Goal: Task Accomplishment & Management: Complete application form

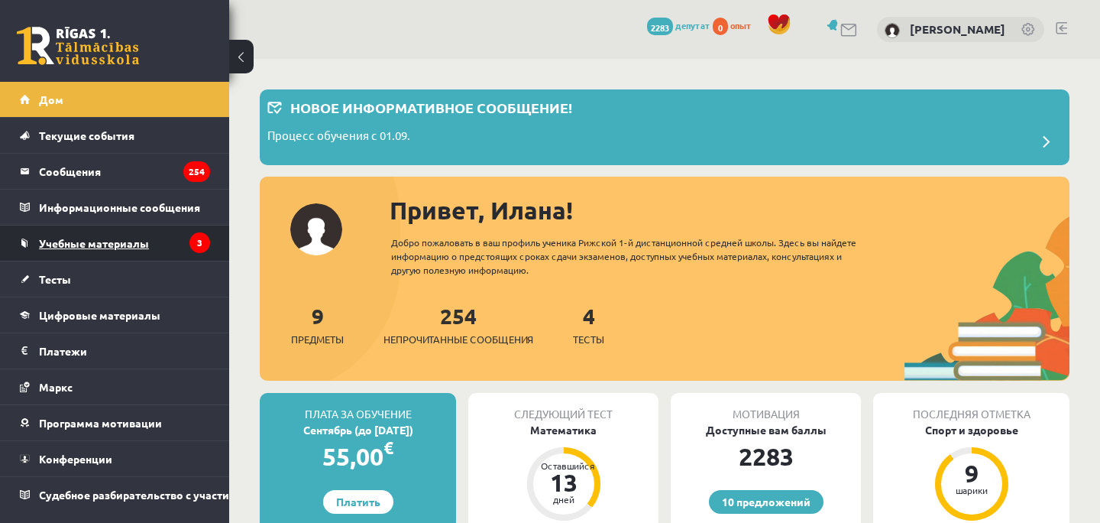
click at [128, 233] on link "Учебные материалы" at bounding box center [115, 242] width 190 height 35
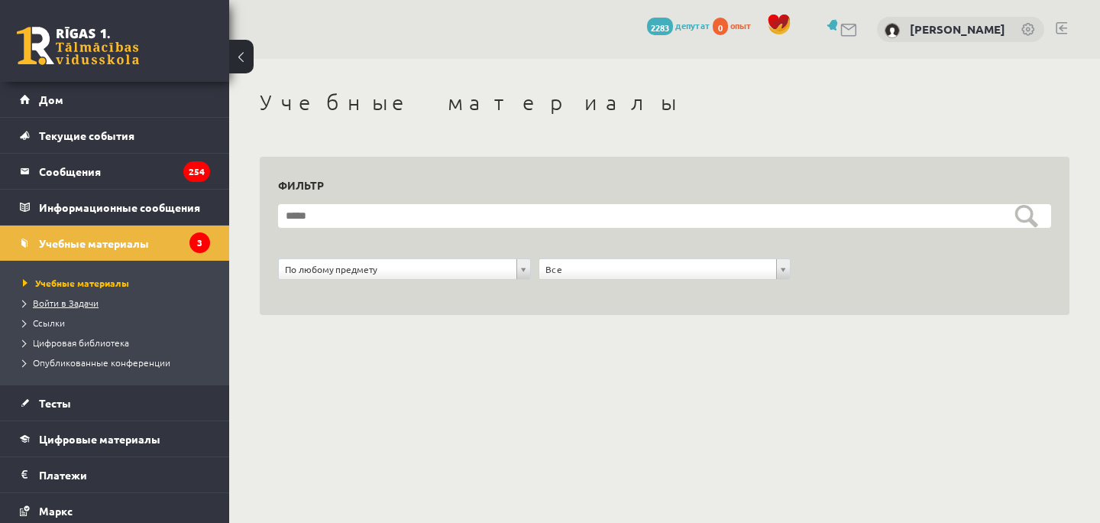
click at [77, 303] on font "Войти в Задачи" at bounding box center [66, 302] width 66 height 12
click at [86, 324] on link "Ссылки" at bounding box center [118, 323] width 191 height 14
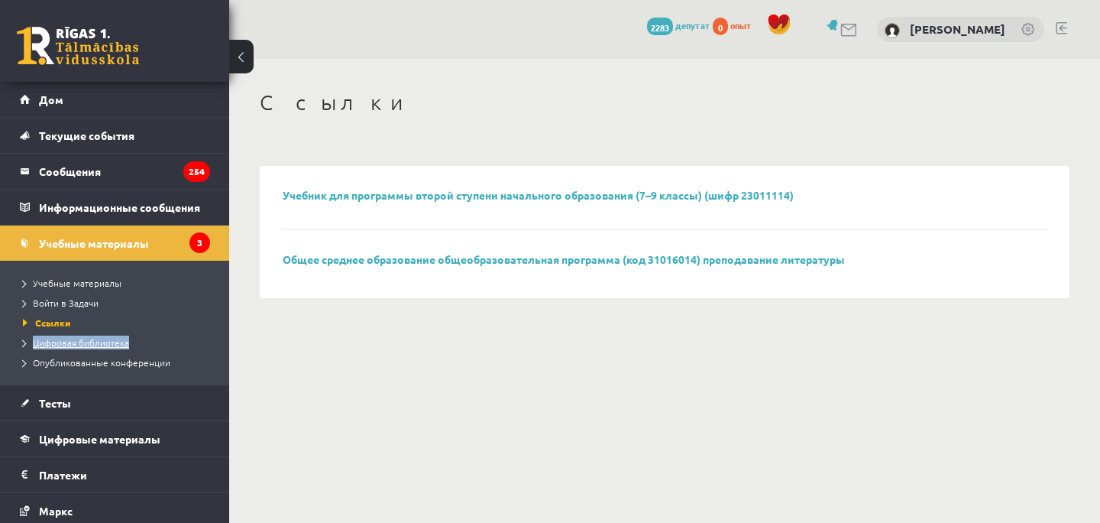
click at [104, 345] on font "Цифровая библиотека" at bounding box center [81, 342] width 96 height 12
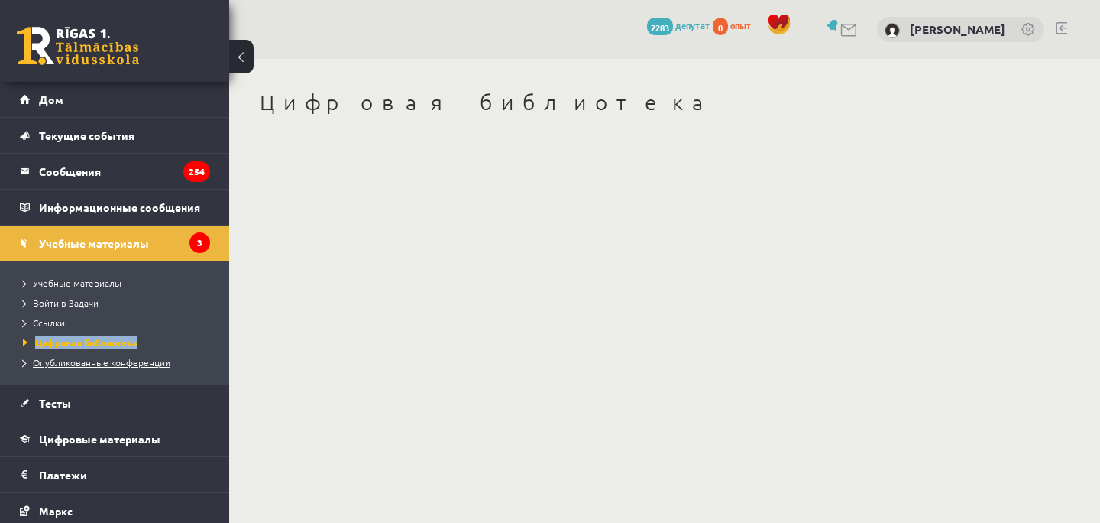
click at [92, 358] on font "Опубликованные конференции" at bounding box center [102, 362] width 138 height 12
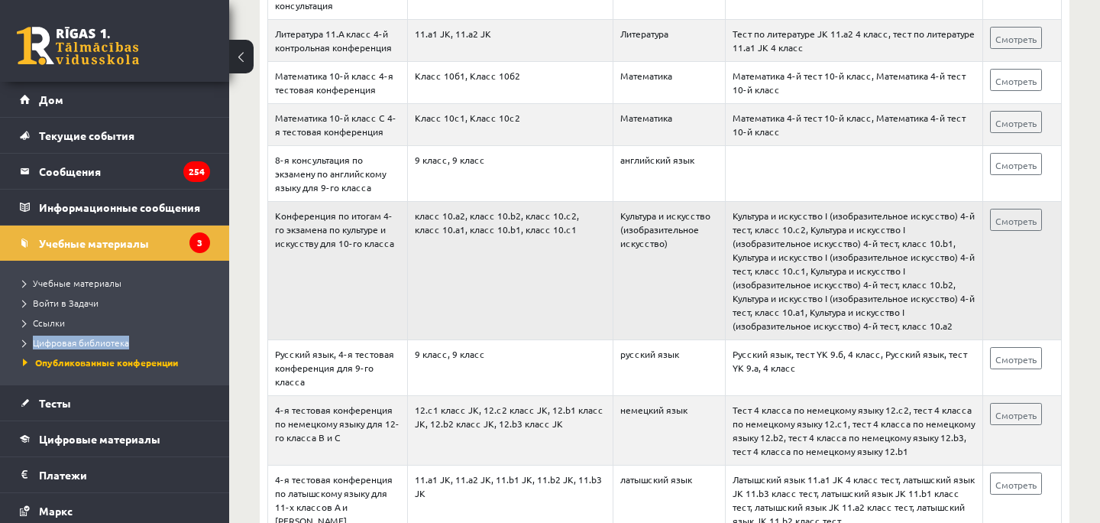
scroll to position [1745, 0]
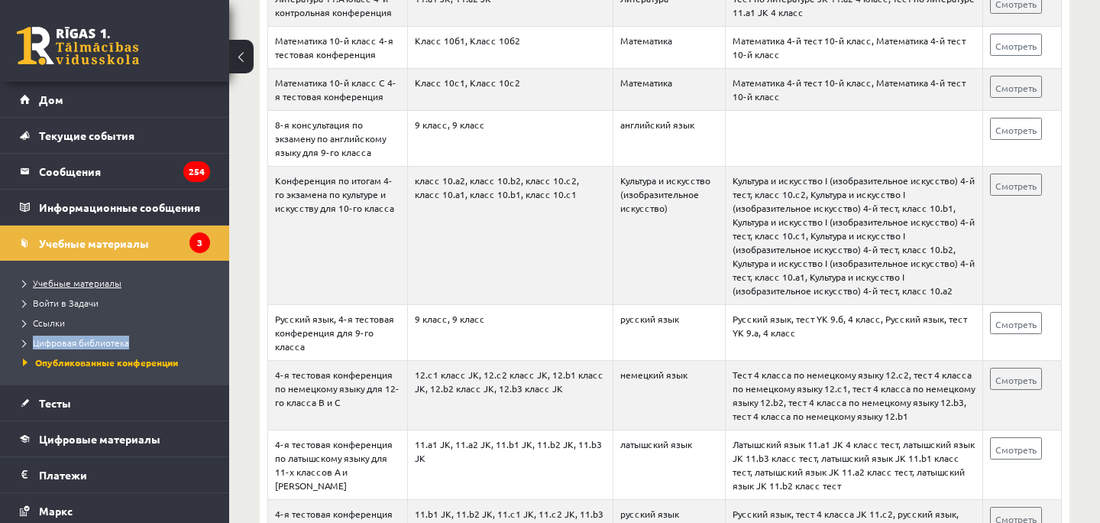
click at [93, 279] on font "Учебные материалы" at bounding box center [77, 283] width 89 height 12
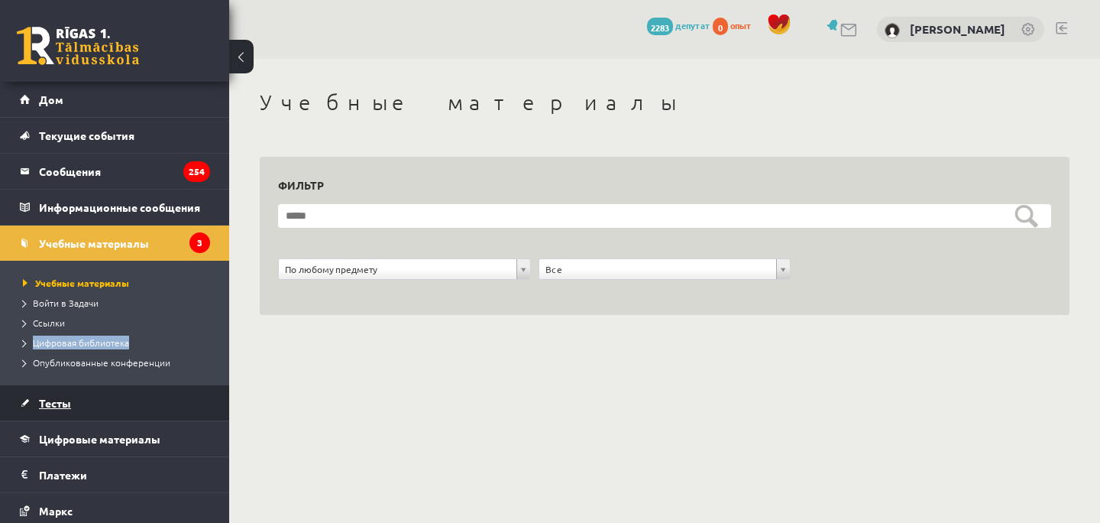
click at [55, 410] on link "Тесты" at bounding box center [115, 402] width 190 height 35
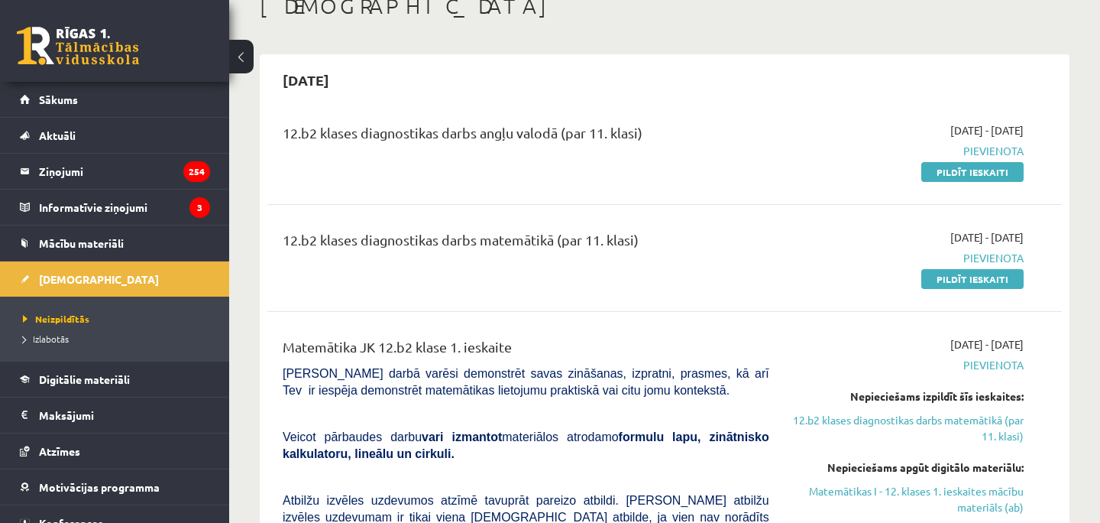
scroll to position [89, 0]
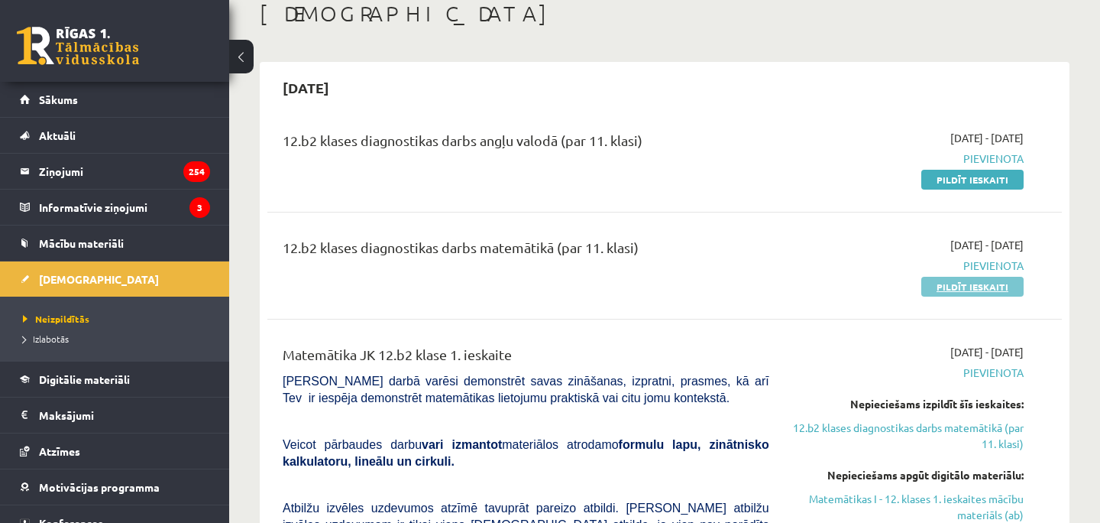
click at [951, 287] on link "Pildīt ieskaiti" at bounding box center [973, 287] width 102 height 20
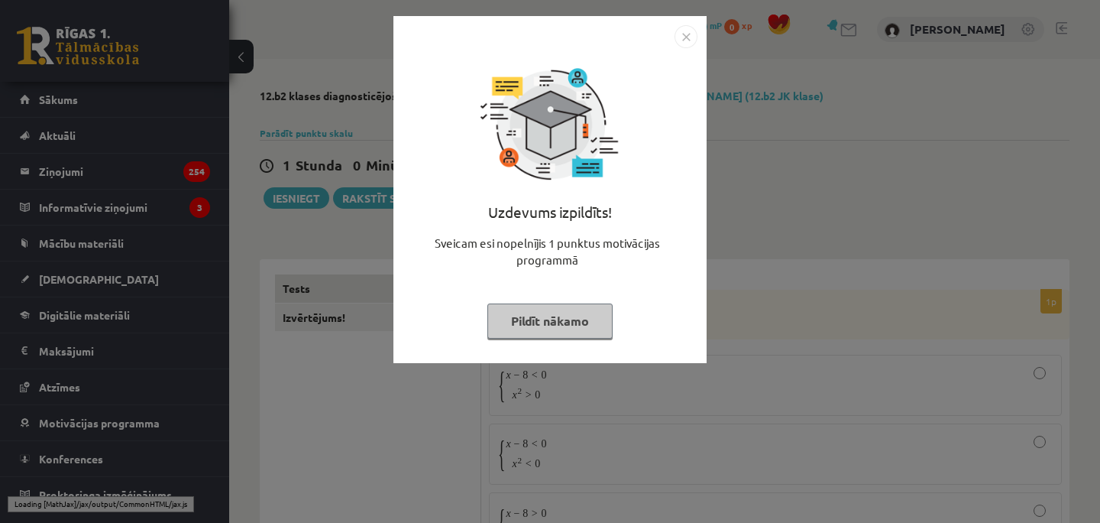
scroll to position [11, 0]
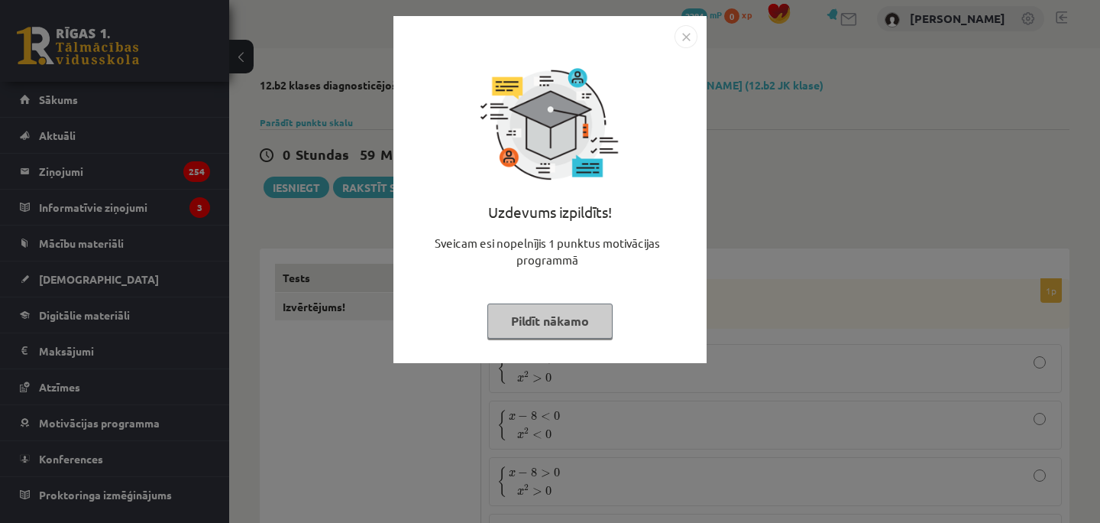
click at [688, 37] on img "Close" at bounding box center [686, 36] width 23 height 23
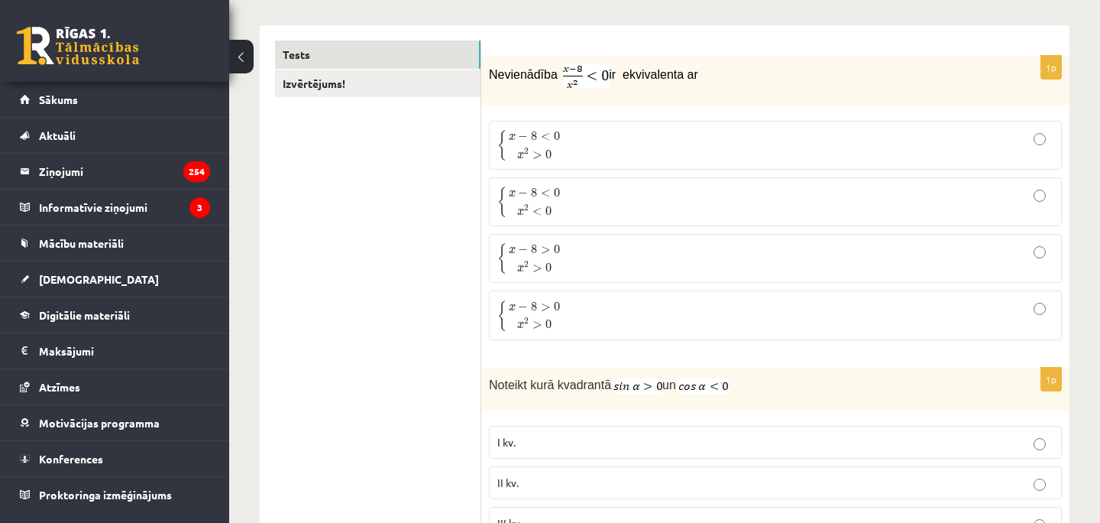
scroll to position [235, 0]
click at [721, 150] on p "{ x − 8 < 0 x 2 > 0 { x − 8 < 0 x 2 > 0" at bounding box center [775, 144] width 556 height 32
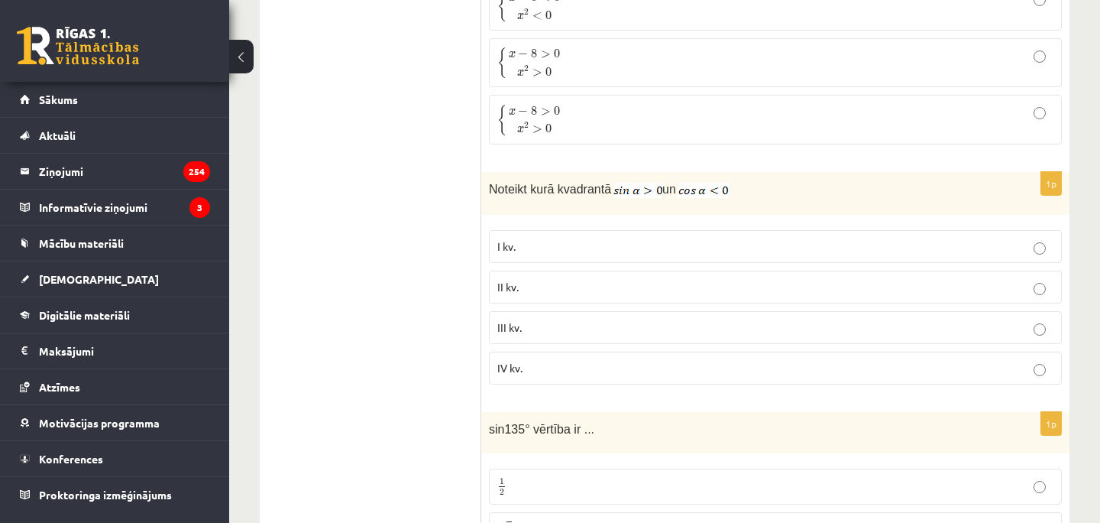
scroll to position [448, 0]
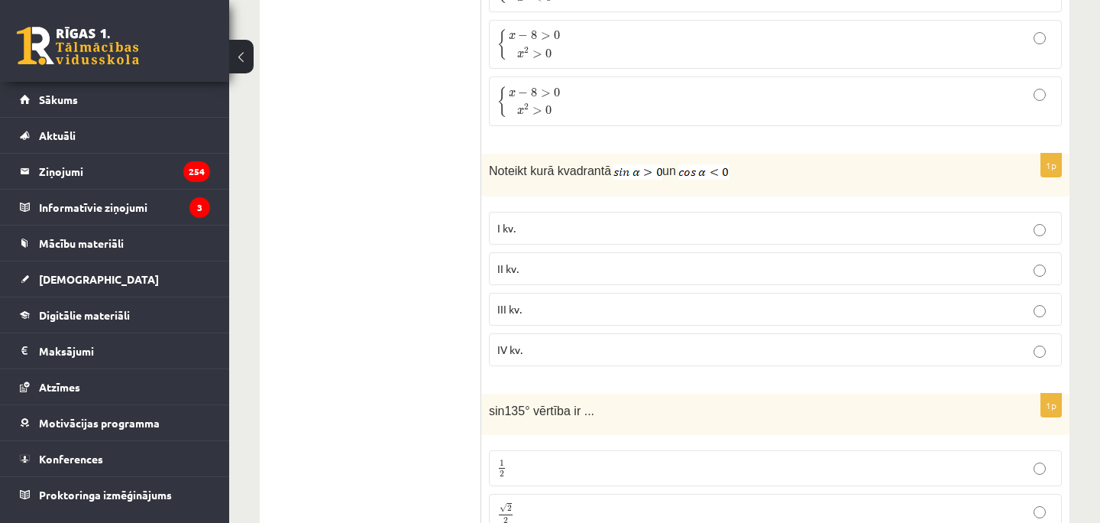
click at [741, 261] on p "II kv." at bounding box center [775, 269] width 556 height 16
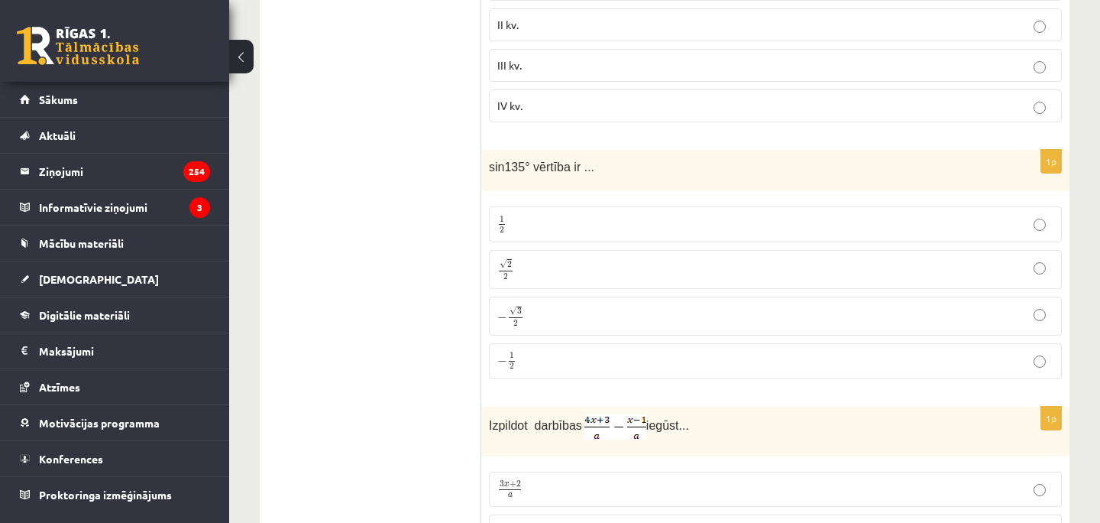
scroll to position [698, 0]
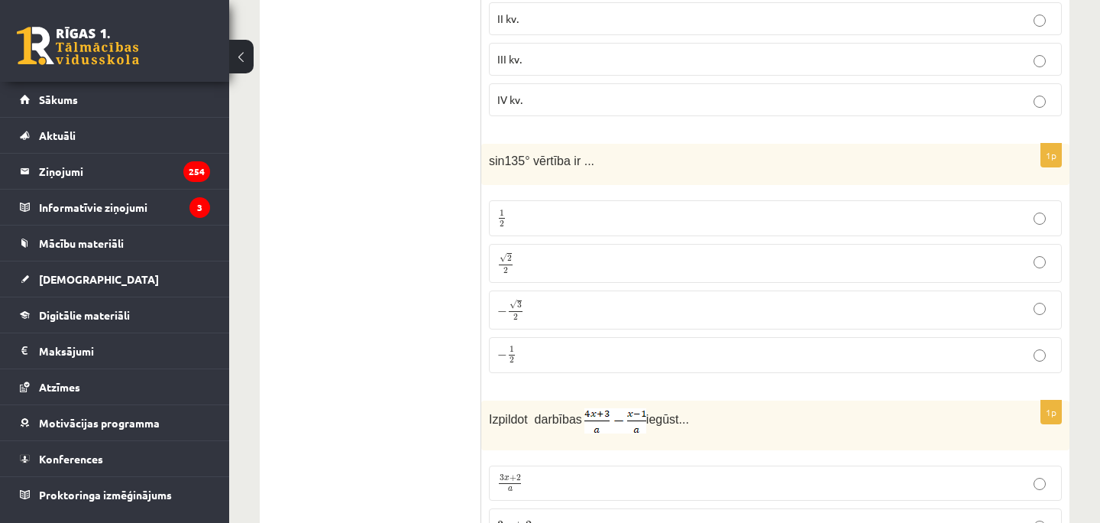
click at [680, 273] on p "√ 2 2 2 2" at bounding box center [775, 263] width 556 height 22
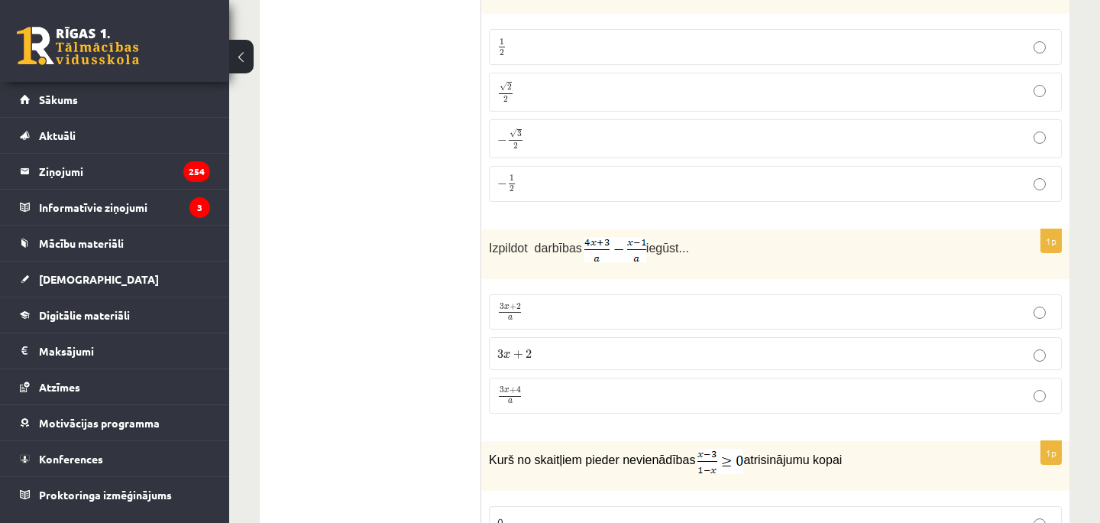
scroll to position [924, 0]
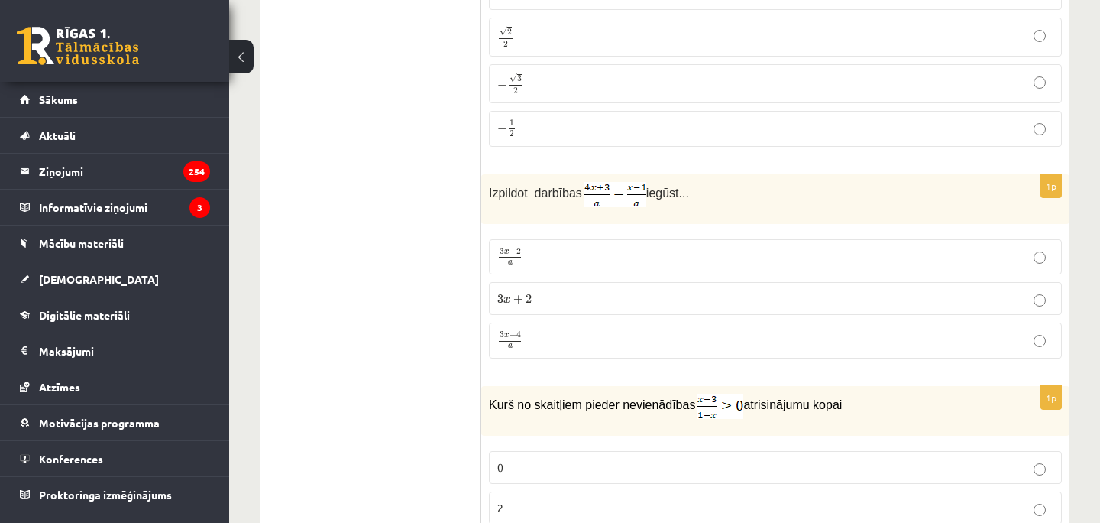
click at [520, 261] on span "a" at bounding box center [510, 263] width 23 height 5
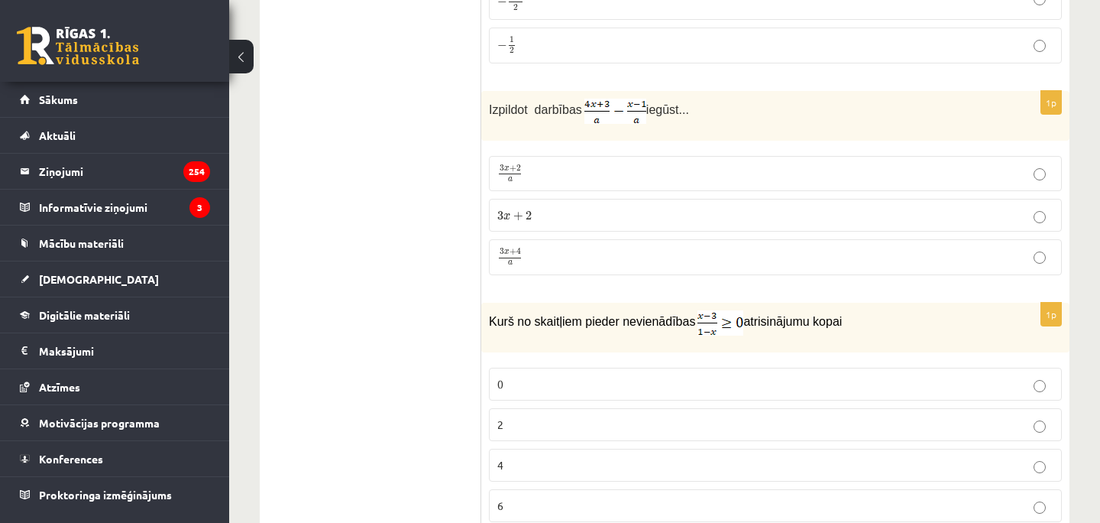
scroll to position [1004, 0]
click at [524, 280] on fieldset "3 x + 2 a 3 x + 2 a 3 x + 2 3 x + 2 3 x + 4 a 3 x + 4 a" at bounding box center [775, 216] width 573 height 131
click at [864, 254] on p "3 x + 4 a 3 x + 4 a" at bounding box center [775, 260] width 556 height 19
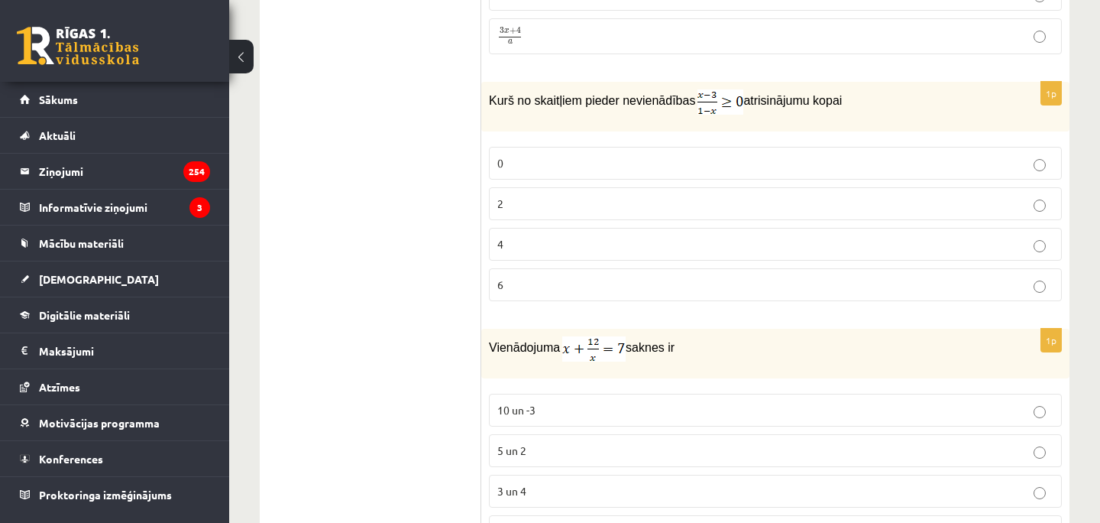
scroll to position [1245, 0]
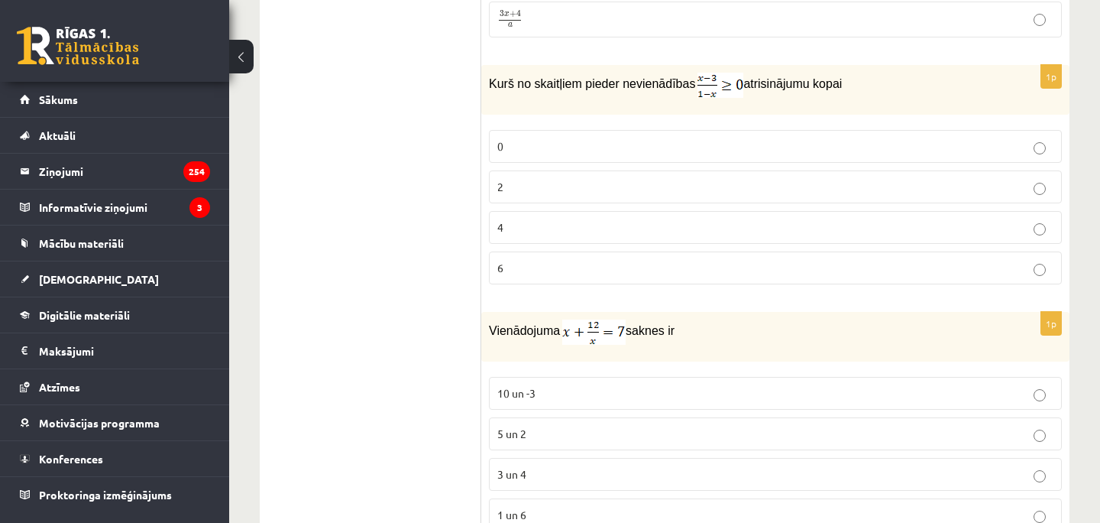
click at [517, 191] on p "2" at bounding box center [775, 187] width 556 height 16
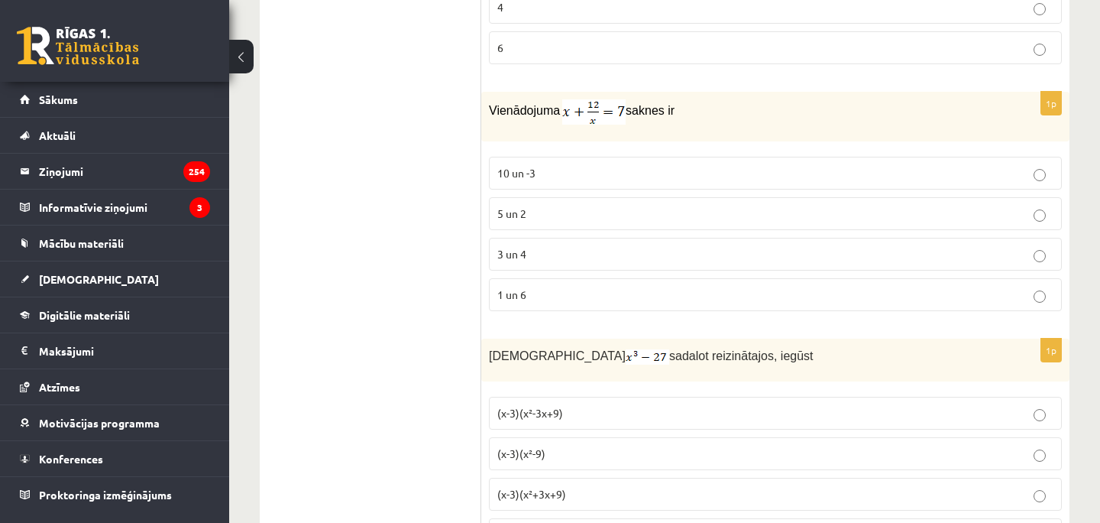
scroll to position [1464, 0]
click at [517, 248] on span "3 un 4" at bounding box center [511, 255] width 29 height 14
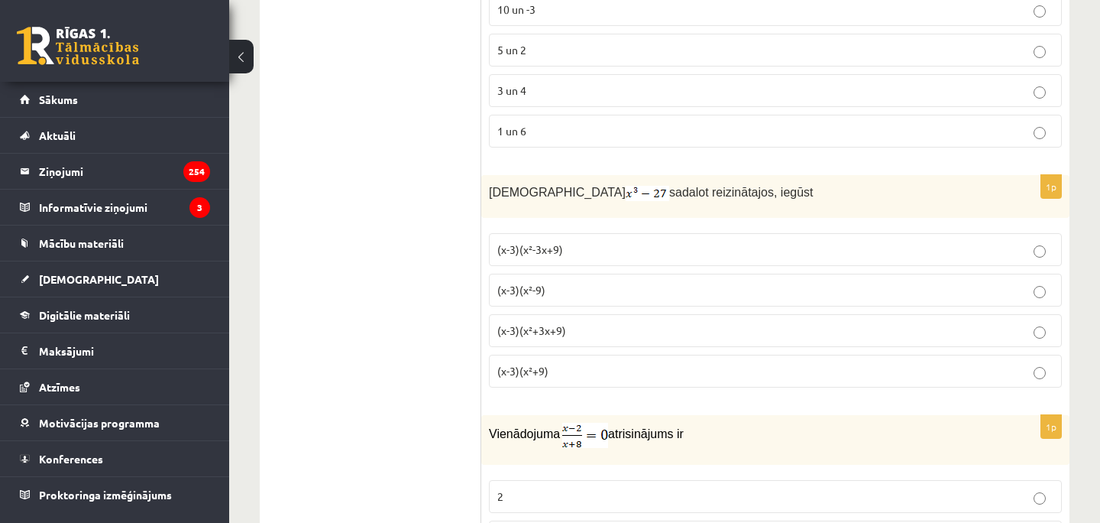
scroll to position [1633, 0]
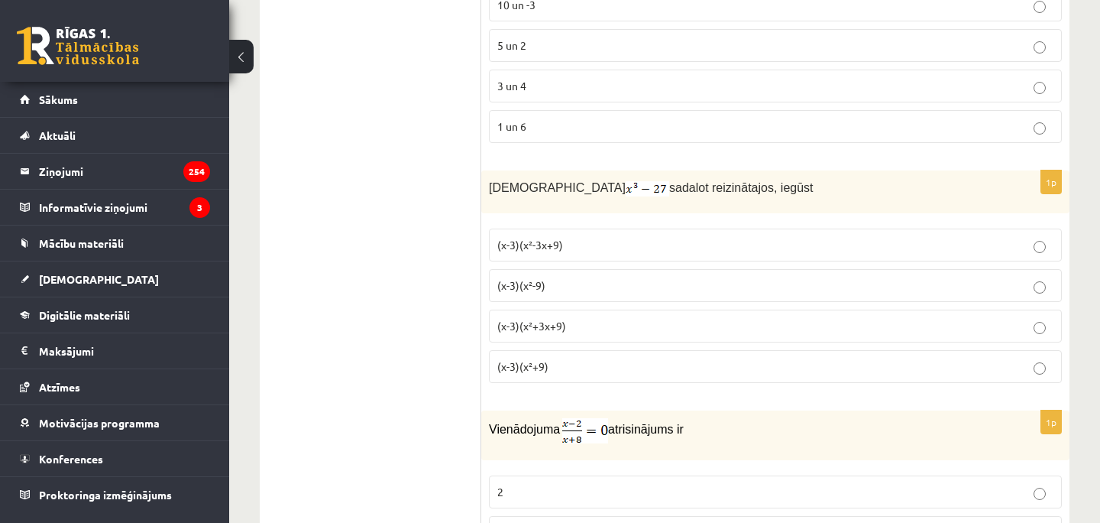
click at [506, 323] on span "(x-3)(x²+3x+9)" at bounding box center [531, 326] width 69 height 14
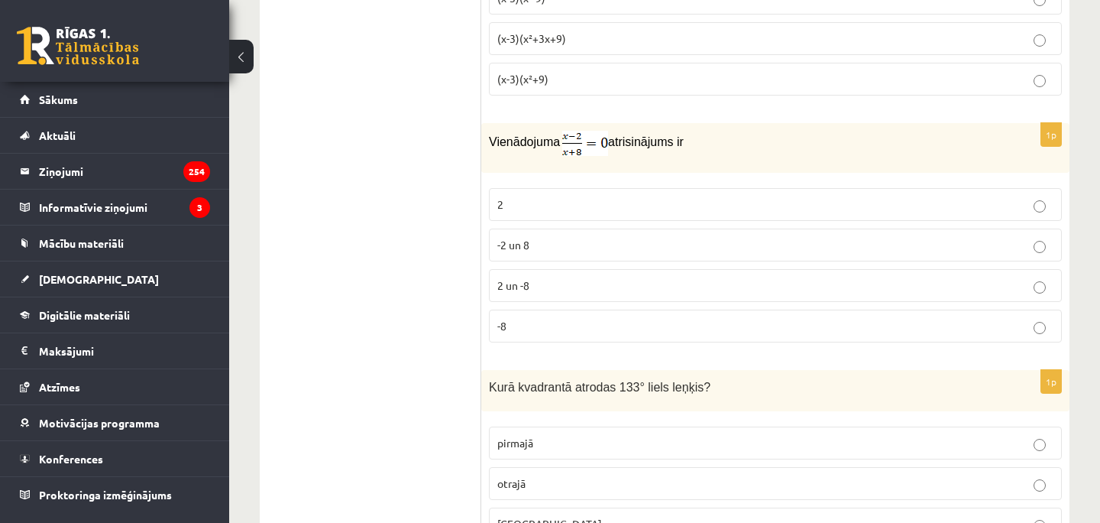
scroll to position [1913, 0]
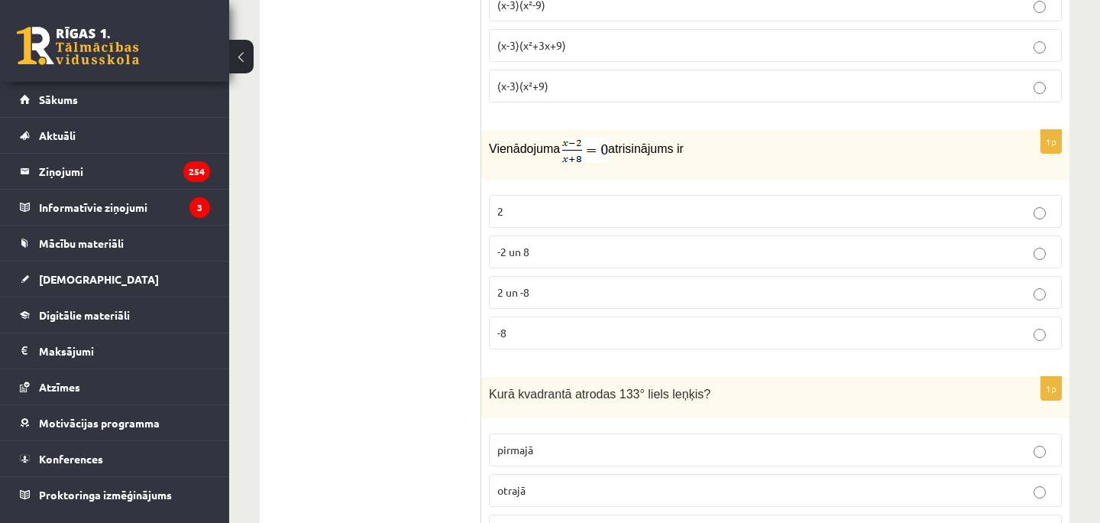
click at [537, 211] on p "2" at bounding box center [775, 211] width 556 height 16
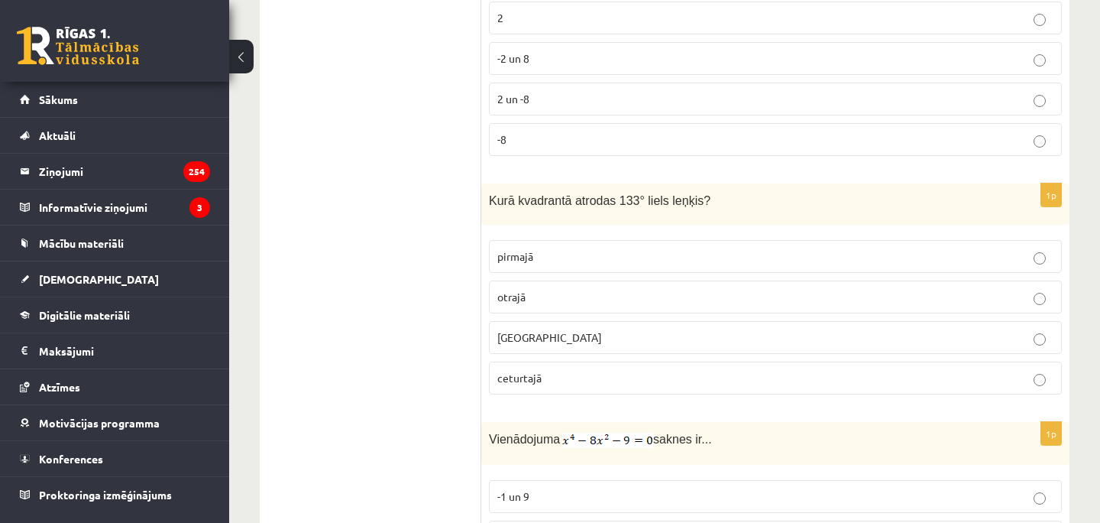
scroll to position [2133, 0]
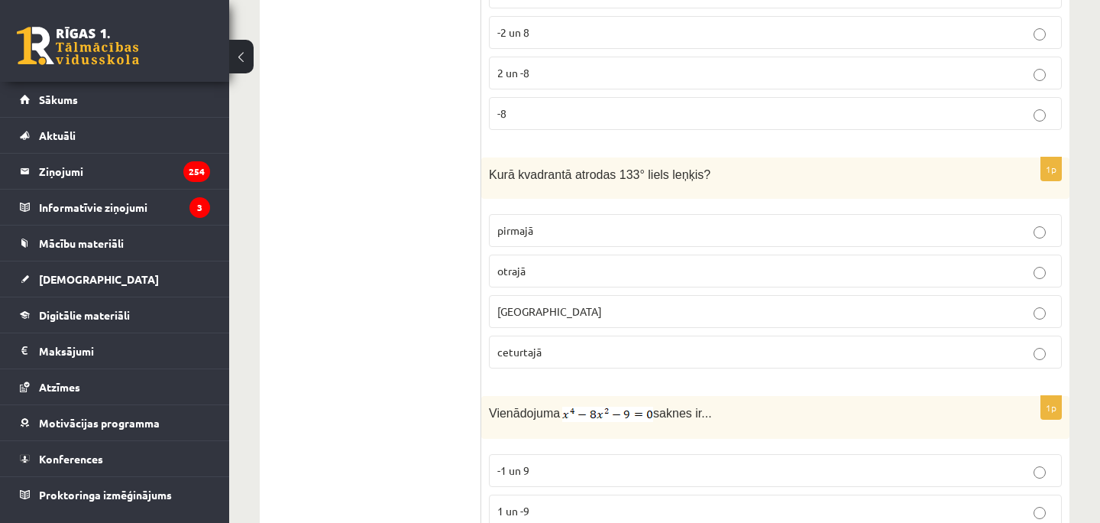
click at [555, 275] on p "otrajā" at bounding box center [775, 271] width 556 height 16
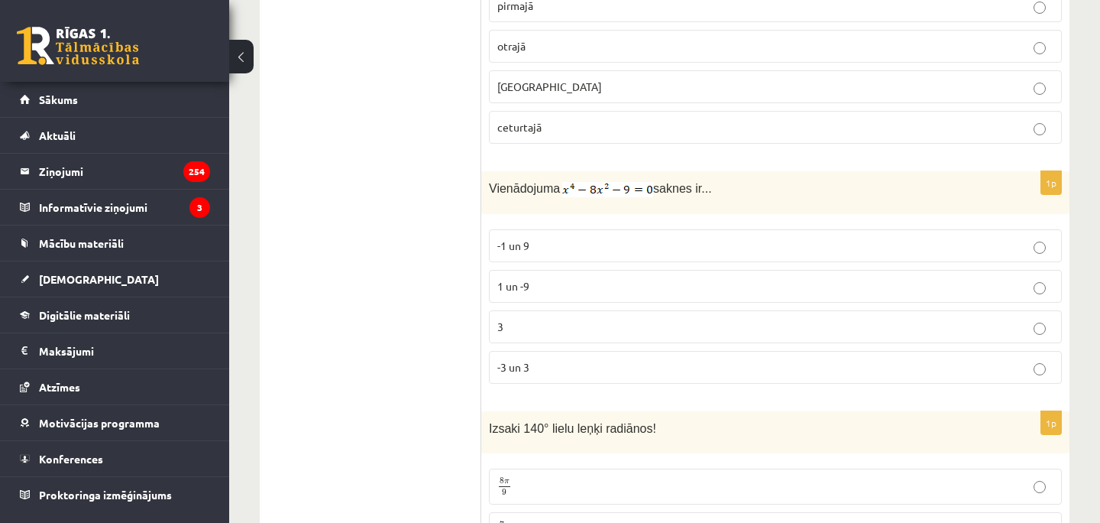
scroll to position [2360, 0]
click at [522, 352] on label "-3 un 3" at bounding box center [775, 364] width 573 height 33
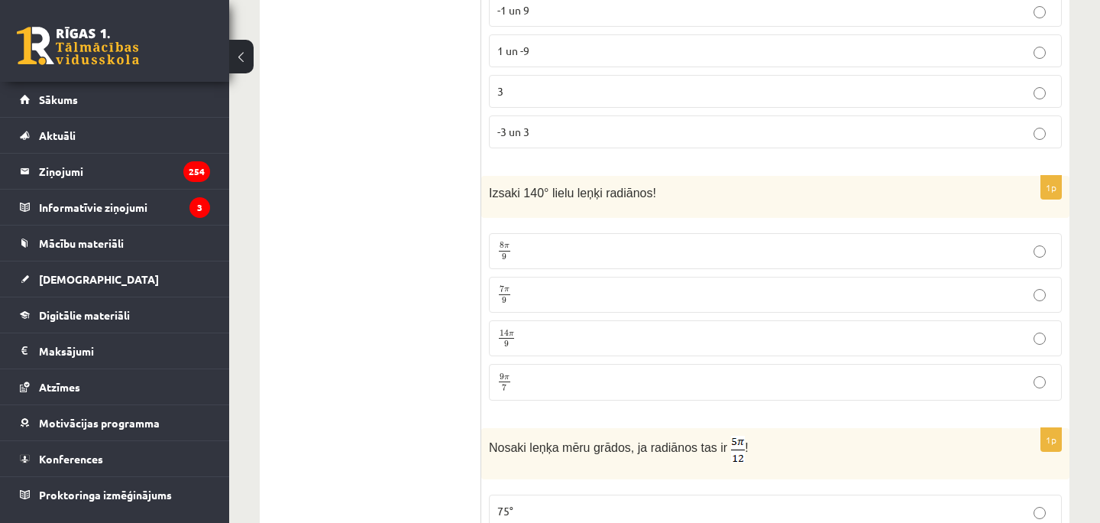
scroll to position [2600, 0]
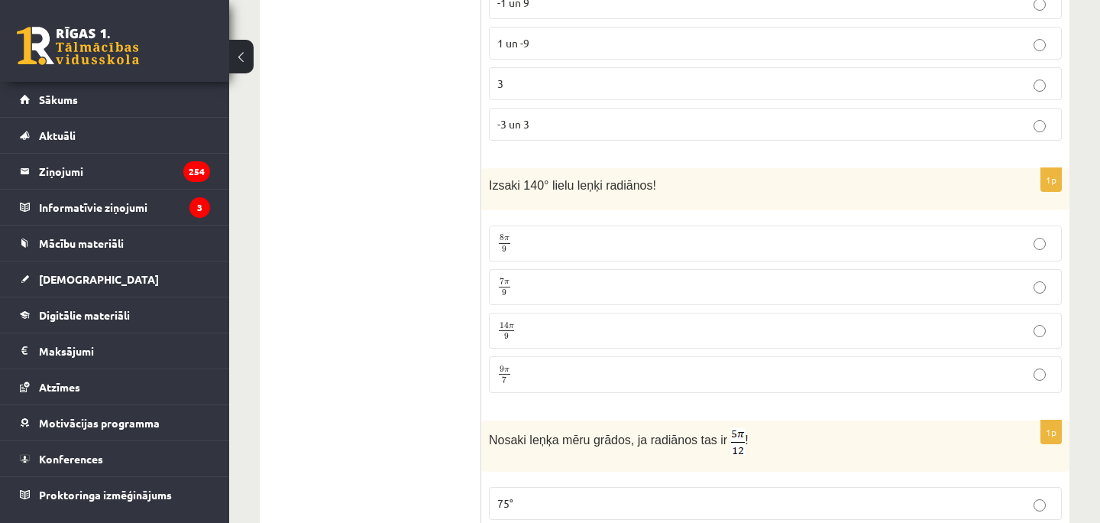
click at [543, 291] on p "7 π 9 7 π 9" at bounding box center [775, 286] width 556 height 19
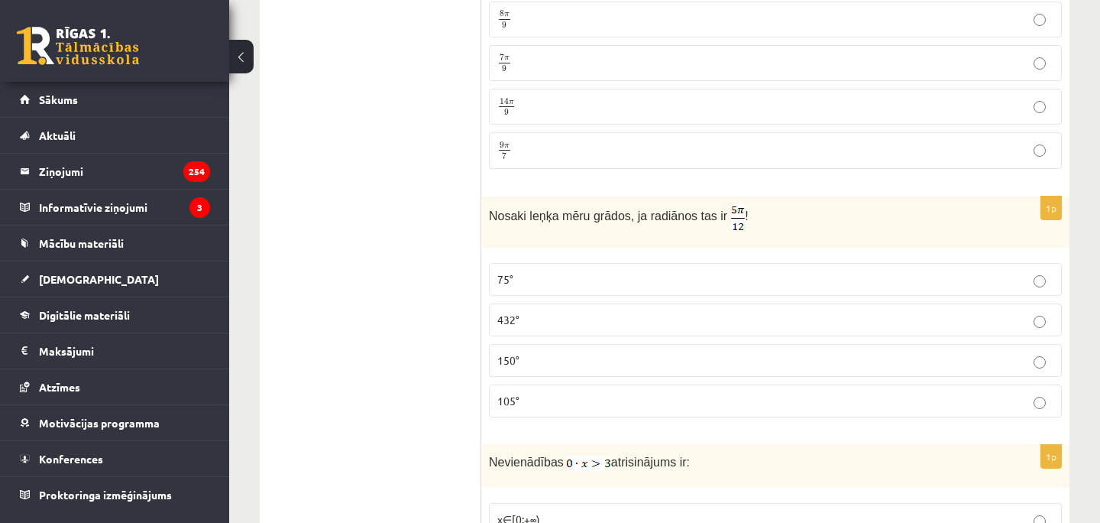
scroll to position [2823, 0]
click at [572, 274] on p "75°" at bounding box center [775, 280] width 556 height 16
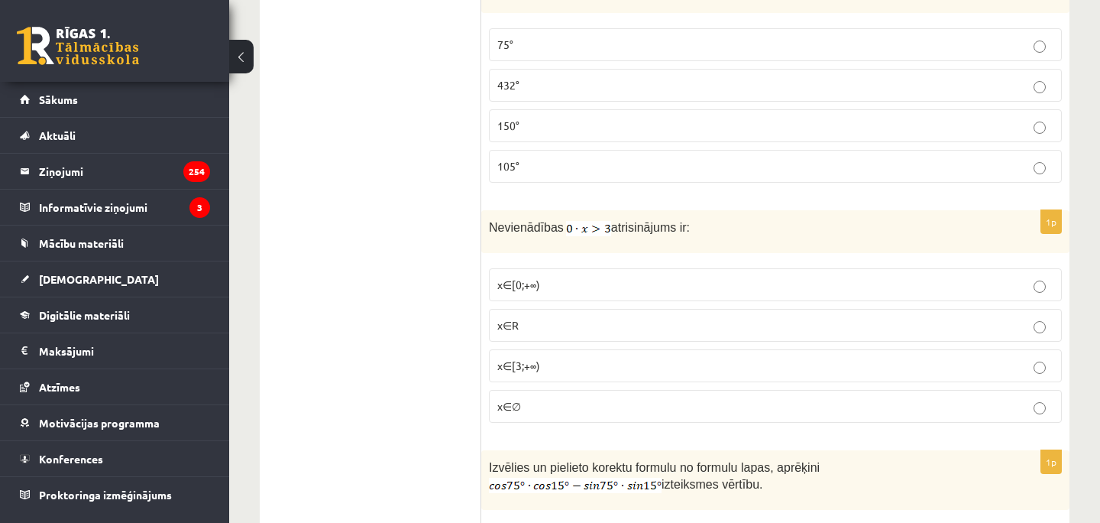
scroll to position [3095, 0]
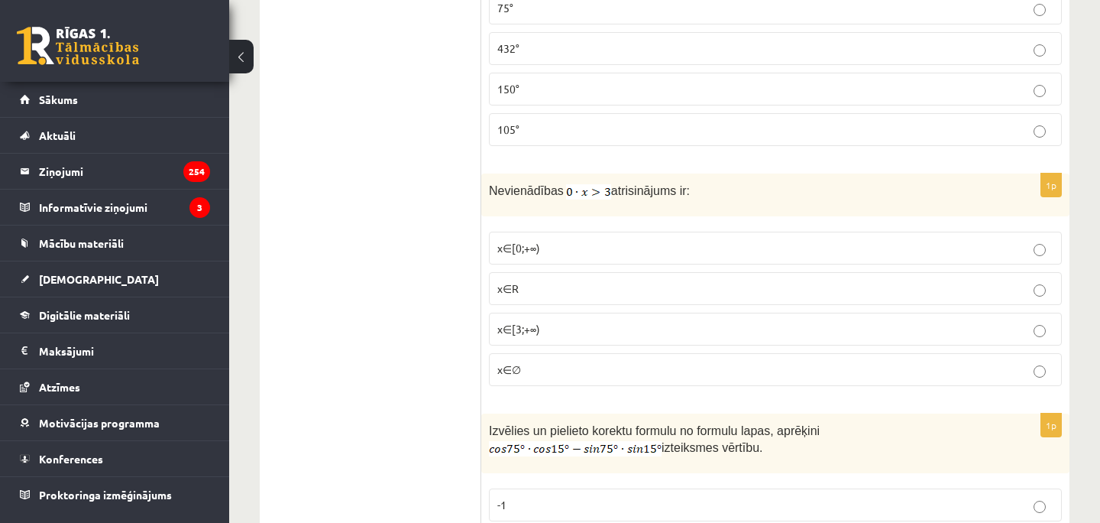
click at [515, 362] on span "x∈∅" at bounding box center [509, 369] width 24 height 14
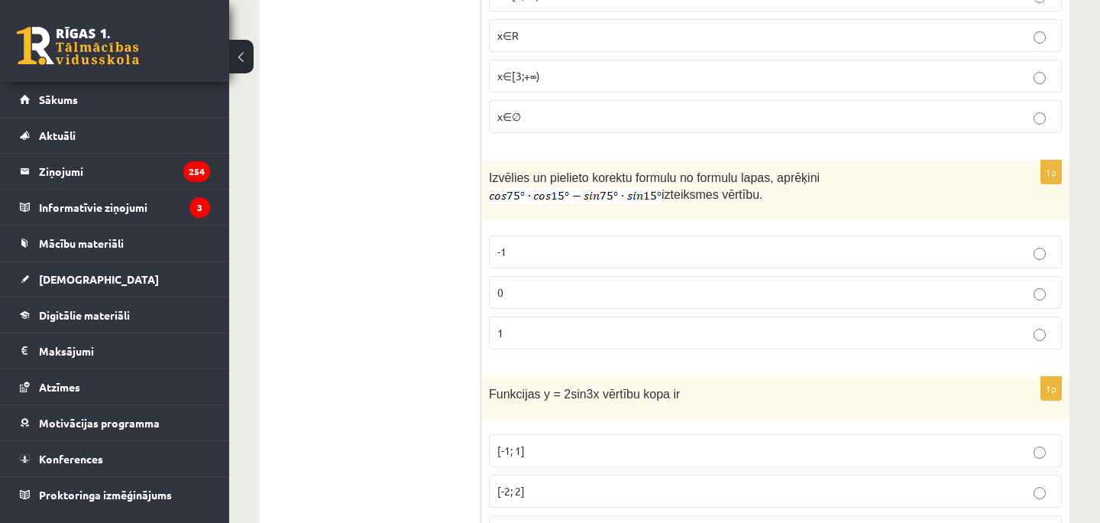
scroll to position [3353, 0]
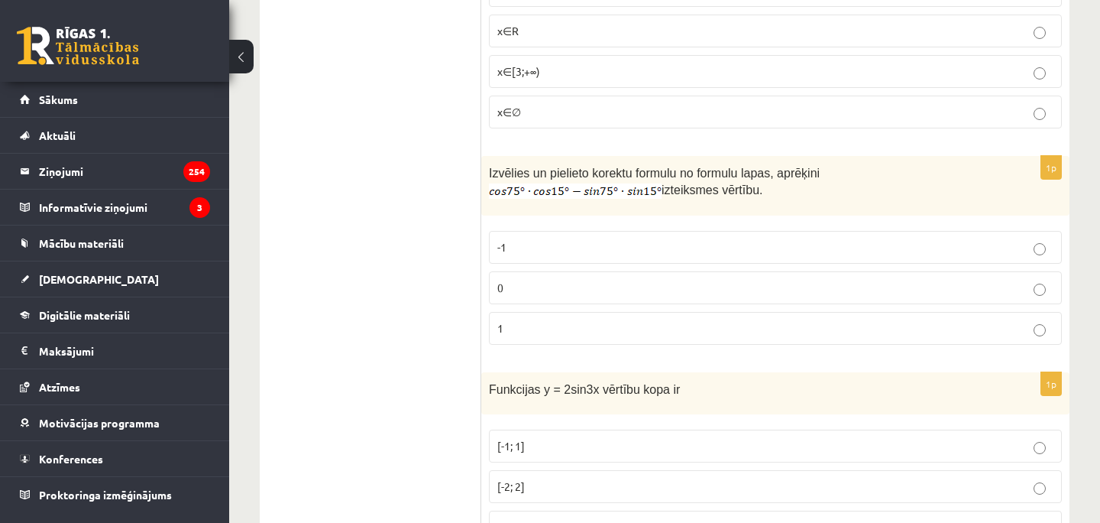
click at [510, 297] on label "0" at bounding box center [775, 287] width 573 height 33
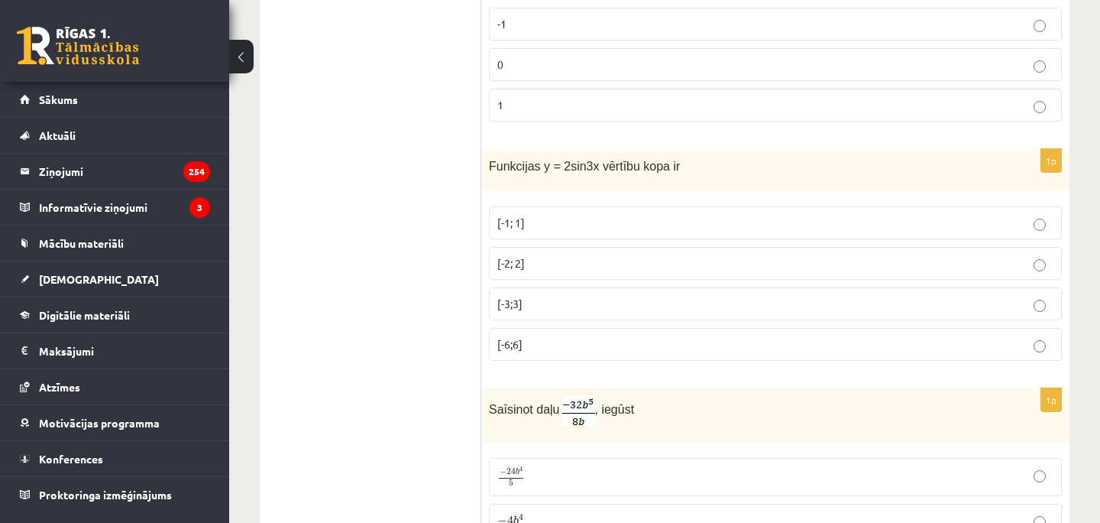
scroll to position [3629, 0]
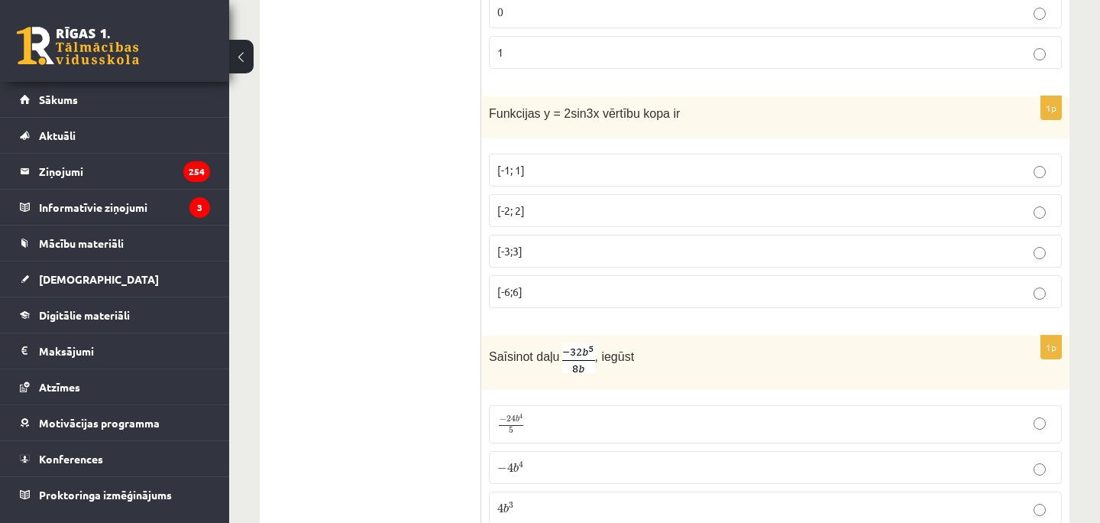
click at [546, 198] on label "[-2; 2]" at bounding box center [775, 210] width 573 height 33
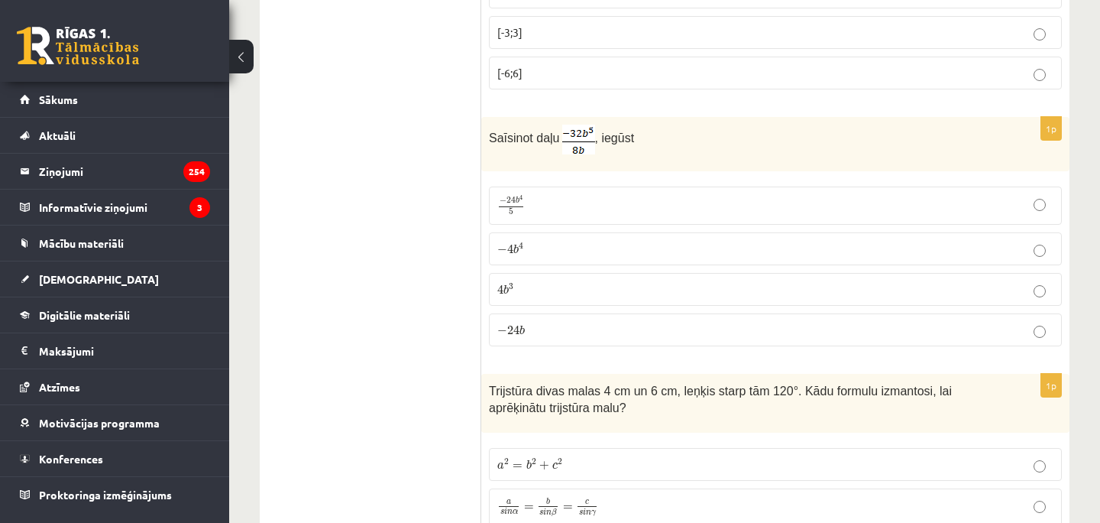
scroll to position [3852, 0]
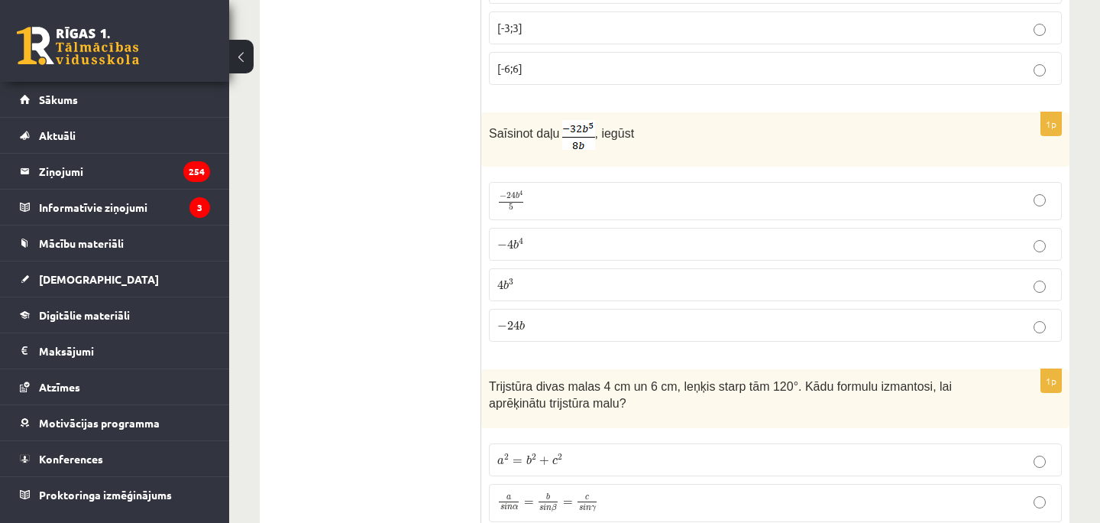
click at [516, 243] on span "b" at bounding box center [515, 244] width 5 height 10
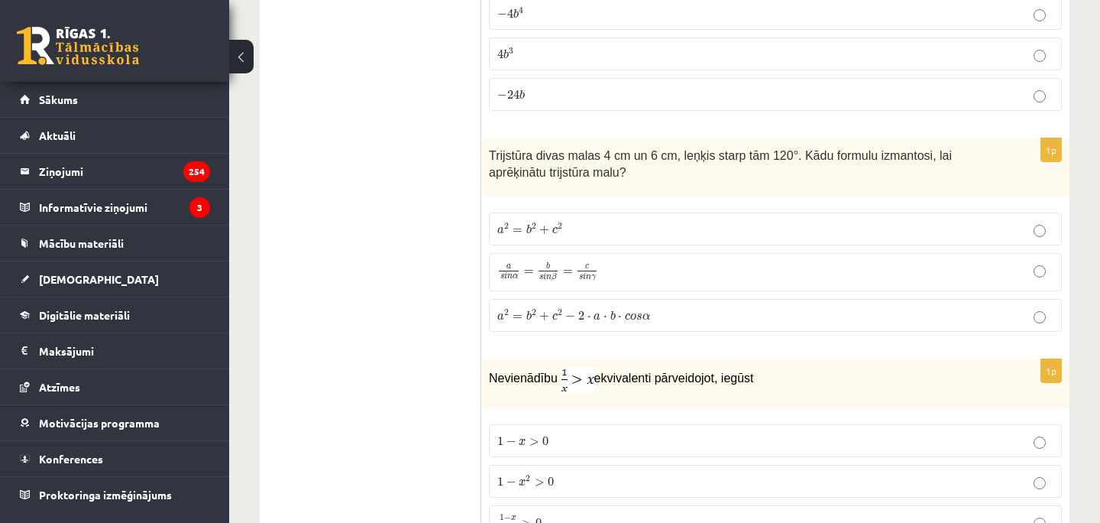
scroll to position [4082, 0]
click at [599, 317] on span "a 2 = b 2 + c 2 − 2 ⋅ a ⋅ b ⋅ c o s α" at bounding box center [573, 314] width 153 height 11
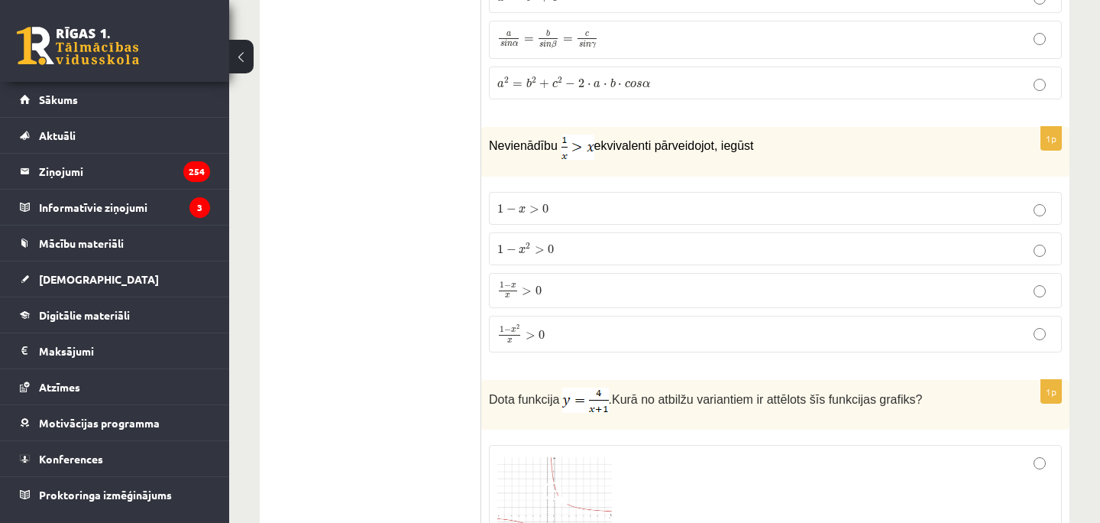
scroll to position [4317, 0]
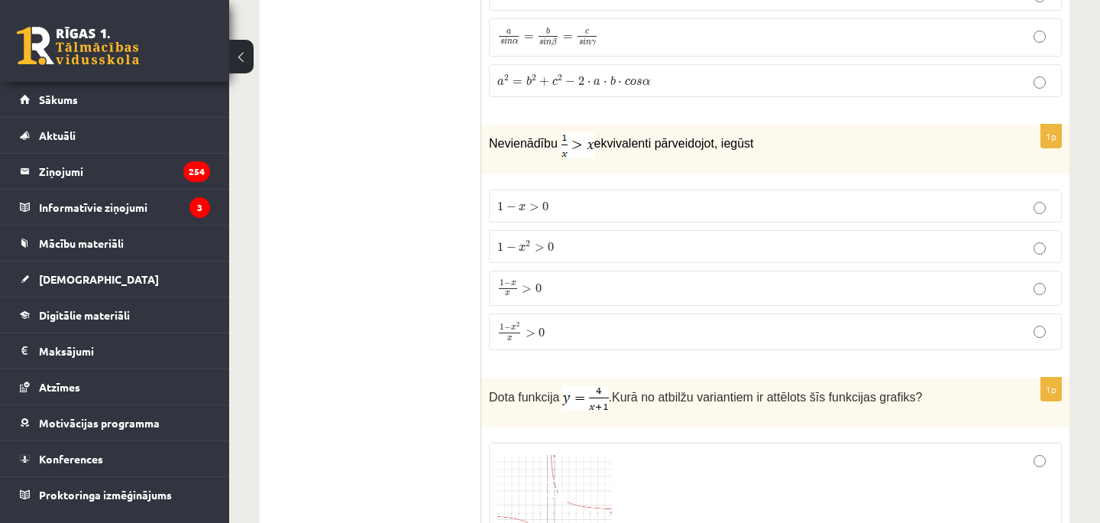
click at [571, 324] on p "1 − x 2 x > 0 1 − x 2 x > 0" at bounding box center [775, 332] width 556 height 20
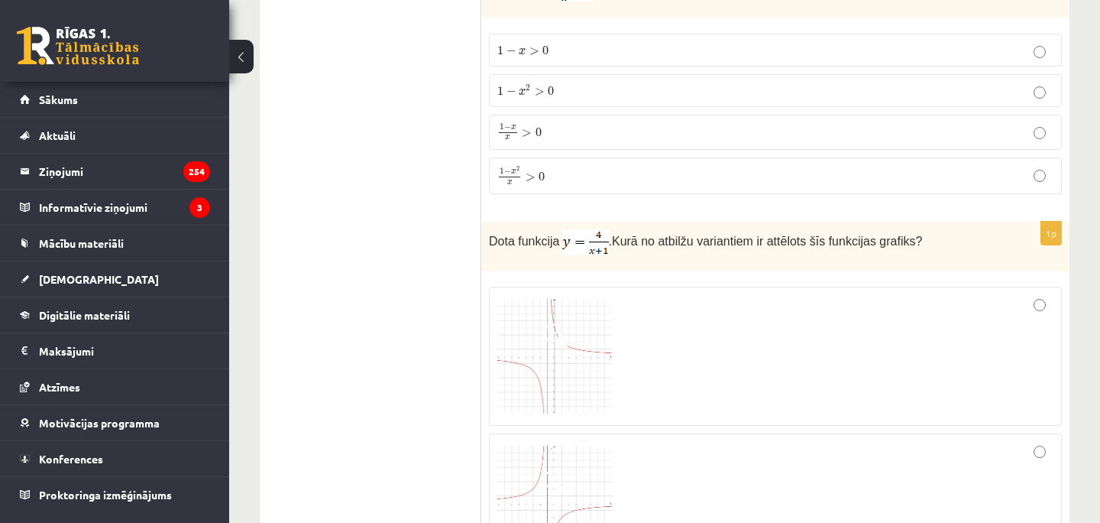
scroll to position [4481, 0]
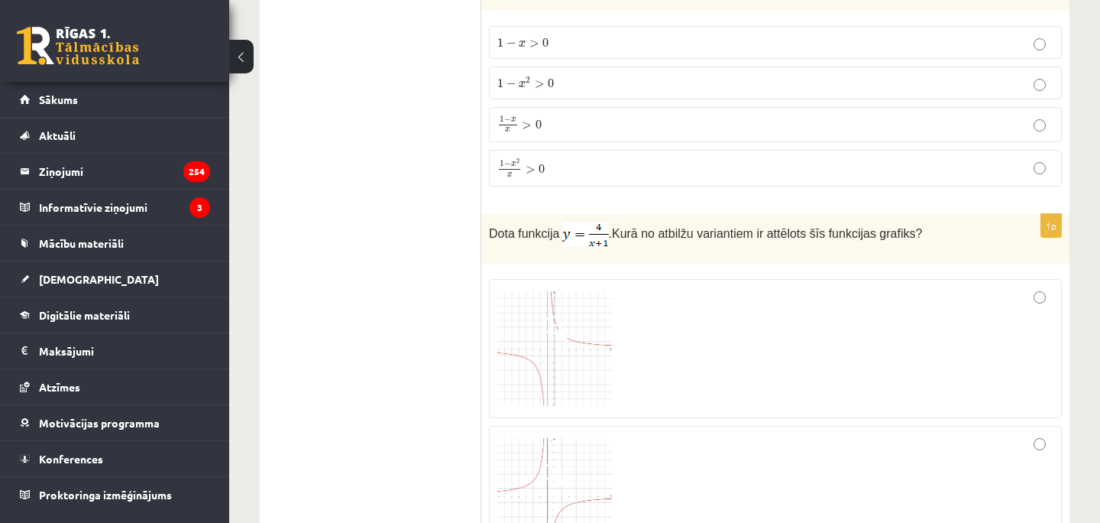
click at [598, 374] on img at bounding box center [554, 348] width 115 height 115
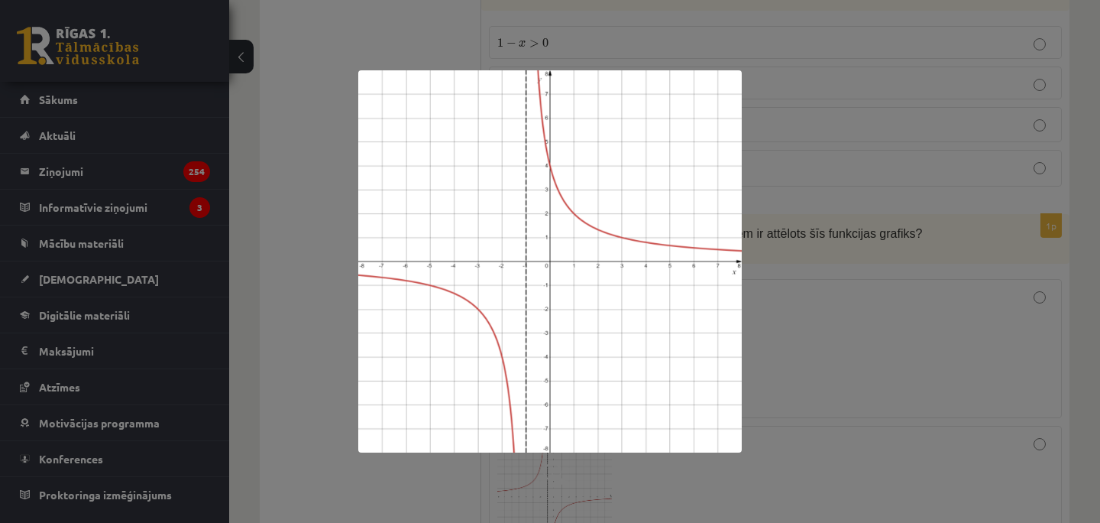
click at [814, 245] on div at bounding box center [550, 261] width 1100 height 523
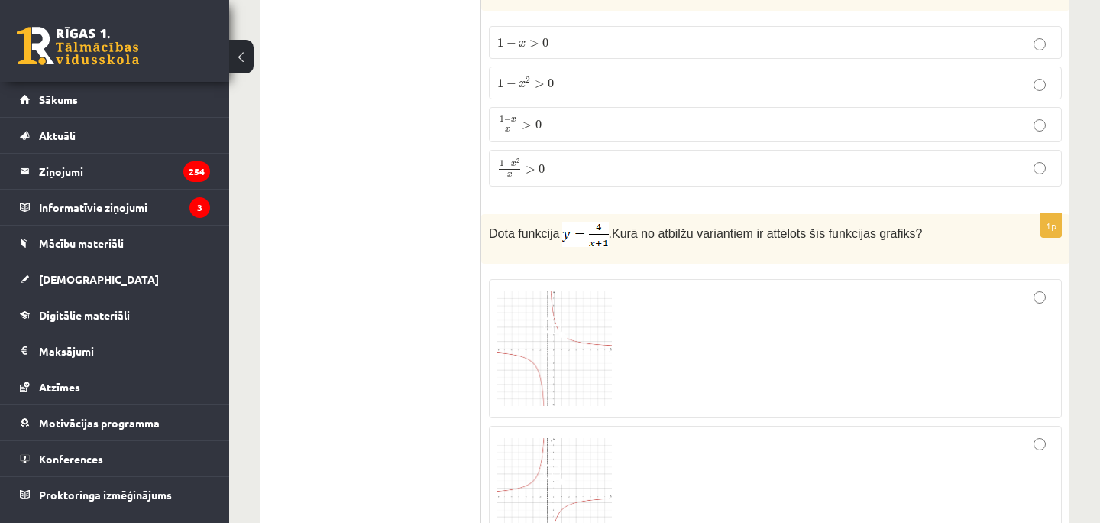
click at [839, 315] on div at bounding box center [775, 348] width 556 height 122
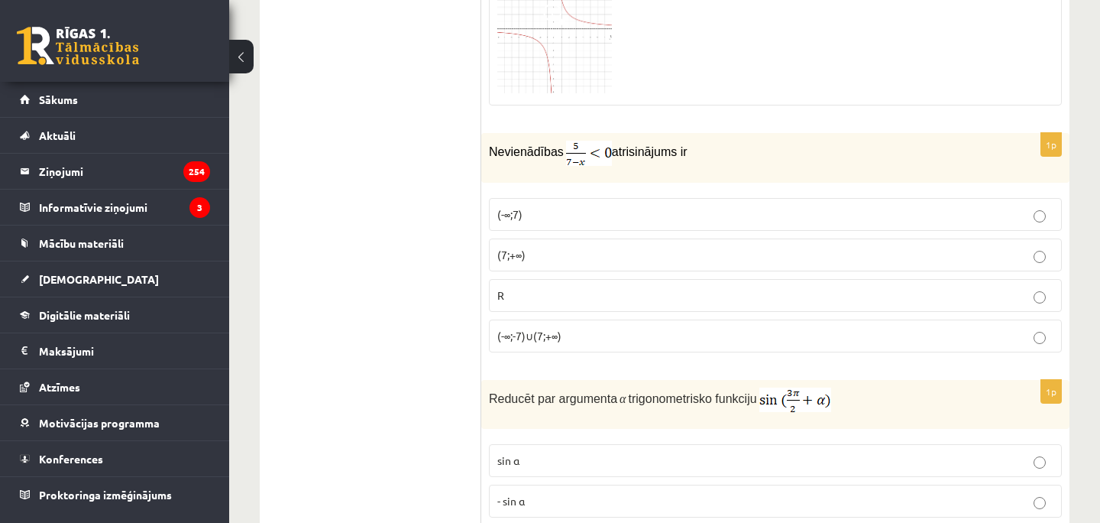
scroll to position [5234, 0]
click at [523, 251] on span "(7;+∞)" at bounding box center [511, 254] width 28 height 14
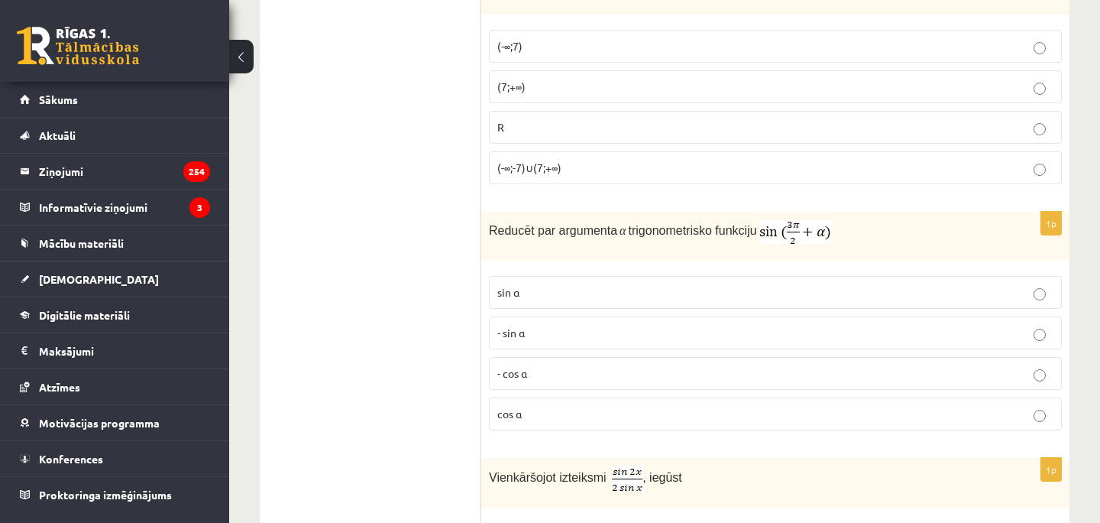
scroll to position [5408, 0]
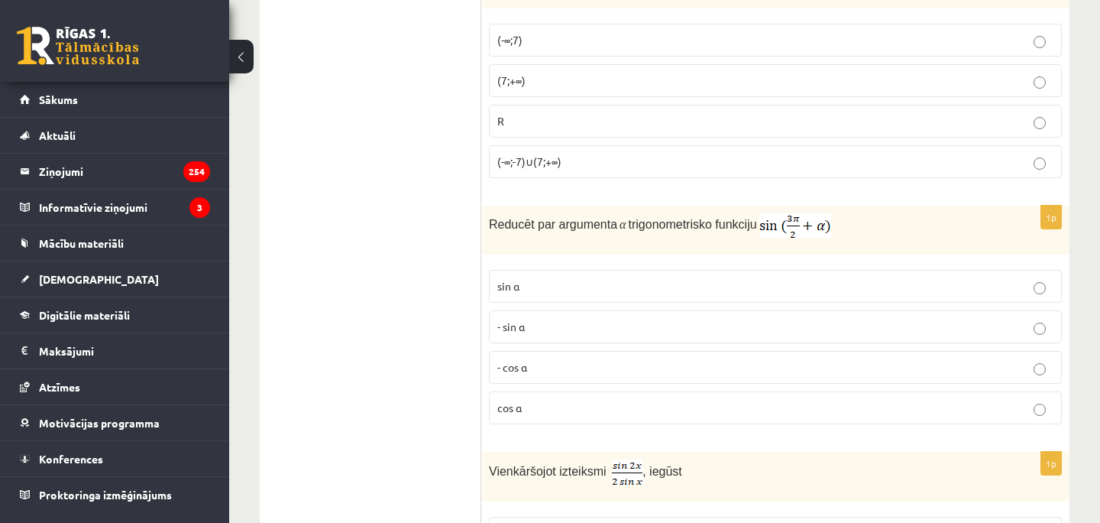
click at [587, 364] on p "- cos ⁡α" at bounding box center [775, 367] width 556 height 16
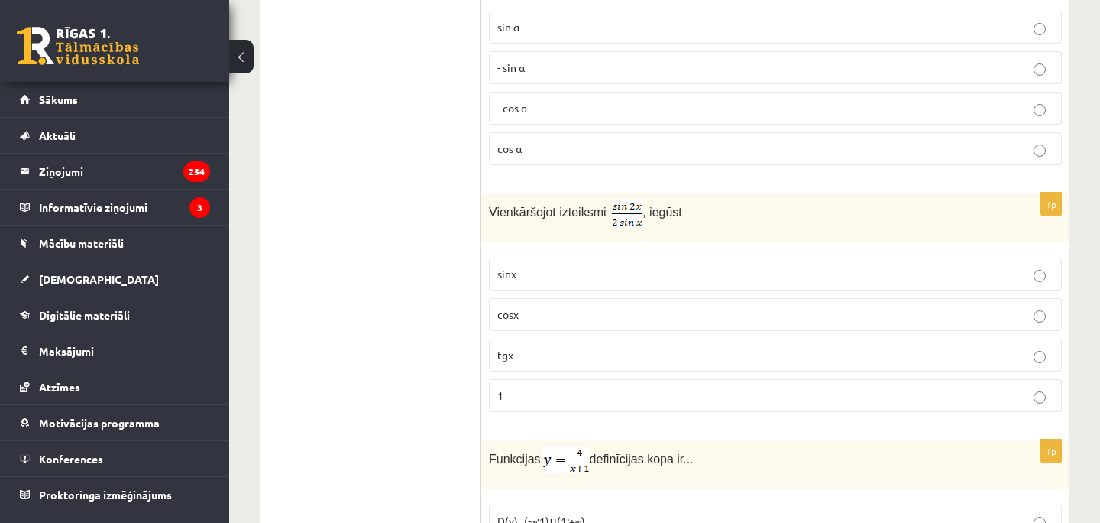
scroll to position [5694, 0]
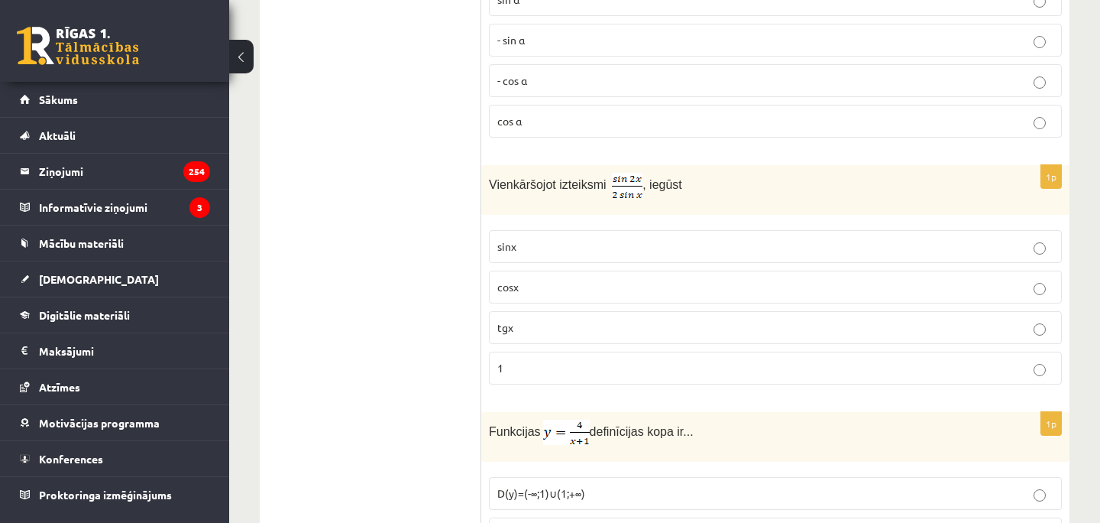
click at [532, 279] on p "cosx" at bounding box center [775, 287] width 556 height 16
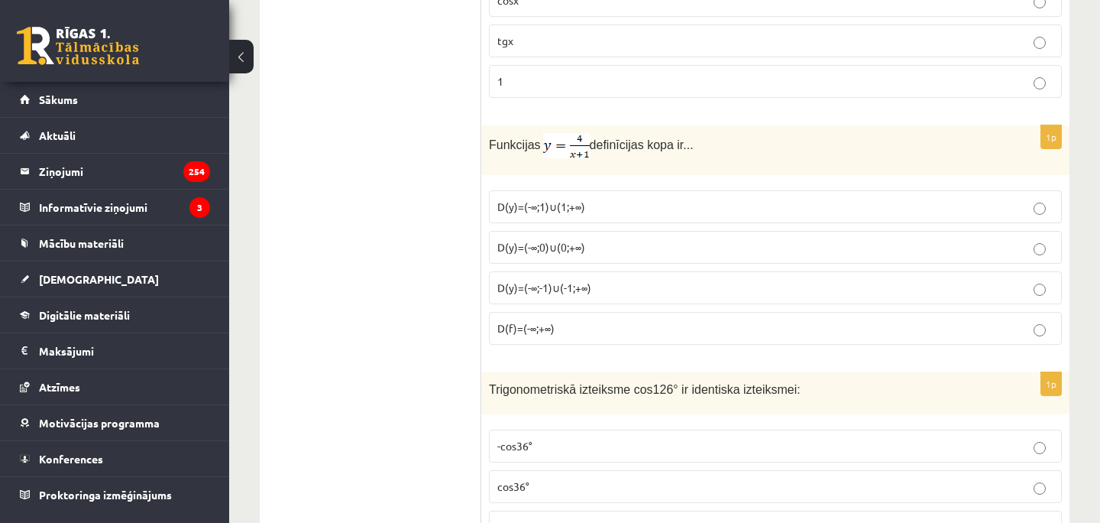
scroll to position [5983, 0]
click at [548, 197] on span "D(y)=(-∞;1)∪(1;+∞)" at bounding box center [541, 204] width 88 height 14
click at [535, 284] on span "D(y)=(-∞;-1)∪(-1;+∞)" at bounding box center [544, 285] width 94 height 14
click at [550, 327] on span "D(f)=(-∞;+∞)" at bounding box center [525, 326] width 57 height 14
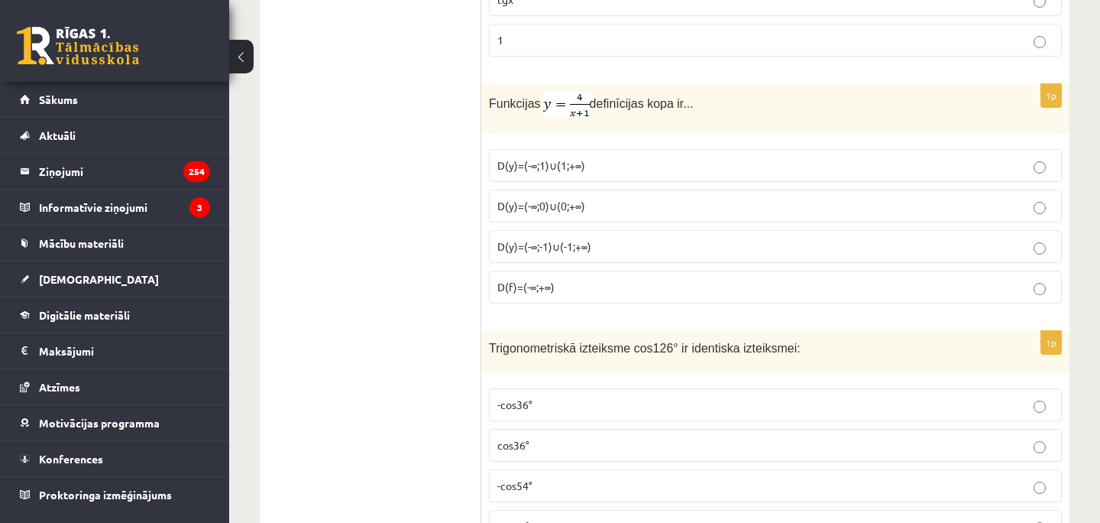
scroll to position [6066, 0]
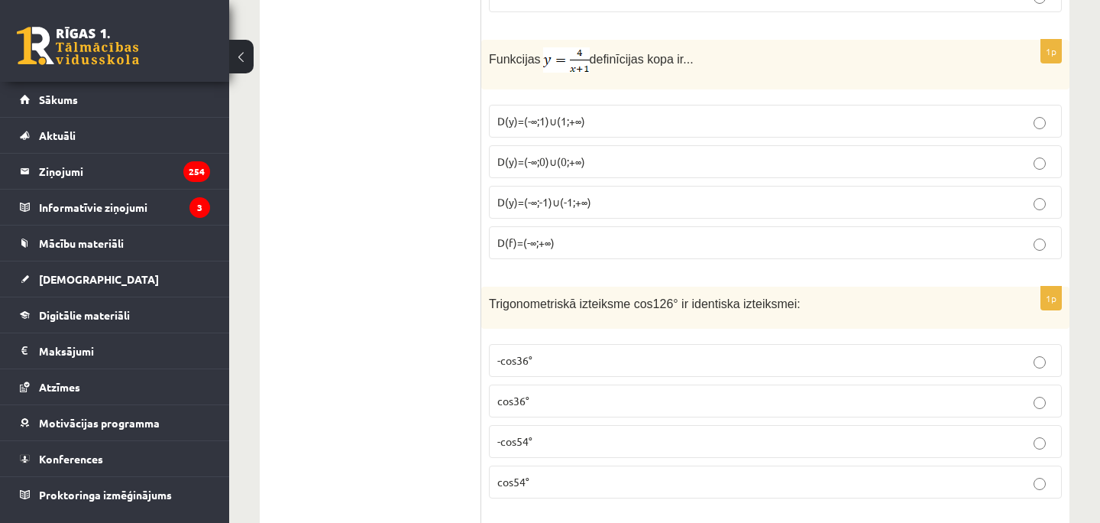
click at [567, 157] on span "D(y)=(-∞;0)∪(0;+∞)" at bounding box center [541, 161] width 88 height 14
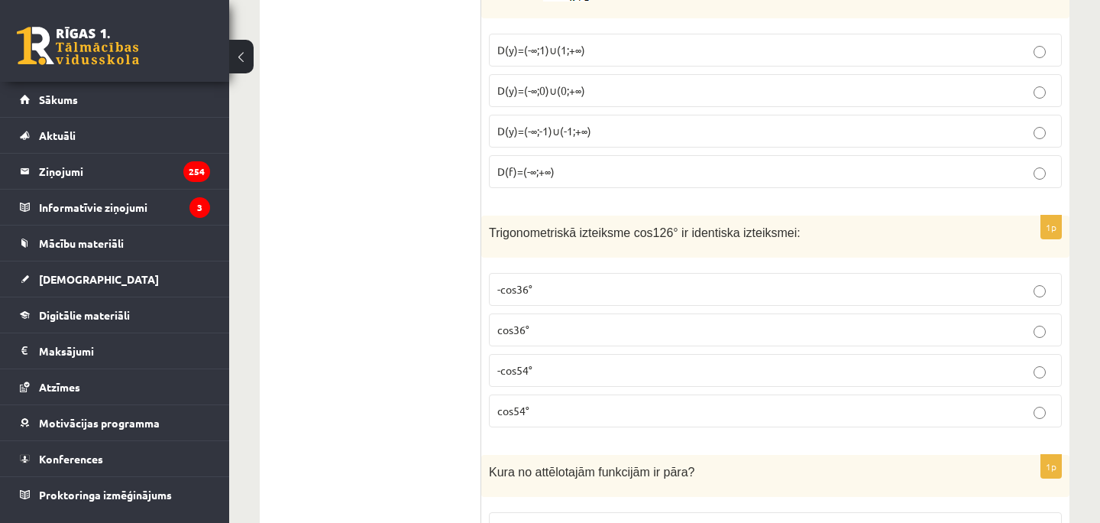
scroll to position [6157, 0]
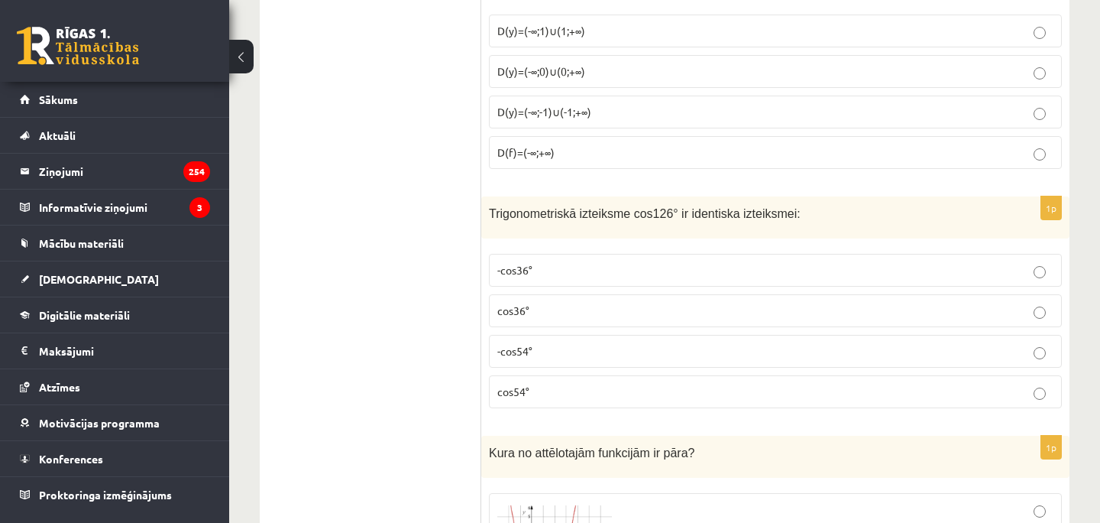
click at [750, 303] on p "cos36°" at bounding box center [775, 311] width 556 height 16
click at [771, 343] on p "-cos54°" at bounding box center [775, 351] width 556 height 16
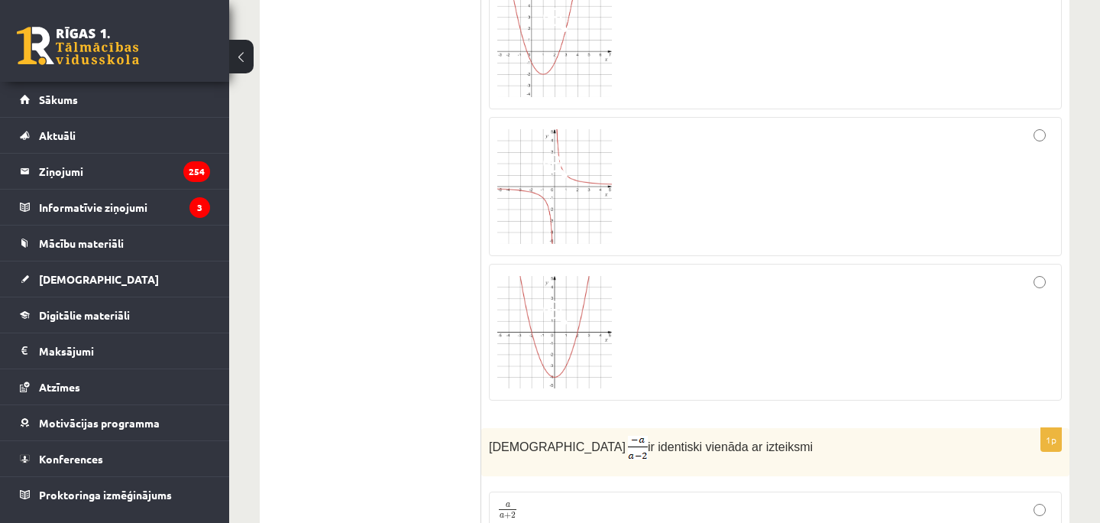
scroll to position [6682, 0]
click at [543, 193] on img at bounding box center [554, 183] width 115 height 115
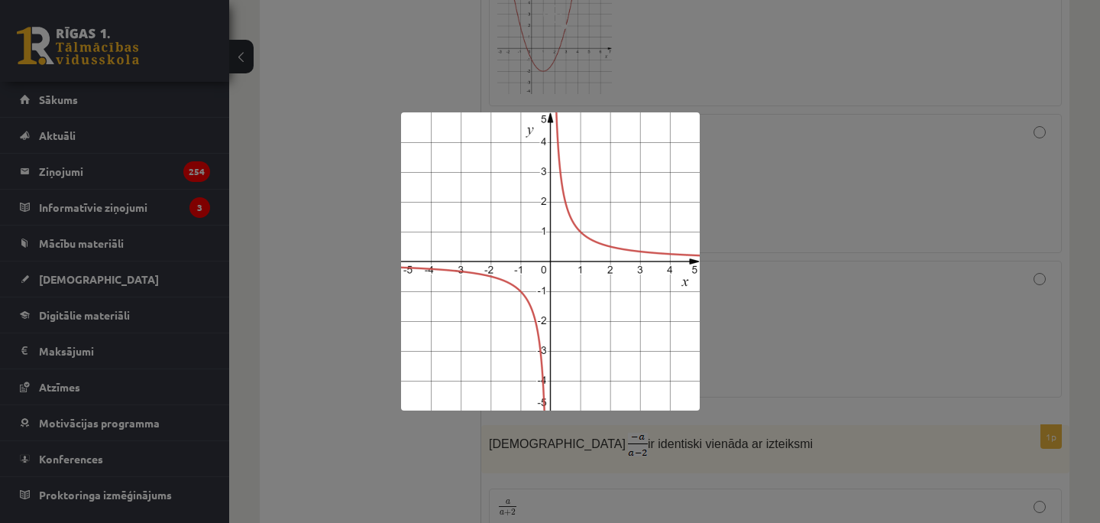
click at [351, 241] on div at bounding box center [550, 261] width 1100 height 523
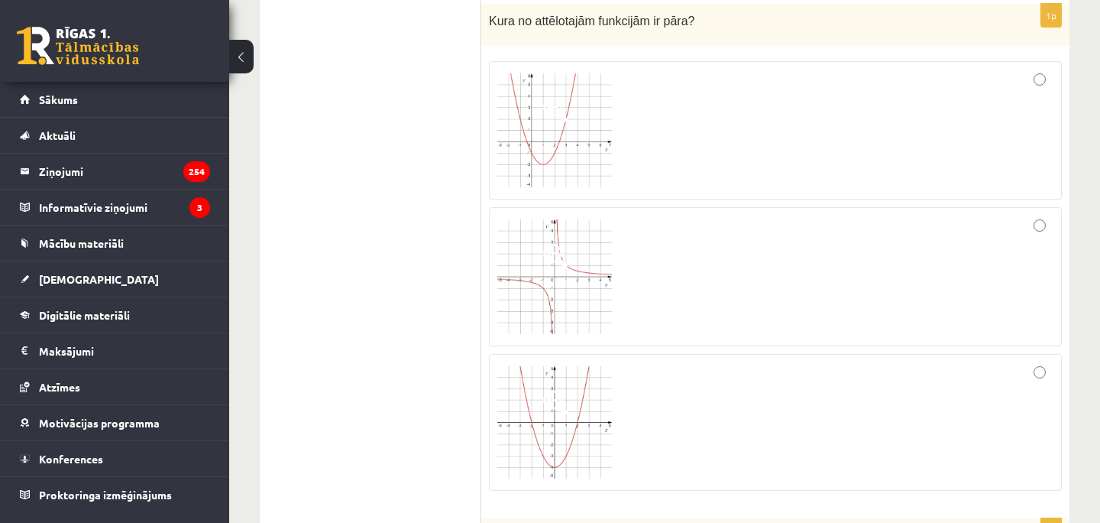
scroll to position [6601, 0]
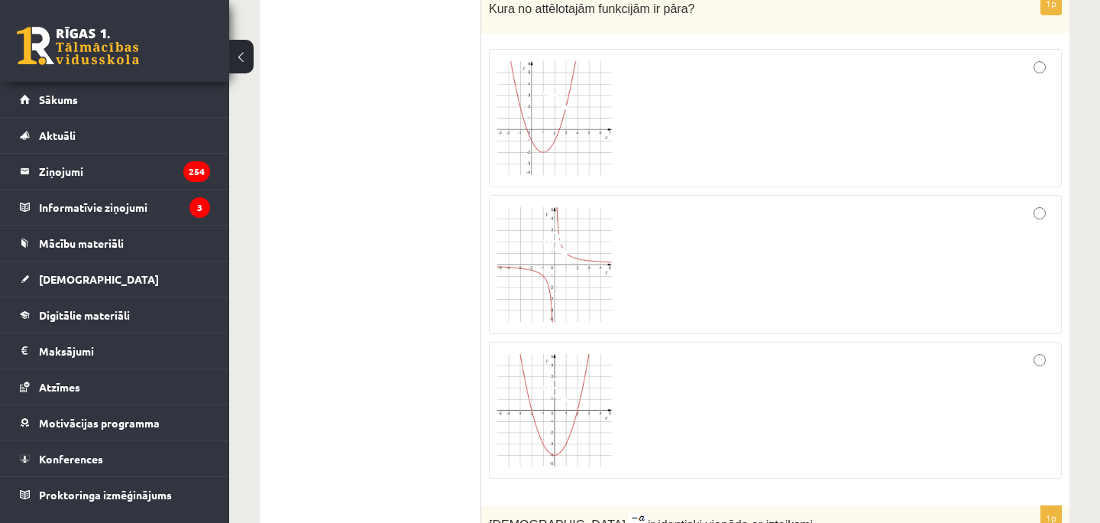
click at [576, 380] on img at bounding box center [554, 410] width 115 height 113
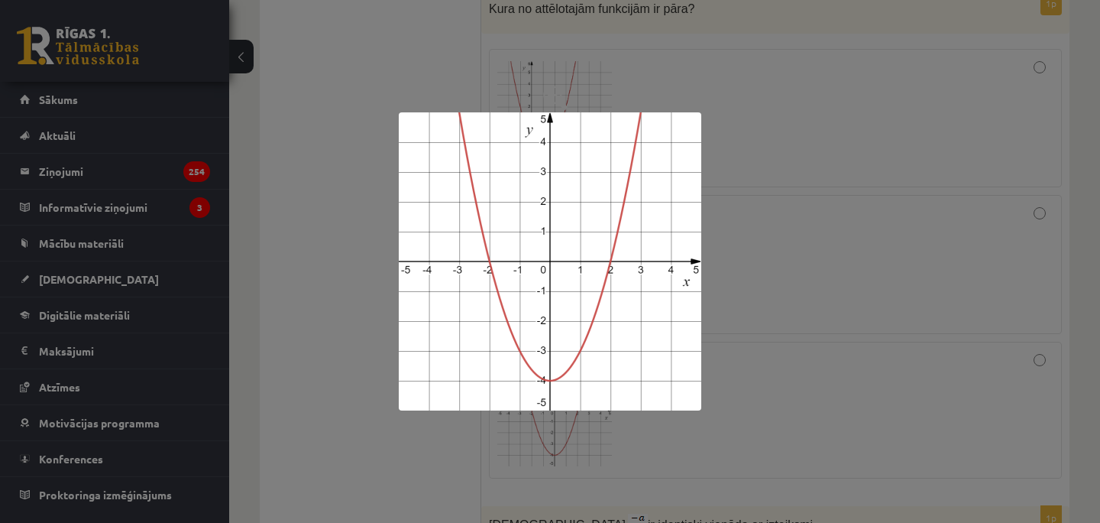
click at [701, 365] on img at bounding box center [550, 261] width 303 height 298
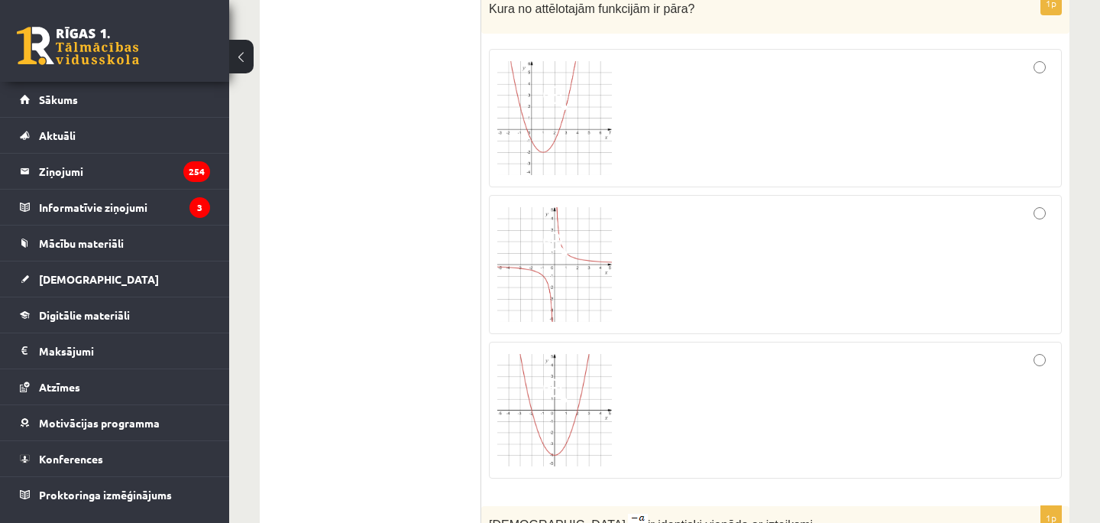
click at [743, 368] on div at bounding box center [775, 410] width 556 height 121
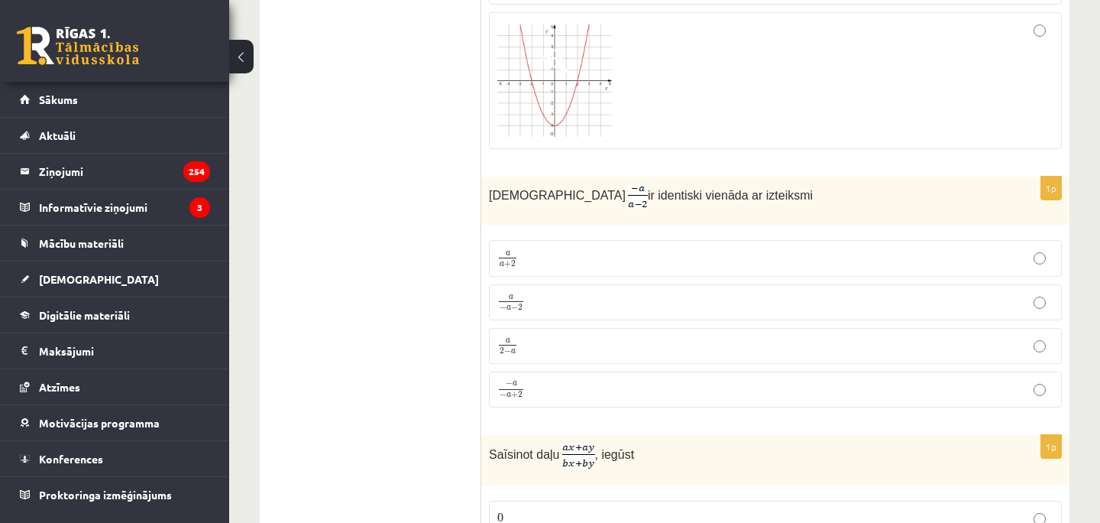
scroll to position [6934, 0]
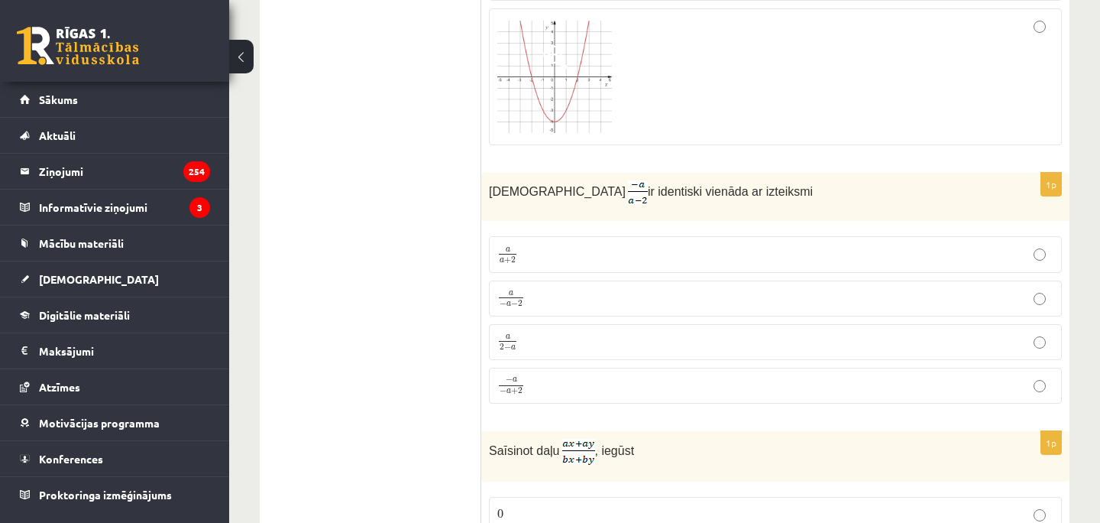
click at [527, 339] on p "a 2 − a a 2 − a" at bounding box center [775, 341] width 556 height 19
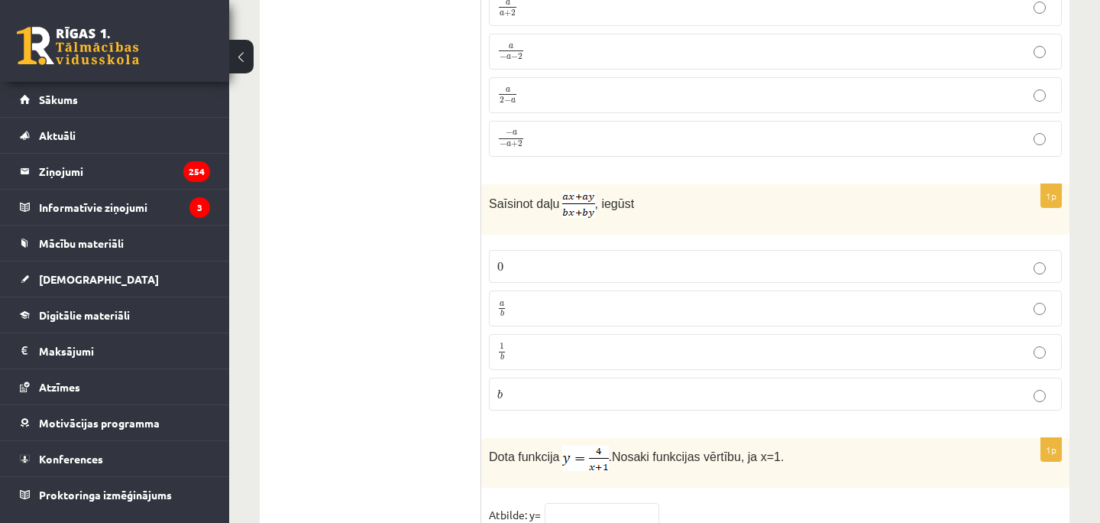
scroll to position [7191, 0]
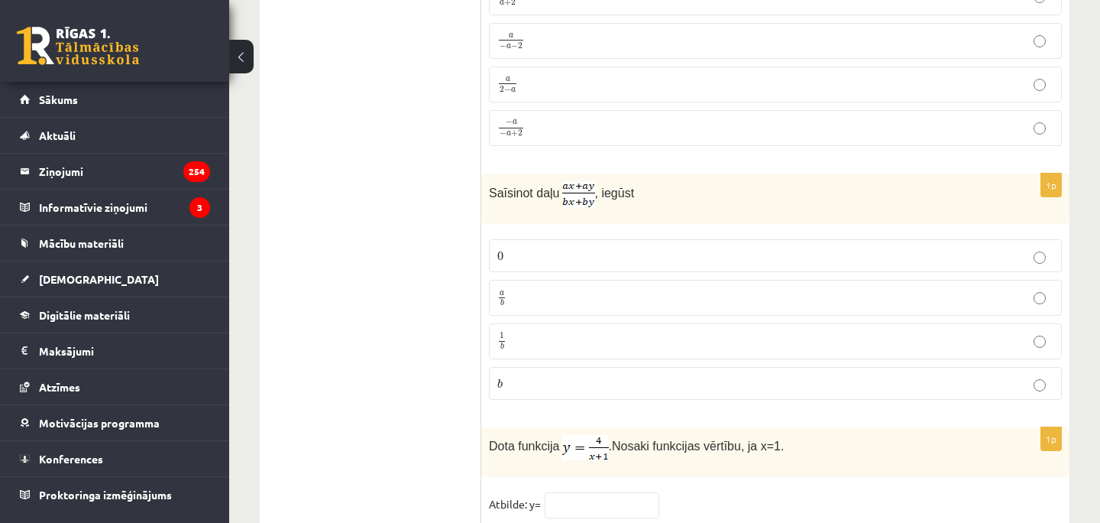
click at [575, 288] on p "a b a b" at bounding box center [775, 297] width 556 height 19
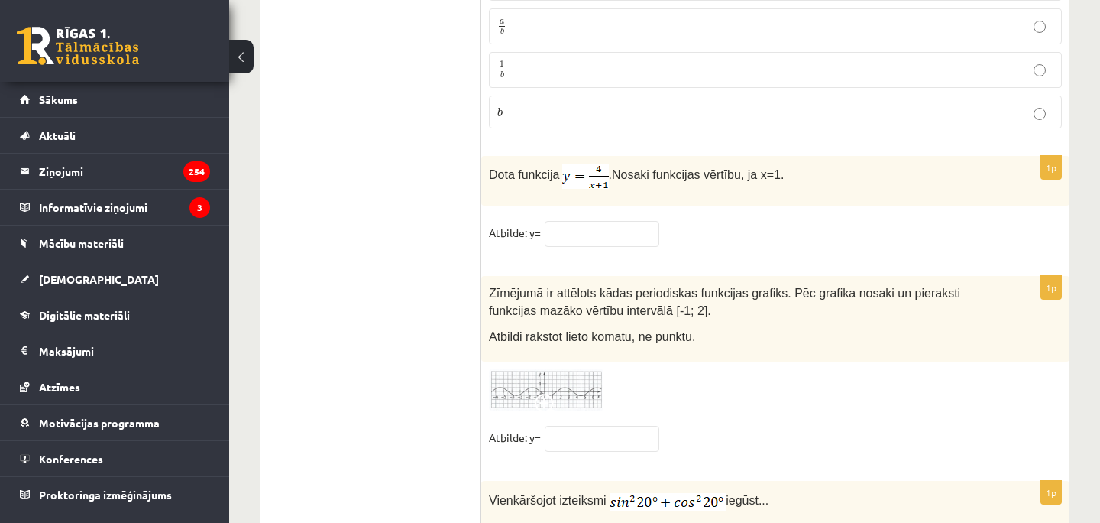
scroll to position [7469, 0]
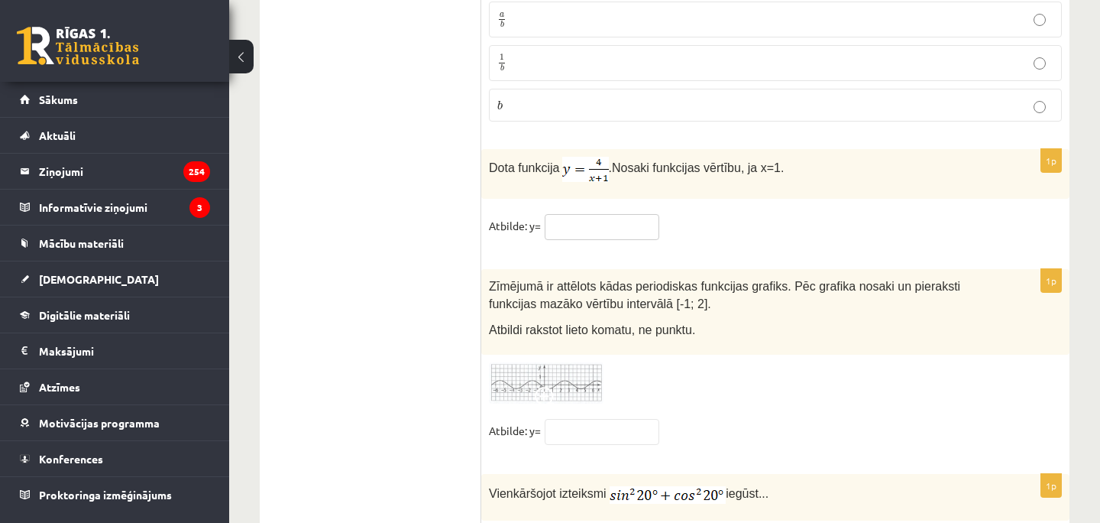
click at [591, 228] on input "text" at bounding box center [602, 227] width 115 height 26
click at [746, 193] on div "1p Dota funkcija . Nosaki funkcijas vērtību, ja x=1. Atbilde: y=" at bounding box center [775, 201] width 588 height 105
click at [618, 226] on input "text" at bounding box center [602, 227] width 115 height 26
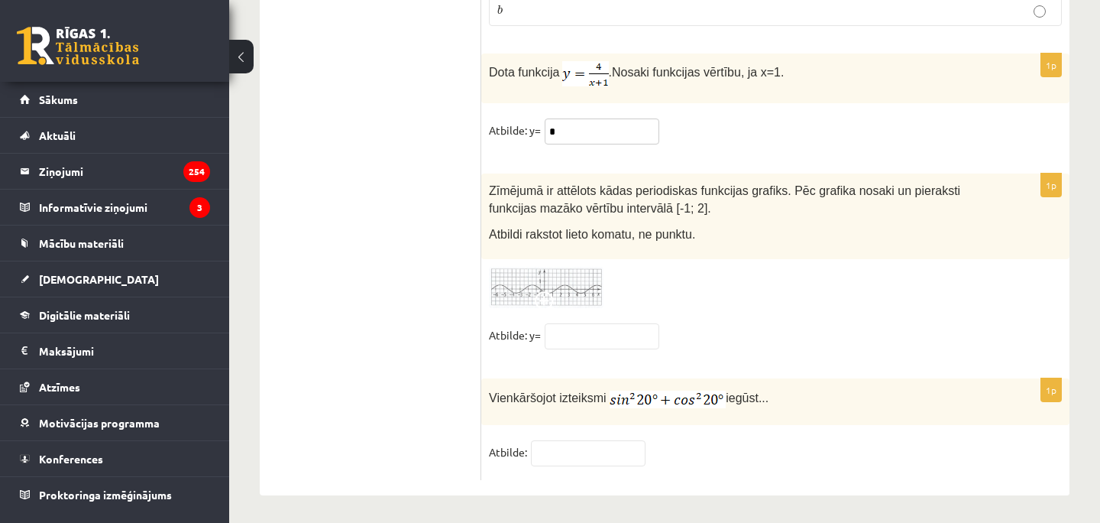
scroll to position [7562, 0]
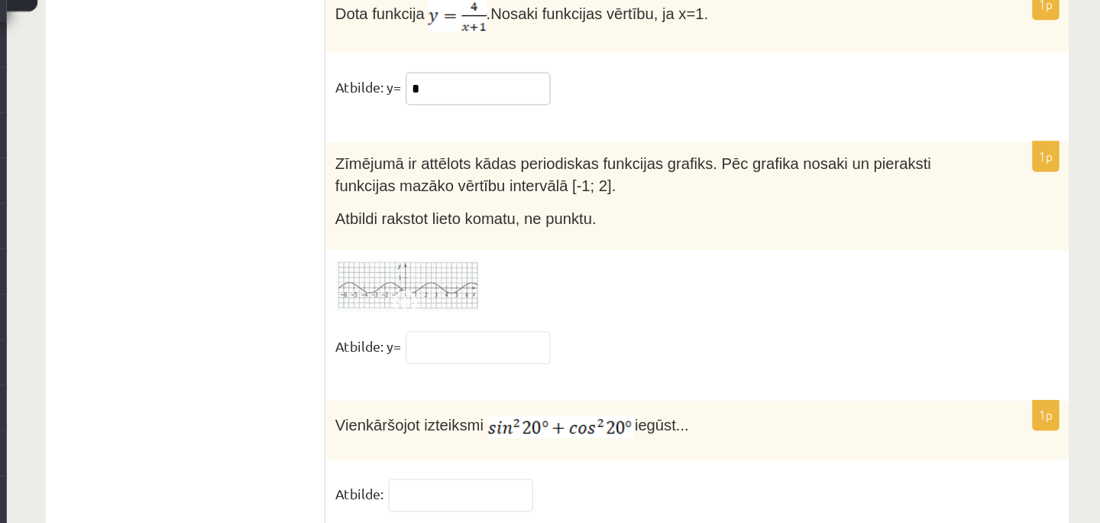
type input "*"
click at [553, 294] on span at bounding box center [547, 306] width 24 height 24
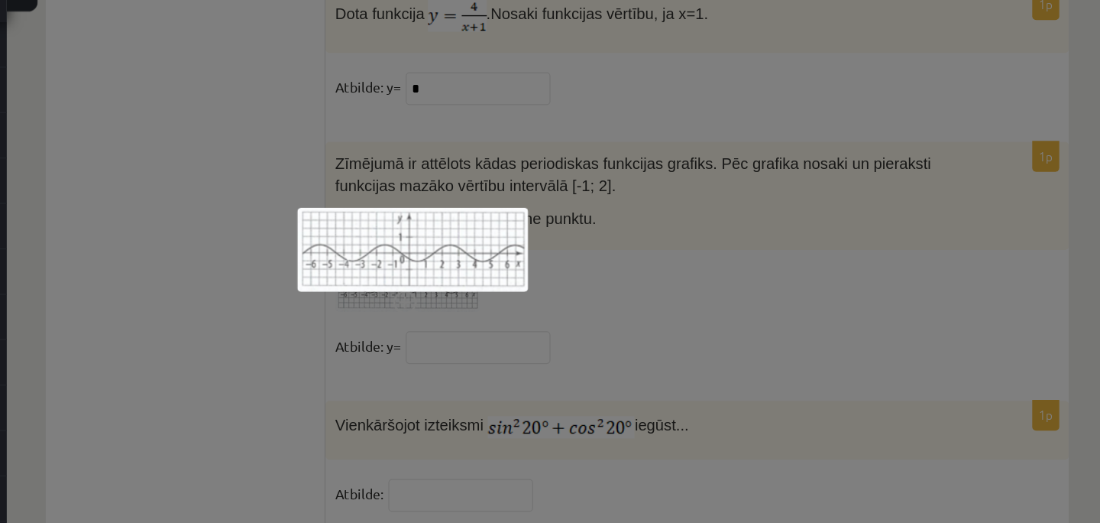
click at [724, 259] on div at bounding box center [550, 261] width 1100 height 523
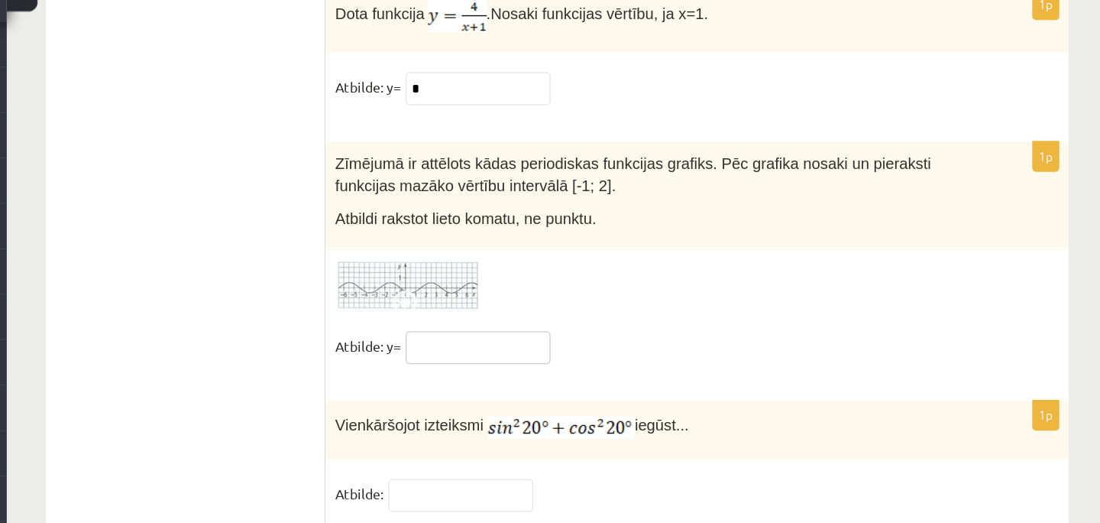
click at [613, 329] on input "text" at bounding box center [602, 339] width 115 height 26
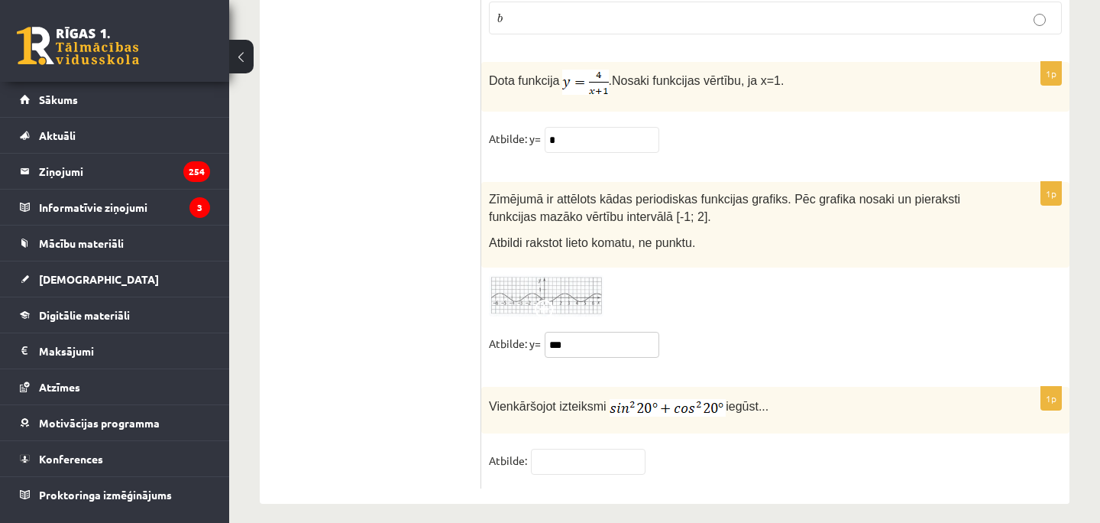
scroll to position [7565, 0]
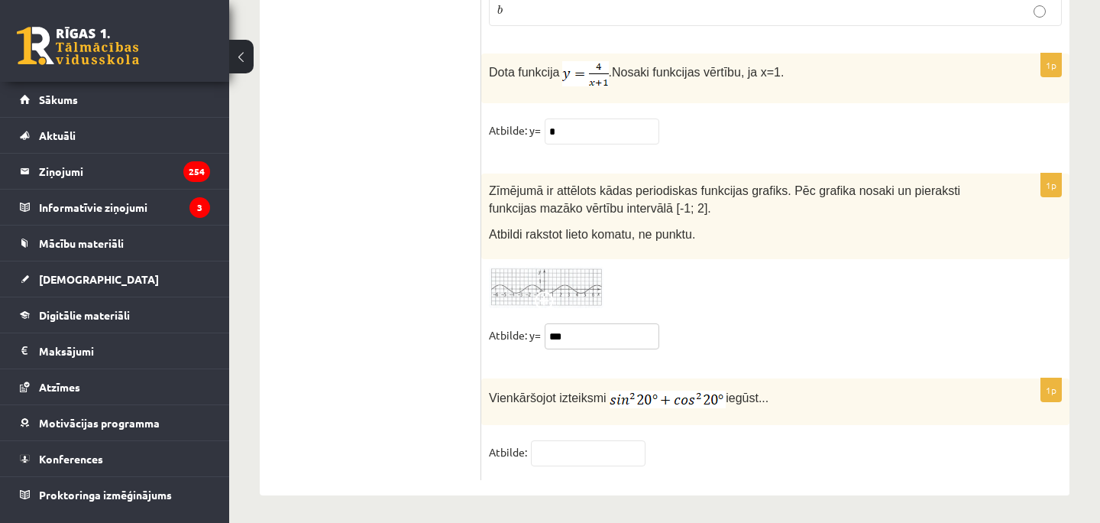
type input "***"
click at [594, 442] on input "text" at bounding box center [588, 453] width 115 height 26
type input "*"
click at [804, 460] on fieldset "Atbilde: *" at bounding box center [775, 456] width 573 height 32
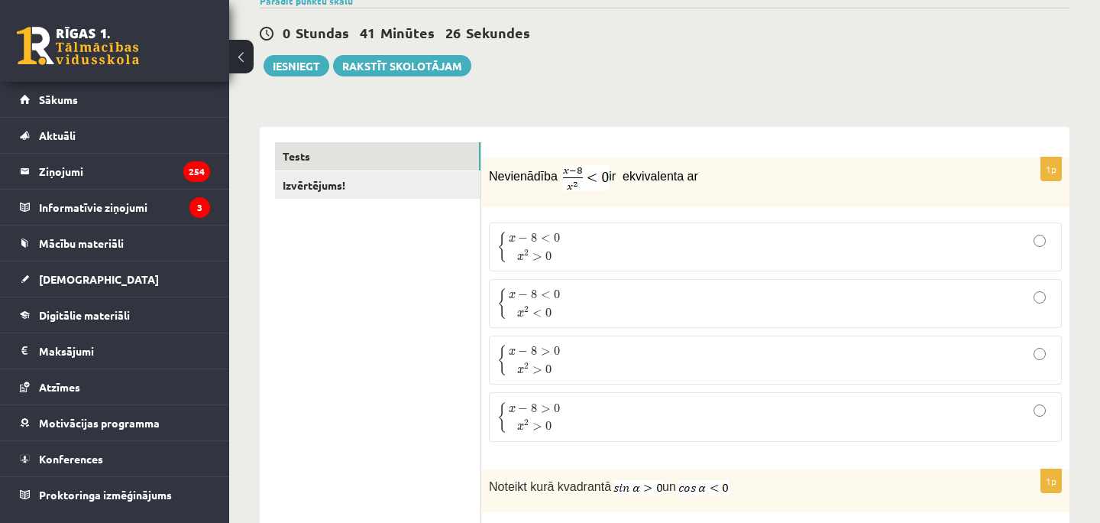
scroll to position [0, 0]
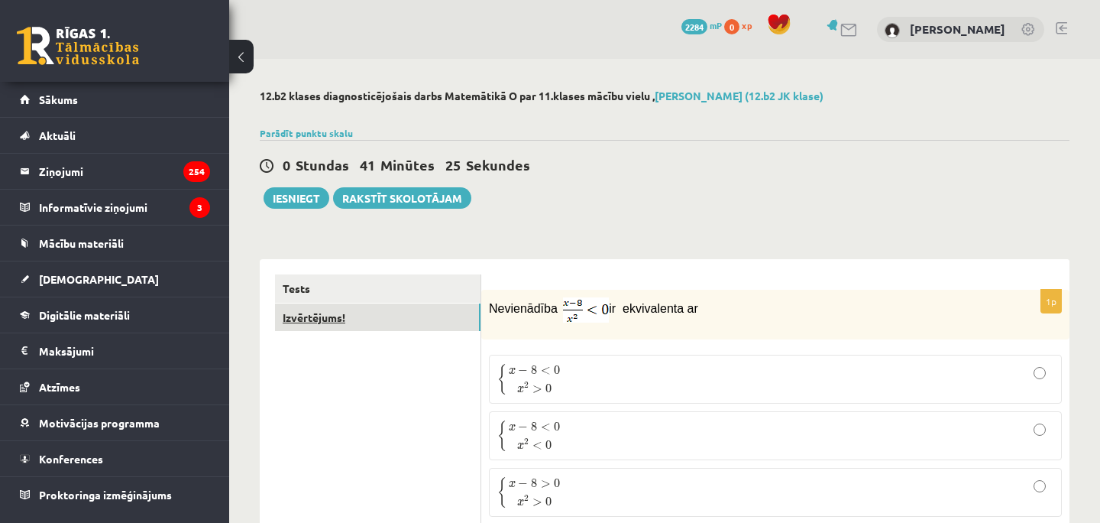
click at [335, 327] on link "Izvērtējums!" at bounding box center [378, 317] width 206 height 28
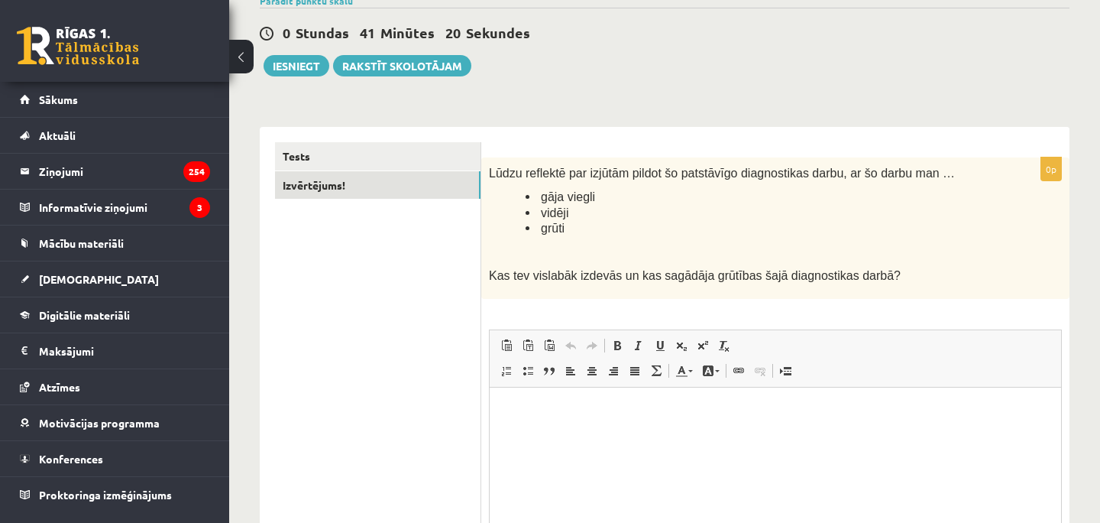
click at [856, 175] on span "Lūdzu reflektē par izjūtām pildot šo patstāvīgo diagnostikas darbu, ar šo darbu…" at bounding box center [722, 173] width 466 height 13
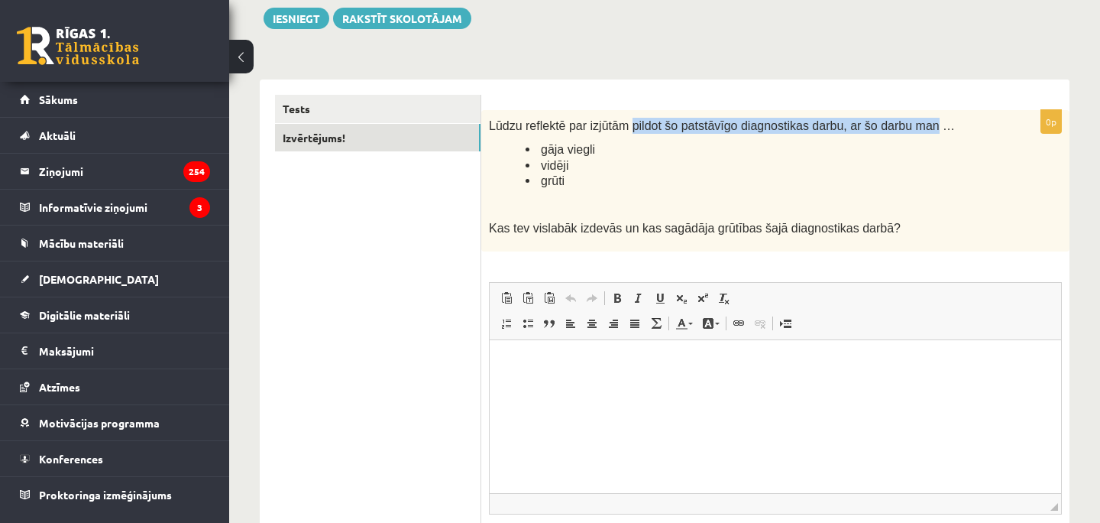
drag, startPoint x: 633, startPoint y: 130, endPoint x: 941, endPoint y: 126, distance: 307.2
click at [941, 126] on span "Lūdzu reflektē par izjūtām pildot šo patstāvīgo diagnostikas darbu, ar šo darbu…" at bounding box center [722, 125] width 466 height 13
click at [765, 386] on html at bounding box center [776, 362] width 572 height 47
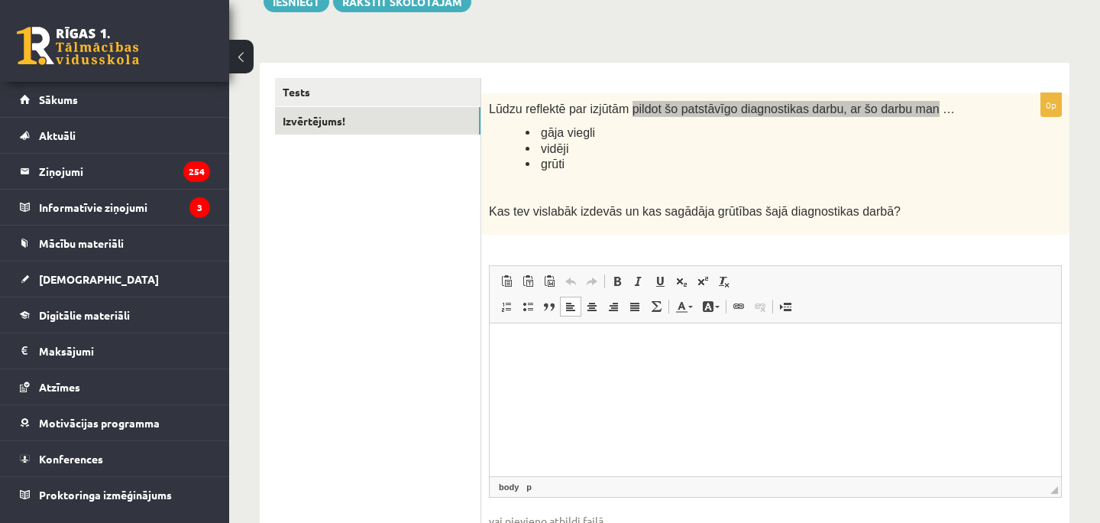
scroll to position [209, 0]
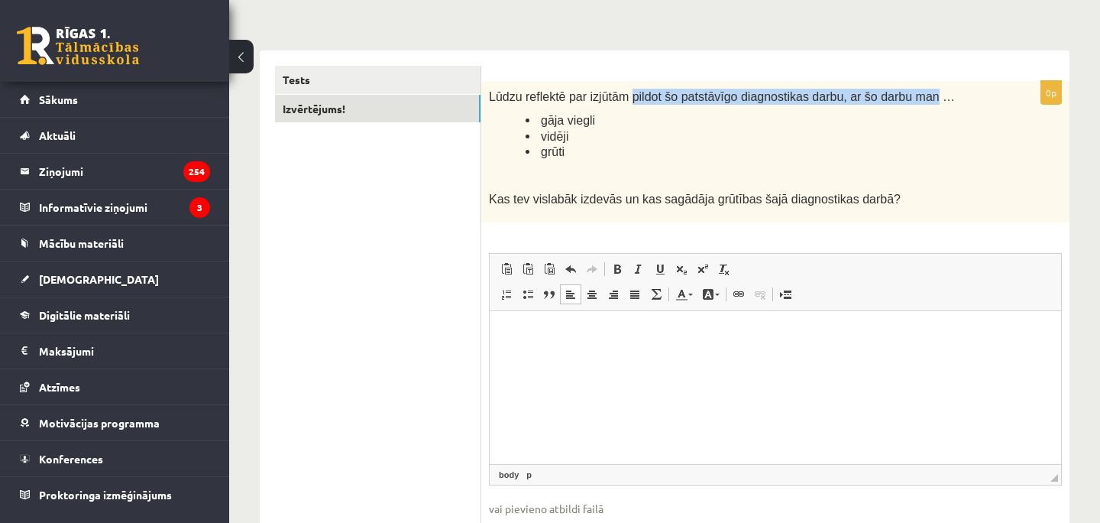
click at [773, 98] on span "Lūdzu reflektē par izjūtām pildot šo patstāvīgo diagnostikas darbu, ar šo darbu…" at bounding box center [722, 96] width 466 height 13
drag, startPoint x: 635, startPoint y: 97, endPoint x: 940, endPoint y: 99, distance: 304.9
click at [940, 99] on span "Lūdzu reflektē par izjūtām pildot šo patstāvīgo diagnostikas darbu, ar šo darbu…" at bounding box center [722, 96] width 466 height 13
click at [831, 95] on span "Lūdzu reflektē par izjūtām pildot šo patstāvīgo diagnostikas darbu, ar šo darbu…" at bounding box center [722, 96] width 466 height 13
drag, startPoint x: 633, startPoint y: 98, endPoint x: 942, endPoint y: 101, distance: 308.7
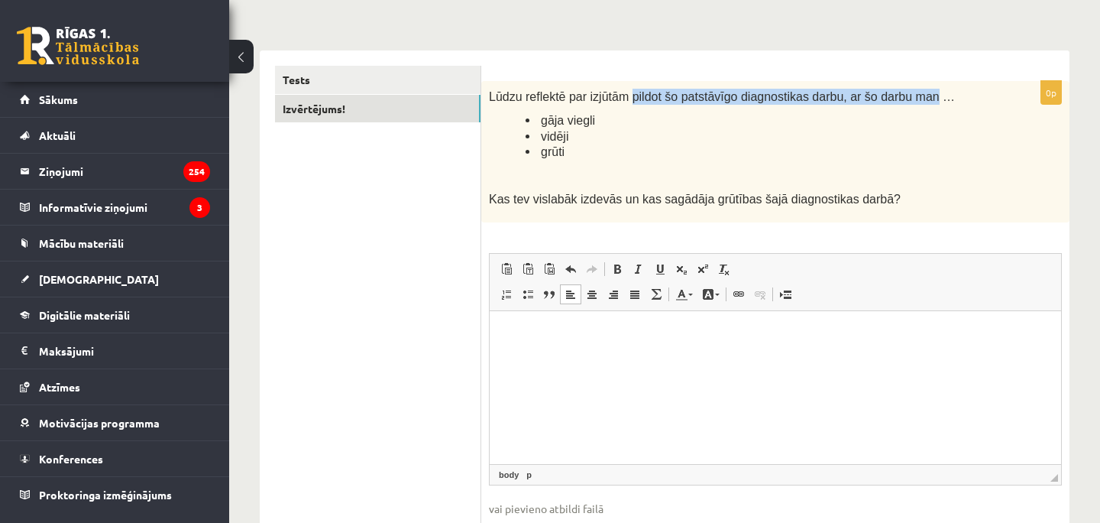
click at [942, 101] on span "Lūdzu reflektē par izjūtām pildot šo patstāvīgo diagnostikas darbu, ar šo darbu…" at bounding box center [722, 96] width 466 height 13
copy span "pildot šo patstāvīgo diagnostikas darbu, ar šo darbu man"
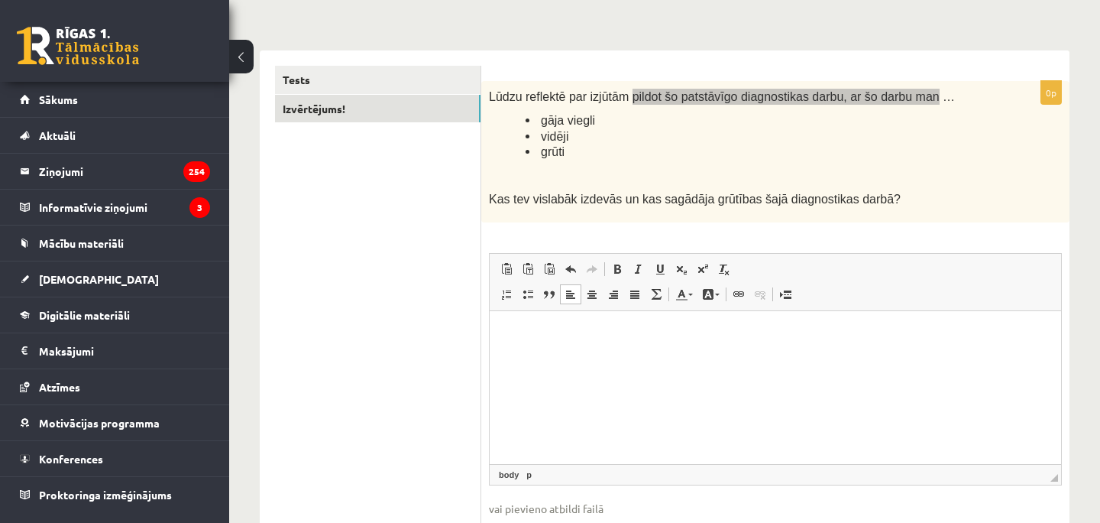
click at [639, 357] on html at bounding box center [776, 333] width 572 height 47
click at [511, 334] on p "**********" at bounding box center [775, 334] width 541 height 16
click at [775, 329] on p "**********" at bounding box center [775, 334] width 541 height 16
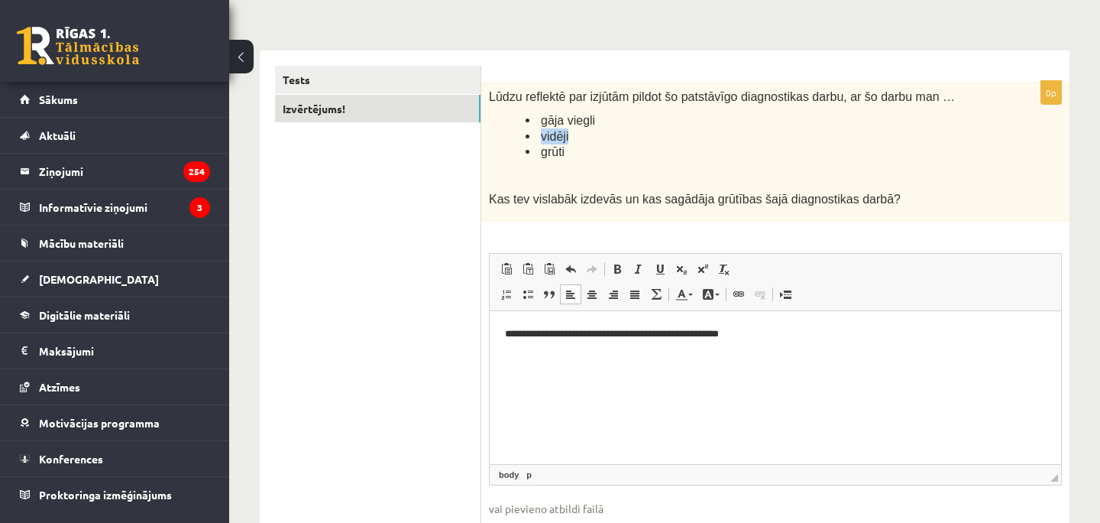
drag, startPoint x: 543, startPoint y: 141, endPoint x: 569, endPoint y: 137, distance: 27.1
click at [569, 137] on li "vidēji" at bounding box center [756, 136] width 460 height 16
click at [786, 348] on html "**********" at bounding box center [776, 333] width 572 height 47
drag, startPoint x: 542, startPoint y: 121, endPoint x: 564, endPoint y: 121, distance: 22.2
click at [564, 121] on span "gāja viegli" at bounding box center [568, 120] width 54 height 13
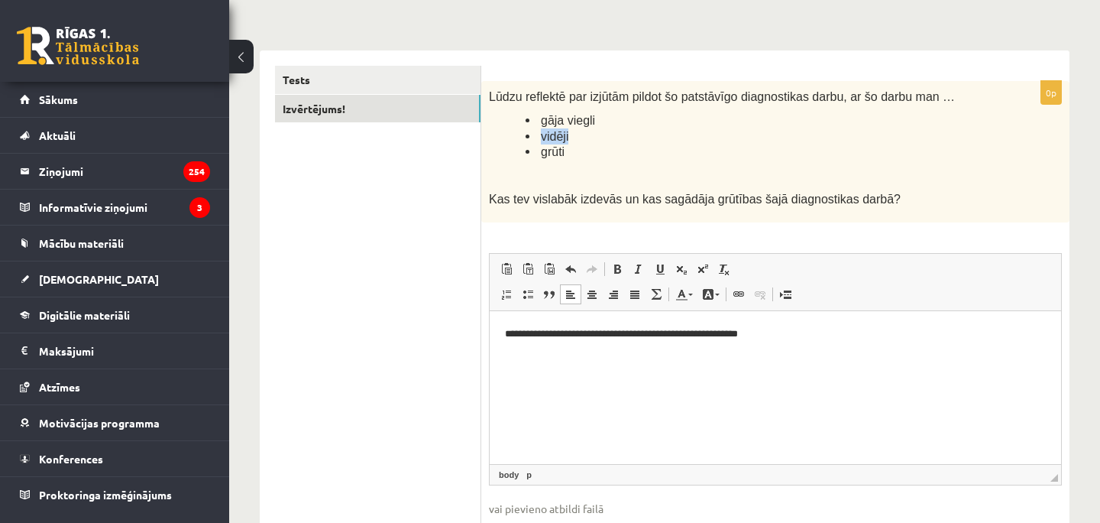
drag, startPoint x: 541, startPoint y: 138, endPoint x: 574, endPoint y: 135, distance: 33.0
click at [574, 135] on li "vidēji" at bounding box center [756, 136] width 460 height 16
click at [533, 365] on ul "******" at bounding box center [775, 359] width 541 height 16
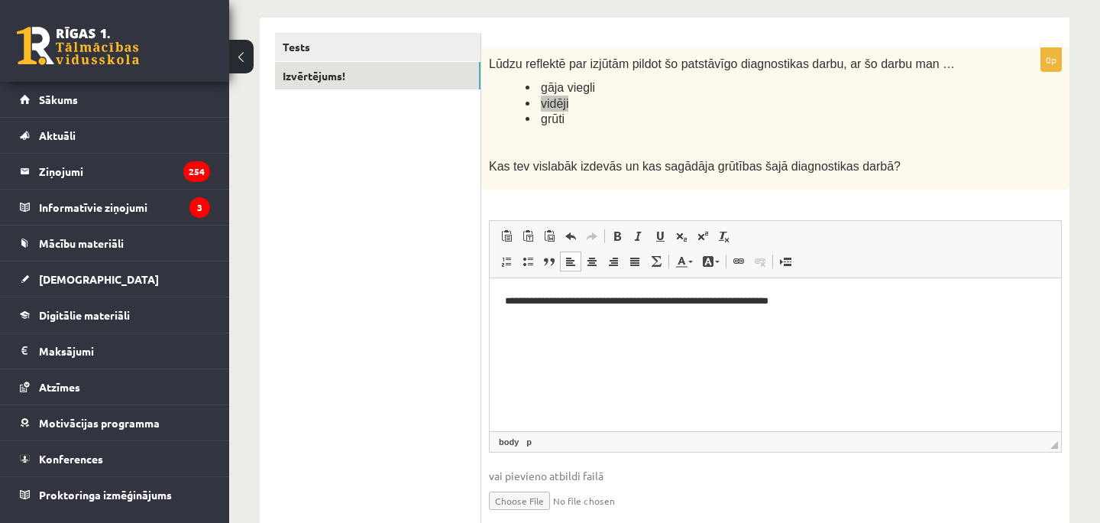
scroll to position [256, 0]
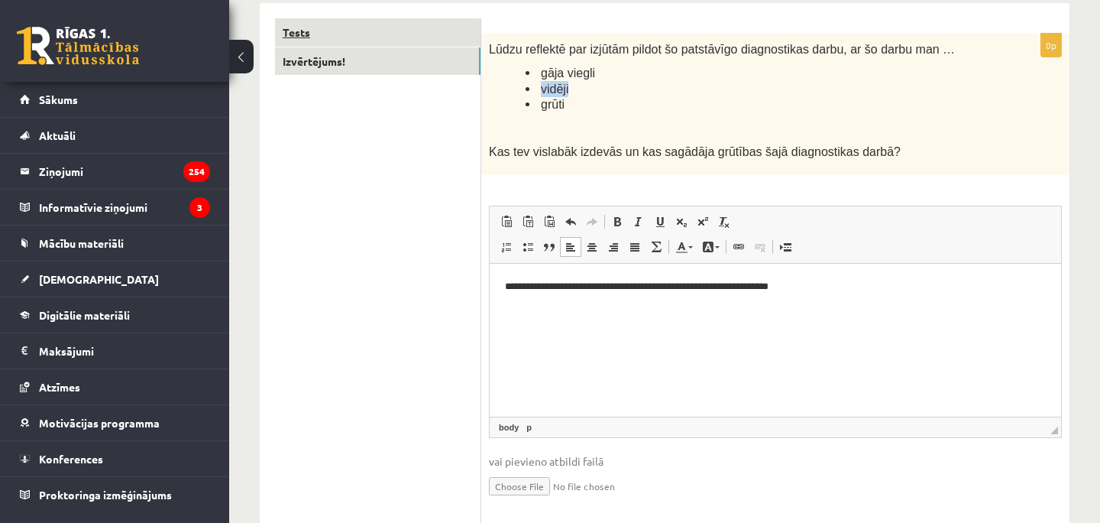
click at [410, 44] on link "Tests" at bounding box center [378, 32] width 206 height 28
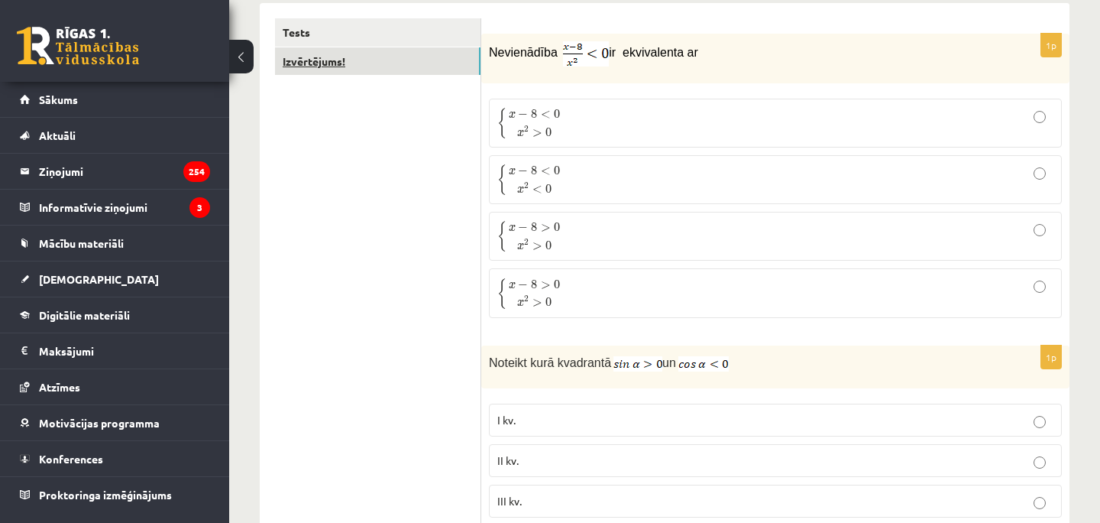
click at [403, 69] on link "Izvērtējums!" at bounding box center [378, 61] width 206 height 28
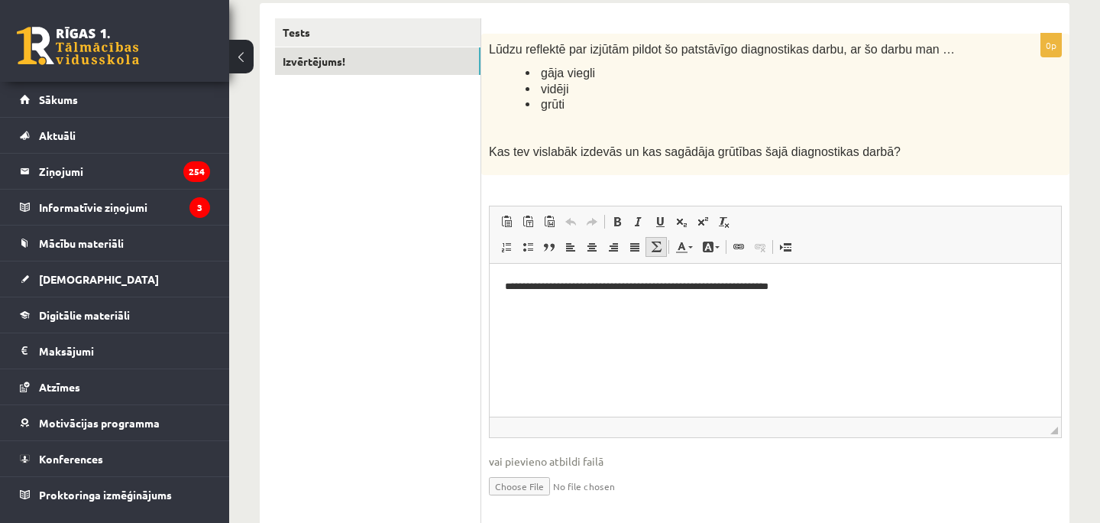
scroll to position [304, 0]
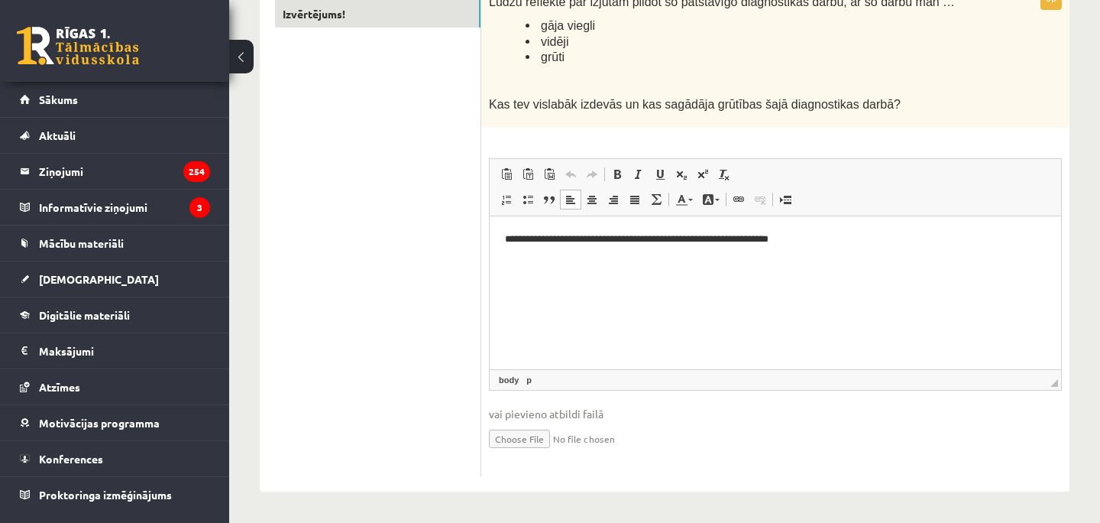
click at [842, 229] on html "**********" at bounding box center [776, 238] width 572 height 47
click at [821, 251] on html "**********" at bounding box center [776, 238] width 572 height 47
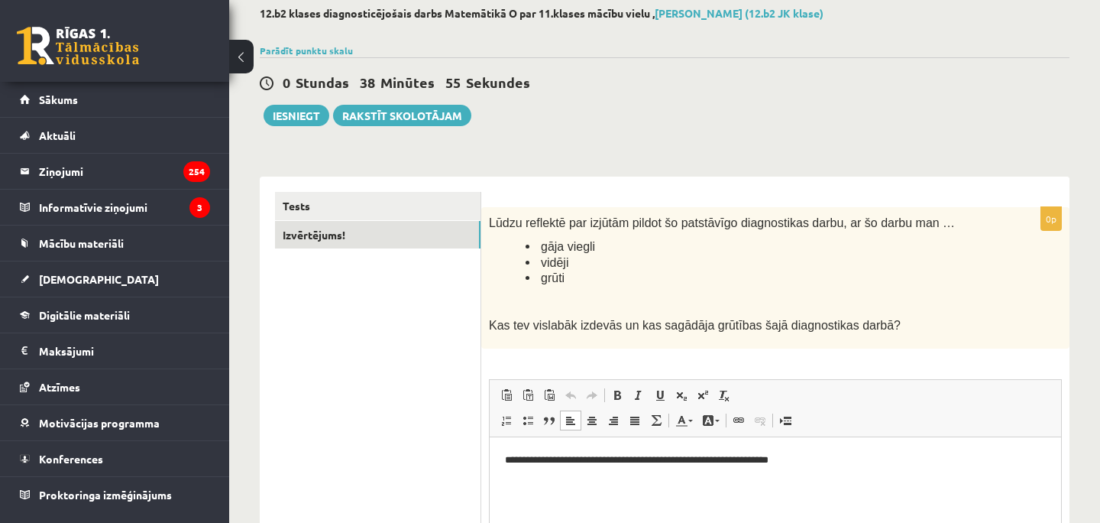
scroll to position [89, 0]
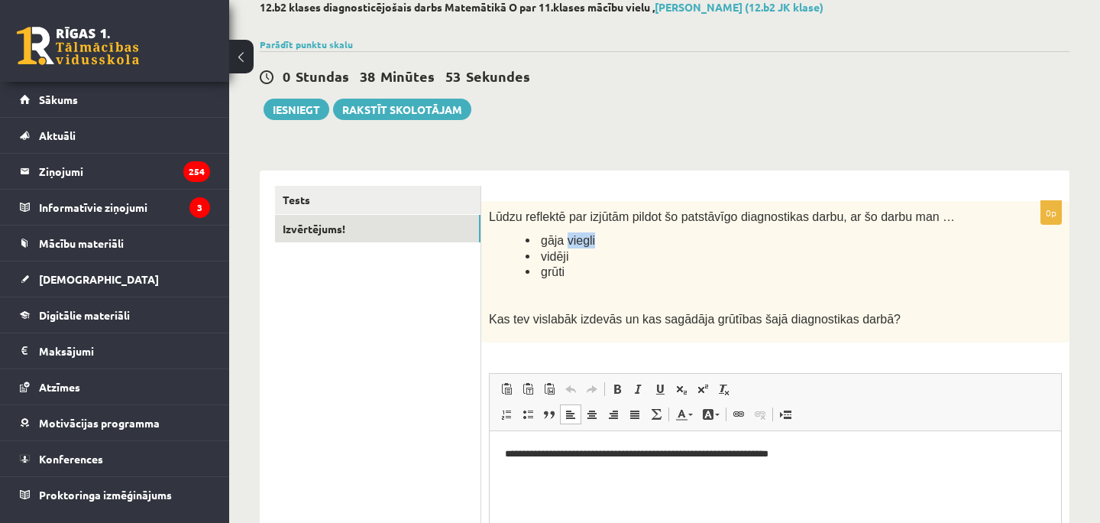
drag, startPoint x: 566, startPoint y: 241, endPoint x: 610, endPoint y: 240, distance: 43.6
click at [610, 240] on li "gāja viegli" at bounding box center [756, 240] width 460 height 16
click at [806, 452] on p "**********" at bounding box center [775, 453] width 541 height 16
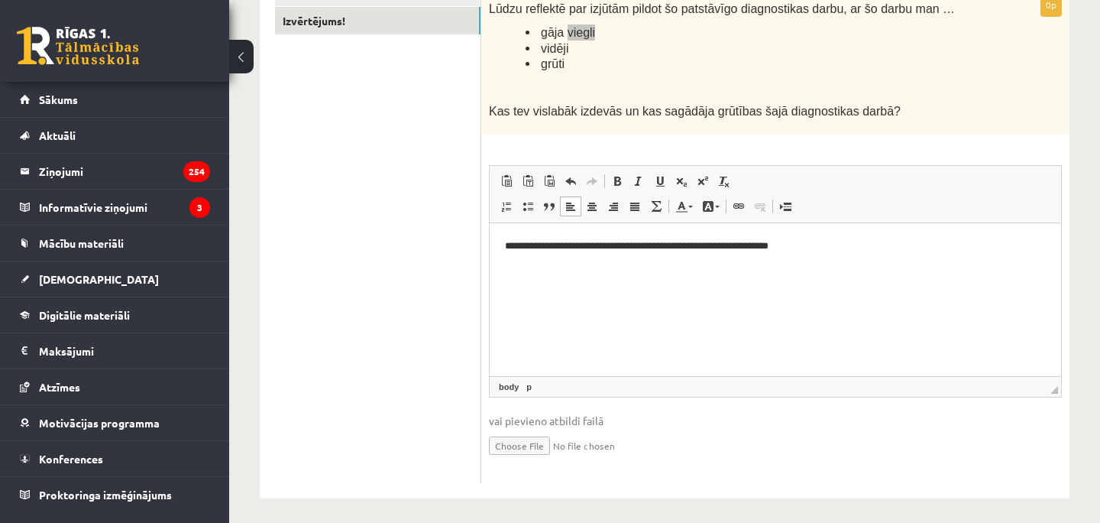
scroll to position [304, 0]
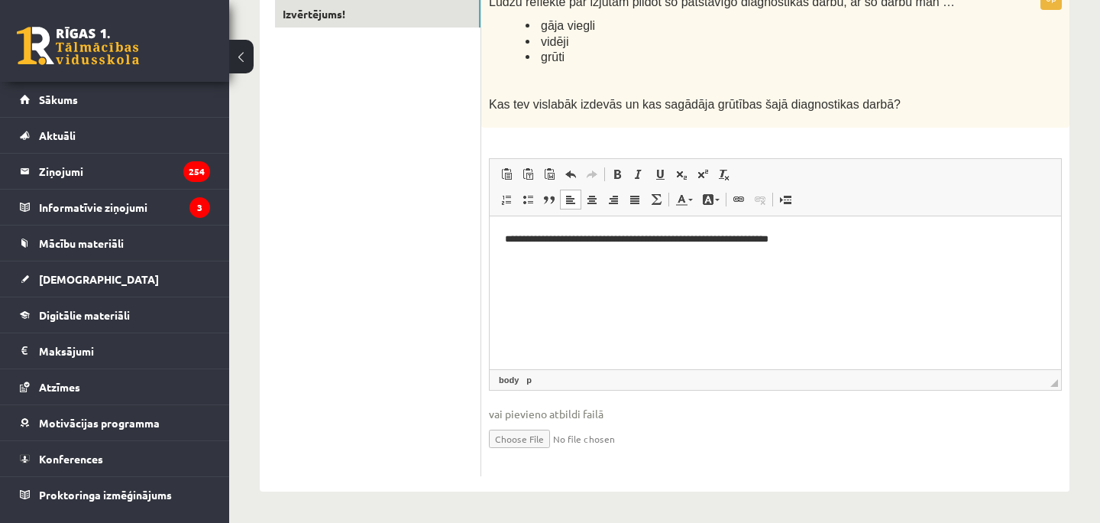
click at [413, 261] on ul "Tests Izvērtējums!" at bounding box center [378, 223] width 206 height 505
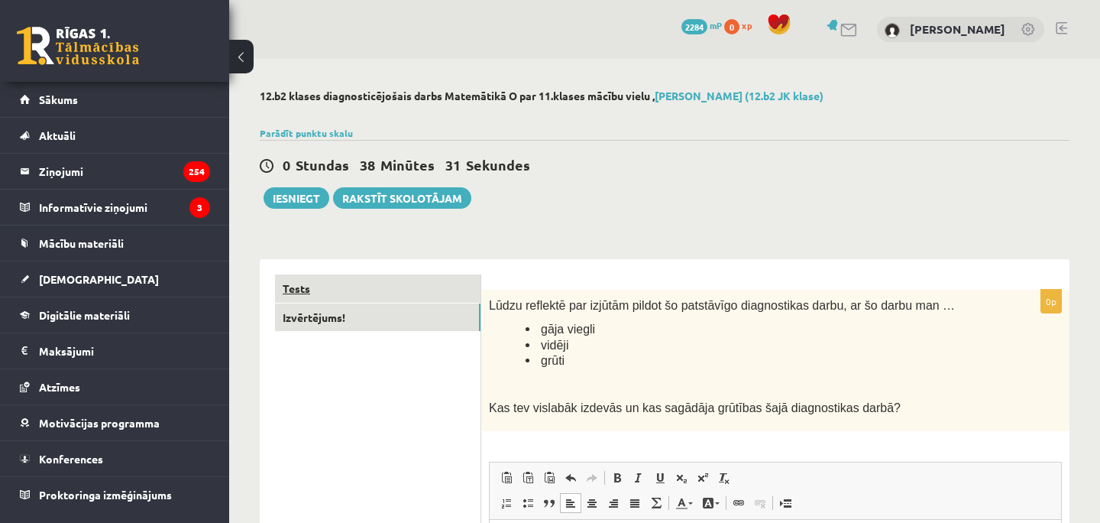
click at [469, 280] on link "Tests" at bounding box center [378, 288] width 206 height 28
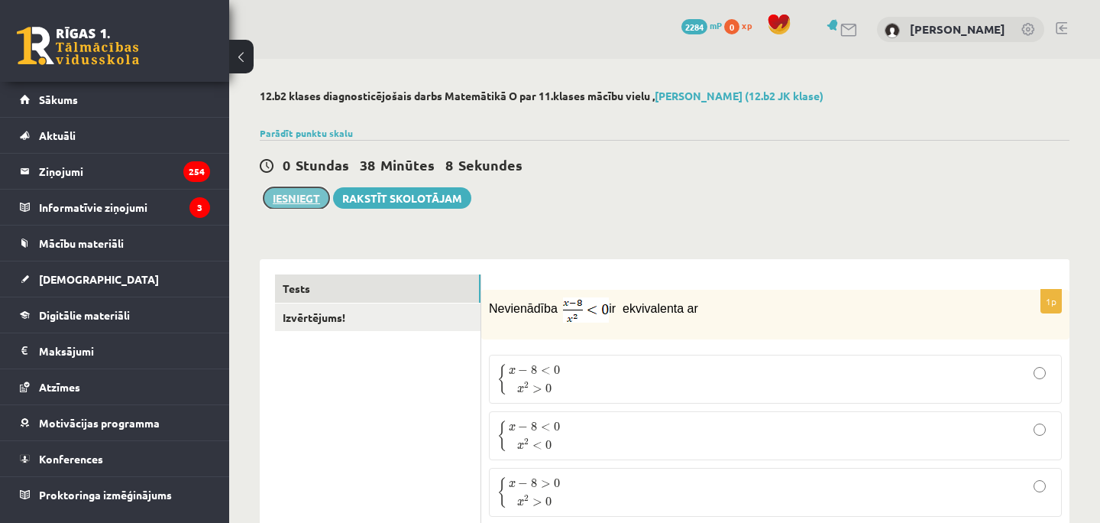
click at [306, 200] on button "Iesniegt" at bounding box center [297, 197] width 66 height 21
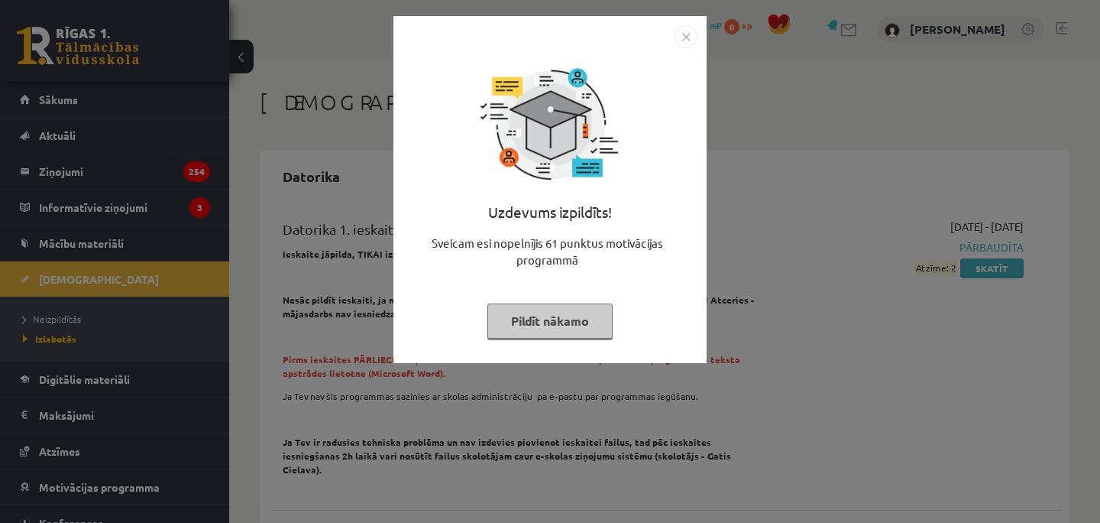
click at [687, 44] on img "Close" at bounding box center [686, 36] width 23 height 23
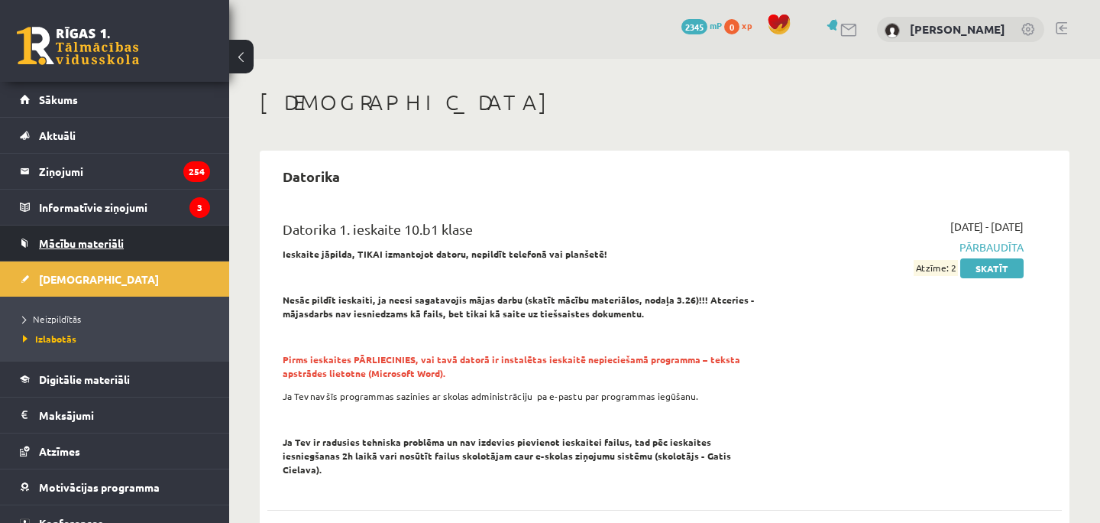
click at [154, 241] on link "Mācību materiāli" at bounding box center [115, 242] width 190 height 35
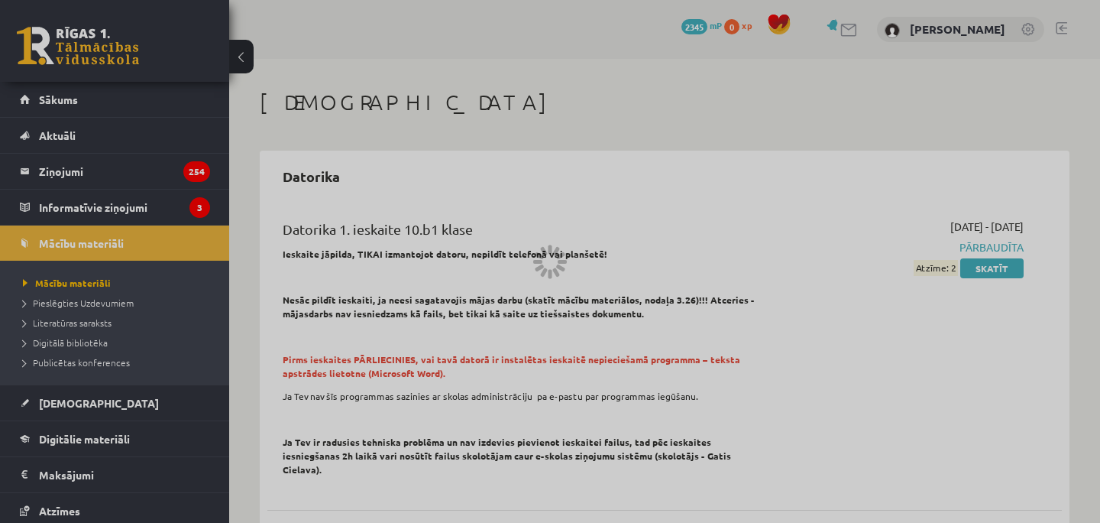
click at [103, 409] on div at bounding box center [550, 261] width 1100 height 523
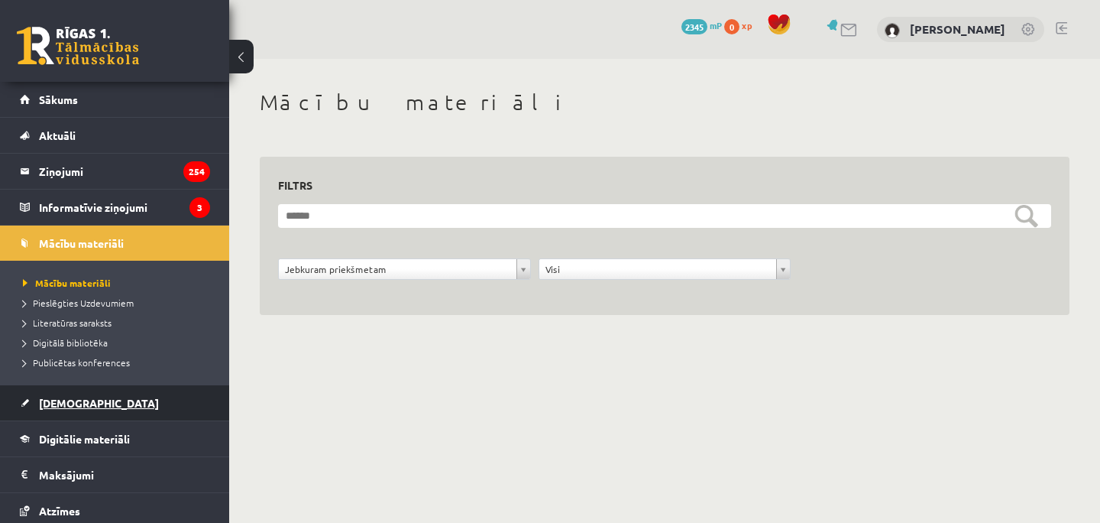
click at [167, 406] on link "[DEMOGRAPHIC_DATA]" at bounding box center [115, 402] width 190 height 35
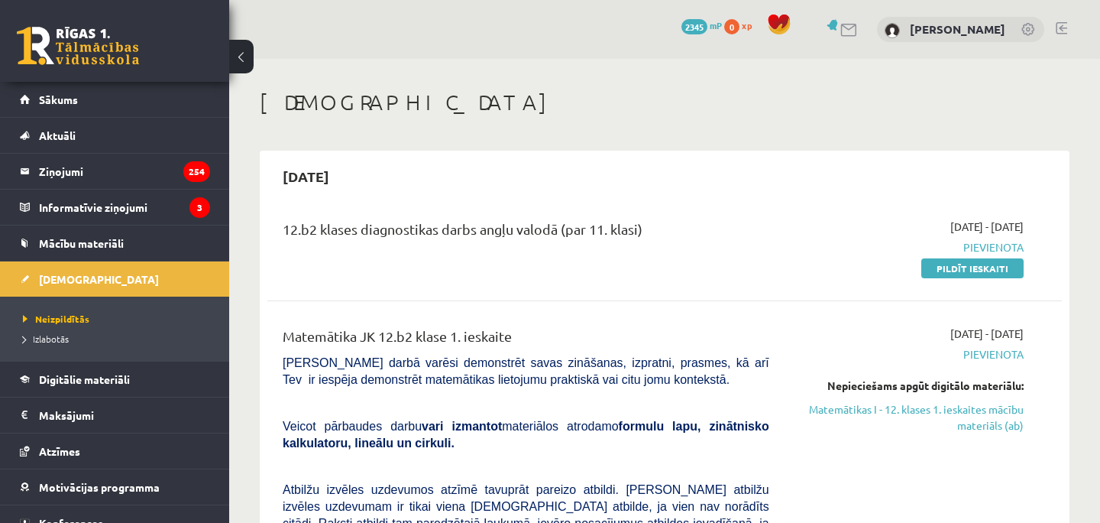
click at [57, 344] on link "Izlabotās" at bounding box center [118, 339] width 191 height 14
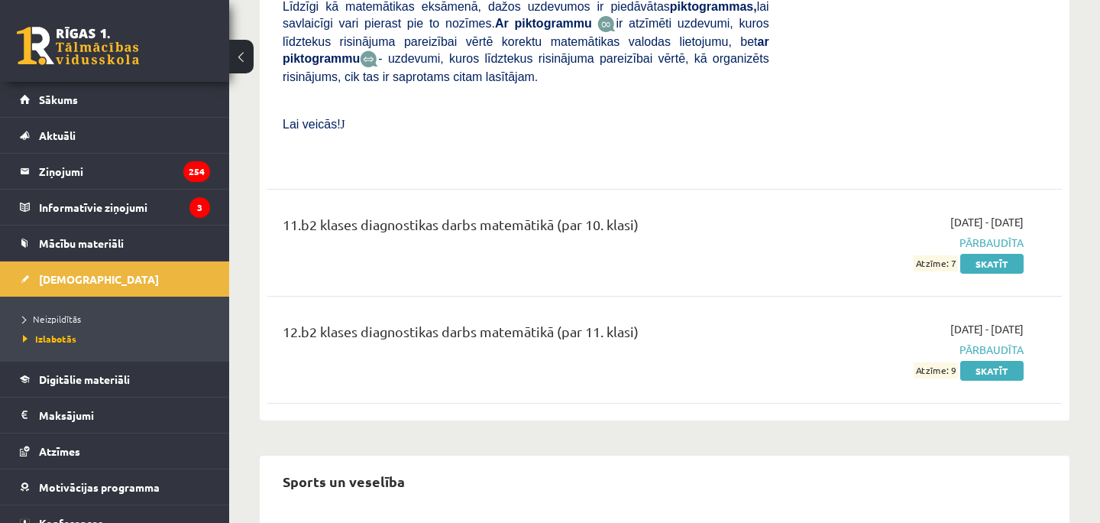
scroll to position [7623, 0]
click at [1006, 361] on link "Skatīt" at bounding box center [992, 371] width 63 height 20
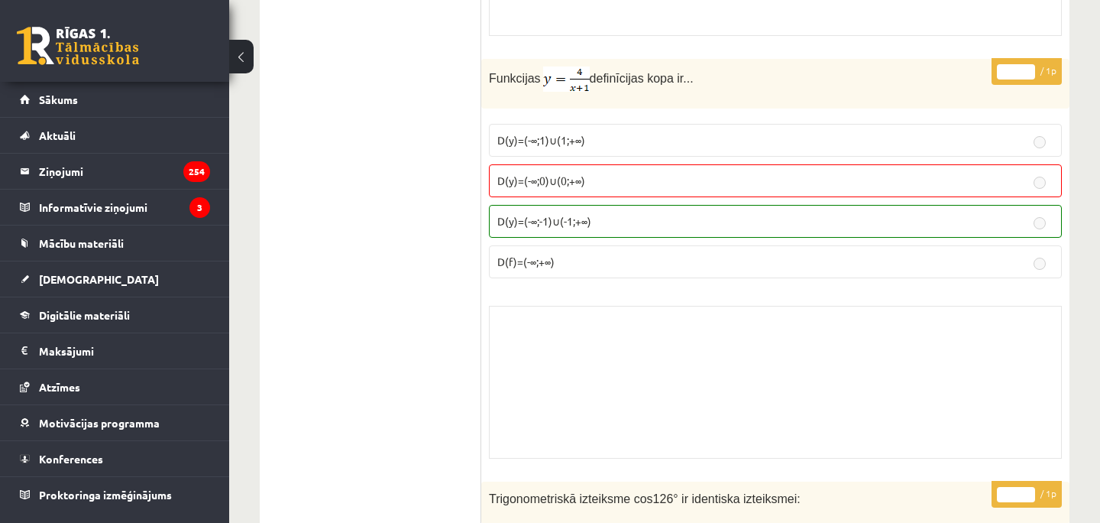
scroll to position [9885, 0]
click at [510, 179] on span "D(y)=(-∞;0)∪(0;+∞)" at bounding box center [541, 179] width 88 height 14
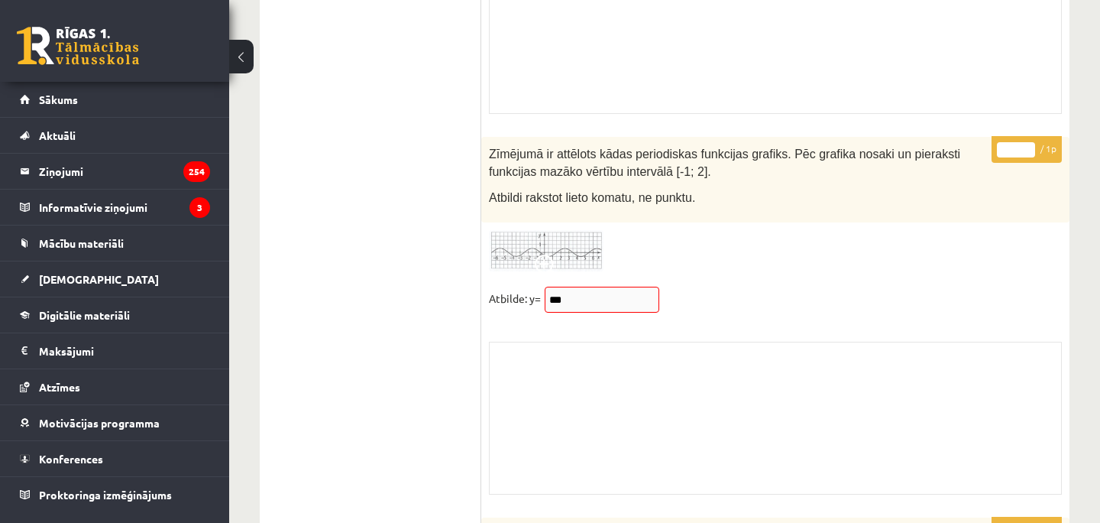
scroll to position [12505, 0]
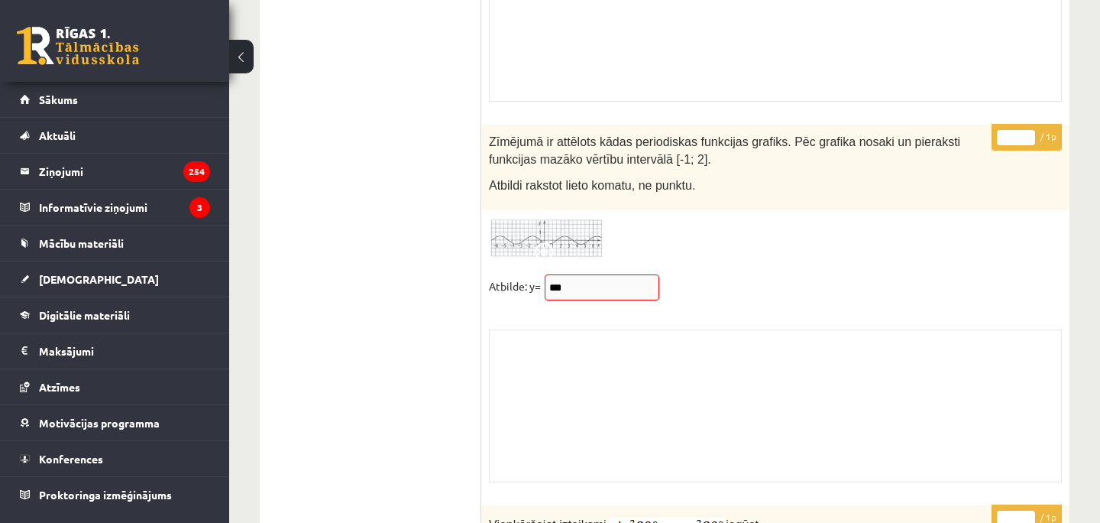
click at [545, 245] on span at bounding box center [547, 254] width 24 height 24
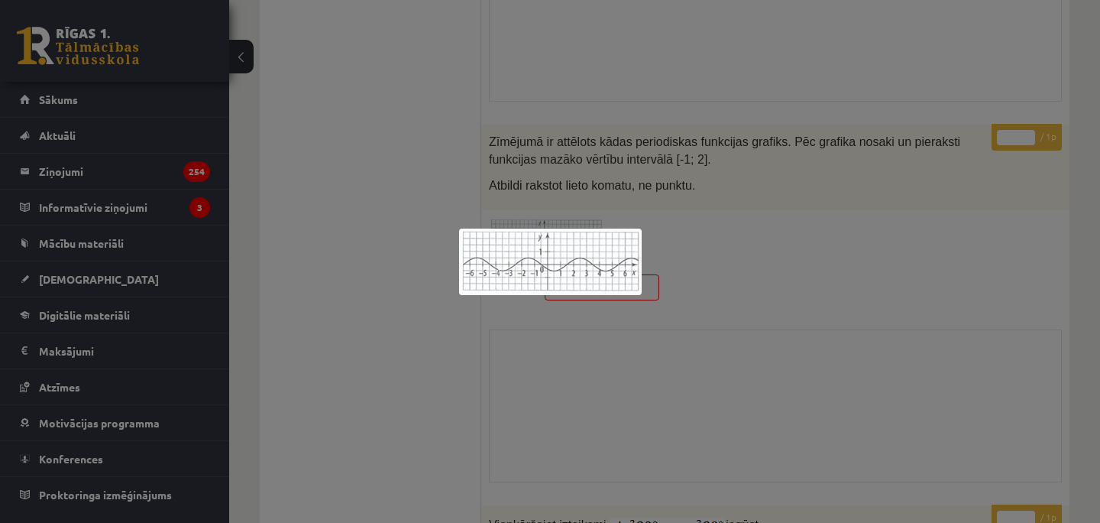
click at [716, 299] on div at bounding box center [550, 261] width 1100 height 523
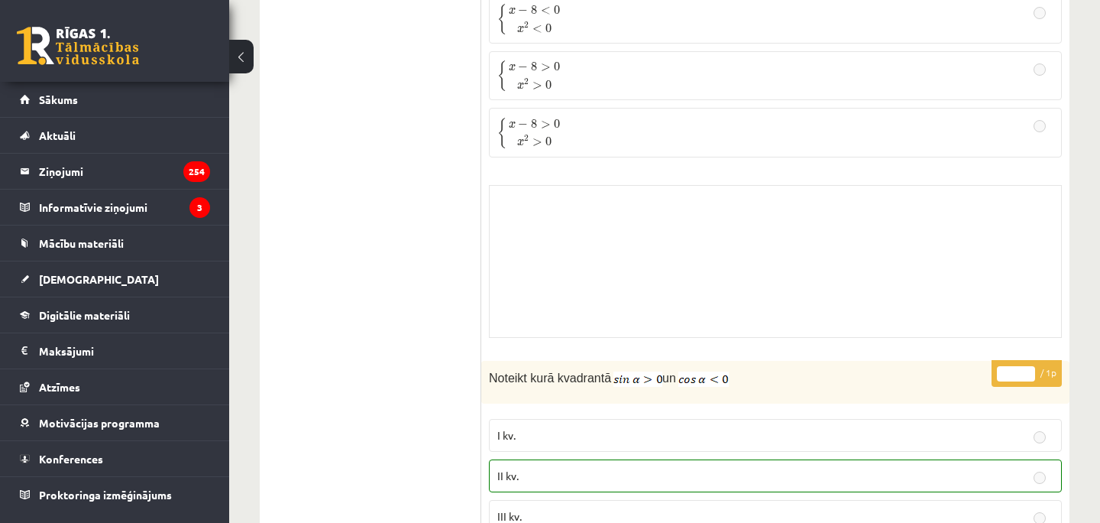
scroll to position [0, 0]
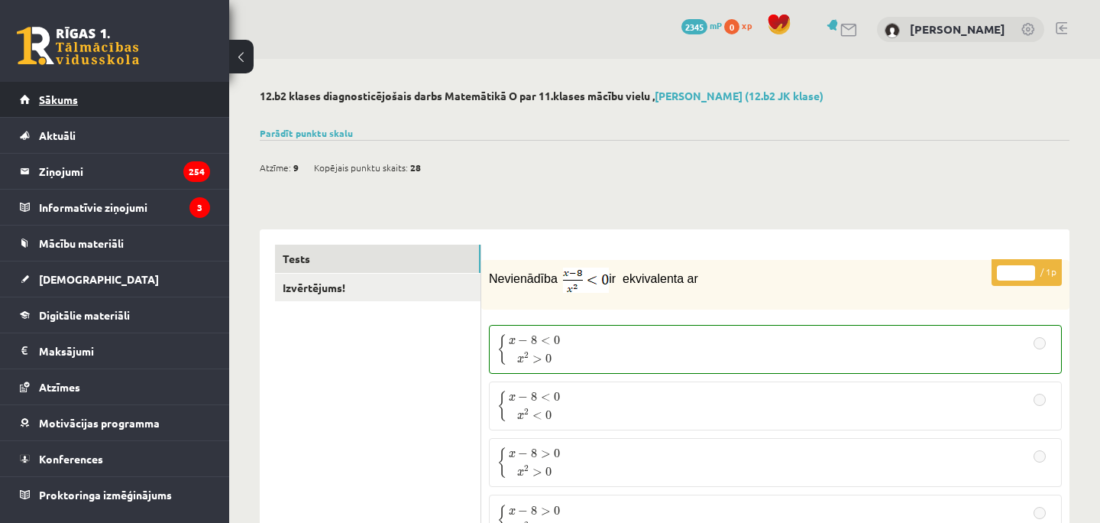
click at [107, 108] on link "Sākums" at bounding box center [115, 99] width 190 height 35
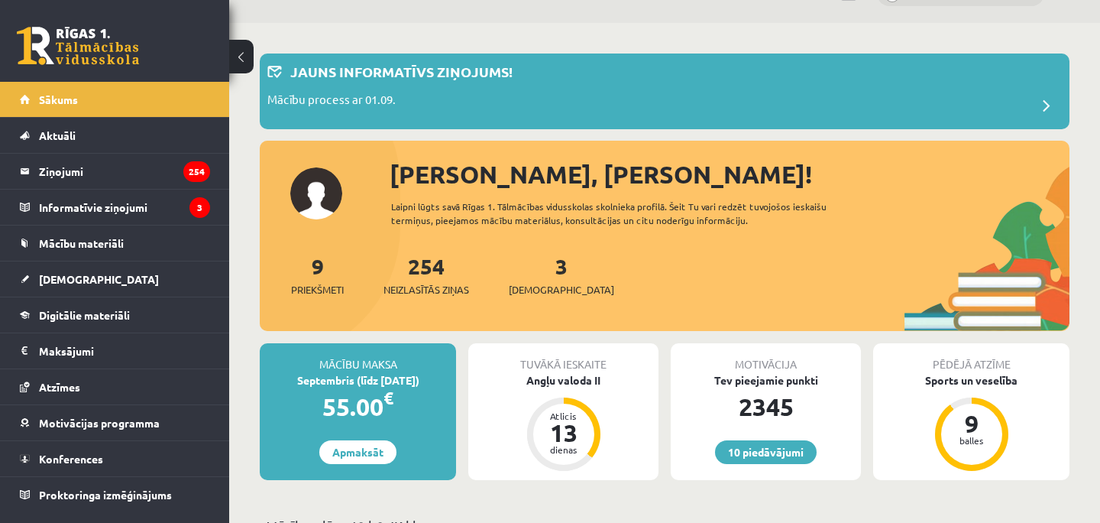
scroll to position [41, 0]
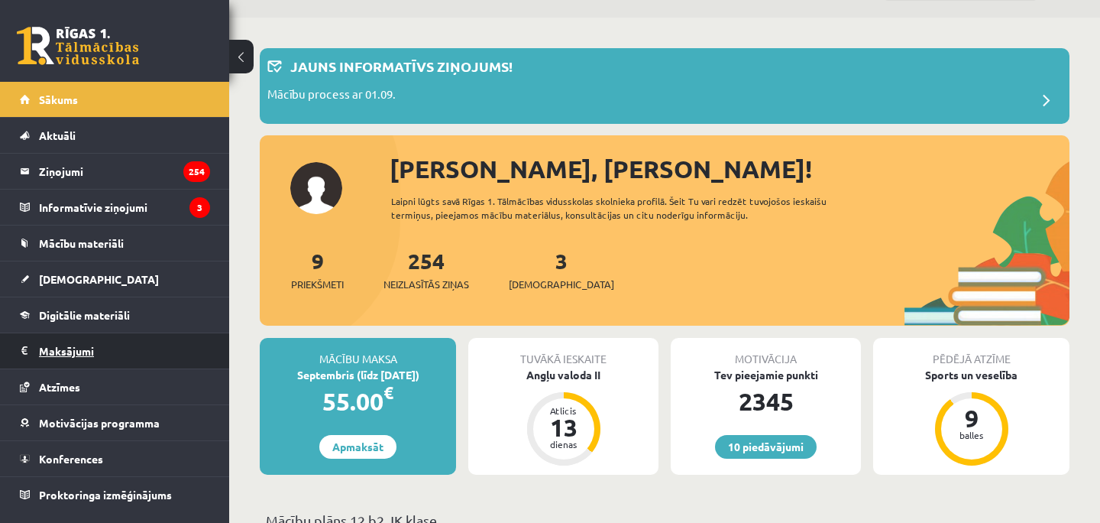
click at [177, 361] on legend "Maksājumi 0" at bounding box center [124, 350] width 171 height 35
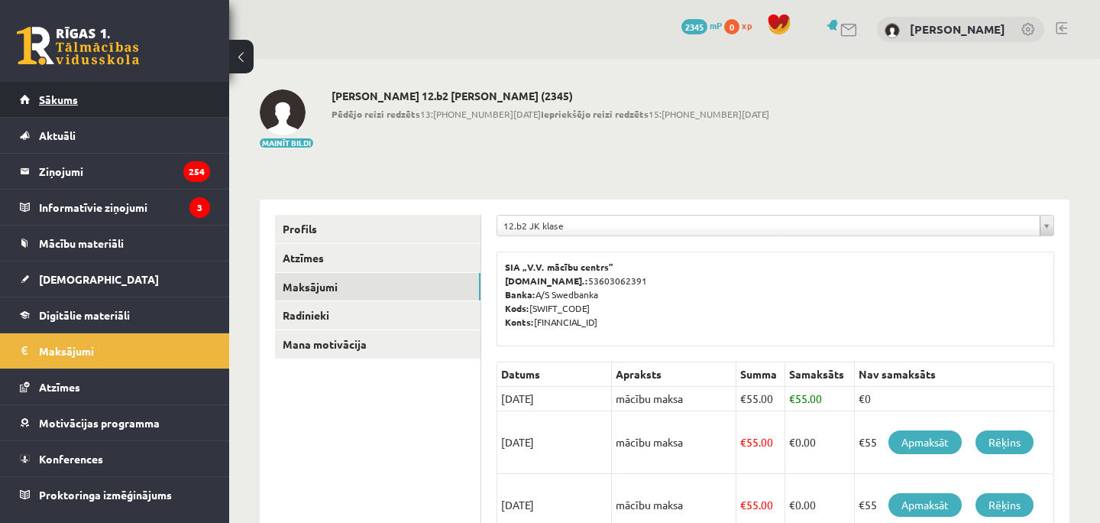
click at [87, 89] on link "Sākums" at bounding box center [115, 99] width 190 height 35
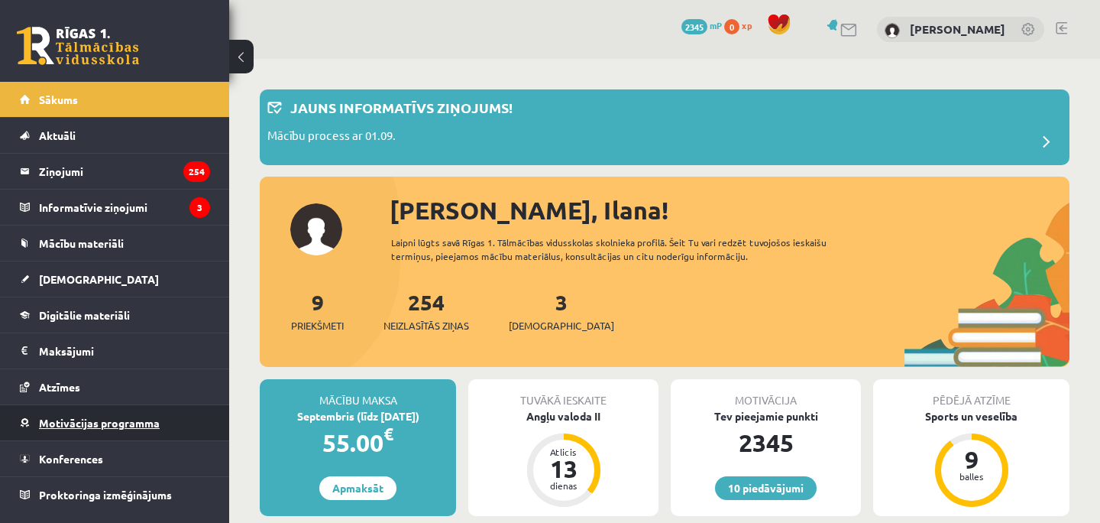
click at [164, 413] on link "Motivācijas programma" at bounding box center [115, 422] width 190 height 35
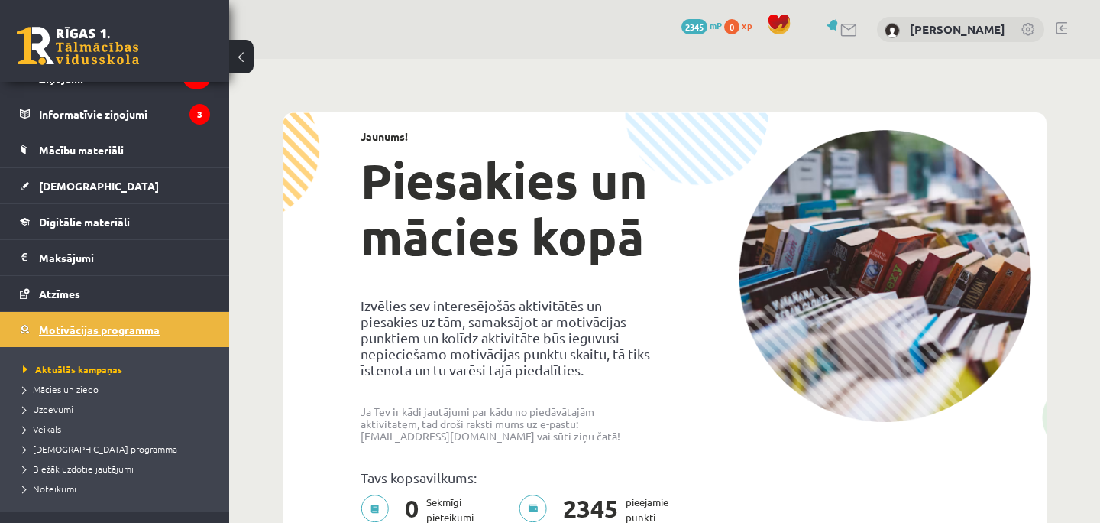
scroll to position [117, 0]
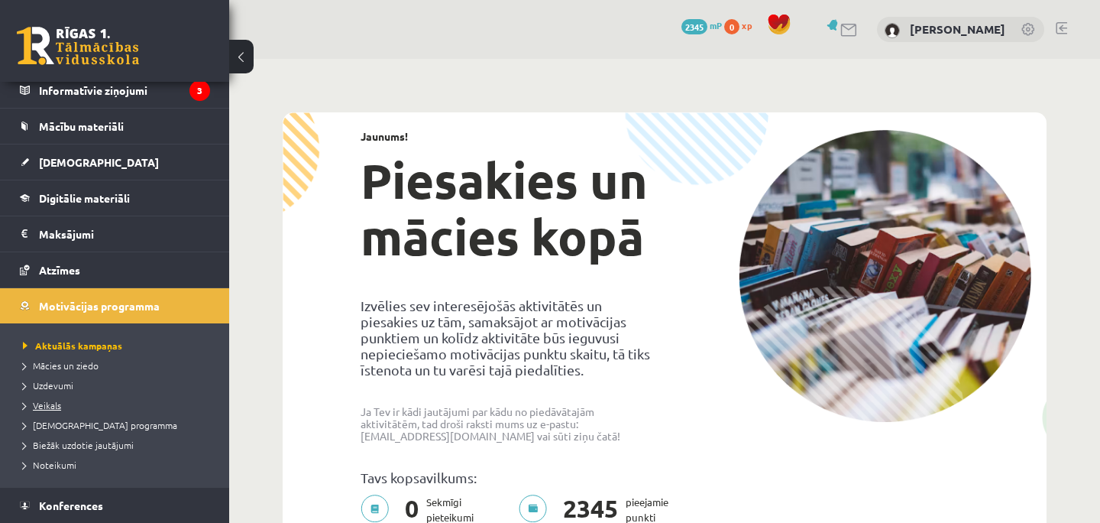
click at [50, 403] on span "Veikals" at bounding box center [42, 405] width 38 height 12
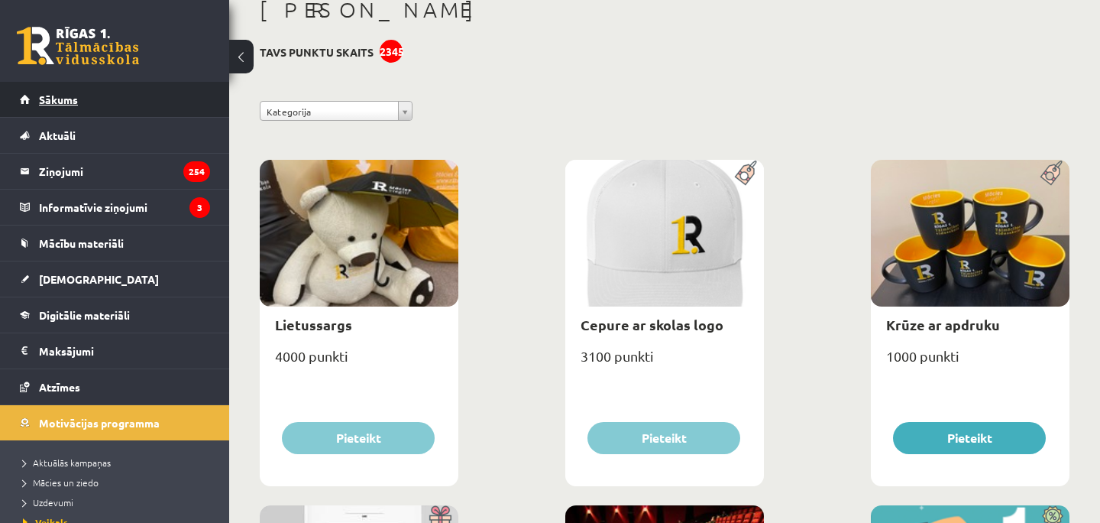
click at [100, 91] on link "Sākums" at bounding box center [115, 99] width 190 height 35
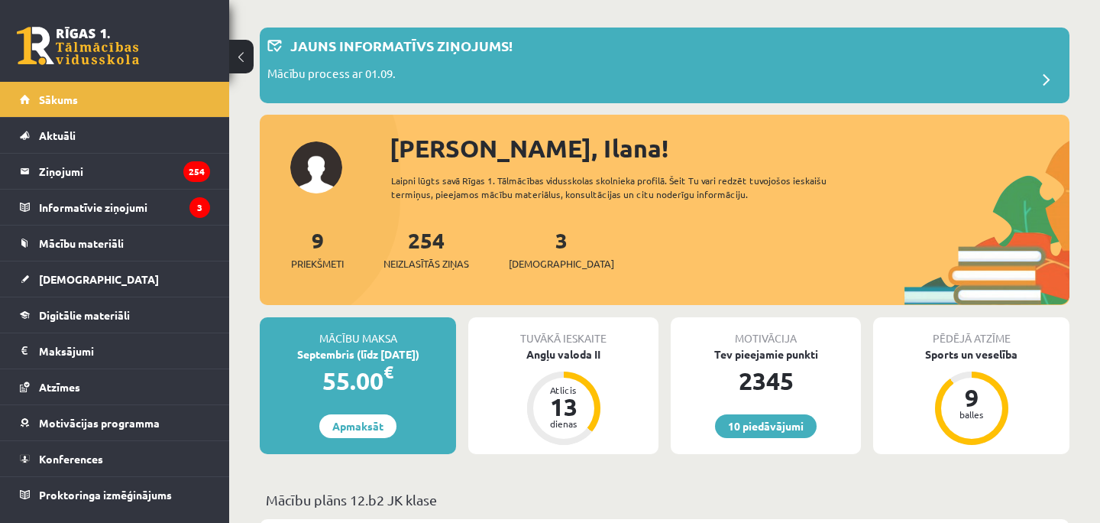
scroll to position [112, 0]
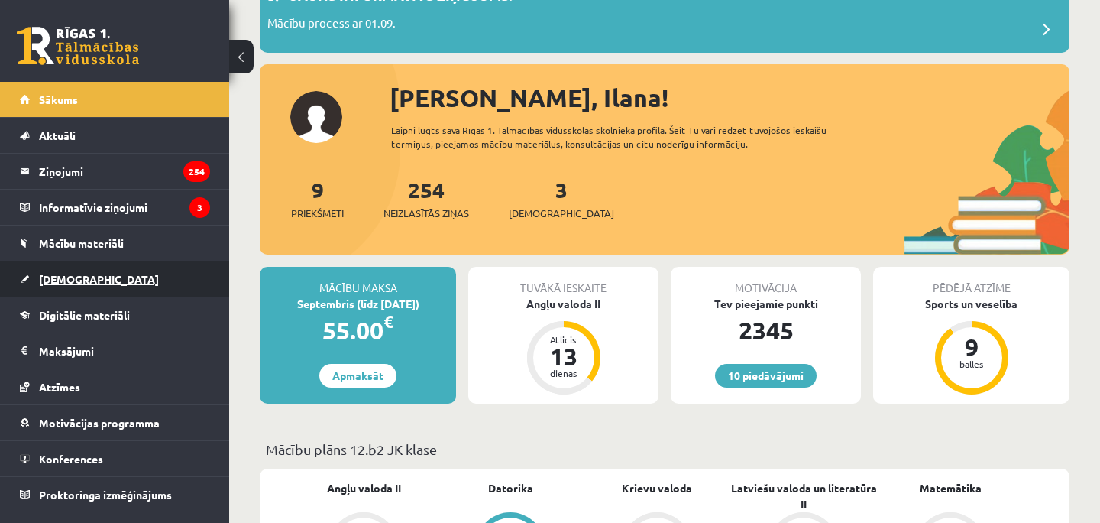
click at [155, 279] on link "[DEMOGRAPHIC_DATA]" at bounding box center [115, 278] width 190 height 35
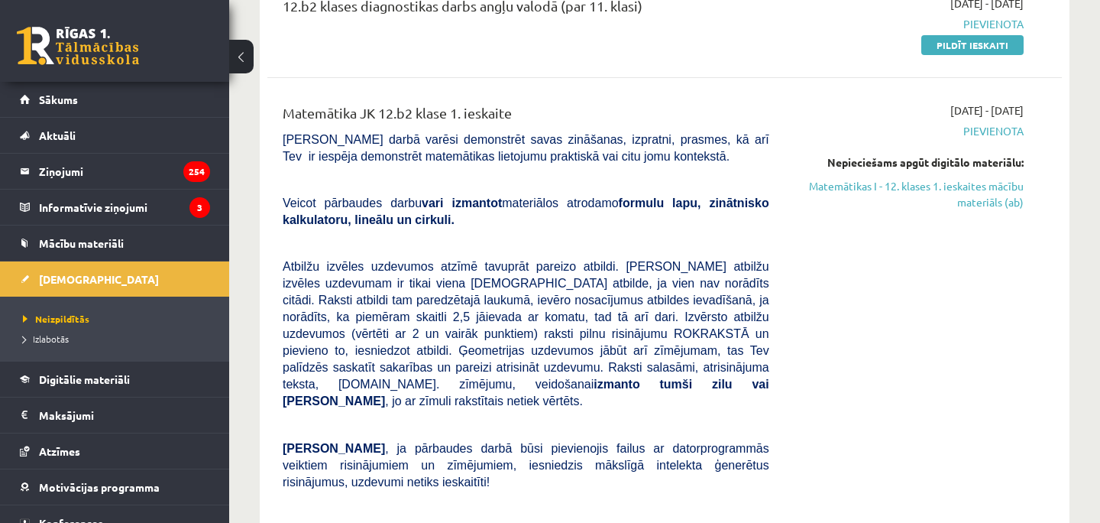
scroll to position [180, 0]
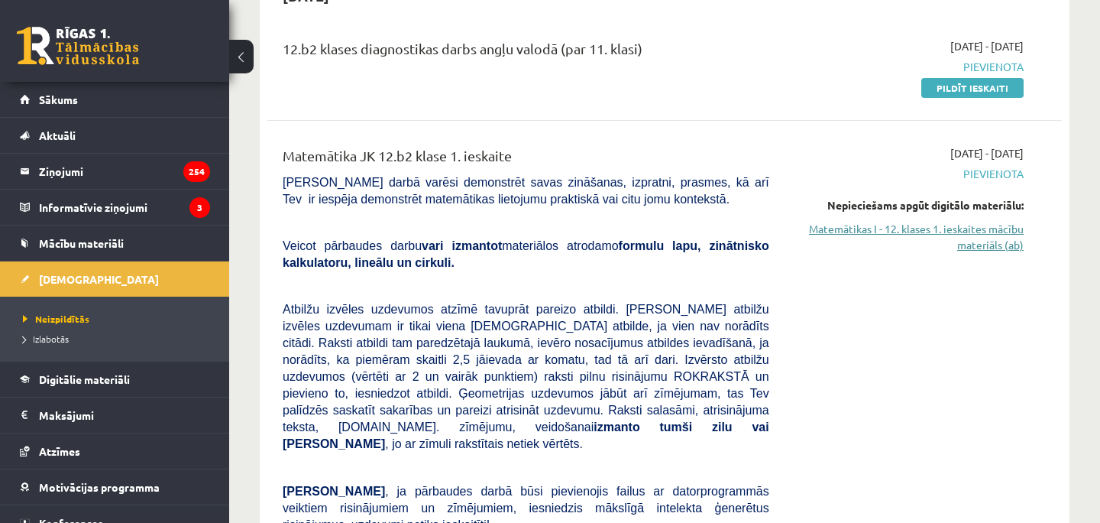
click at [993, 244] on link "Matemātikas I - 12. klases 1. ieskaites mācību materiāls (ab)" at bounding box center [908, 237] width 232 height 32
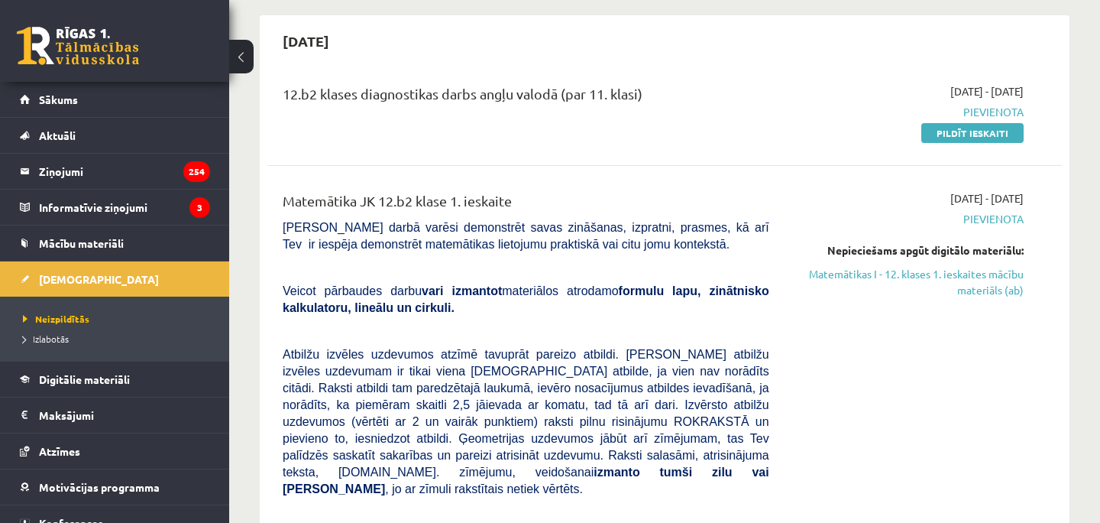
scroll to position [134, 0]
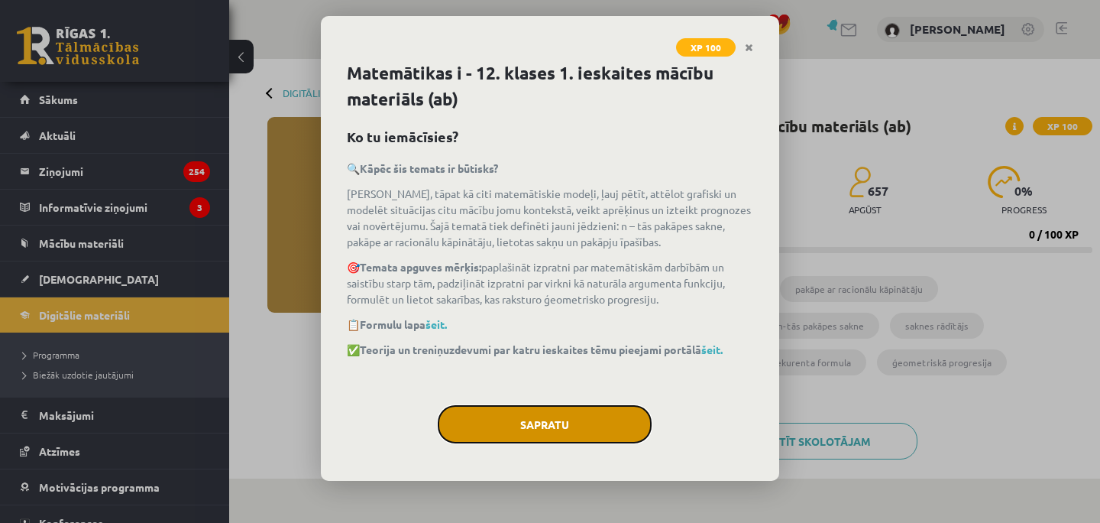
click at [596, 405] on button "Sapratu" at bounding box center [545, 424] width 214 height 38
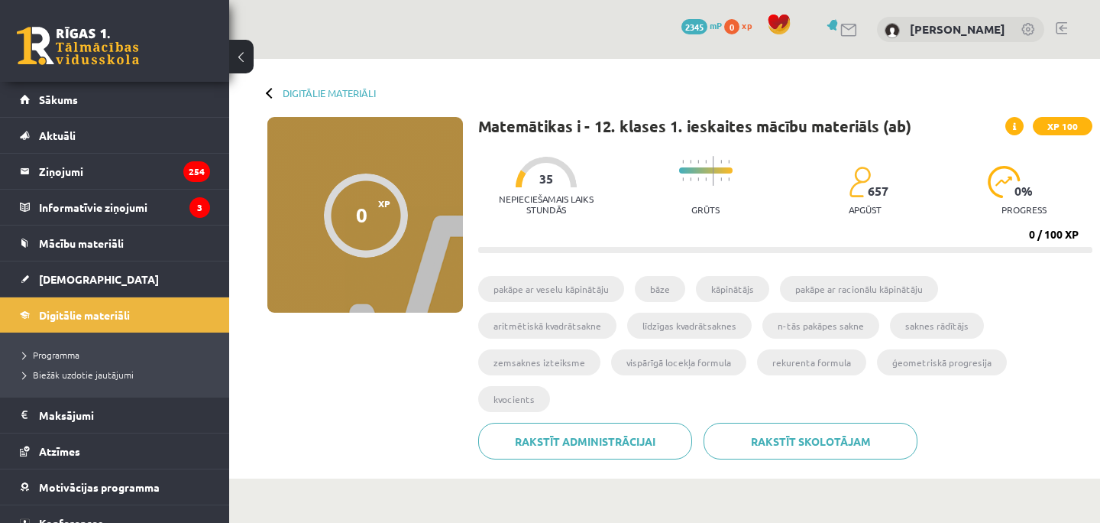
drag, startPoint x: 890, startPoint y: 134, endPoint x: 903, endPoint y: 128, distance: 14.0
click at [903, 128] on h1 "Matemātikas i - 12. klases 1. ieskaites mācību materiāls (ab)" at bounding box center [694, 126] width 433 height 18
drag, startPoint x: 901, startPoint y: 123, endPoint x: 889, endPoint y: 124, distance: 11.5
click at [889, 124] on h1 "Matemātikas i - 12. klases 1. ieskaites mācību materiāls (ab)" at bounding box center [694, 126] width 433 height 18
click at [928, 121] on div "Matemātikas i - 12. klases 1. ieskaites mācību materiāls (ab) XP 100" at bounding box center [785, 126] width 614 height 18
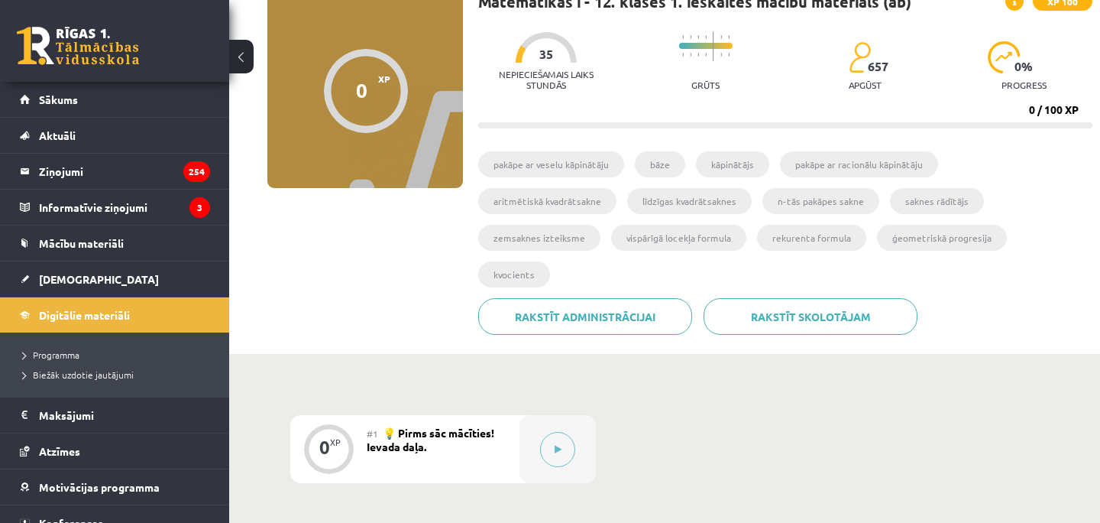
scroll to position [137, 0]
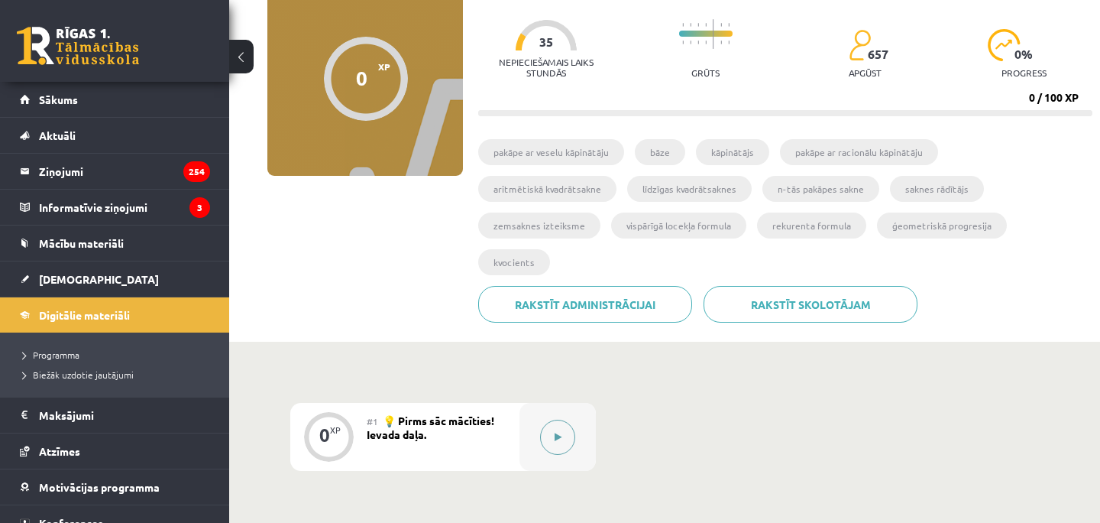
click at [549, 420] on button at bounding box center [557, 437] width 35 height 35
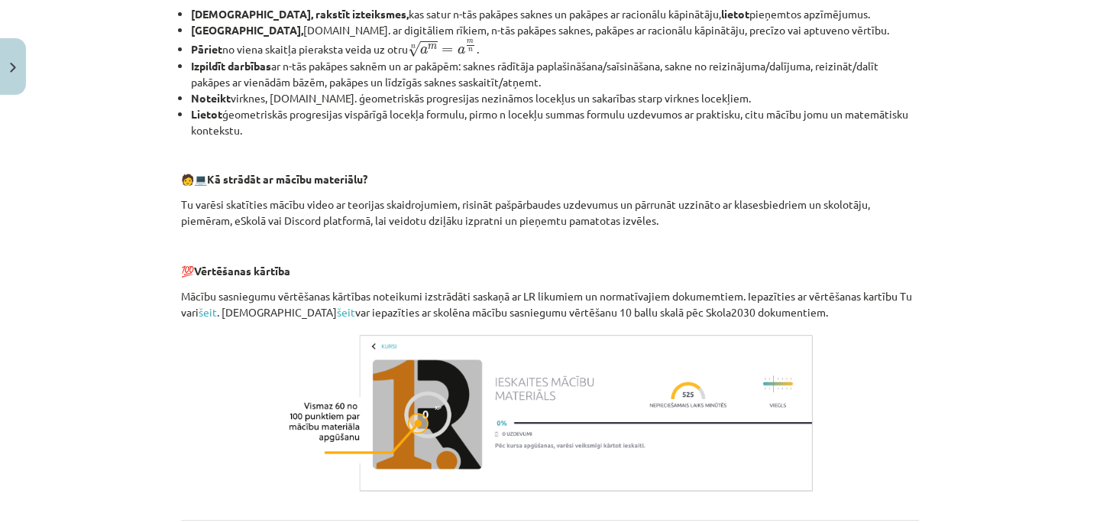
scroll to position [706, 0]
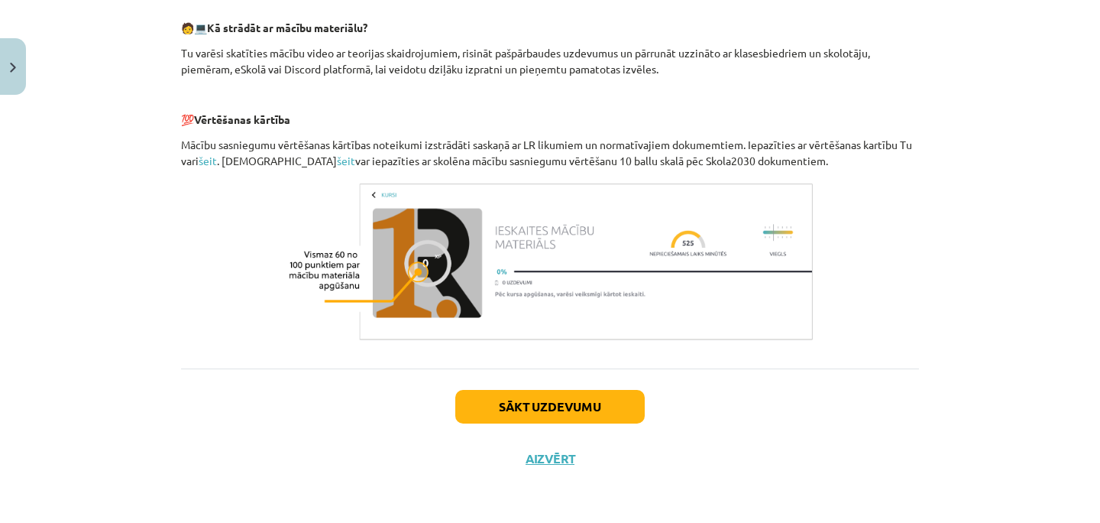
click at [740, 471] on div "Sākt uzdevumu Aizvērt" at bounding box center [550, 421] width 738 height 107
click at [593, 415] on button "Sākt uzdevumu" at bounding box center [550, 407] width 190 height 34
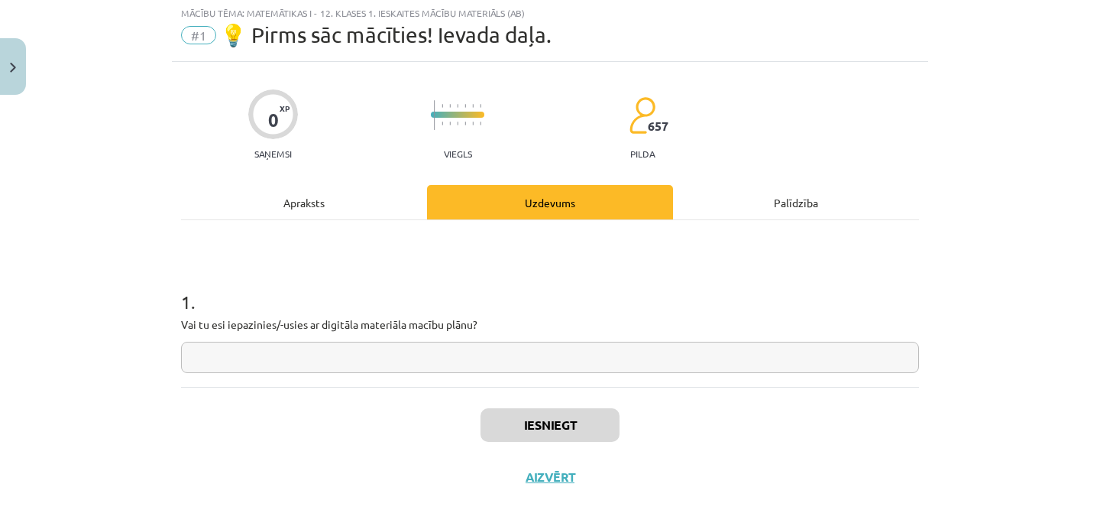
scroll to position [38, 0]
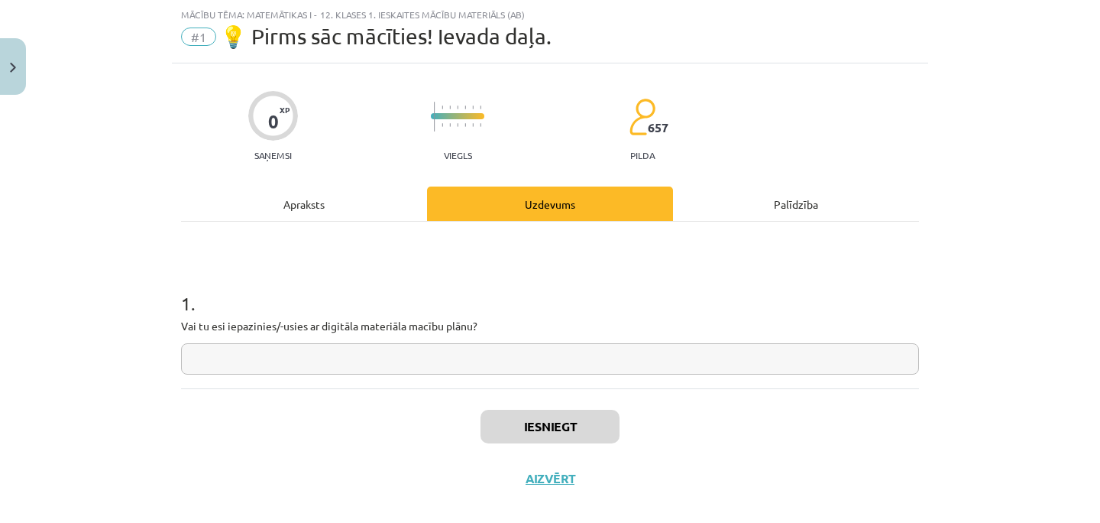
click at [445, 361] on input "text" at bounding box center [550, 358] width 738 height 31
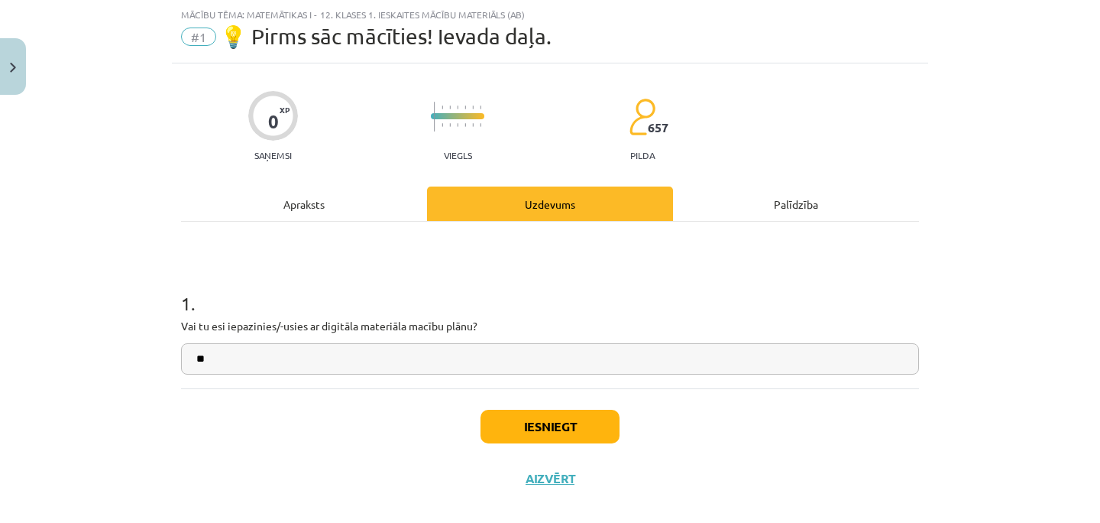
type input "**"
click at [578, 430] on button "Iesniegt" at bounding box center [550, 427] width 139 height 34
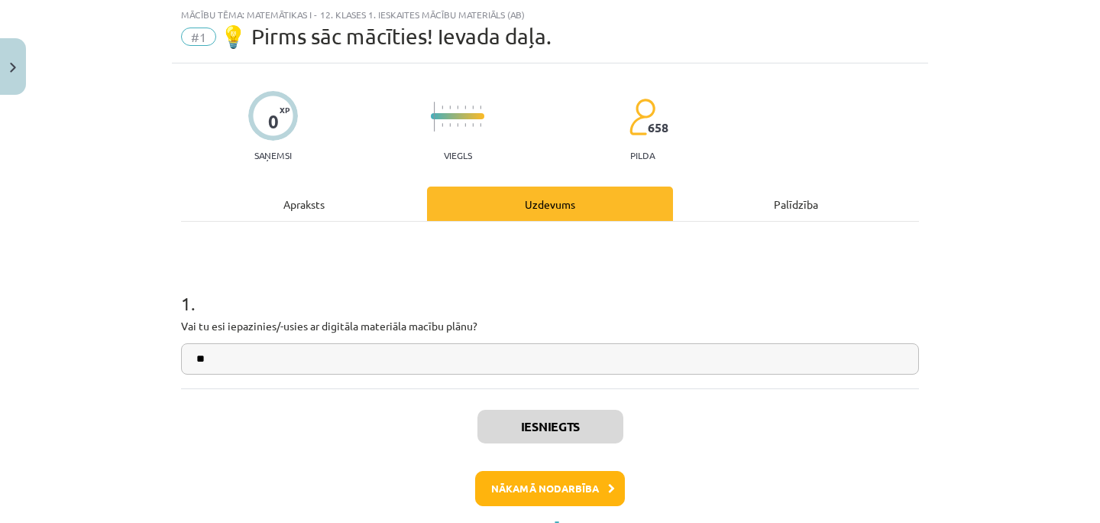
click at [754, 445] on div "Iesniegts Nākamā nodarbība Aizvērt" at bounding box center [550, 466] width 738 height 156
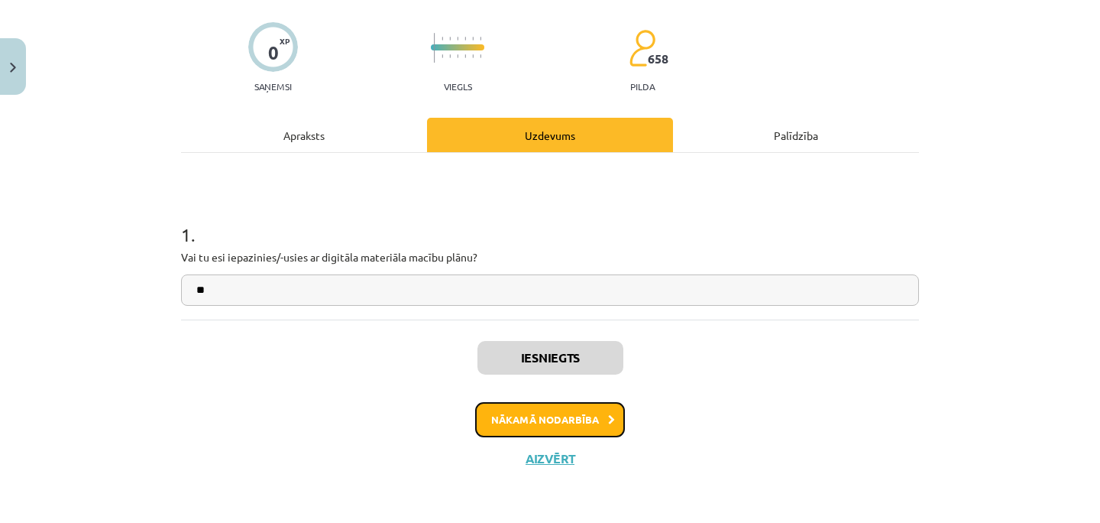
click at [594, 419] on button "Nākamā nodarbība" at bounding box center [550, 419] width 150 height 35
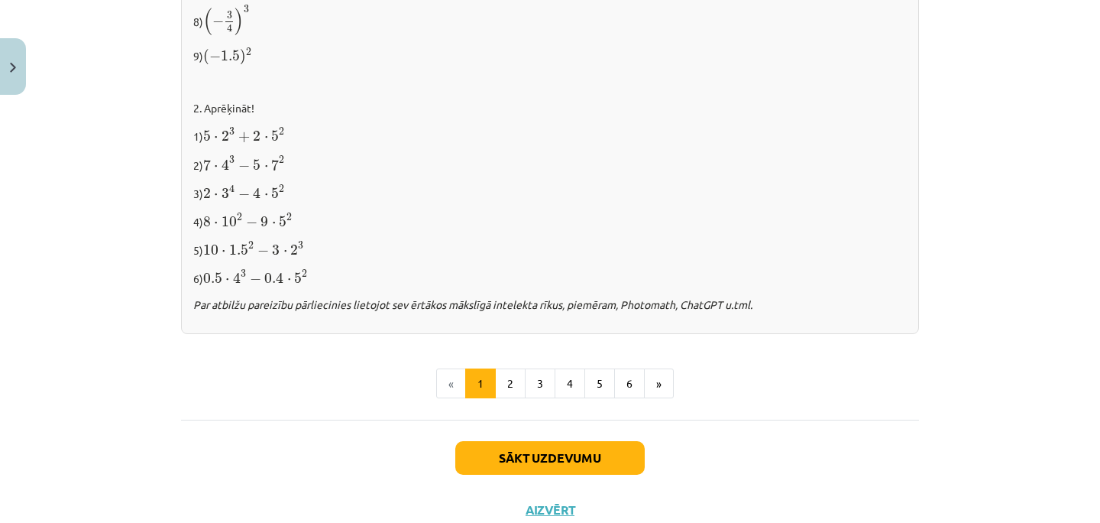
scroll to position [1617, 0]
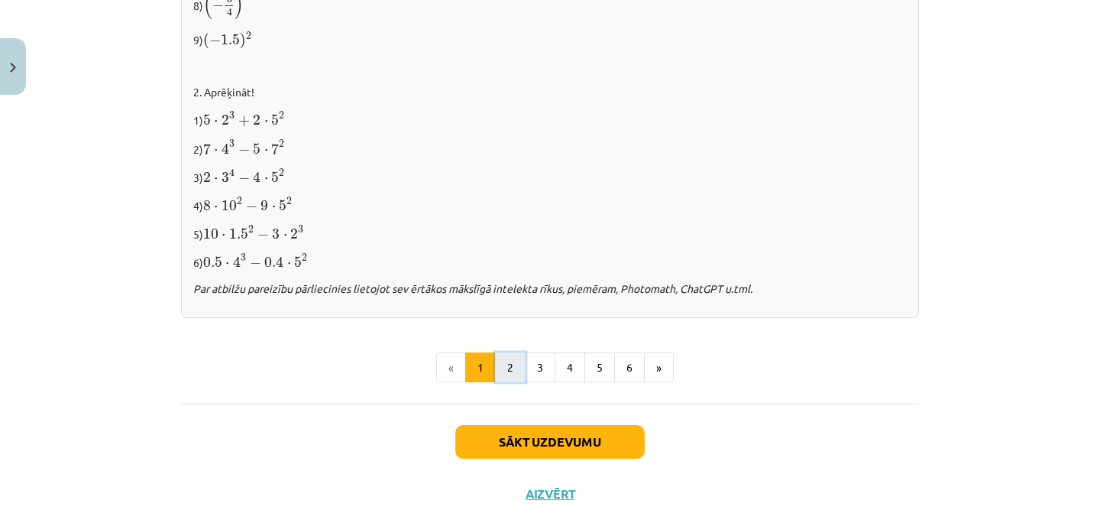
click at [507, 366] on button "2" at bounding box center [510, 367] width 31 height 31
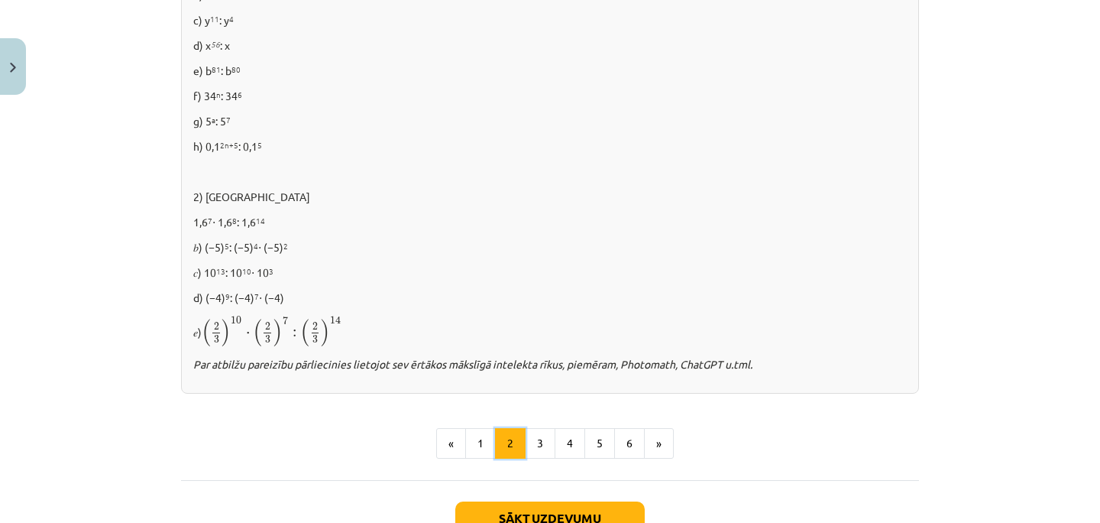
scroll to position [1099, 0]
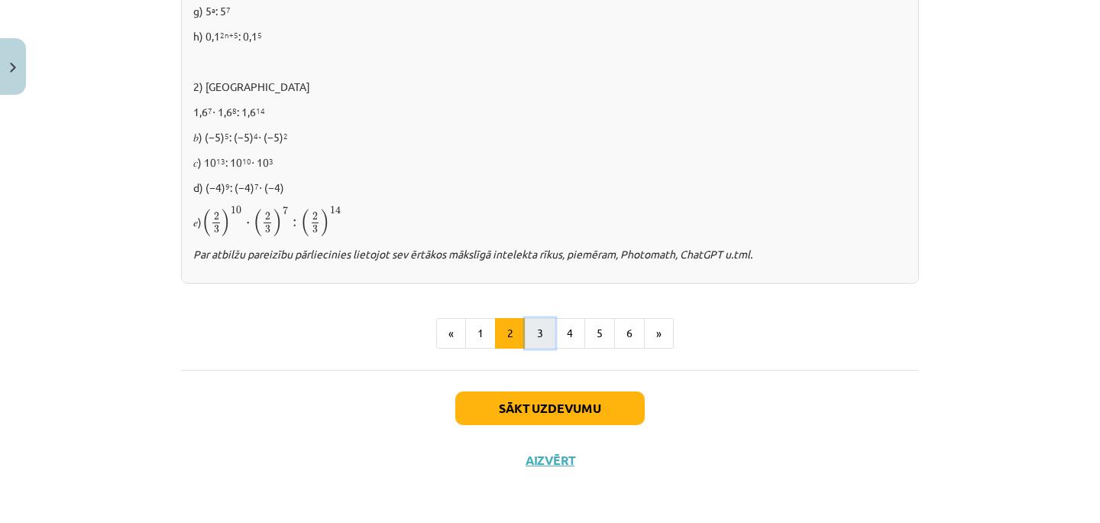
click at [539, 328] on button "3" at bounding box center [540, 333] width 31 height 31
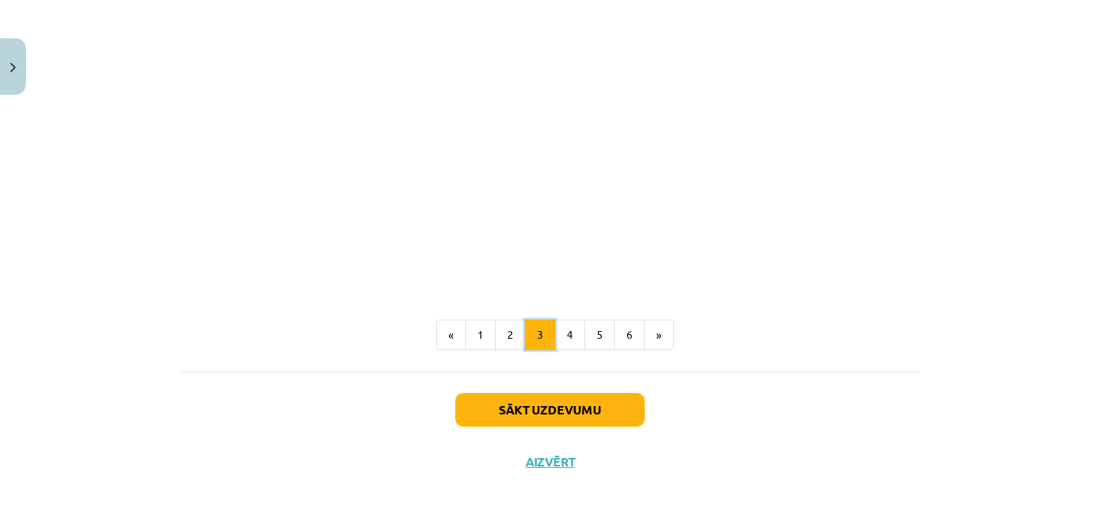
scroll to position [1408, 0]
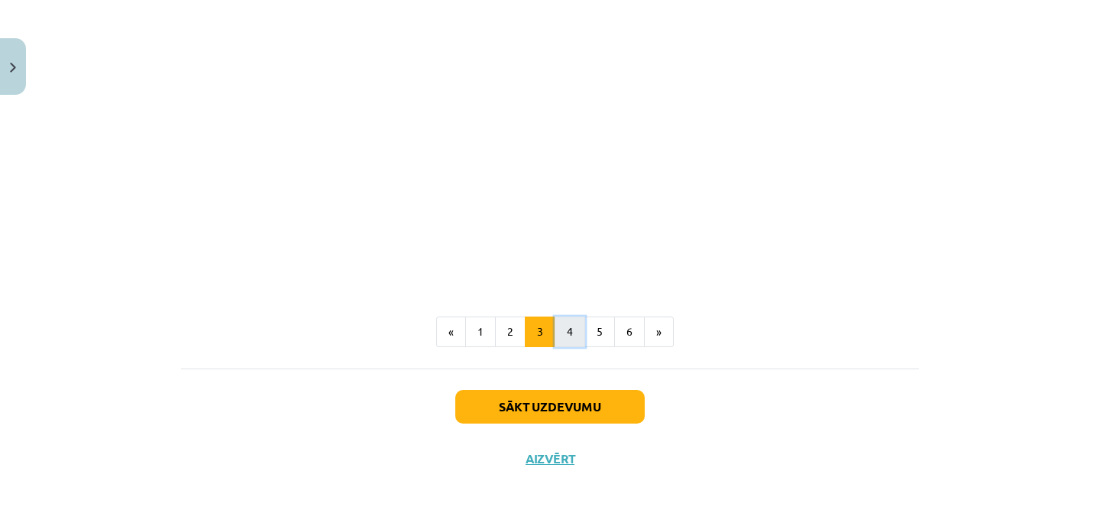
click at [567, 330] on button "4" at bounding box center [570, 331] width 31 height 31
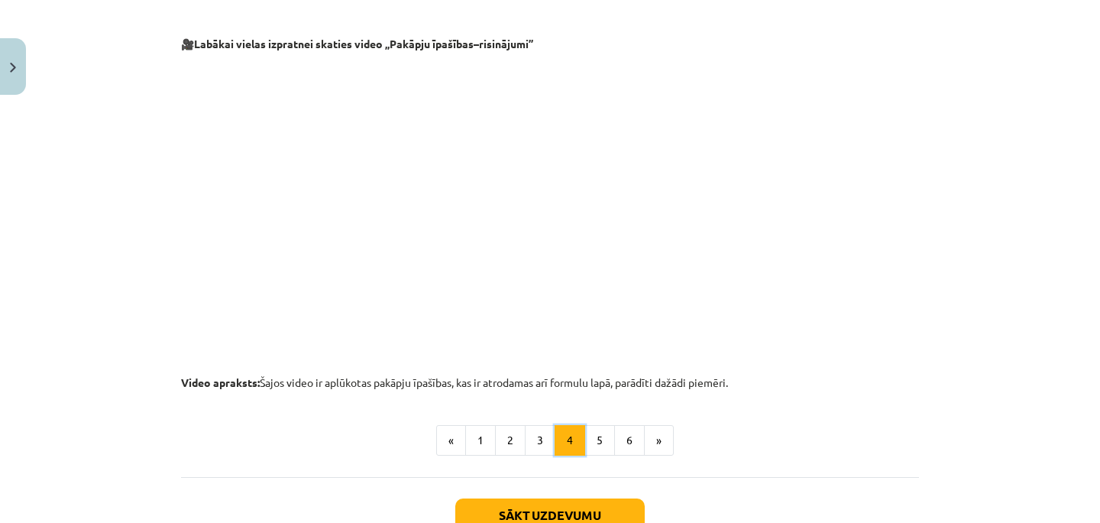
scroll to position [1644, 0]
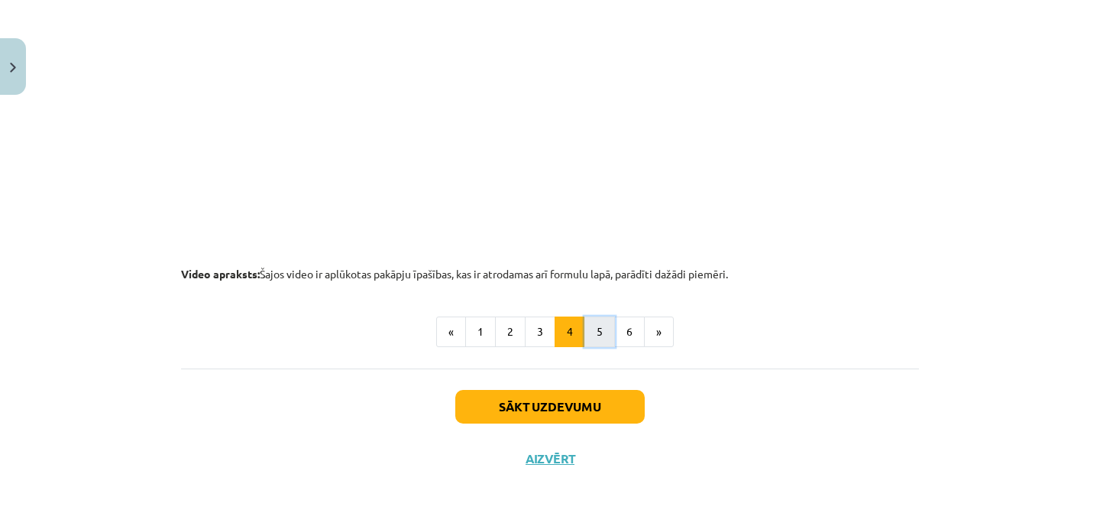
click at [598, 338] on button "5" at bounding box center [600, 331] width 31 height 31
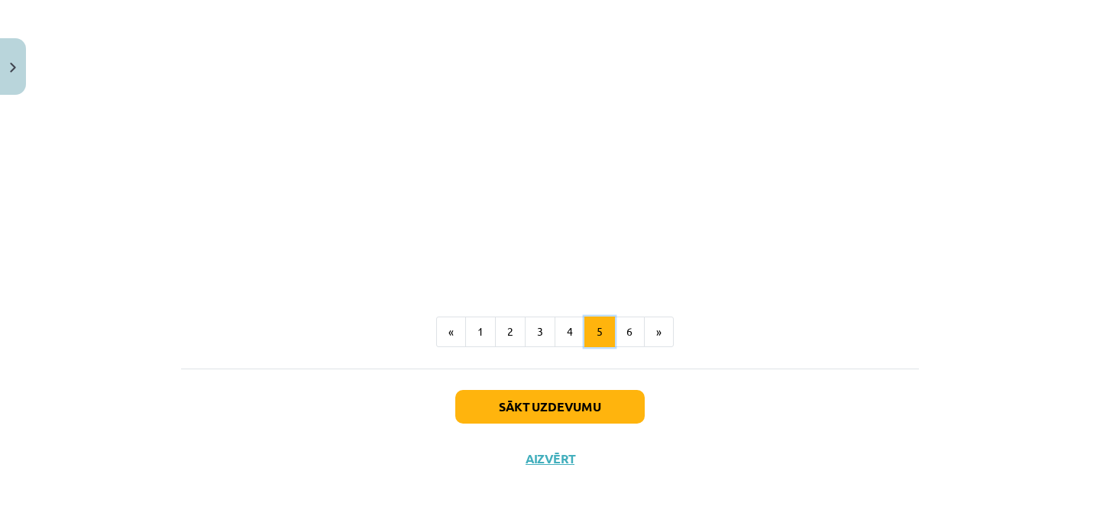
scroll to position [1853, 0]
click at [627, 331] on button "6" at bounding box center [629, 331] width 31 height 31
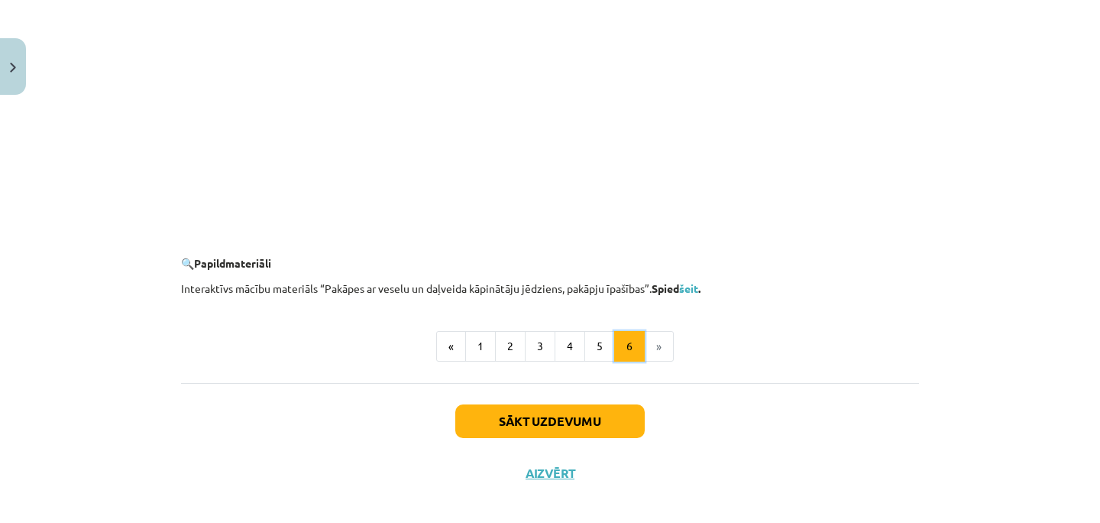
scroll to position [1505, 0]
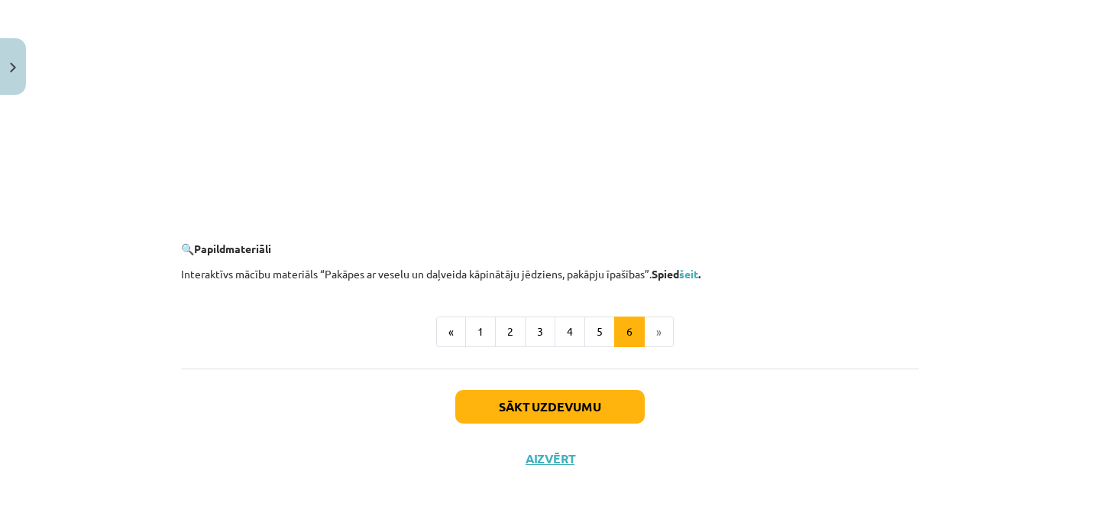
click at [657, 336] on li "»" at bounding box center [659, 331] width 29 height 31
click at [595, 415] on button "Sākt uzdevumu" at bounding box center [550, 407] width 190 height 34
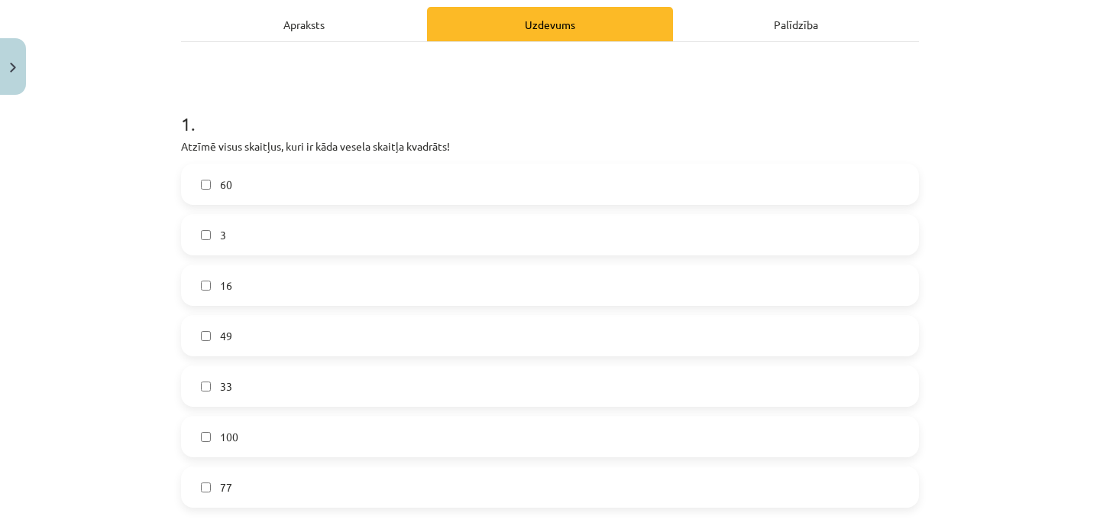
scroll to position [232, 0]
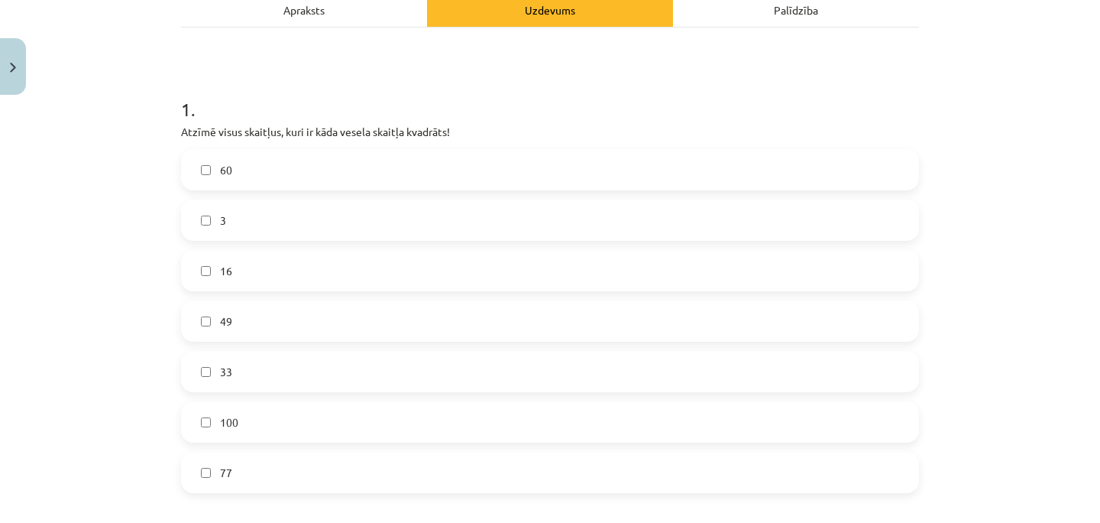
click at [197, 319] on label "49" at bounding box center [550, 321] width 735 height 38
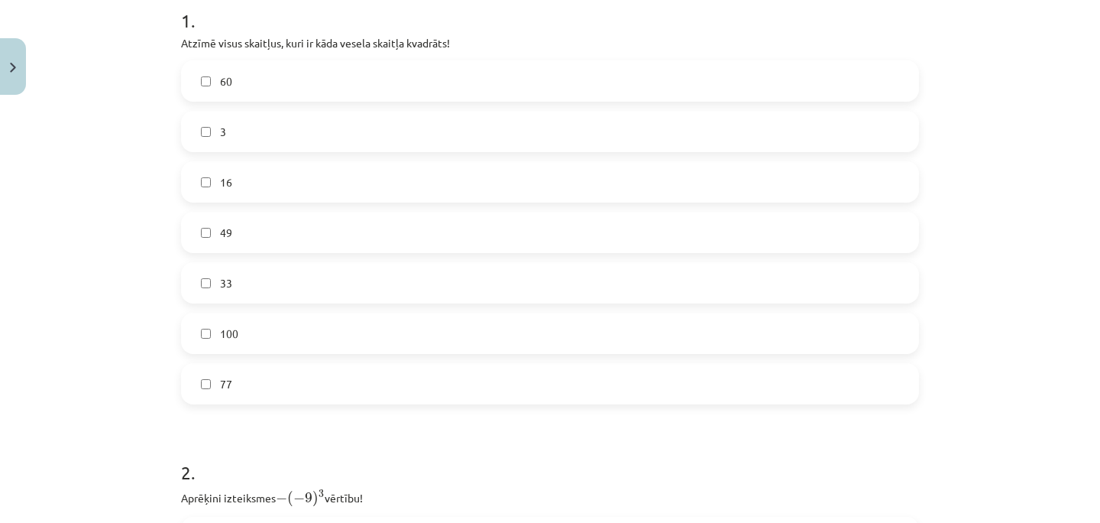
scroll to position [342, 0]
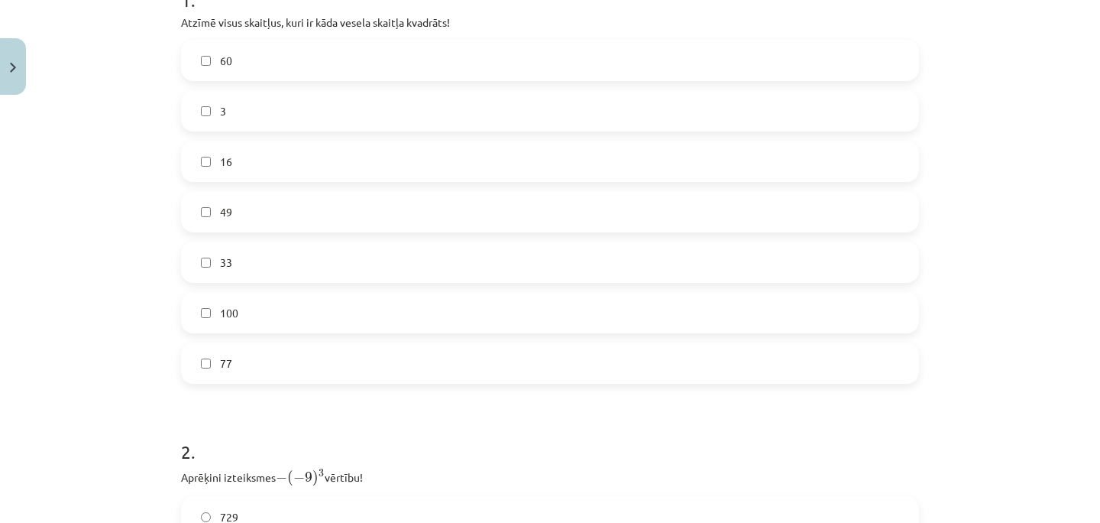
click at [208, 320] on label "100" at bounding box center [550, 312] width 735 height 38
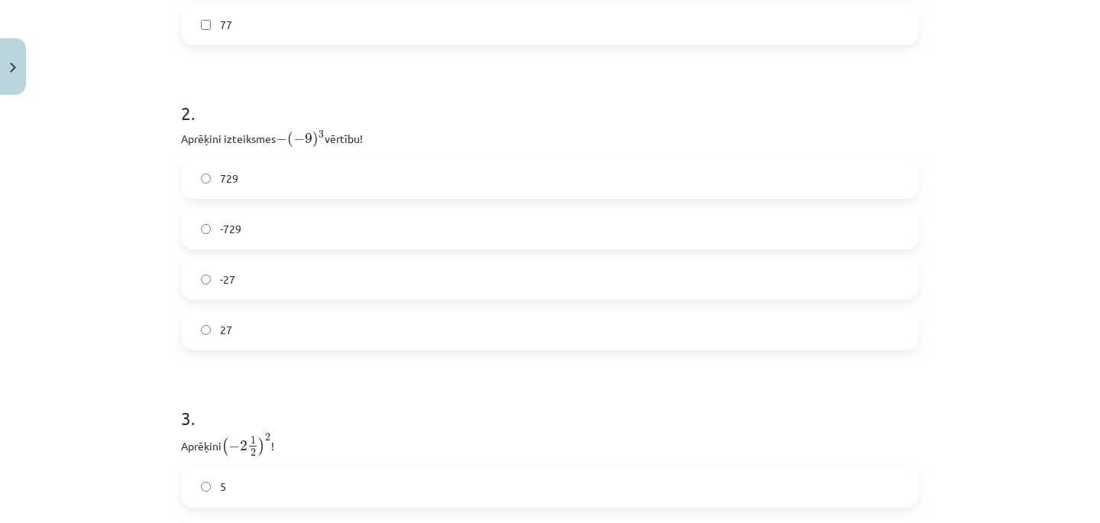
scroll to position [688, 0]
click at [228, 173] on span "729" at bounding box center [229, 170] width 18 height 16
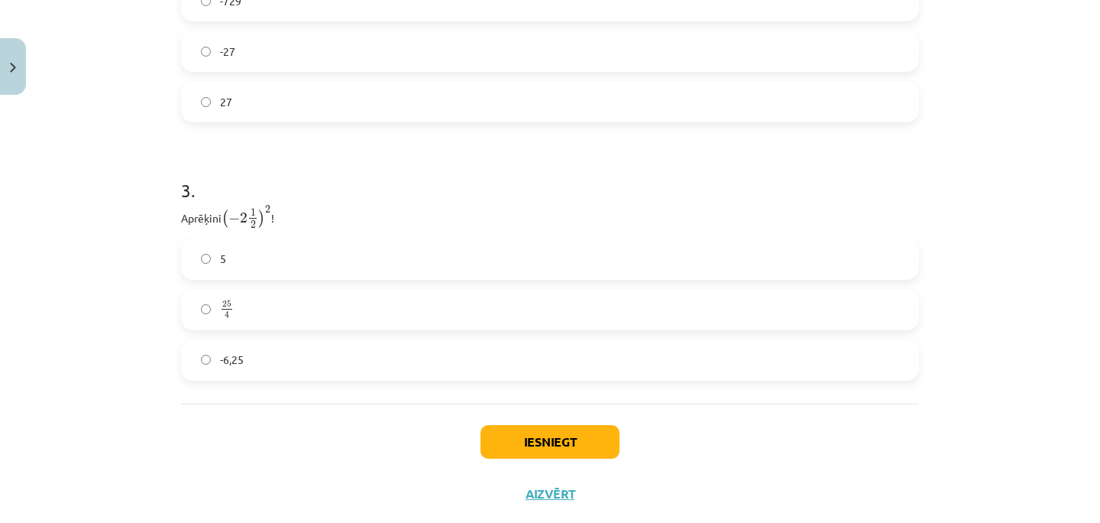
scroll to position [942, 0]
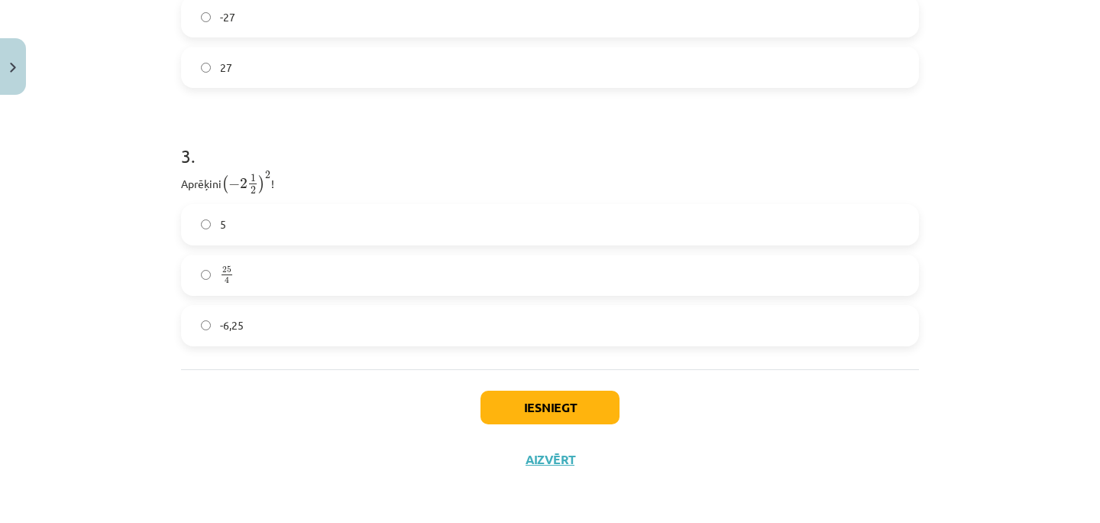
click at [204, 280] on label "25 4 25 4" at bounding box center [550, 275] width 735 height 38
click at [532, 411] on button "Iesniegt" at bounding box center [550, 407] width 139 height 34
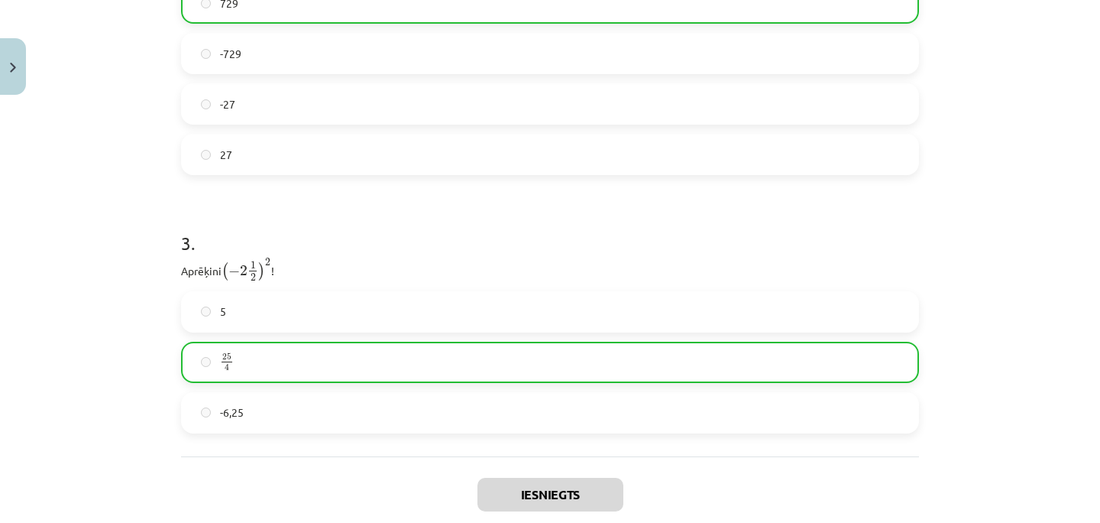
scroll to position [990, 0]
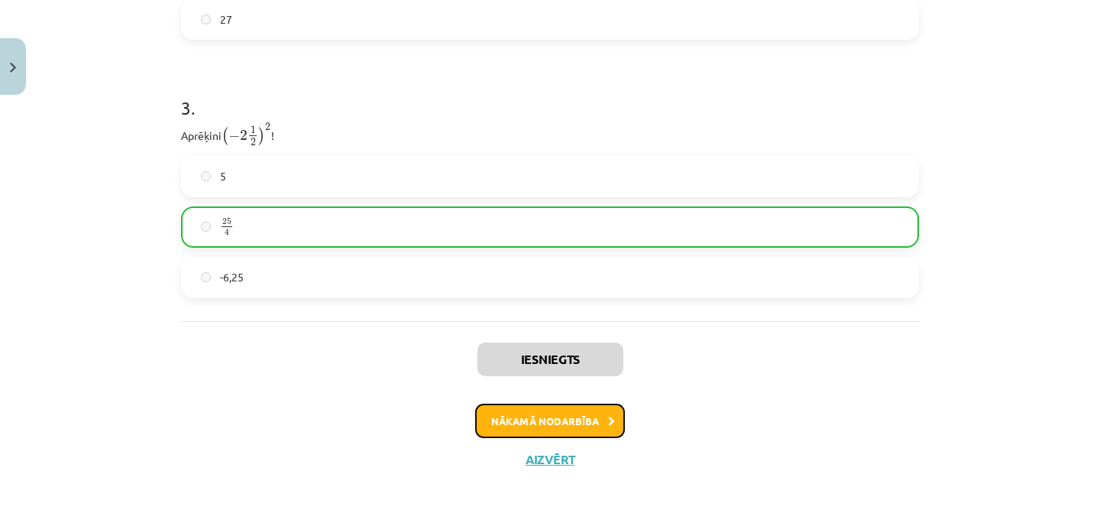
click at [599, 411] on button "Nākamā nodarbība" at bounding box center [550, 420] width 150 height 35
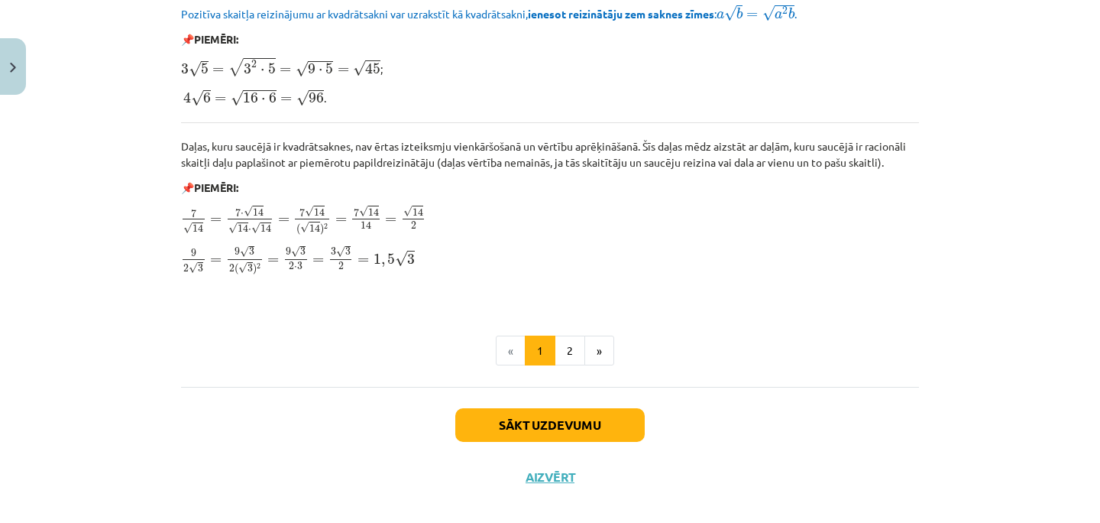
scroll to position [1870, 0]
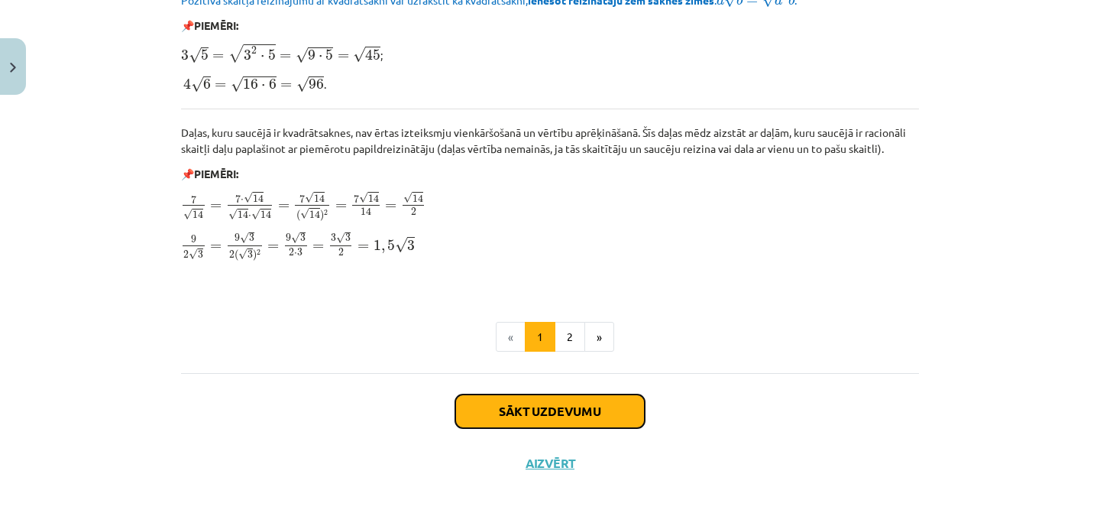
click at [552, 403] on button "Sākt uzdevumu" at bounding box center [550, 411] width 190 height 34
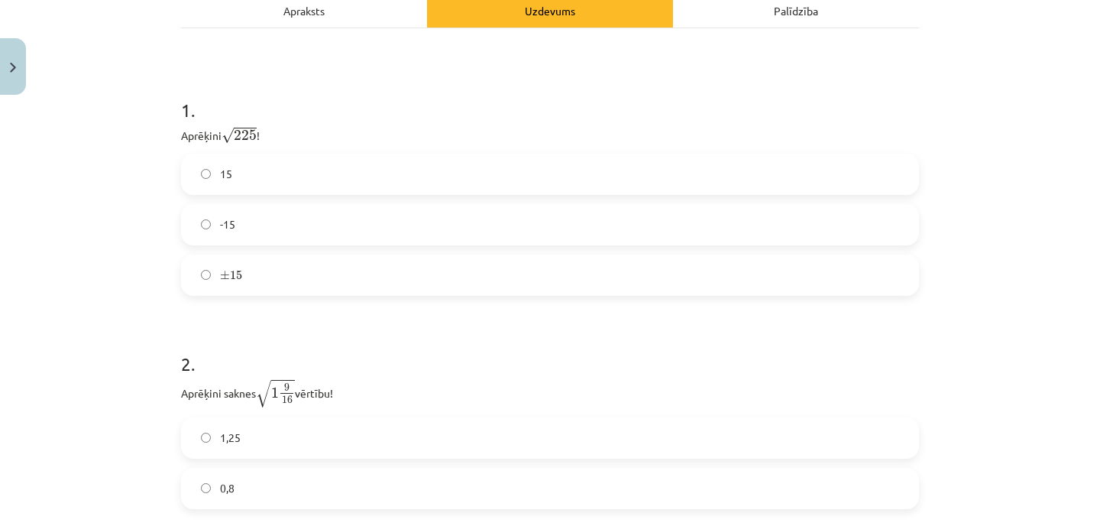
scroll to position [254, 0]
click at [339, 166] on label "15" at bounding box center [550, 176] width 735 height 38
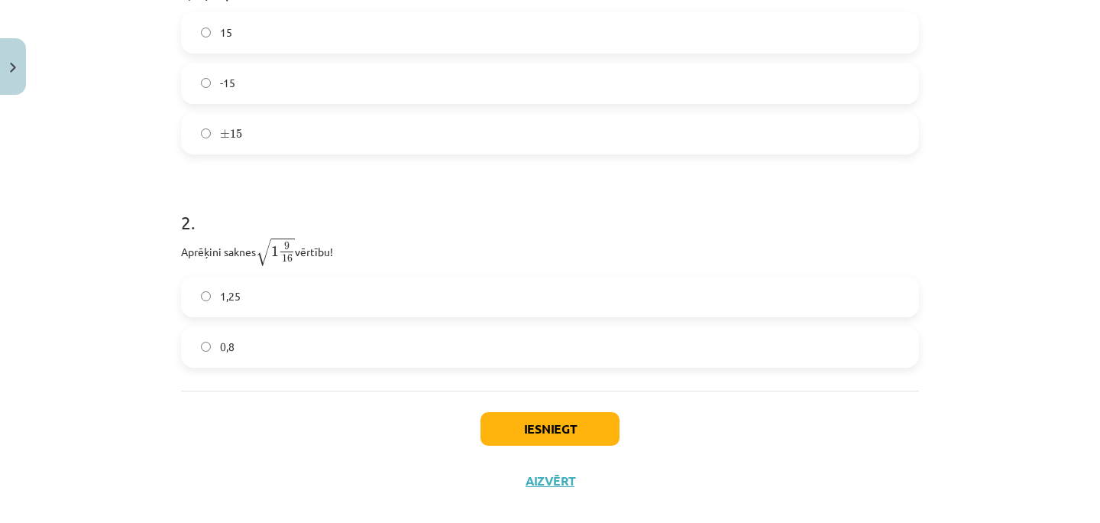
scroll to position [404, 0]
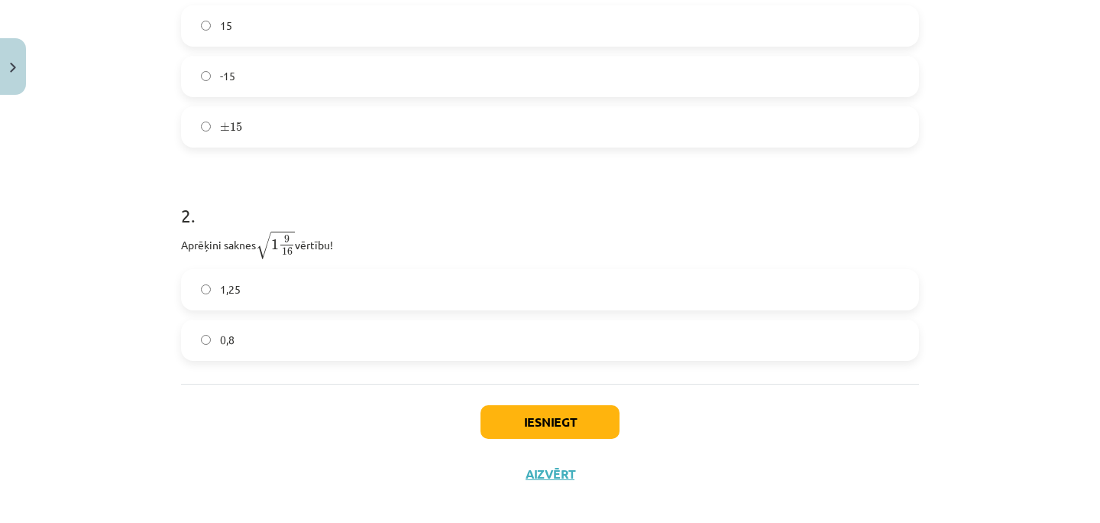
click at [223, 286] on span "1,25" at bounding box center [230, 289] width 21 height 16
click at [246, 326] on label "0,8" at bounding box center [550, 340] width 735 height 38
click at [303, 279] on label "1,25" at bounding box center [550, 290] width 735 height 38
click at [527, 416] on button "Iesniegt" at bounding box center [550, 422] width 139 height 34
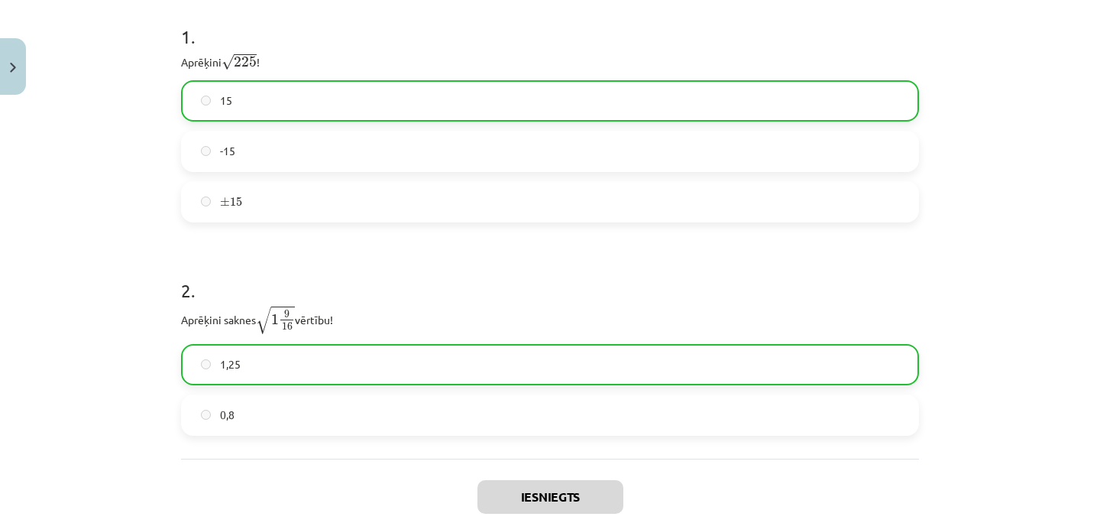
scroll to position [468, 0]
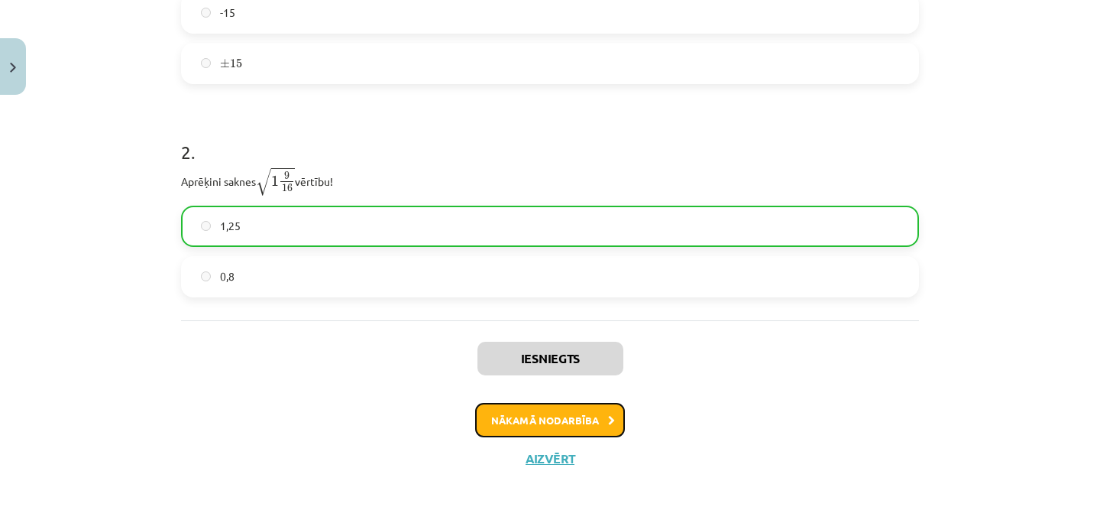
click at [505, 413] on button "Nākamā nodarbība" at bounding box center [550, 420] width 150 height 35
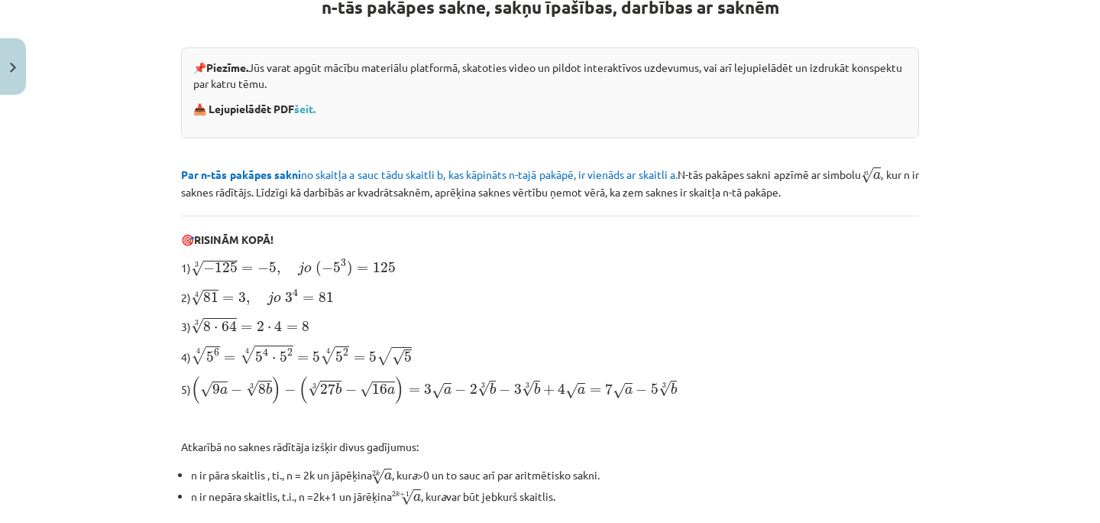
scroll to position [523, 0]
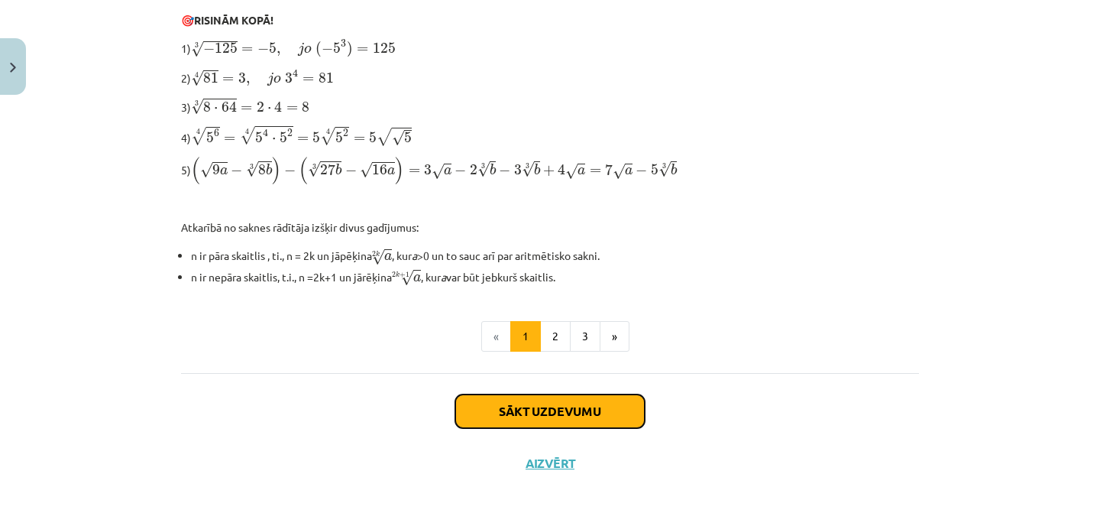
click at [526, 417] on button "Sākt uzdevumu" at bounding box center [550, 411] width 190 height 34
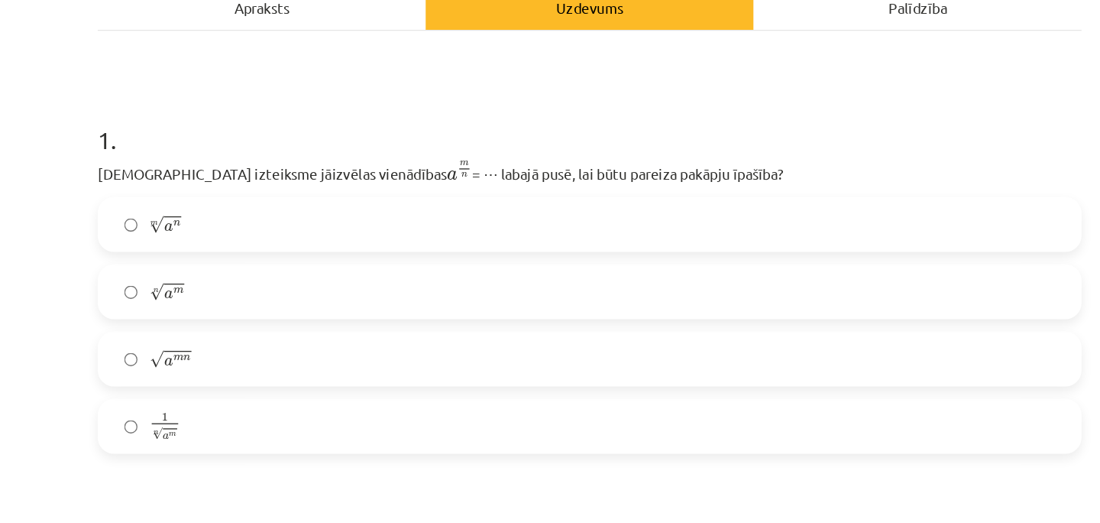
scroll to position [194, 0]
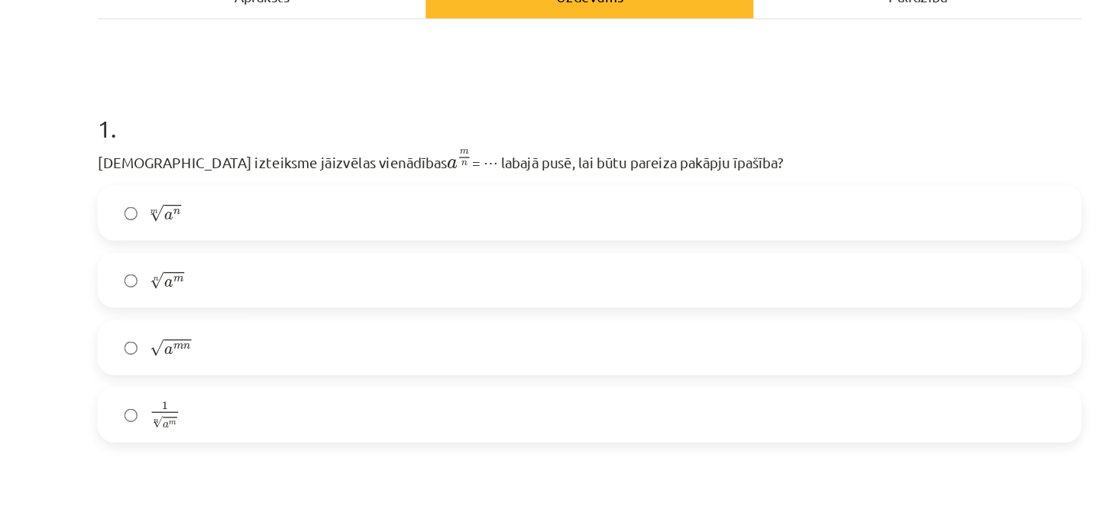
click at [238, 255] on span "a m" at bounding box center [238, 260] width 15 height 11
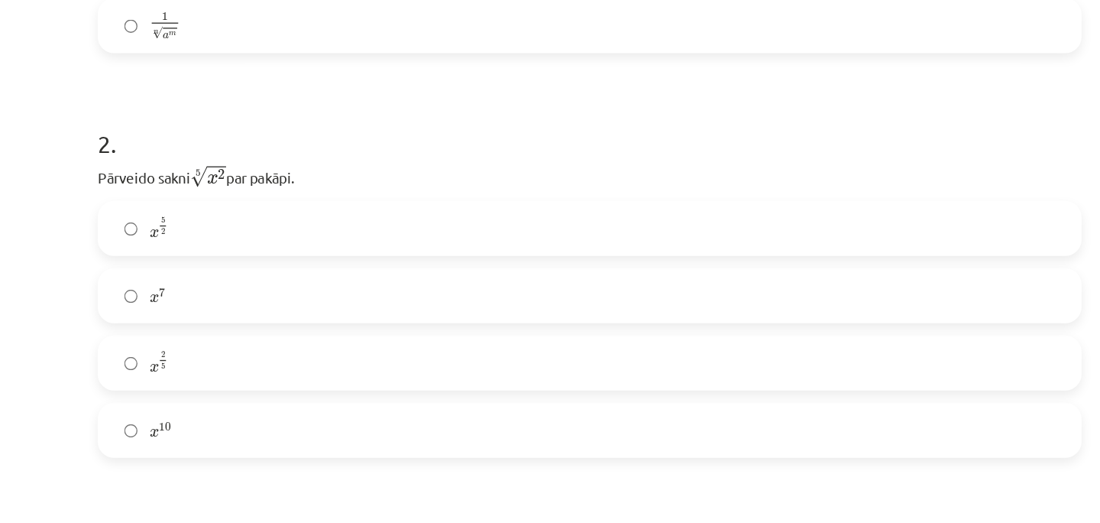
scroll to position [497, 0]
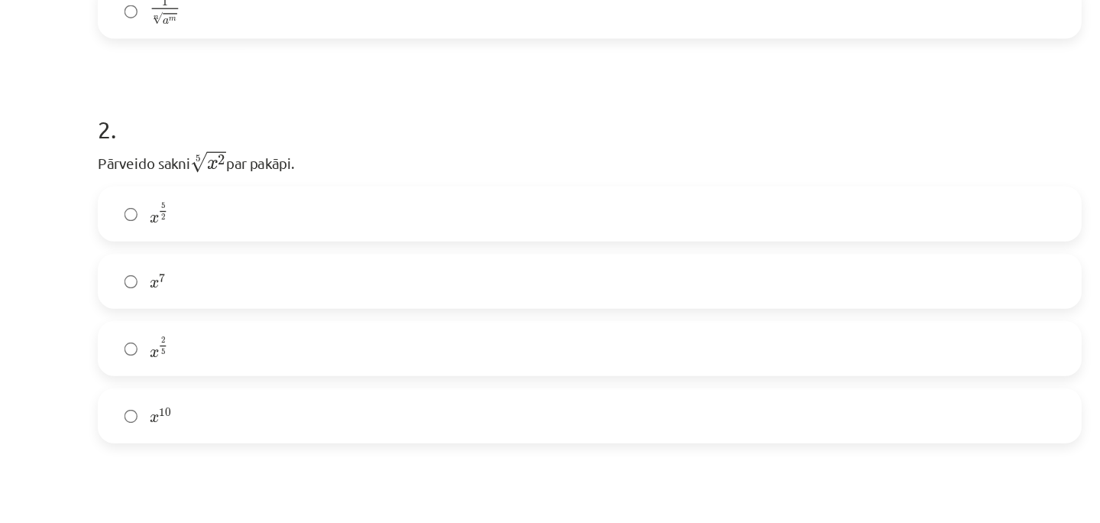
click at [256, 314] on label "x 2 5 x 2 5" at bounding box center [550, 312] width 735 height 38
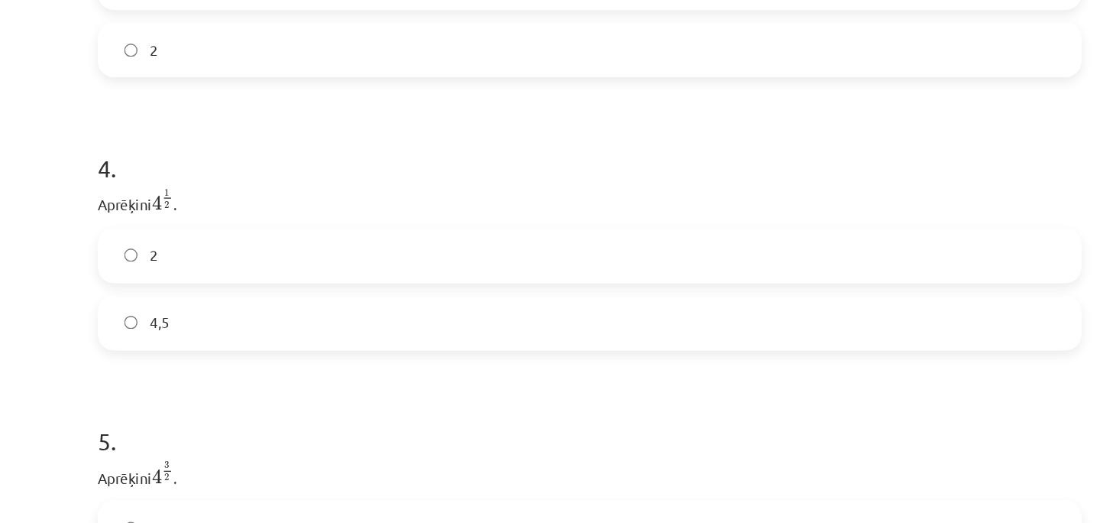
scroll to position [977, 0]
click at [208, 254] on label "2" at bounding box center [550, 242] width 735 height 38
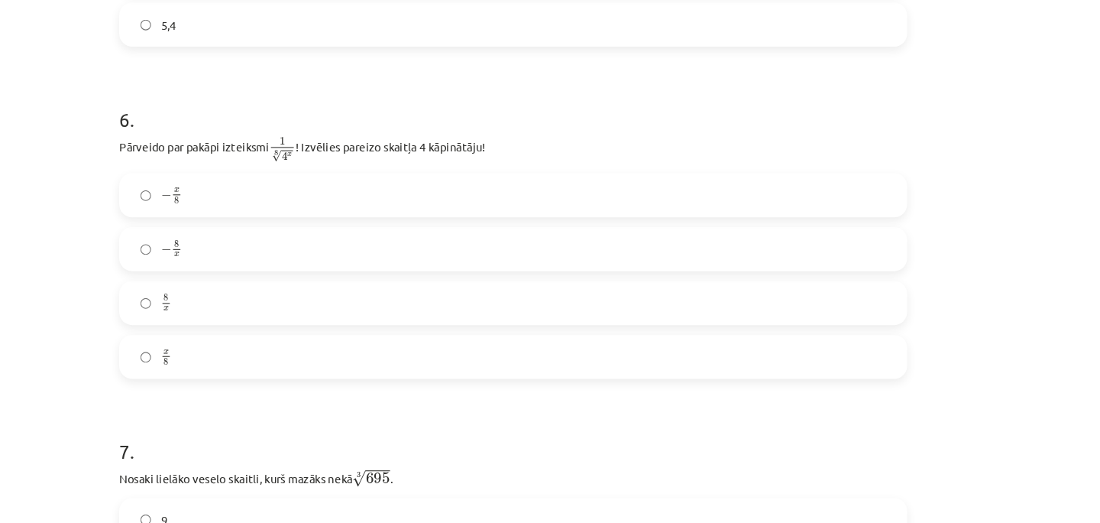
scroll to position [137, 0]
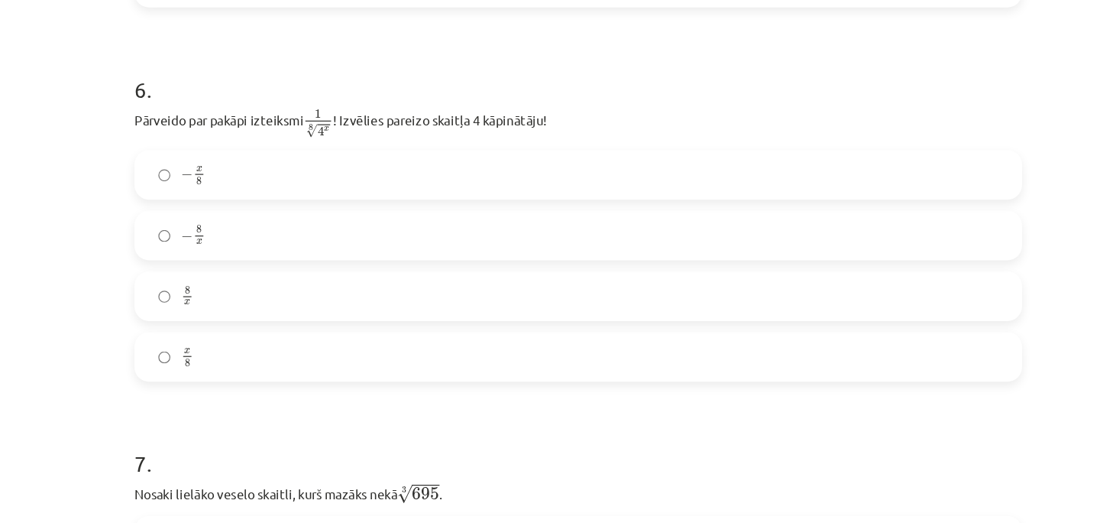
click at [336, 133] on span "1" at bounding box center [334, 132] width 5 height 8
drag, startPoint x: 345, startPoint y: 148, endPoint x: 330, endPoint y: 150, distance: 15.4
click at [330, 150] on span "√ 4 x" at bounding box center [334, 147] width 20 height 12
click at [322, 150] on p "Pārveido par pakāpi izteiksmi 1 8 √ 4 x 1 4 x 8 ! Izvēlies pareizo skaitļa 4 kā…" at bounding box center [550, 139] width 738 height 27
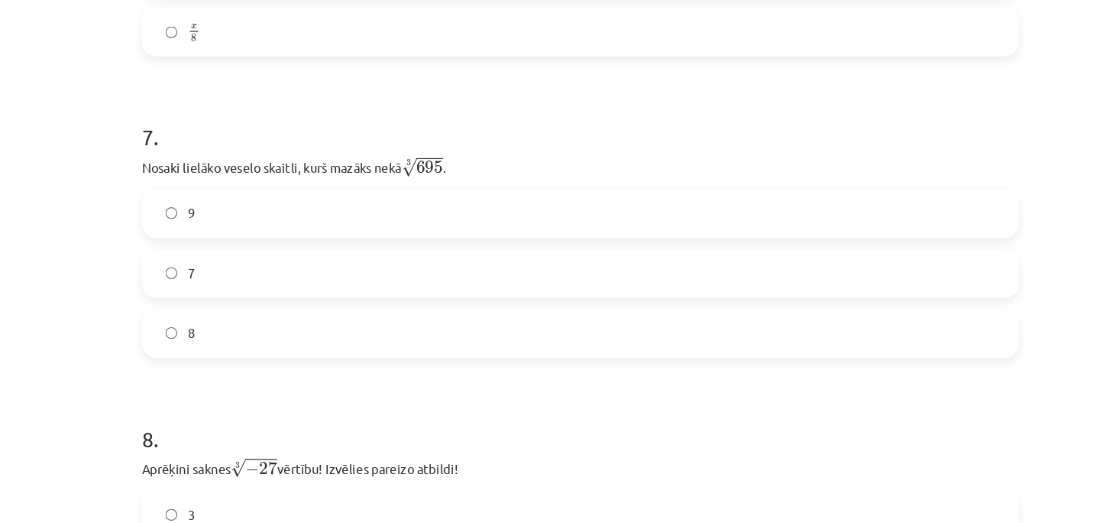
scroll to position [1768, 0]
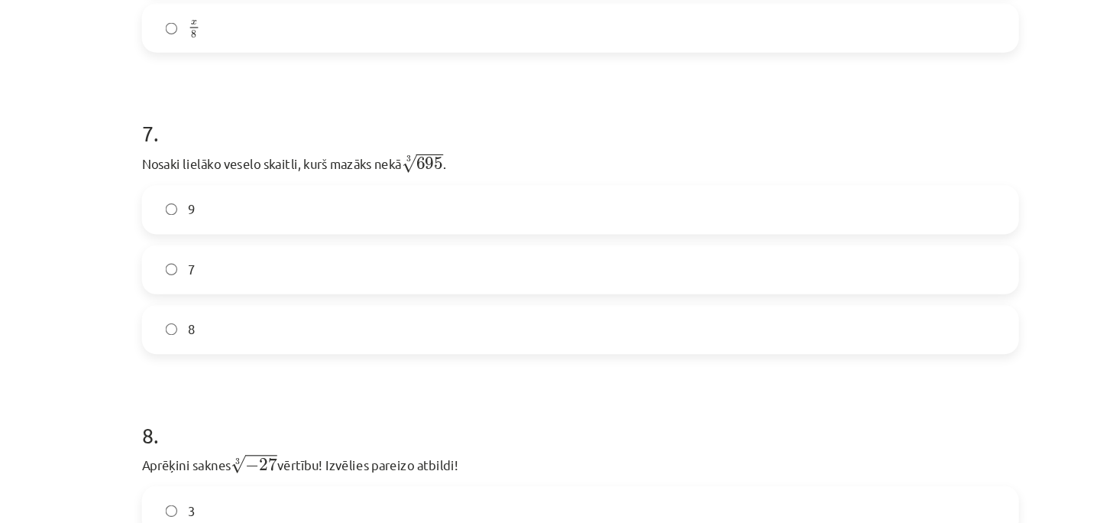
click at [230, 316] on label "8" at bounding box center [550, 320] width 735 height 38
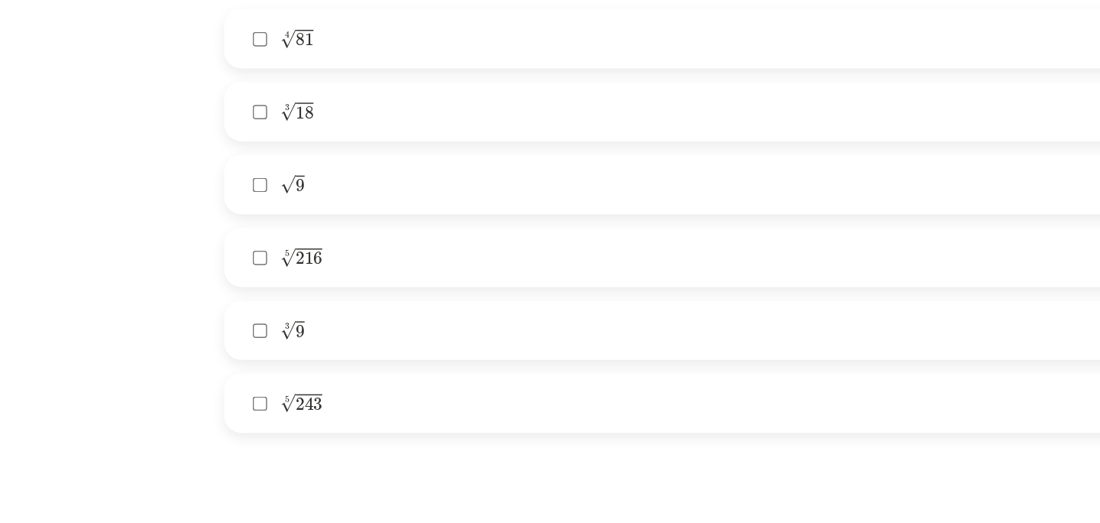
scroll to position [2439, 0]
click at [205, 362] on label "5 √ 243 243 5" at bounding box center [550, 354] width 735 height 38
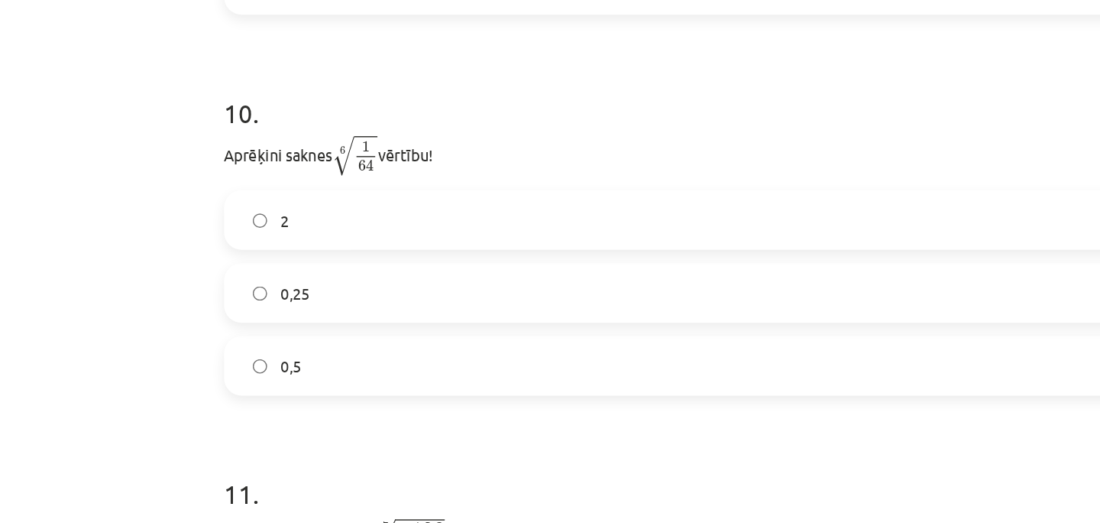
scroll to position [2734, 0]
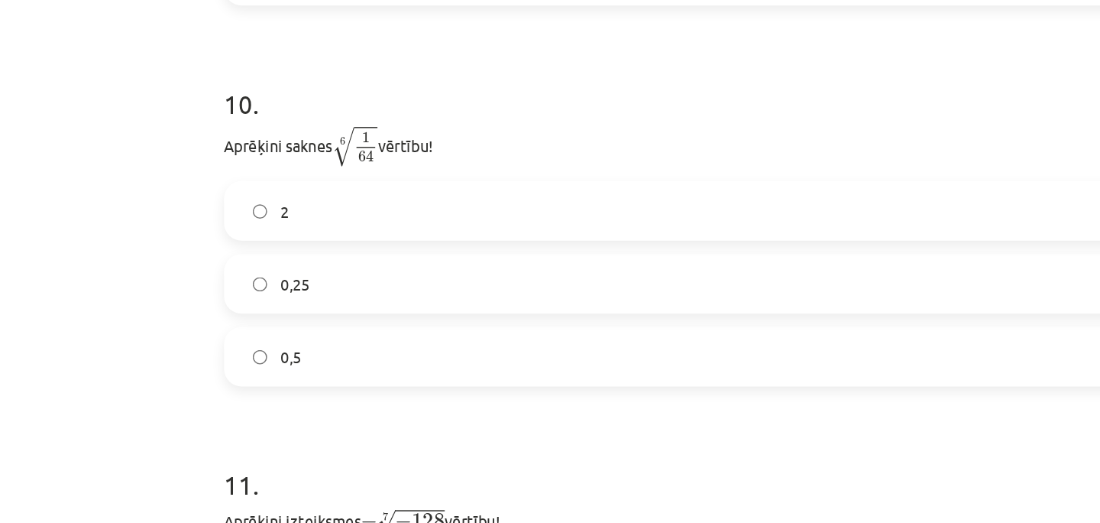
click at [208, 331] on label "0,5" at bounding box center [550, 322] width 735 height 38
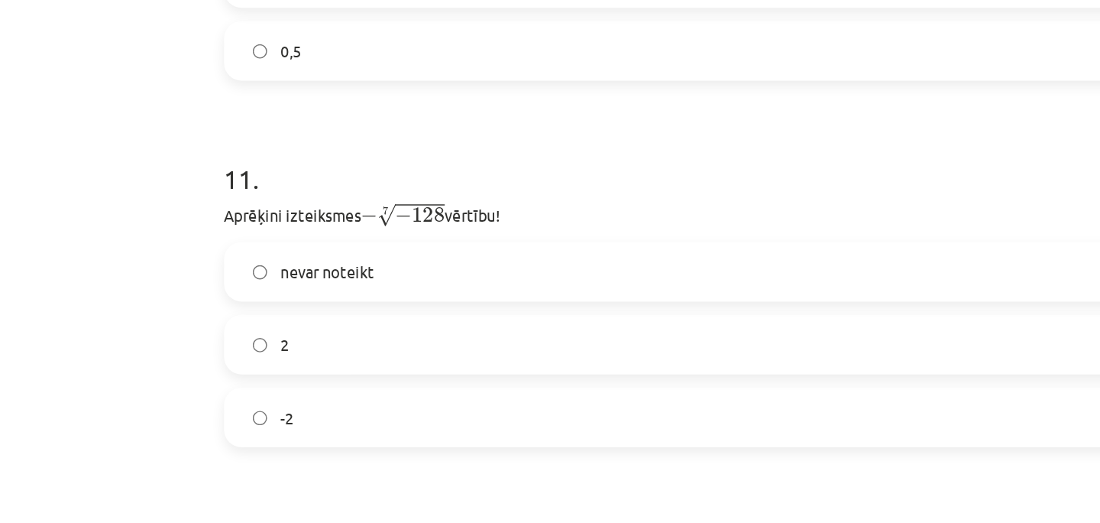
scroll to position [2950, 0]
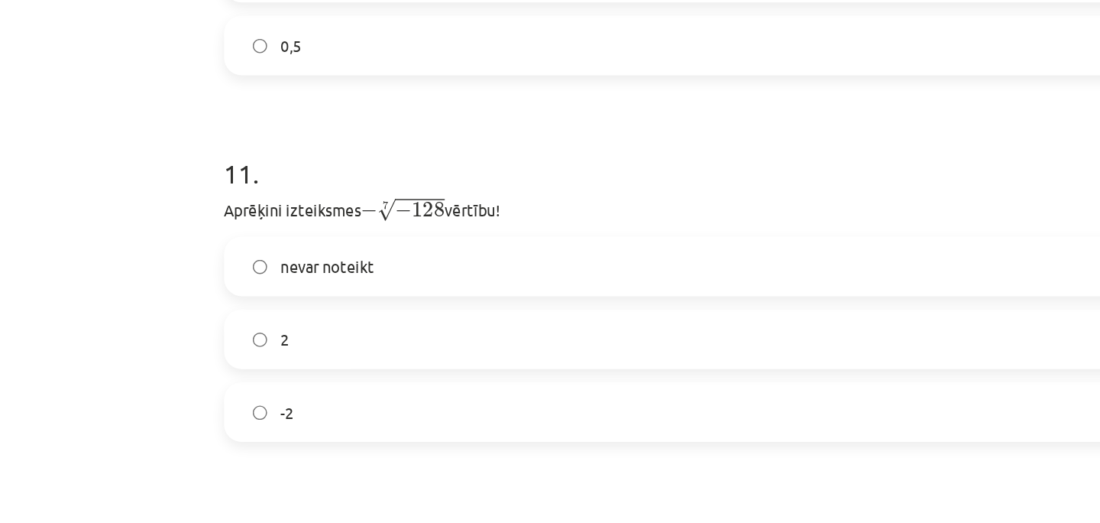
click at [206, 304] on label "2" at bounding box center [550, 310] width 735 height 38
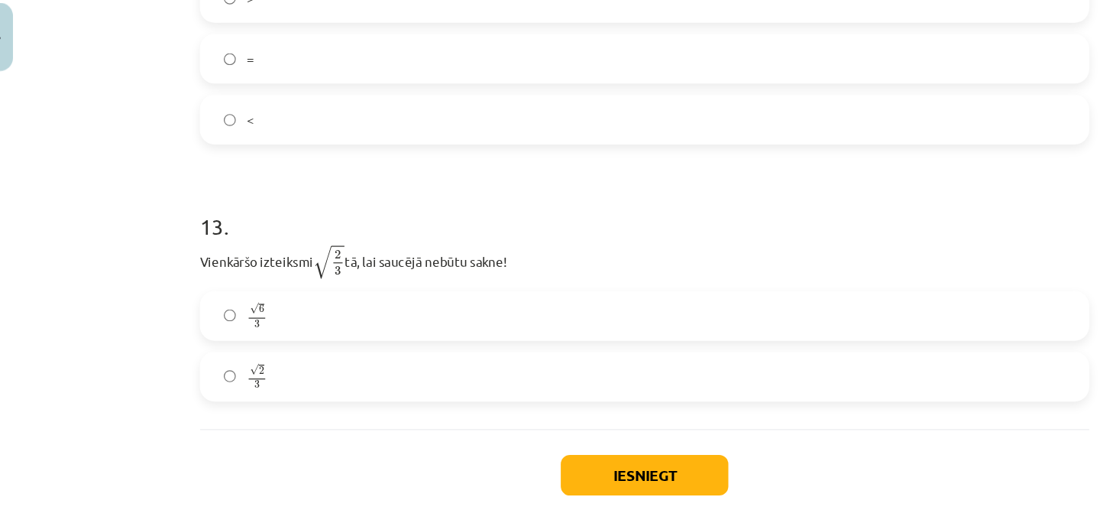
scroll to position [3426, 0]
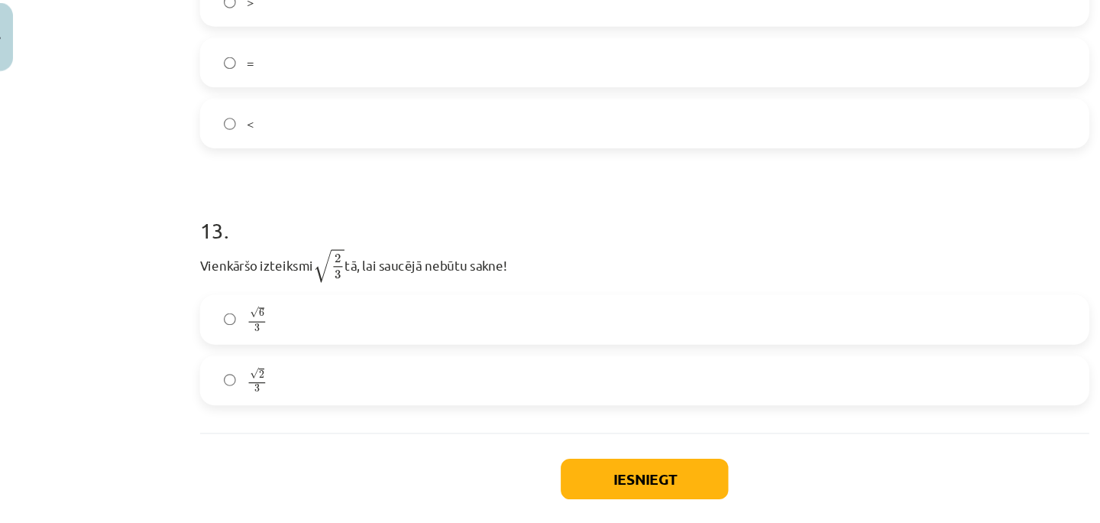
click at [215, 305] on label "√ 6 3 6 3" at bounding box center [550, 301] width 735 height 38
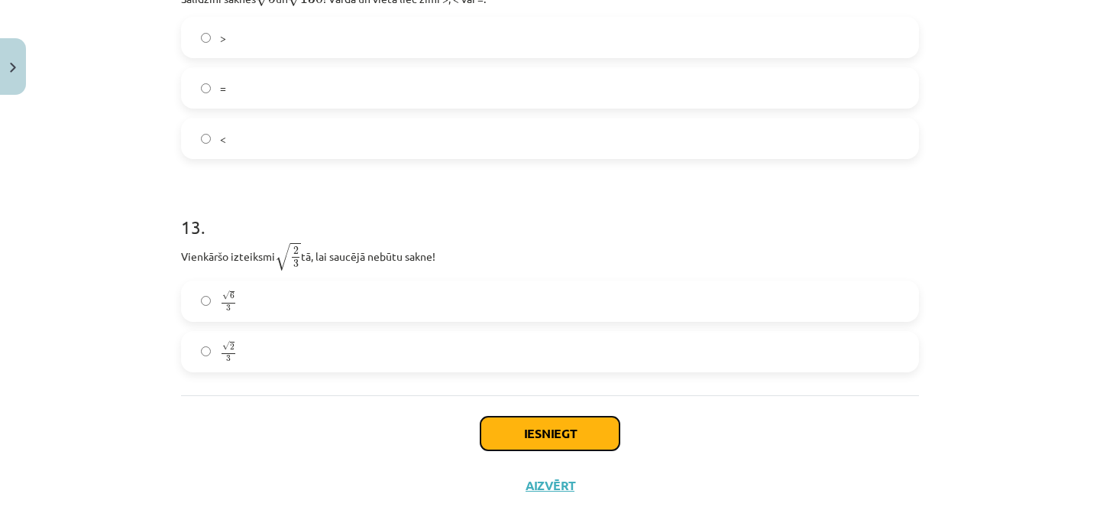
click at [508, 436] on button "Iesniegt" at bounding box center [550, 433] width 139 height 34
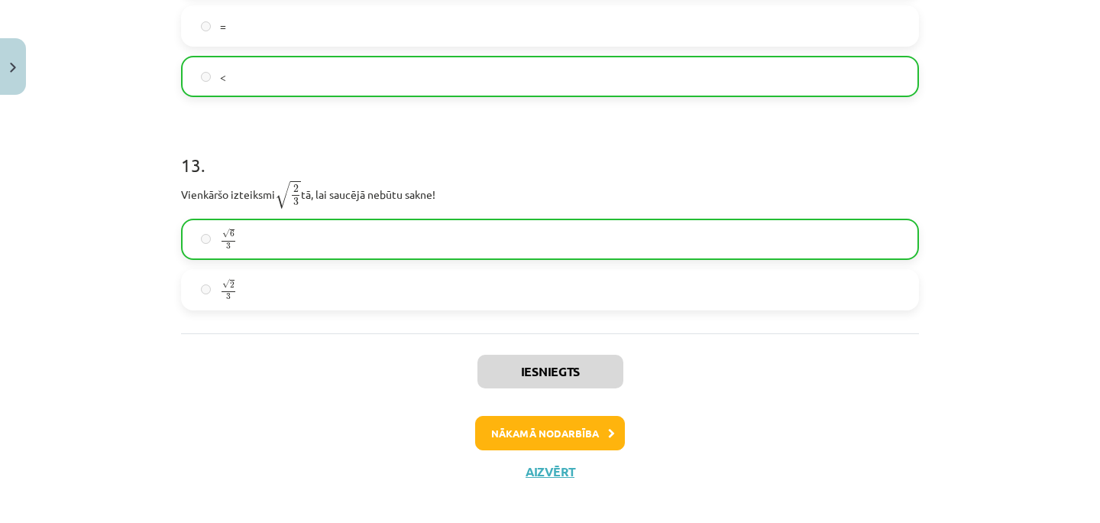
scroll to position [3501, 0]
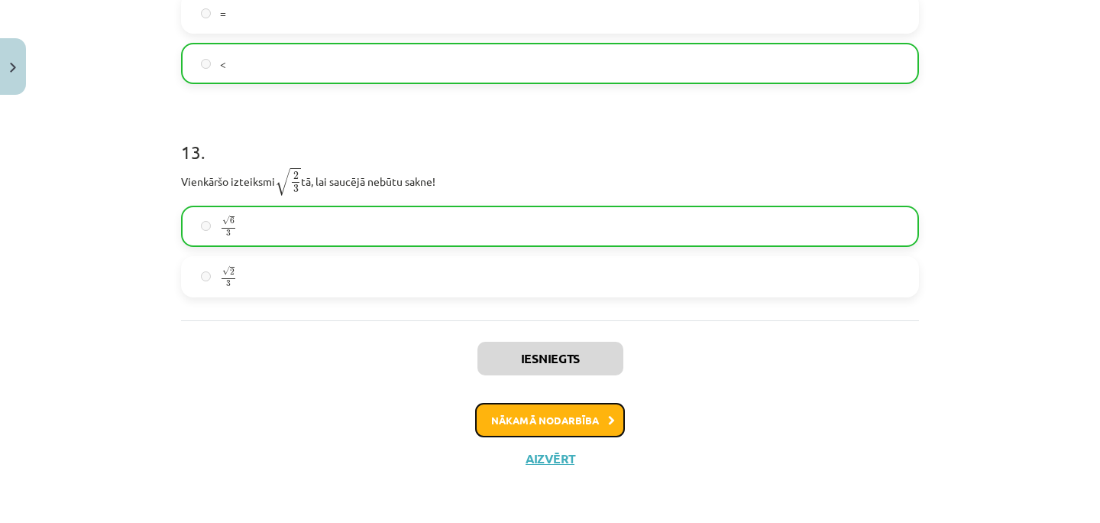
click at [518, 416] on button "Nākamā nodarbība" at bounding box center [550, 420] width 150 height 35
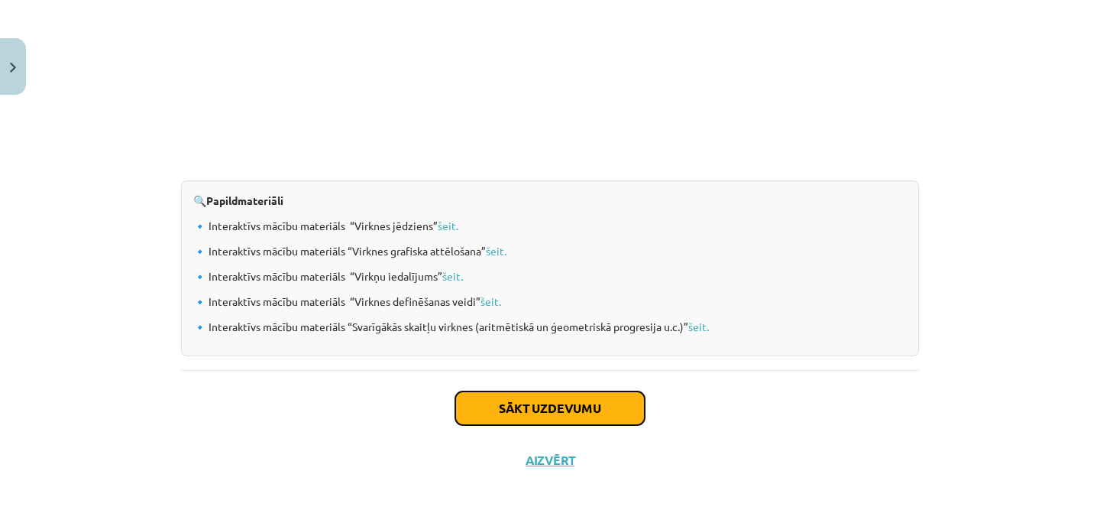
click at [518, 416] on button "Sākt uzdevumu" at bounding box center [550, 408] width 190 height 34
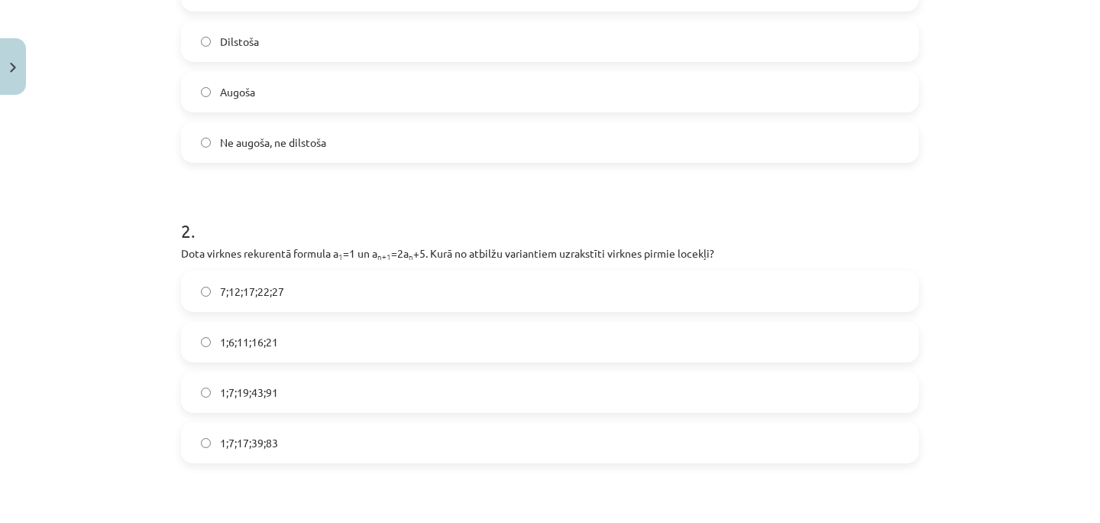
scroll to position [413, 0]
click at [413, 251] on p "Dota virknes rekurentā formula a 1 =1 un a n+1 =2a n +5. Kurā no atbilžu varian…" at bounding box center [550, 251] width 738 height 16
click at [390, 227] on h1 "2 ." at bounding box center [550, 214] width 738 height 47
click at [296, 383] on label "1;7;19;43;91" at bounding box center [550, 390] width 735 height 38
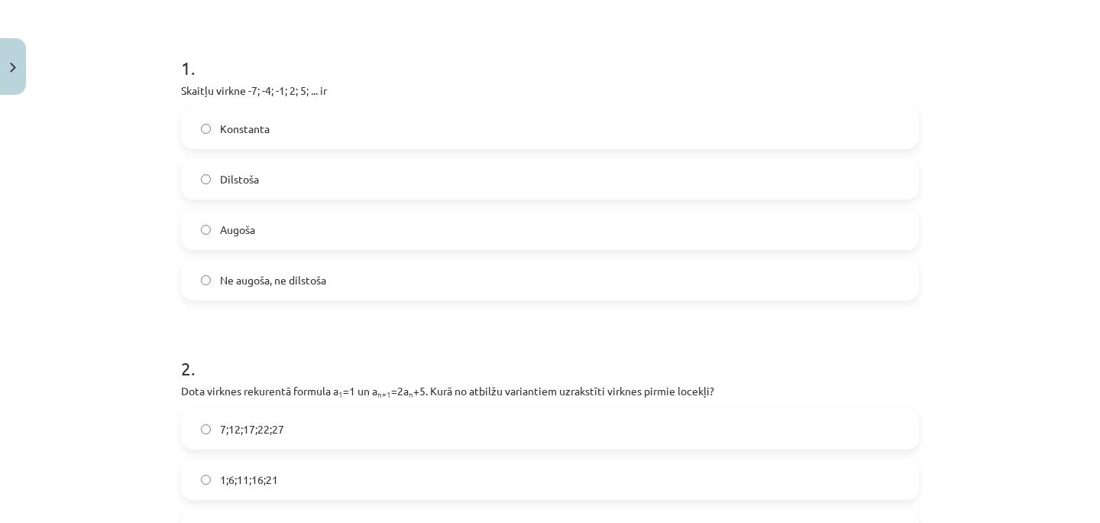
scroll to position [341, 0]
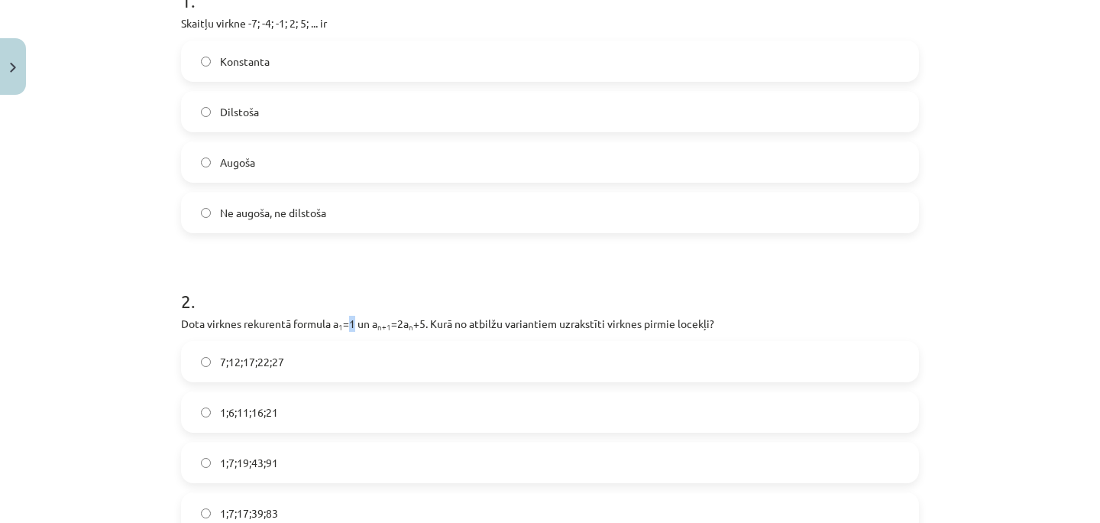
click at [358, 323] on p "Dota virknes rekurentā formula a 1 =1 un a n+1 =2a n +5. Kurā no atbilžu varian…" at bounding box center [550, 324] width 738 height 16
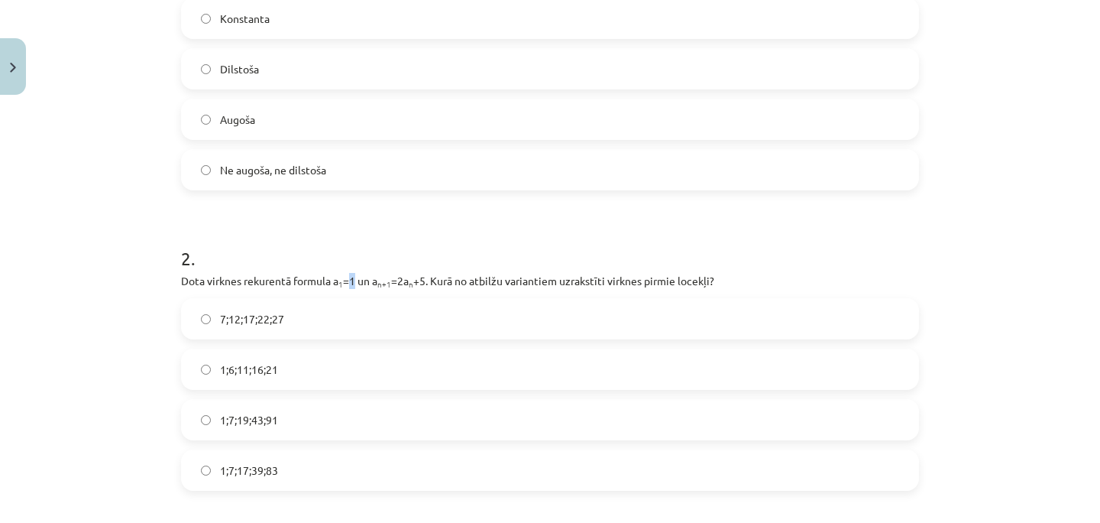
scroll to position [385, 0]
click at [413, 278] on p "Dota virknes rekurentā formula a 1 =1 un a n+1 =2a n +5. Kurā no atbilžu varian…" at bounding box center [550, 279] width 738 height 16
click at [90, 414] on div "Mācību tēma: Matemātikas i - 12. klases 1. ieskaites mācību materiāls (ab) #5 📝…" at bounding box center [550, 261] width 1100 height 523
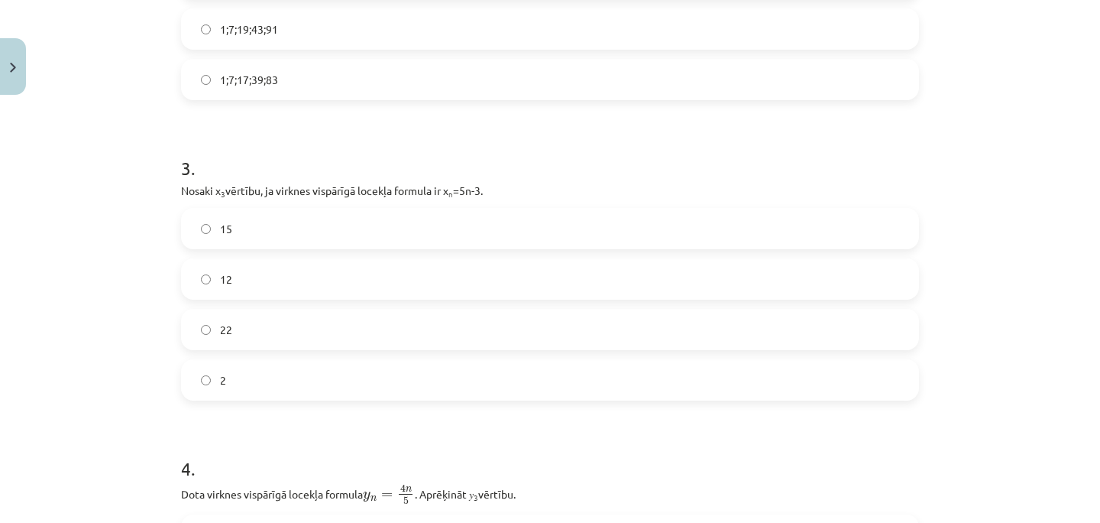
scroll to position [776, 0]
click at [199, 276] on label "12" at bounding box center [550, 277] width 735 height 38
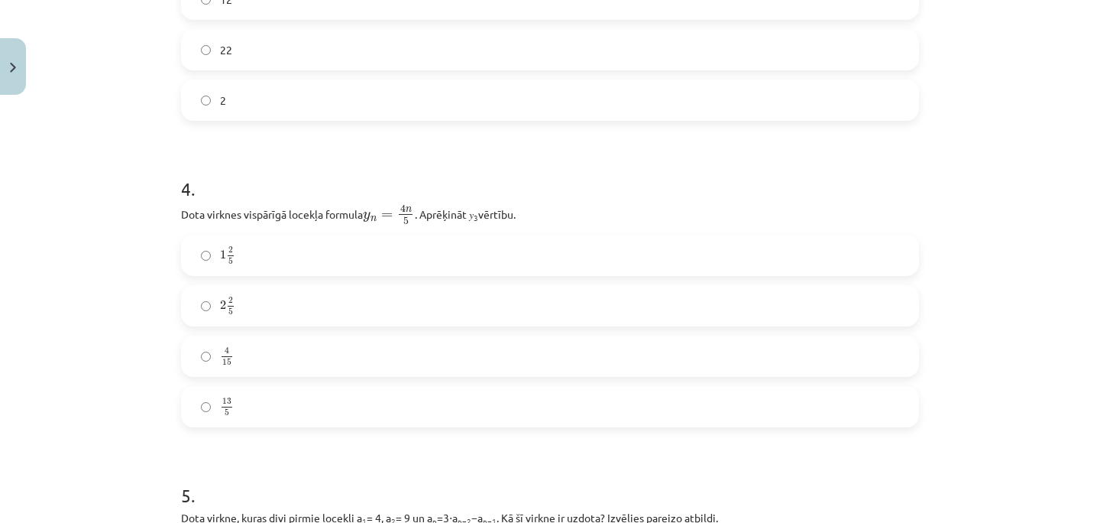
scroll to position [1057, 0]
click at [199, 299] on label "2 2 5 2 2 5" at bounding box center [550, 302] width 735 height 38
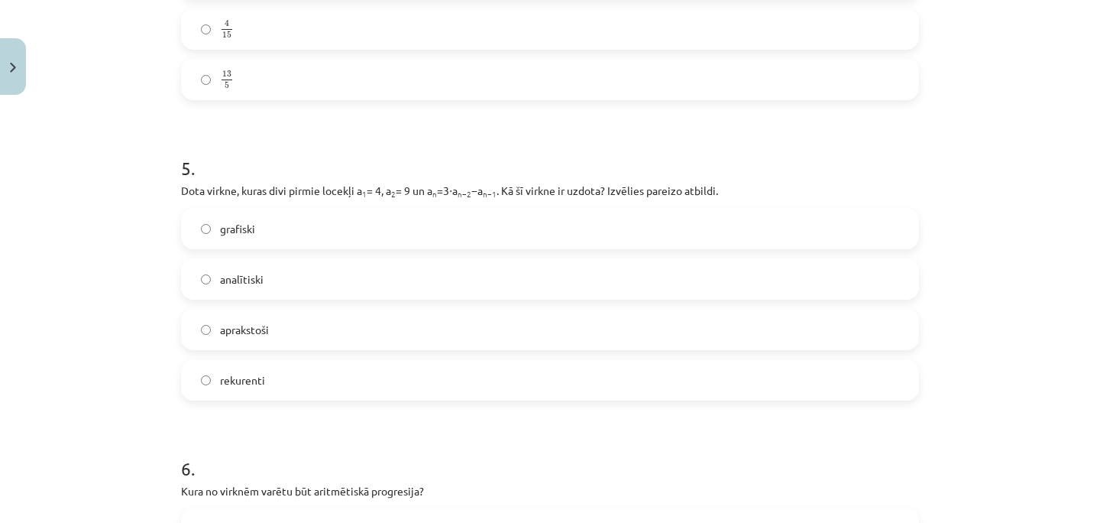
scroll to position [1382, 0]
drag, startPoint x: 211, startPoint y: 377, endPoint x: 271, endPoint y: 375, distance: 59.6
click at [271, 375] on label "rekurenti" at bounding box center [550, 378] width 735 height 38
click at [248, 378] on span "rekurenti" at bounding box center [242, 379] width 45 height 16
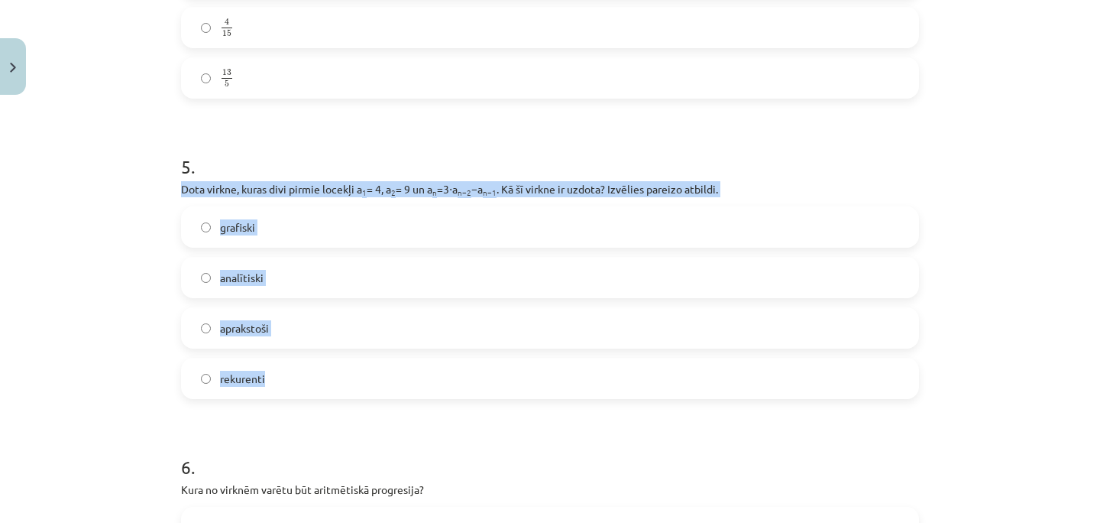
drag, startPoint x: 179, startPoint y: 195, endPoint x: 407, endPoint y: 379, distance: 292.9
copy div "Dota virkne, kuras divi pirmie locekļi a 1 = 4, a 2 = 9 un a n =3⋅a n−2 −a n−1 …"
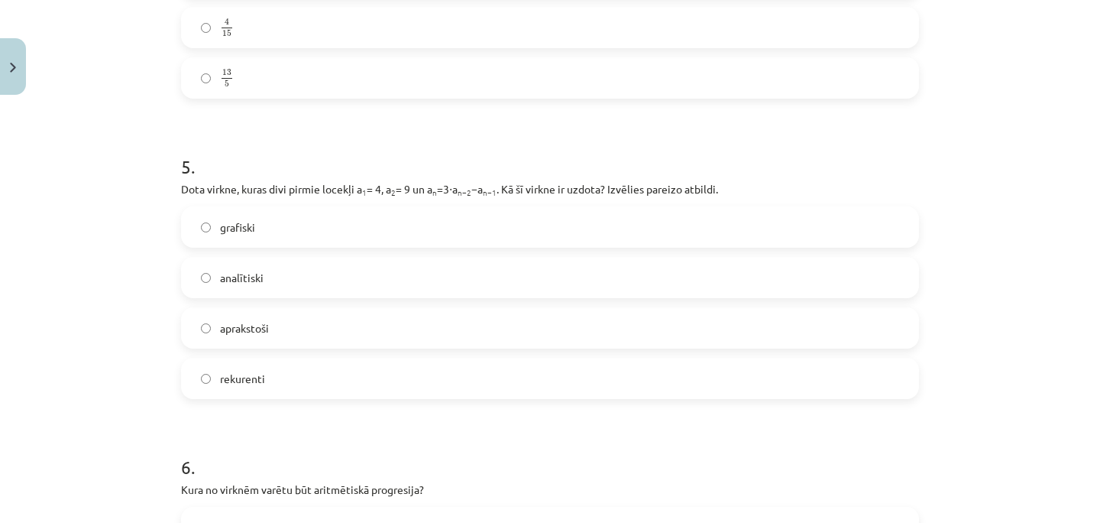
click at [1081, 109] on div "Mācību tēma: Matemātikas i - 12. klases 1. ieskaites mācību materiāls (ab) #5 📝…" at bounding box center [550, 261] width 1100 height 523
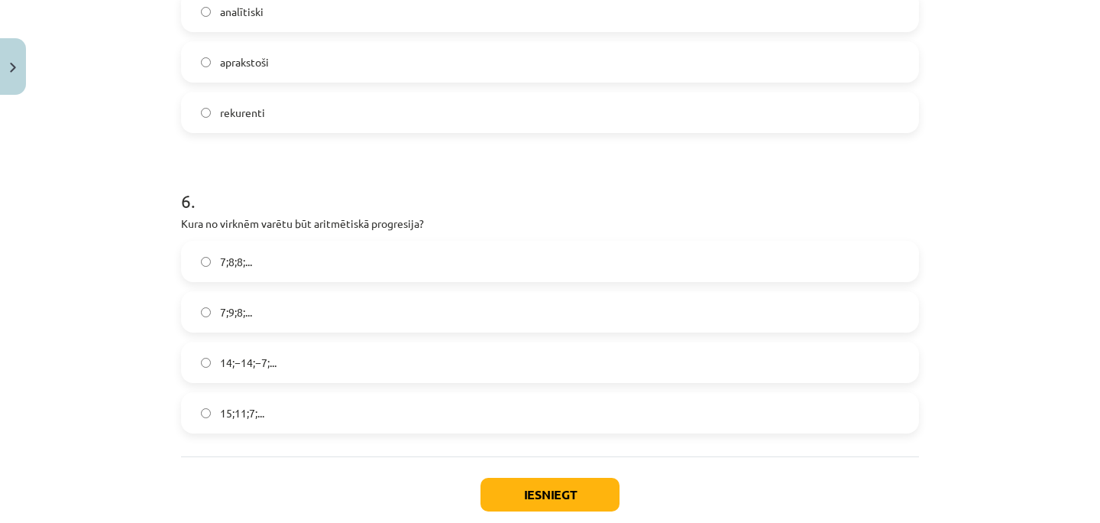
scroll to position [1651, 0]
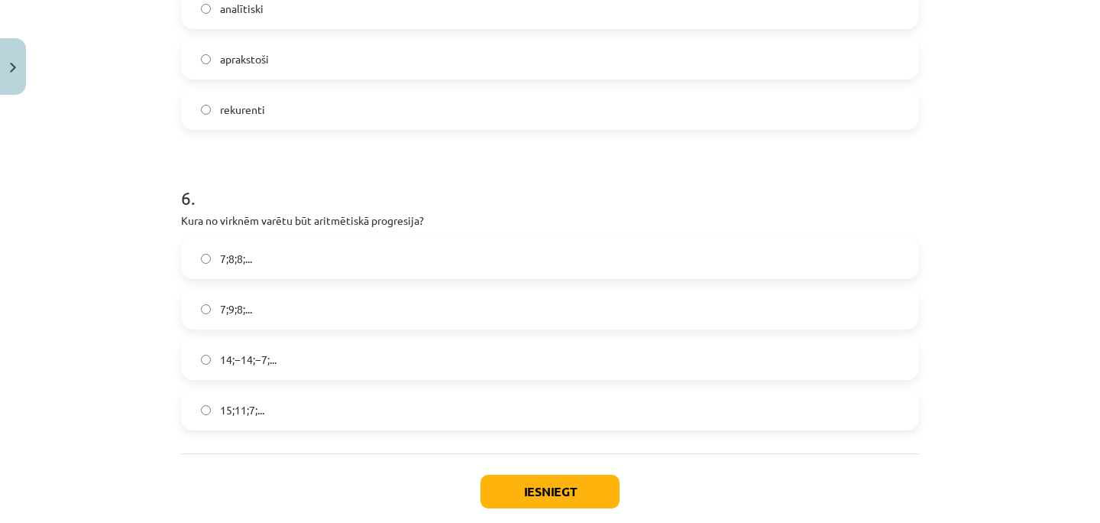
click at [474, 407] on label "15;11;7;..." at bounding box center [550, 409] width 735 height 38
click at [507, 491] on button "Iesniegt" at bounding box center [550, 492] width 139 height 34
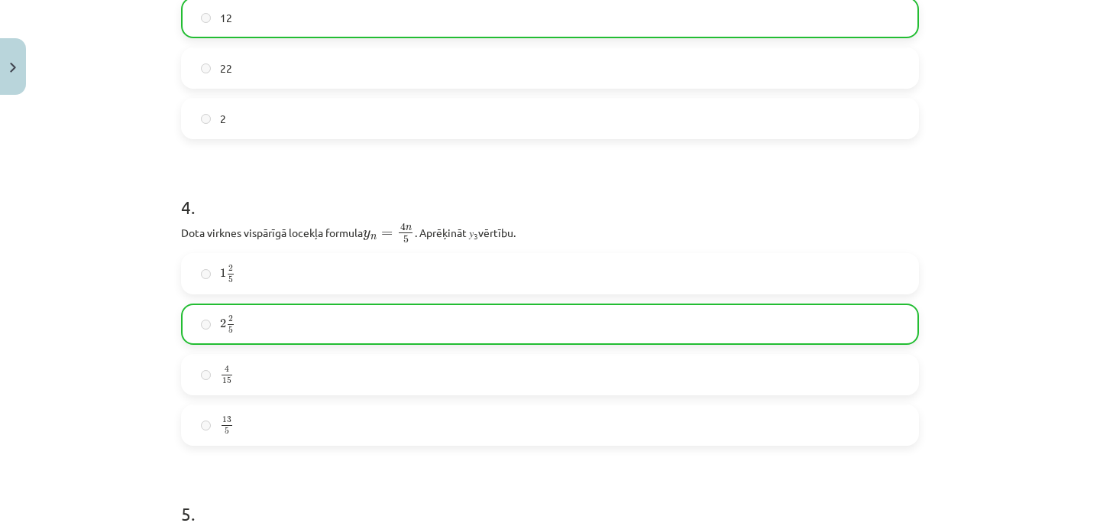
scroll to position [1784, 0]
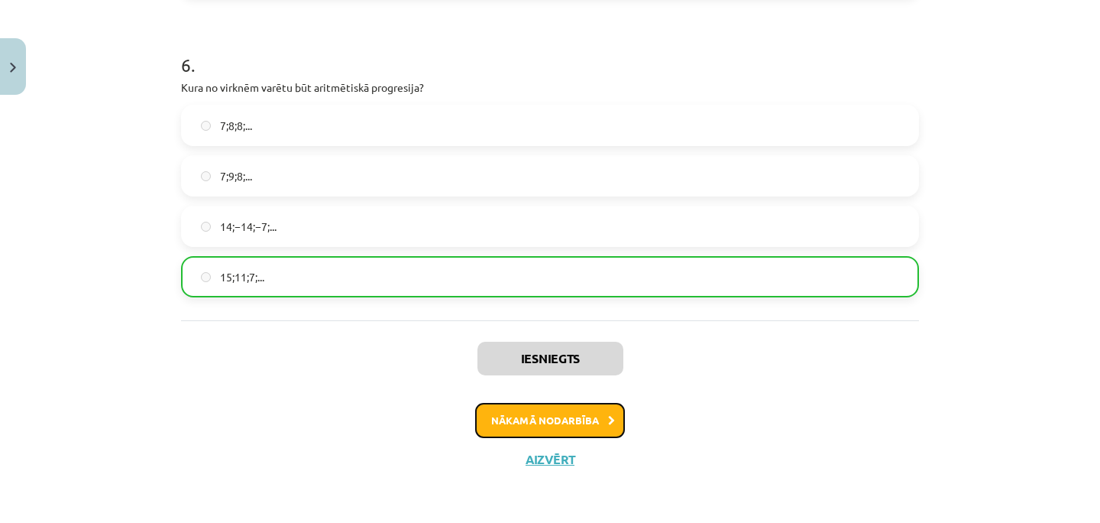
click at [561, 421] on button "Nākamā nodarbība" at bounding box center [550, 420] width 150 height 35
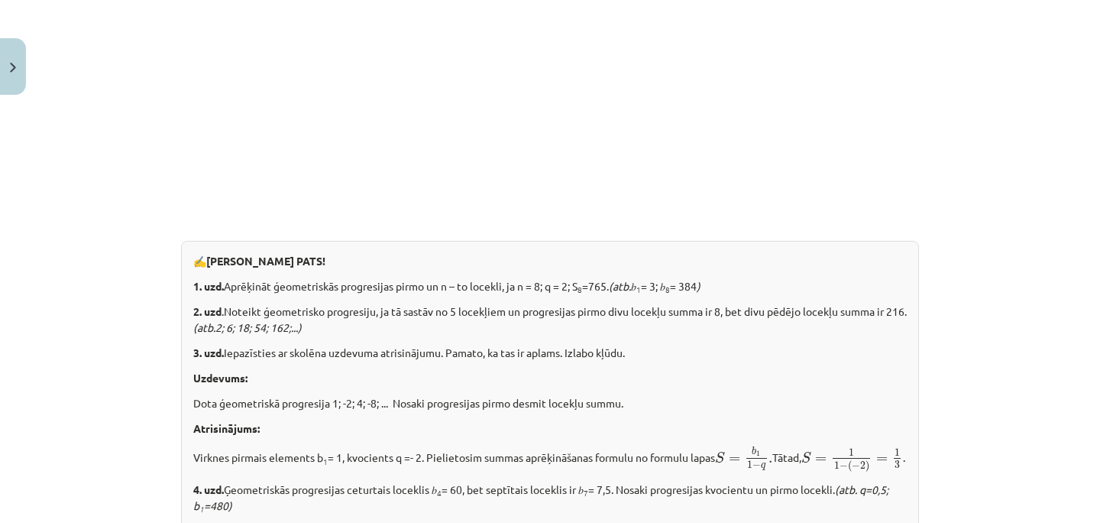
scroll to position [1955, 0]
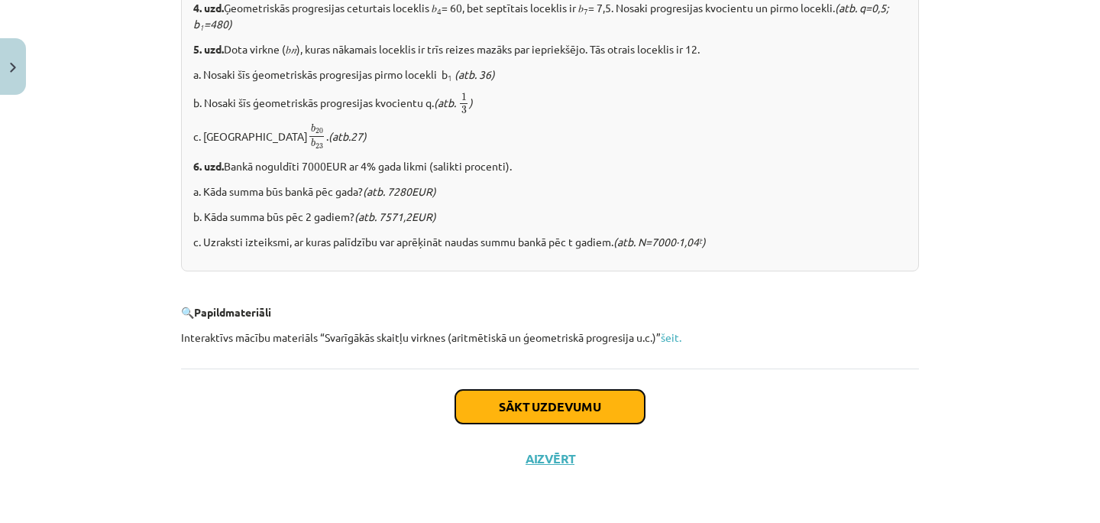
click at [510, 405] on button "Sākt uzdevumu" at bounding box center [550, 407] width 190 height 34
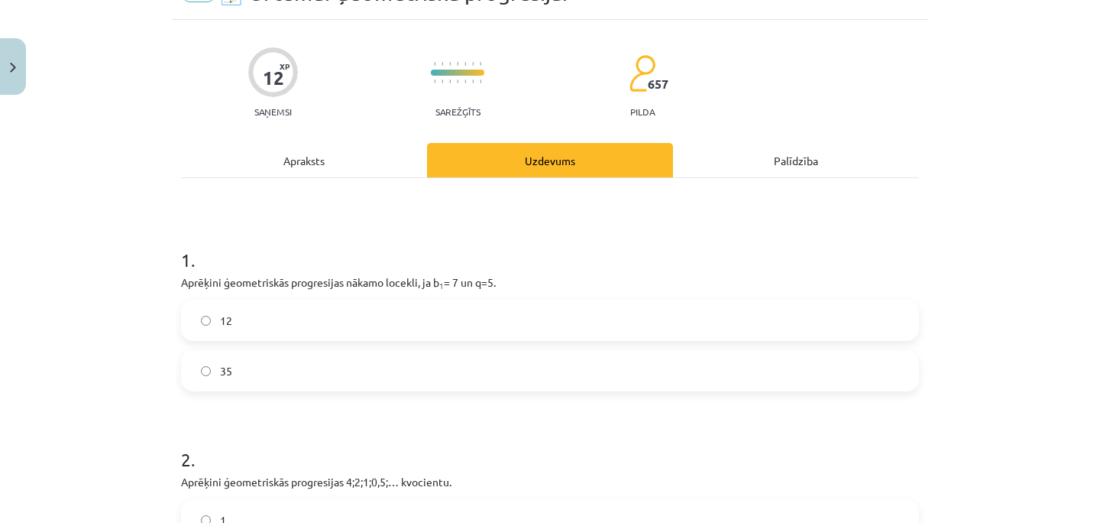
scroll to position [85, 0]
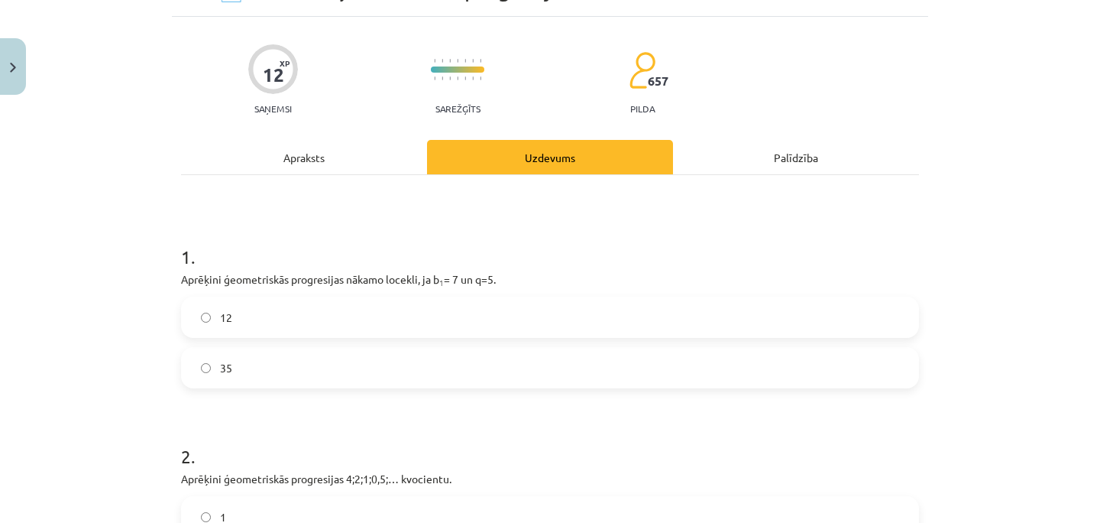
click at [492, 379] on label "35" at bounding box center [550, 367] width 735 height 38
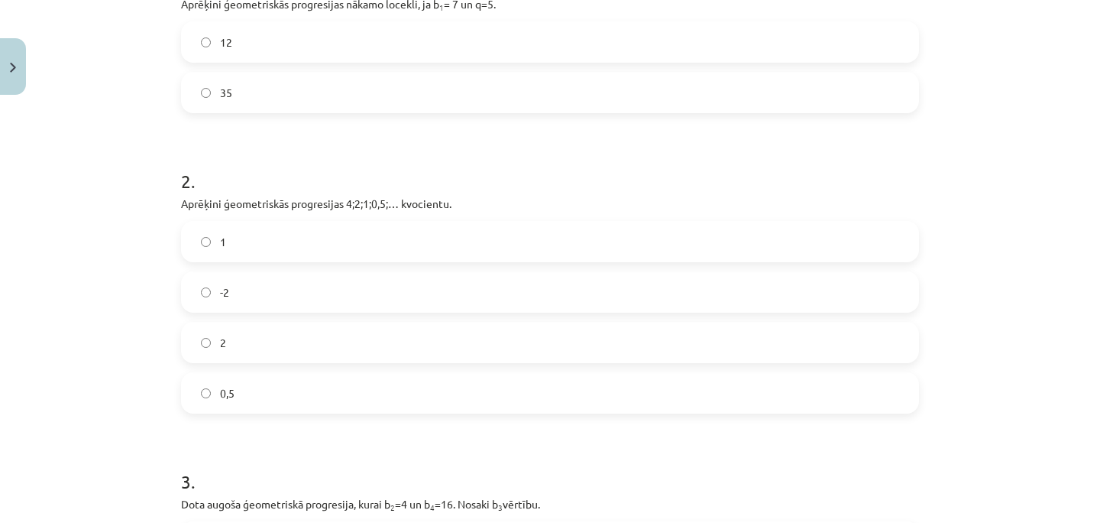
scroll to position [361, 0]
click at [375, 414] on form "1 . Aprēķini ģeometriskās progresijas nākamo locekli, ja b 1 = 7 un q=5. 12 35 …" at bounding box center [550, 327] width 738 height 769
click at [368, 387] on label "0,5" at bounding box center [550, 391] width 735 height 38
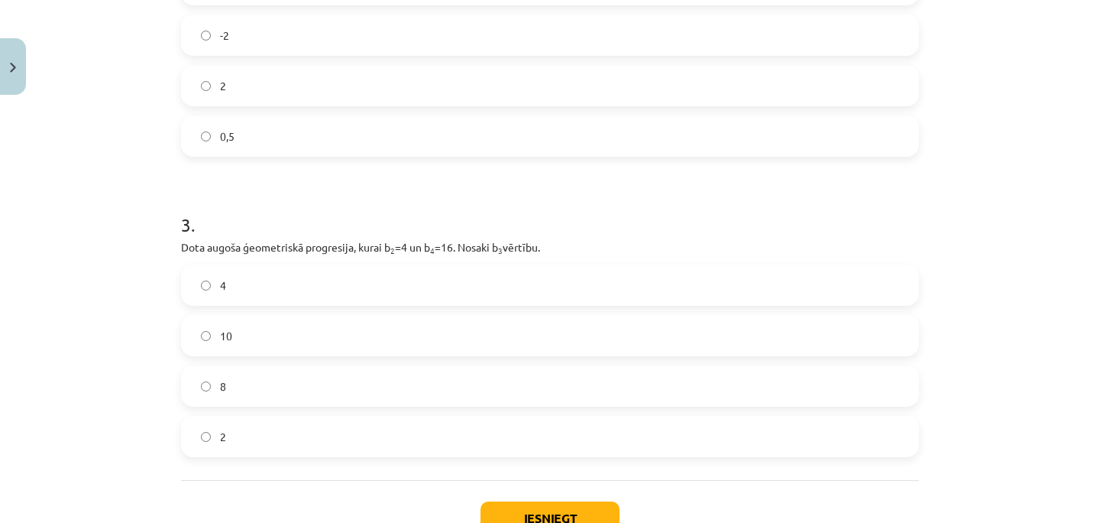
scroll to position [647, 0]
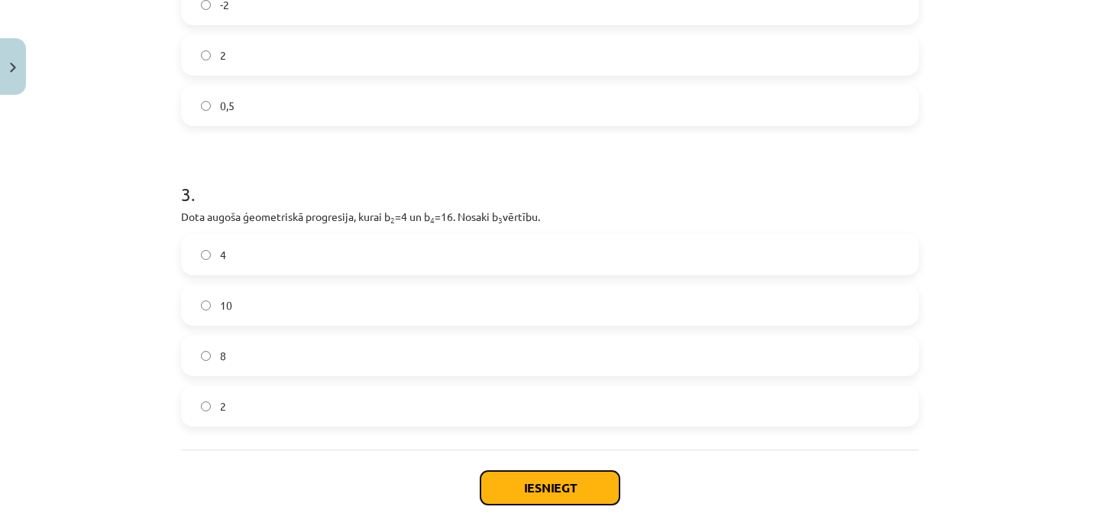
click at [504, 495] on button "Iesniegt" at bounding box center [550, 488] width 139 height 34
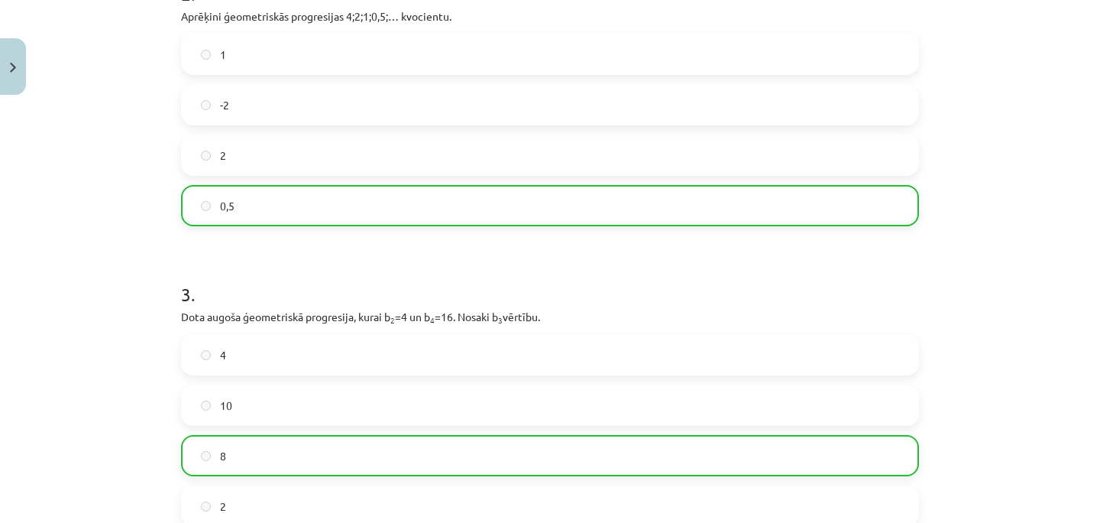
scroll to position [777, 0]
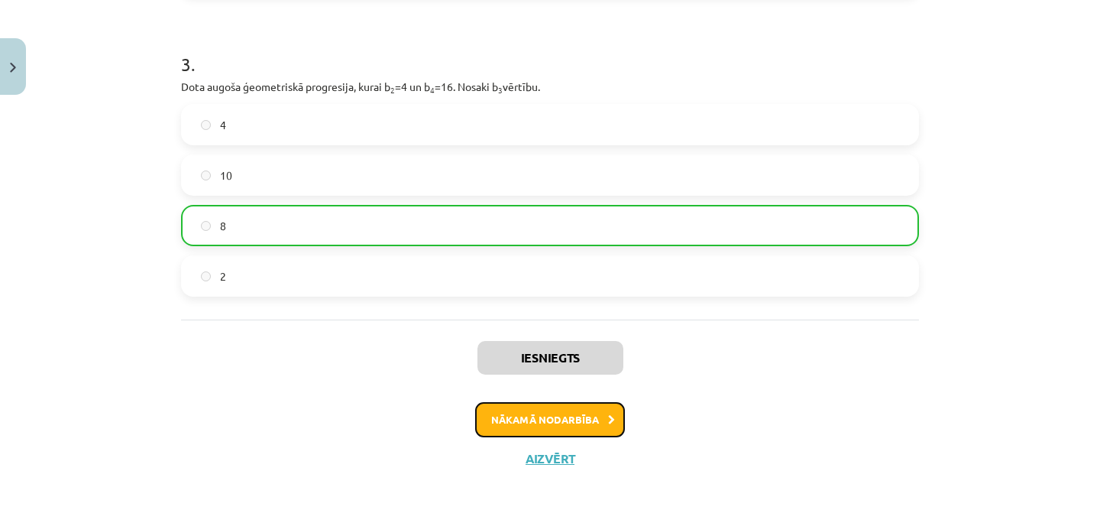
click at [579, 416] on button "Nākamā nodarbība" at bounding box center [550, 419] width 150 height 35
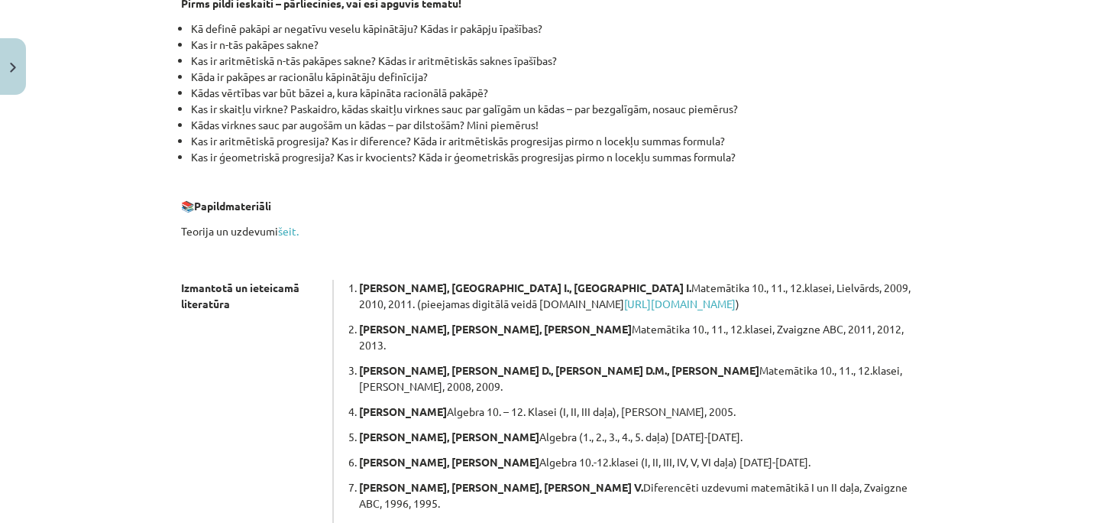
scroll to position [444, 0]
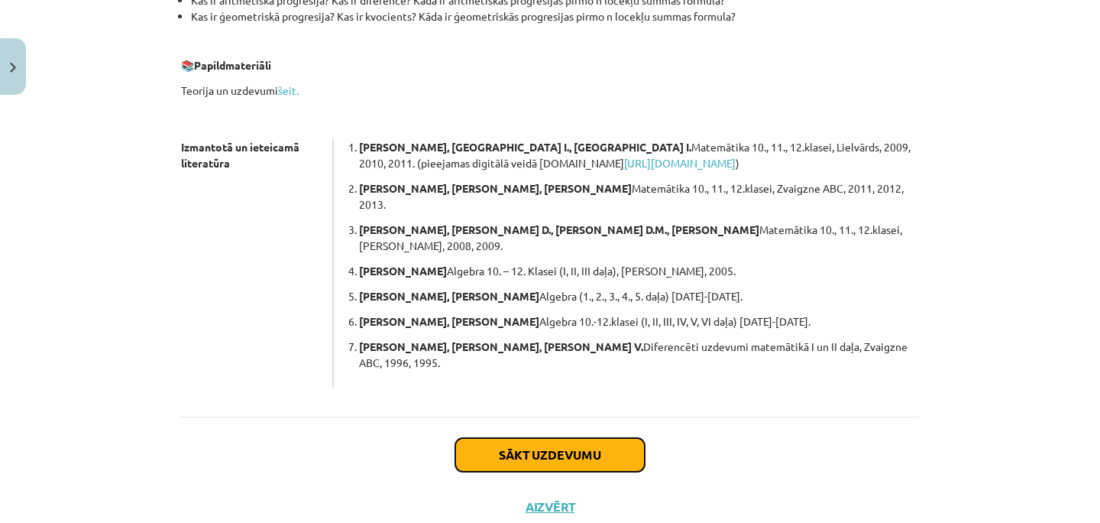
click at [614, 438] on button "Sākt uzdevumu" at bounding box center [550, 455] width 190 height 34
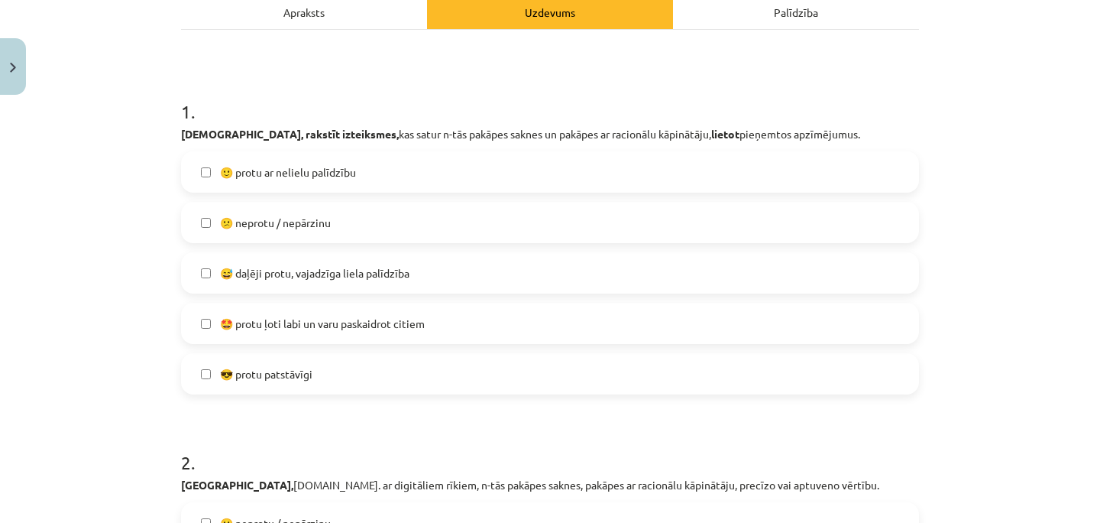
scroll to position [243, 0]
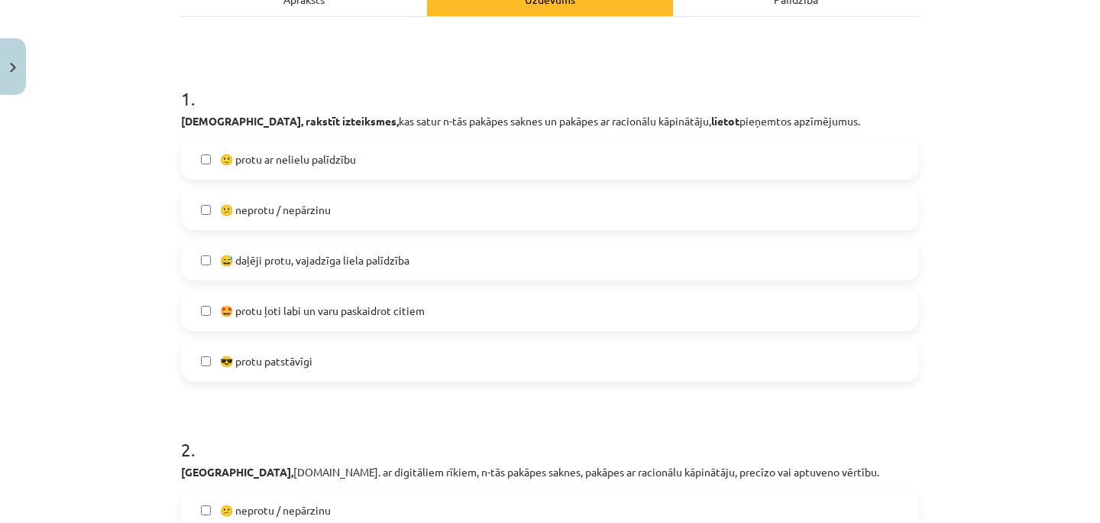
click at [202, 371] on label "😎 protu patstāvīgi" at bounding box center [550, 361] width 735 height 38
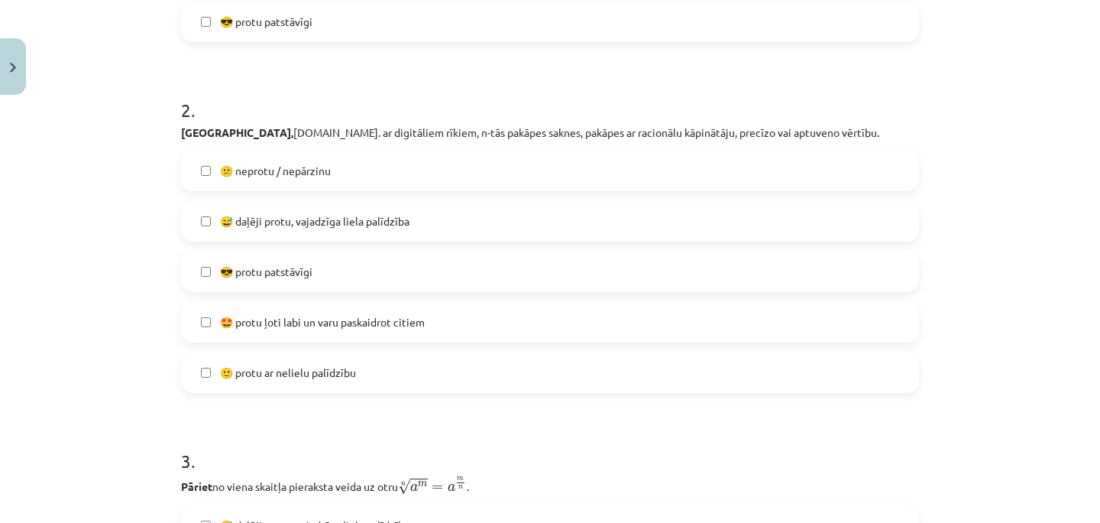
scroll to position [588, 0]
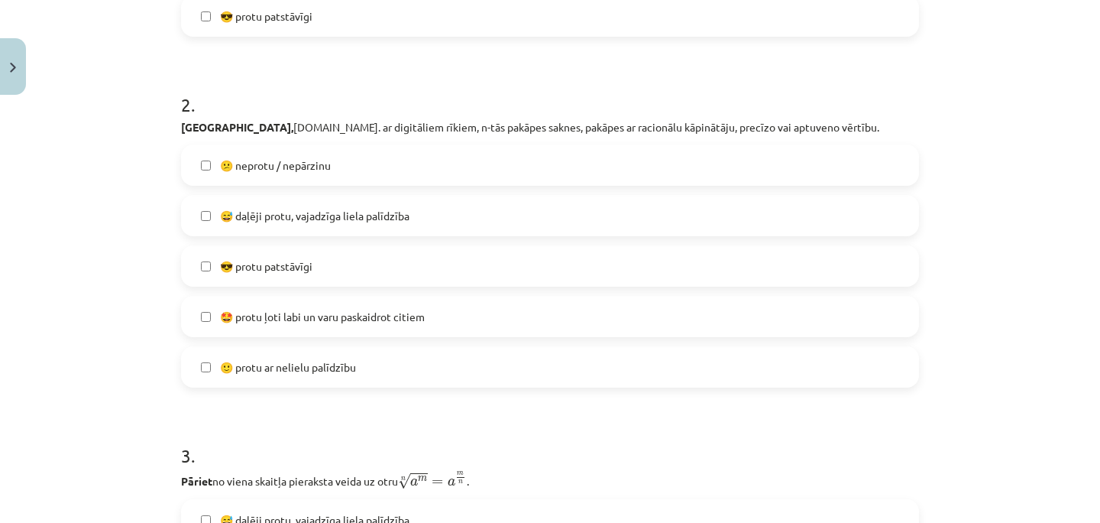
click at [212, 267] on label "😎 protu patstāvīgi" at bounding box center [550, 266] width 735 height 38
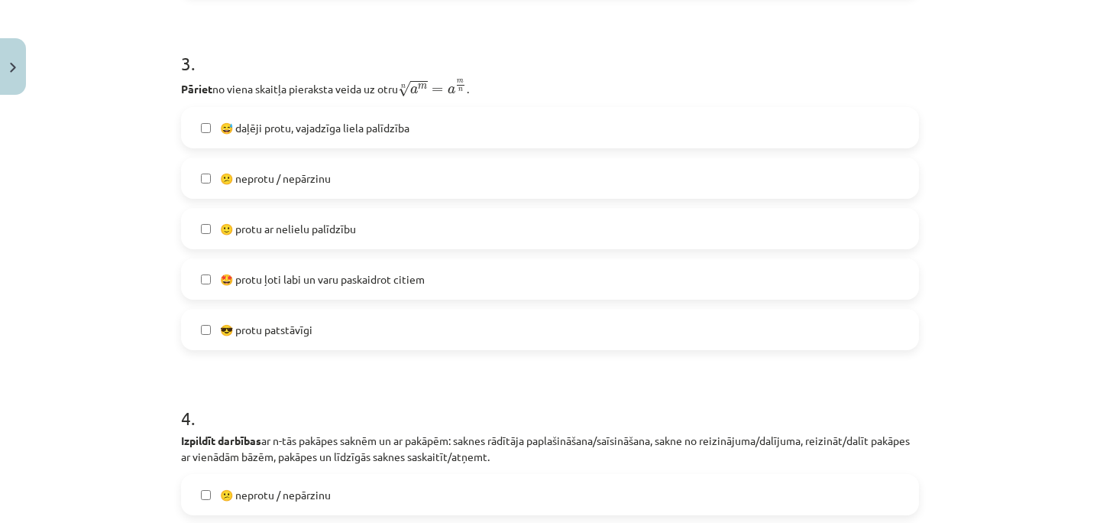
scroll to position [977, 0]
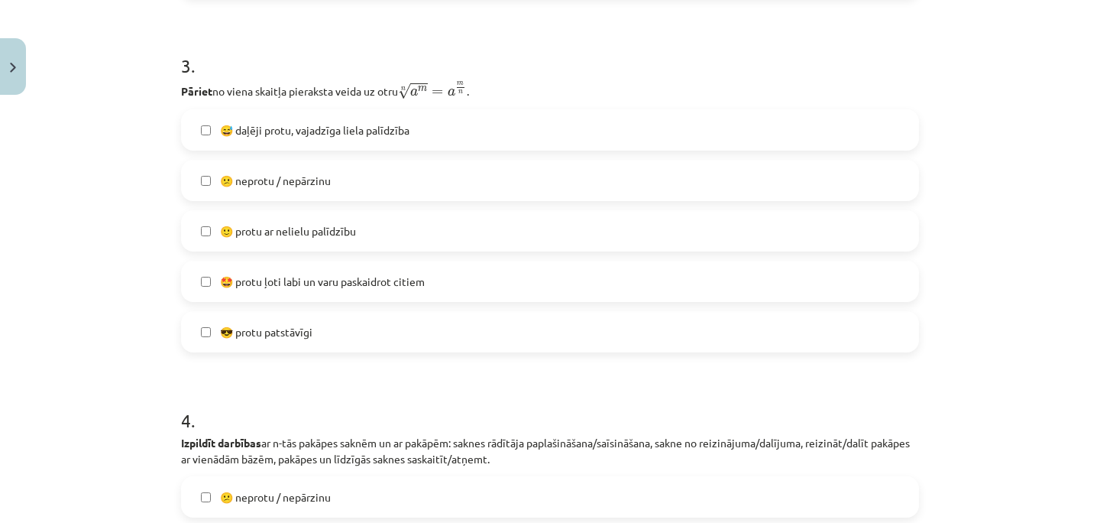
click at [199, 326] on label "😎 protu patstāvīgi" at bounding box center [550, 332] width 735 height 38
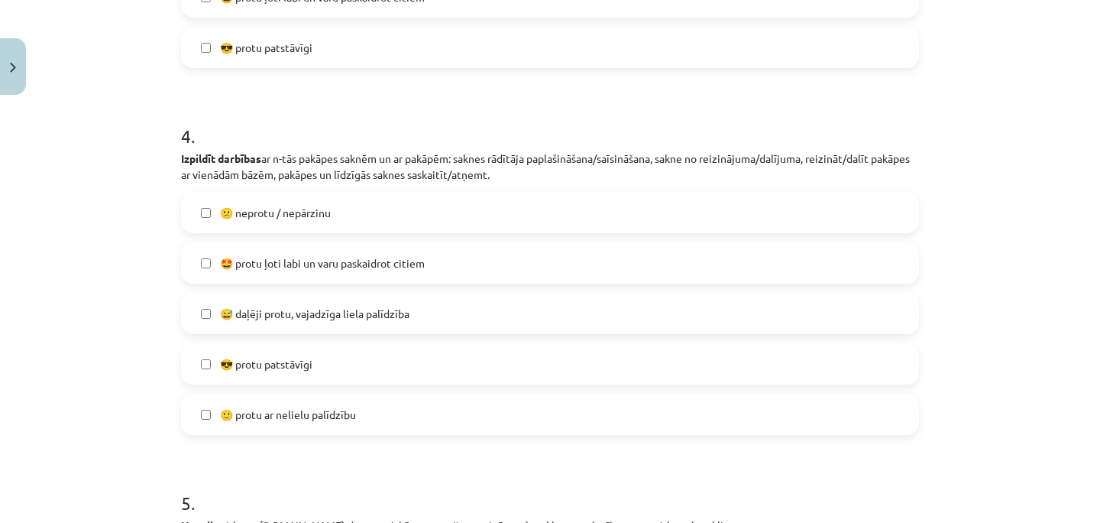
scroll to position [1265, 0]
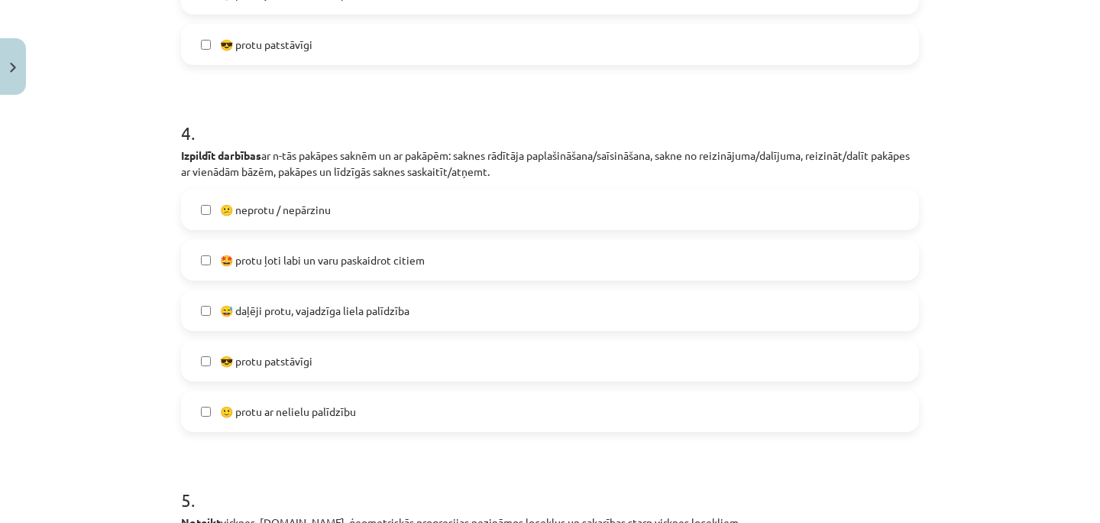
click at [239, 364] on span "😎 protu patstāvīgi" at bounding box center [266, 361] width 92 height 16
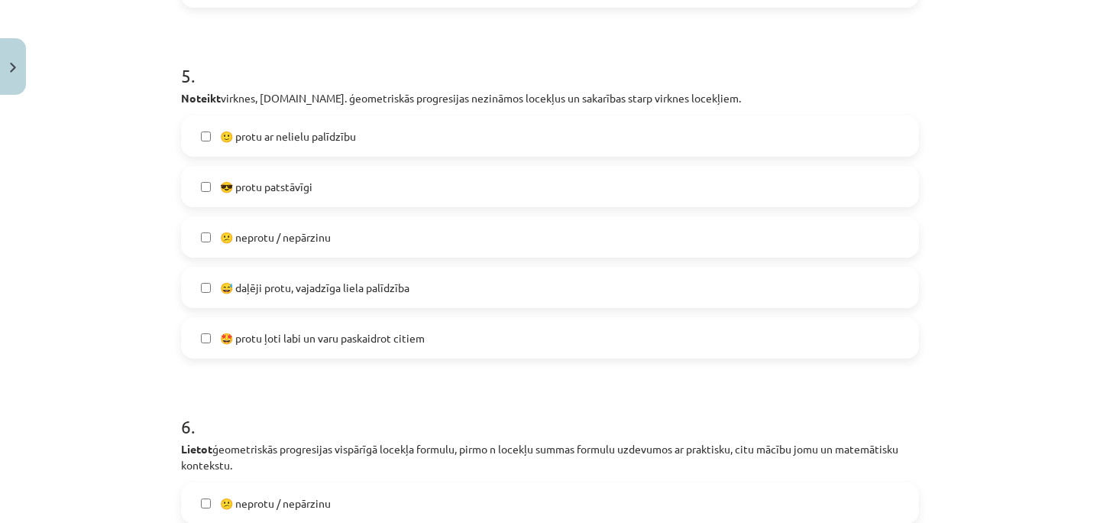
scroll to position [1726, 0]
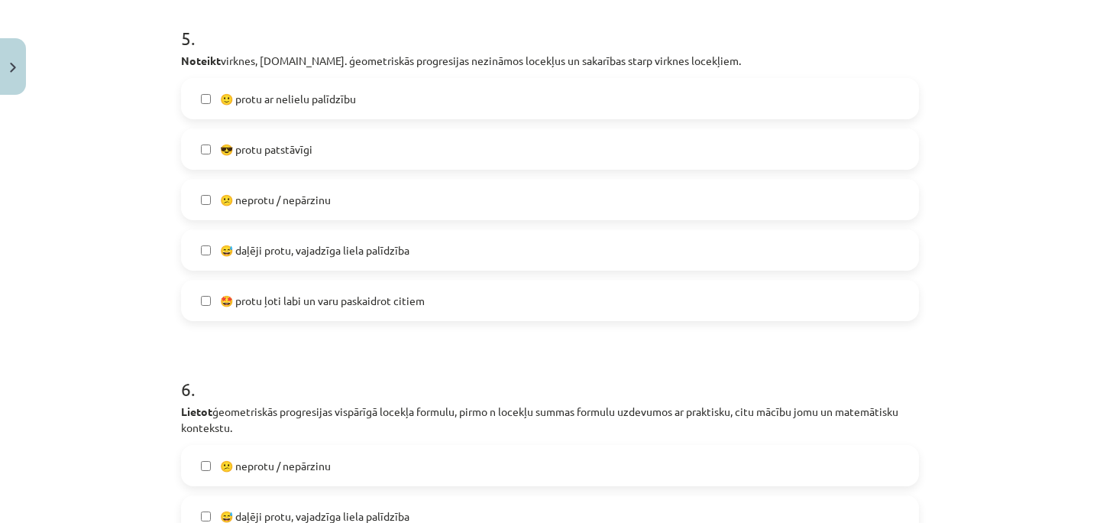
click at [261, 155] on span "😎 protu patstāvīgi" at bounding box center [266, 149] width 92 height 16
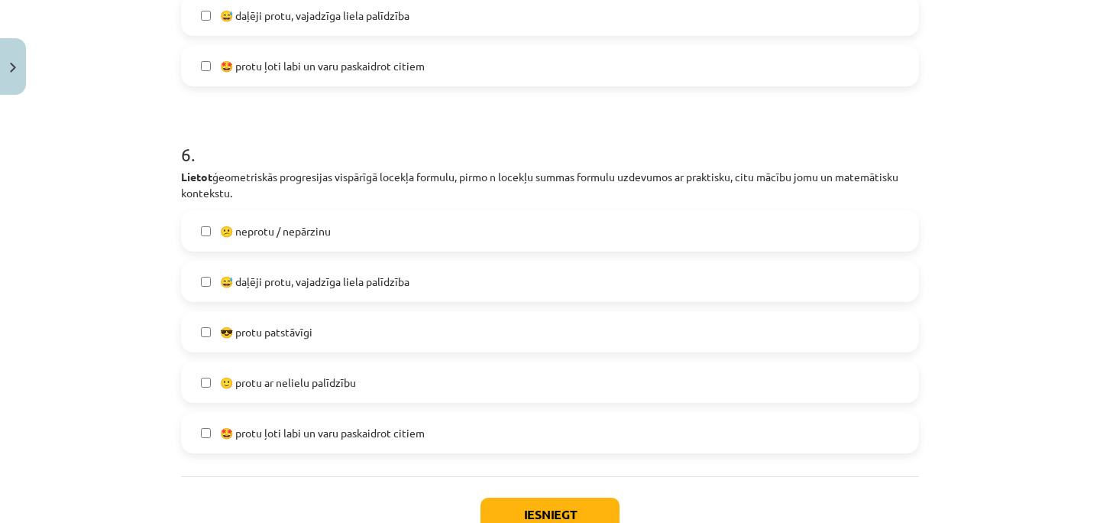
scroll to position [2068, 0]
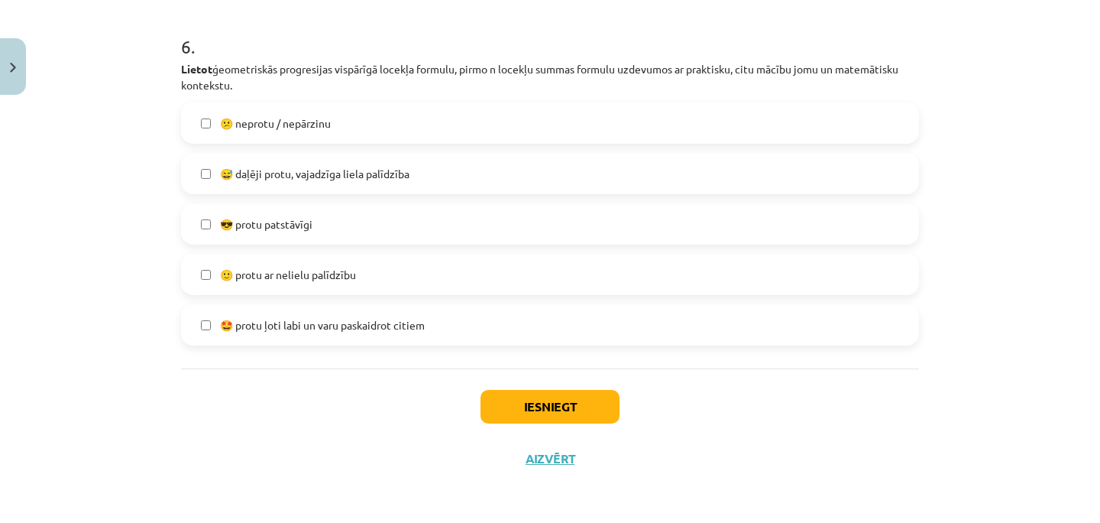
click at [193, 222] on label "😎 protu patstāvīgi" at bounding box center [550, 224] width 735 height 38
click at [517, 414] on button "Iesniegt" at bounding box center [550, 407] width 139 height 34
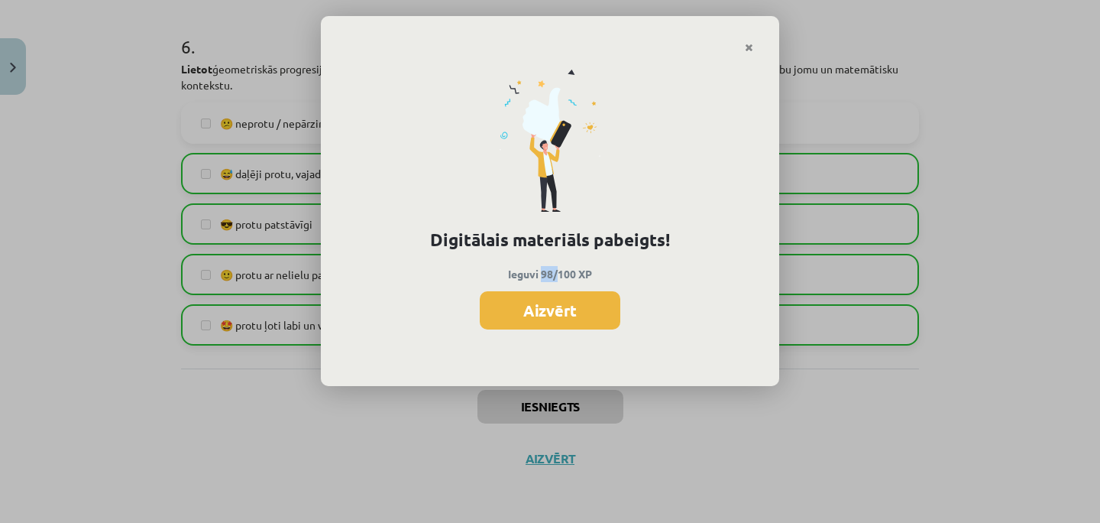
drag, startPoint x: 542, startPoint y: 276, endPoint x: 556, endPoint y: 267, distance: 16.5
click at [556, 267] on p "Ieguvi 98/100 XP" at bounding box center [550, 274] width 407 height 16
click at [556, 323] on button "Aizvērt" at bounding box center [550, 310] width 141 height 38
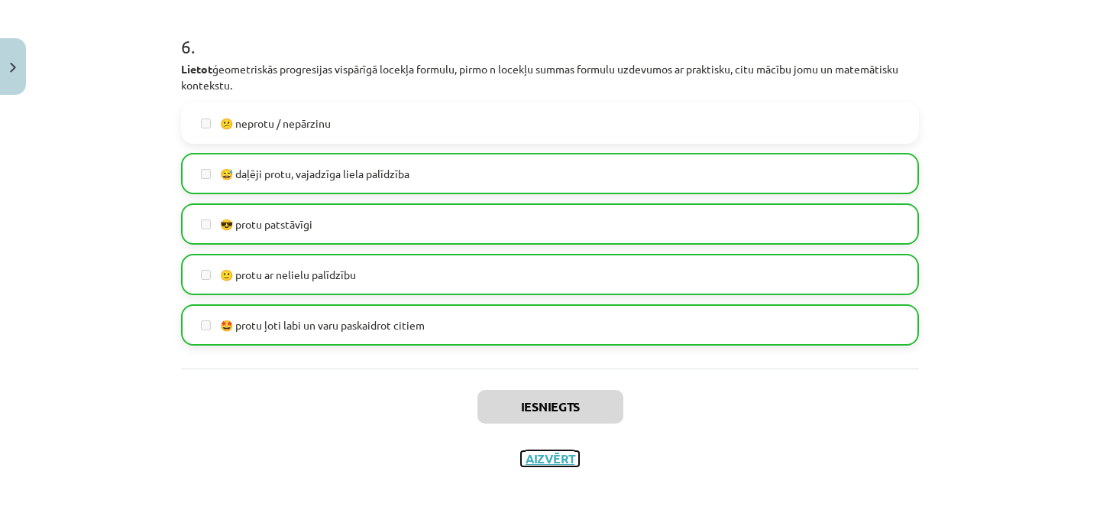
click at [539, 460] on button "Aizvērt" at bounding box center [550, 458] width 58 height 15
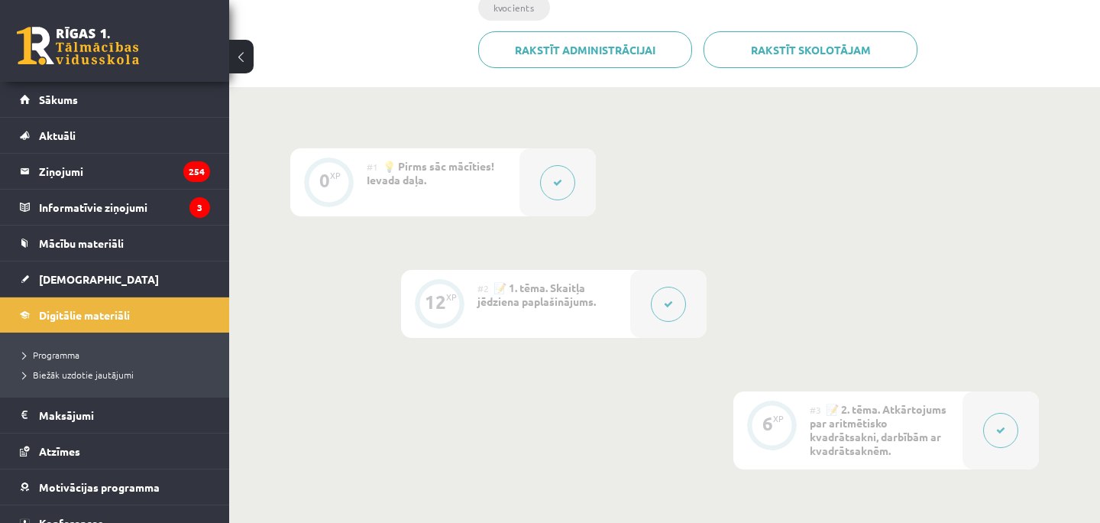
scroll to position [0, 0]
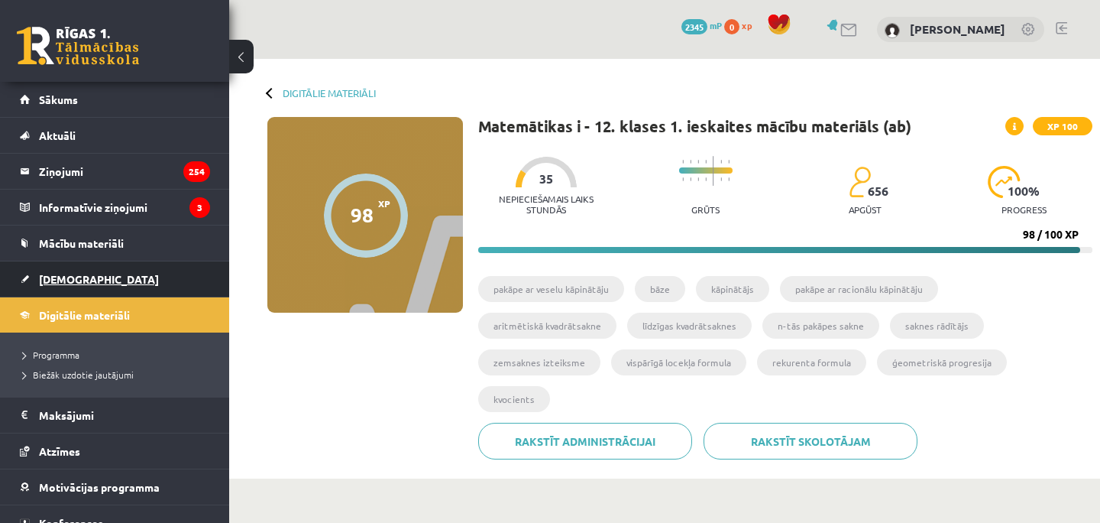
click at [172, 287] on link "[DEMOGRAPHIC_DATA]" at bounding box center [115, 278] width 190 height 35
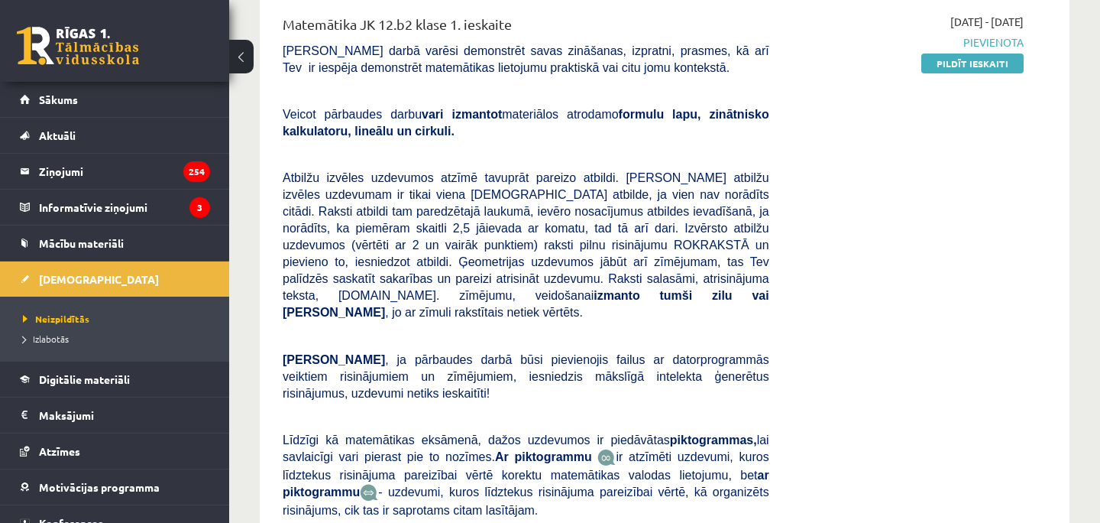
scroll to position [310, 0]
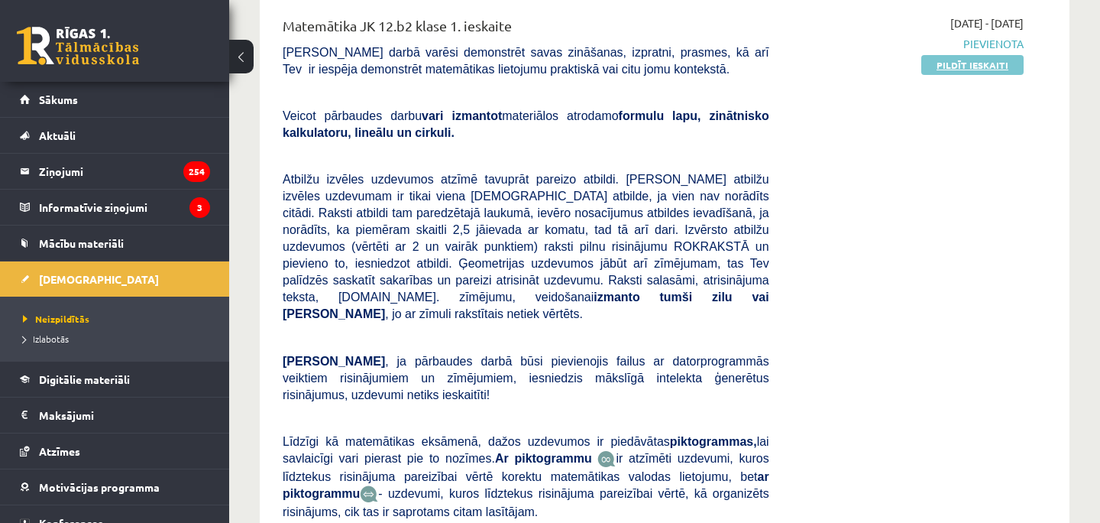
click at [967, 70] on link "Pildīt ieskaiti" at bounding box center [973, 65] width 102 height 20
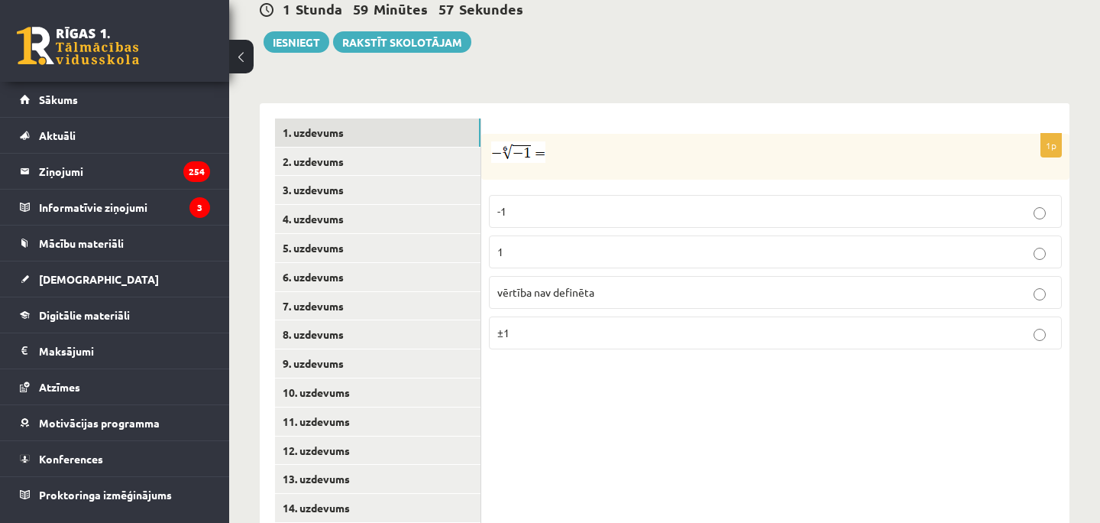
scroll to position [596, 0]
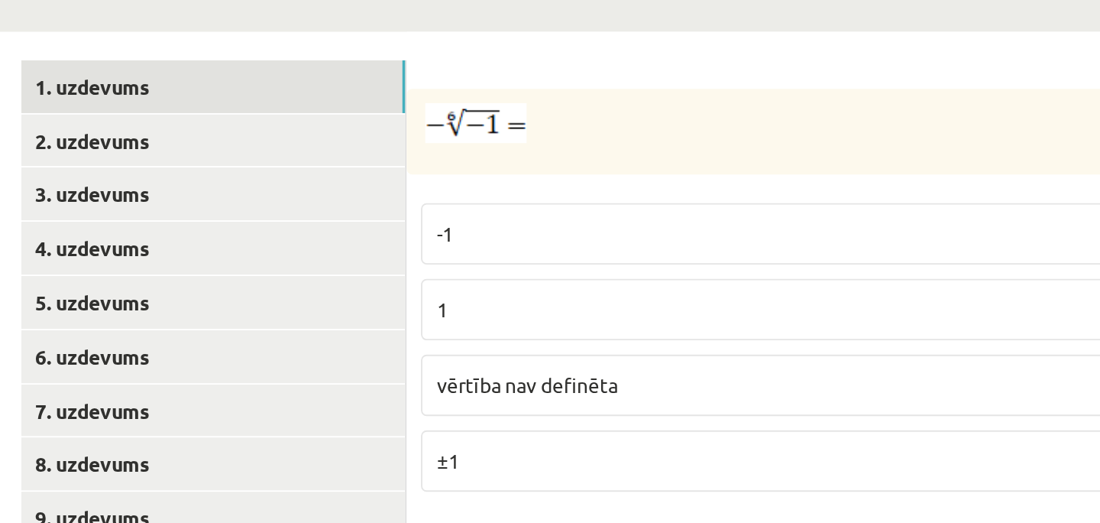
click at [532, 282] on p "vērtība nav definēta" at bounding box center [775, 290] width 556 height 16
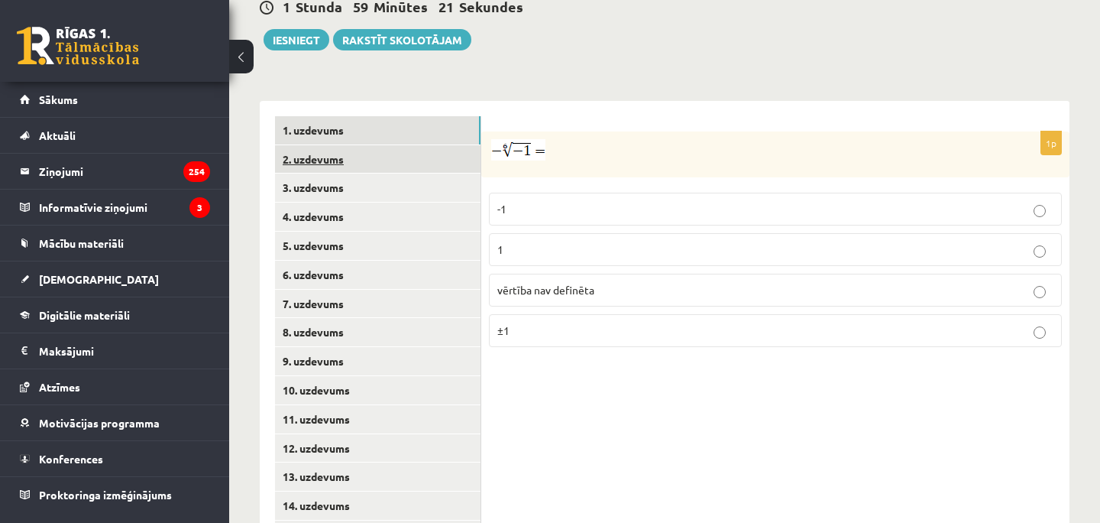
click at [332, 145] on link "2. uzdevums" at bounding box center [378, 159] width 206 height 28
click at [456, 147] on link "2. uzdevums" at bounding box center [378, 159] width 206 height 28
click at [414, 116] on link "1. uzdevums" at bounding box center [378, 130] width 206 height 28
click at [378, 147] on link "2. uzdevums" at bounding box center [378, 159] width 206 height 28
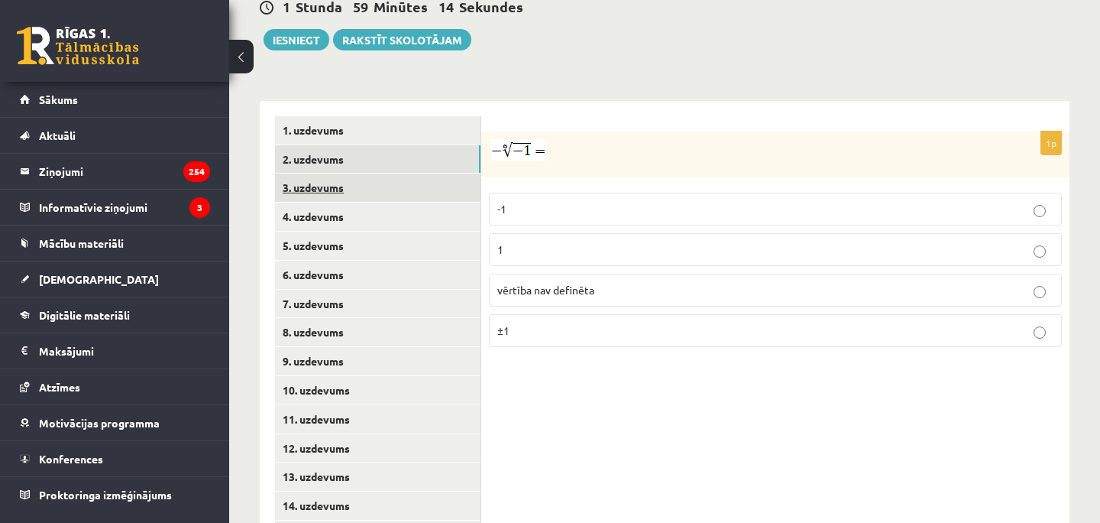
click at [379, 173] on link "3. uzdevums" at bounding box center [378, 187] width 206 height 28
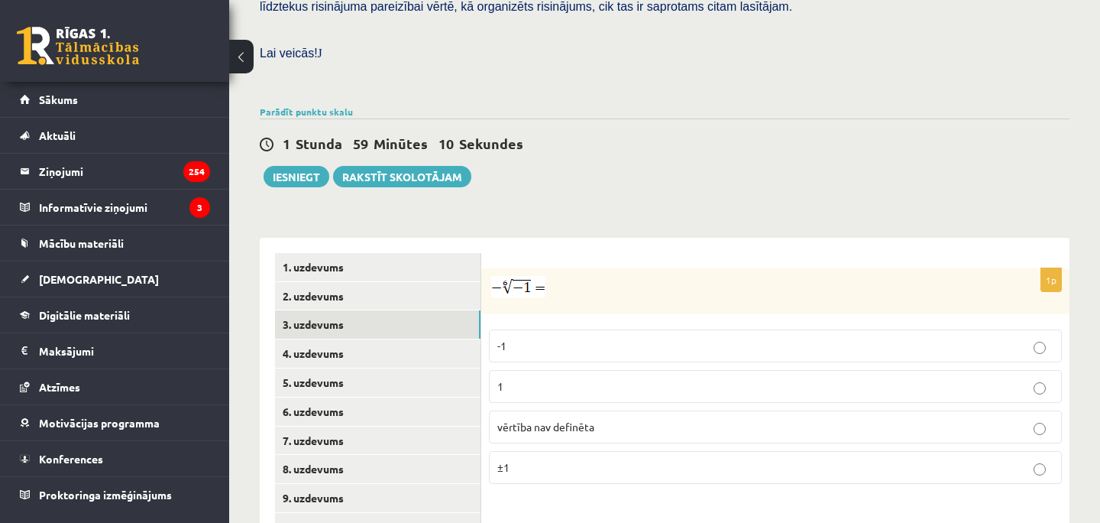
scroll to position [488, 0]
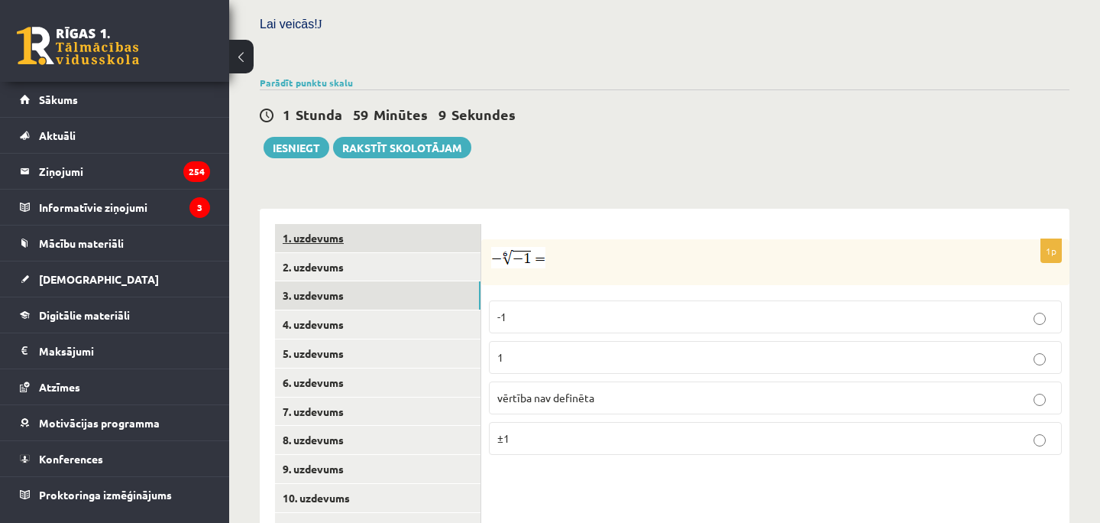
click at [376, 228] on link "1. uzdevums" at bounding box center [378, 238] width 206 height 28
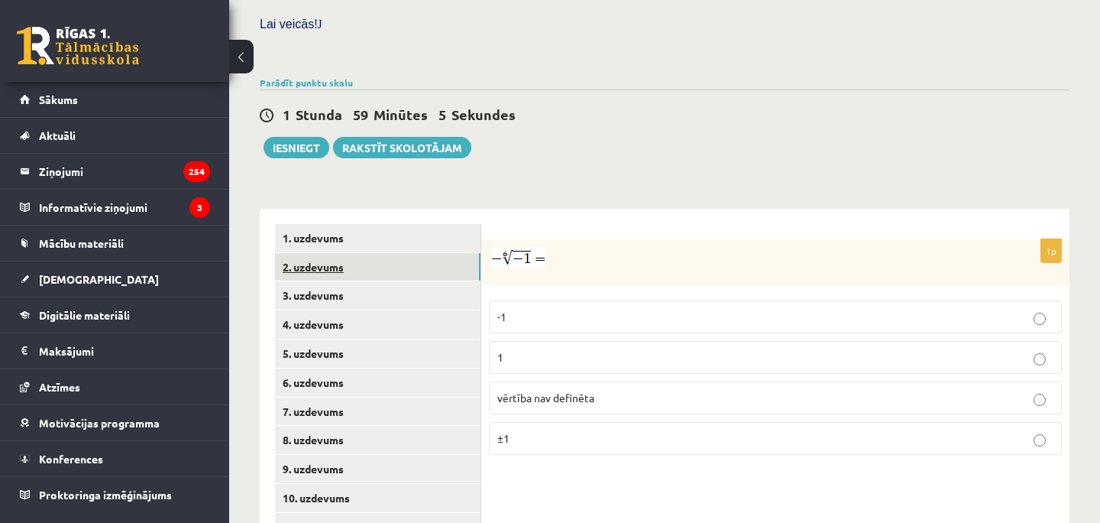
click at [381, 255] on link "2. uzdevums" at bounding box center [378, 267] width 206 height 28
click at [376, 285] on link "3. uzdevums" at bounding box center [378, 295] width 206 height 28
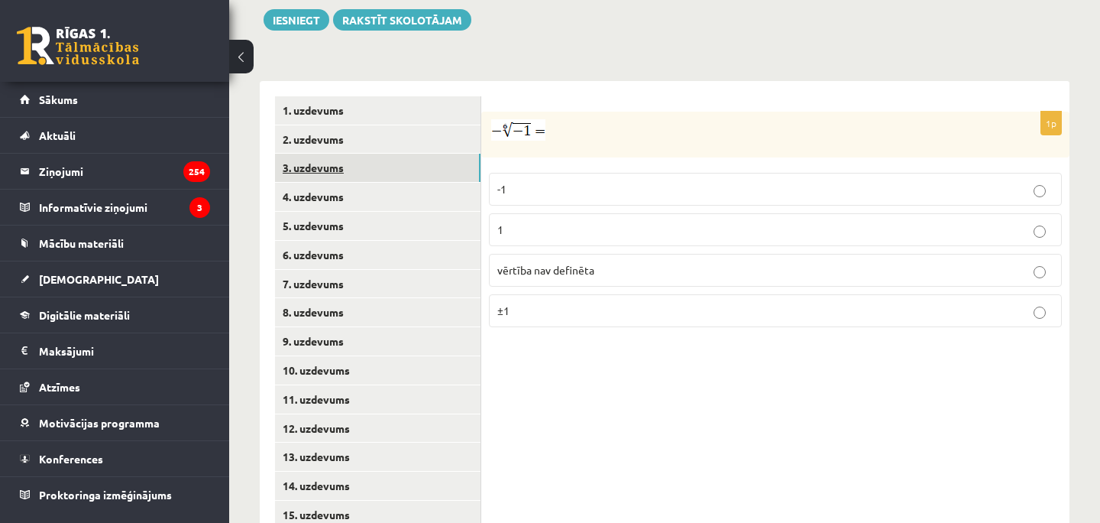
scroll to position [651, 0]
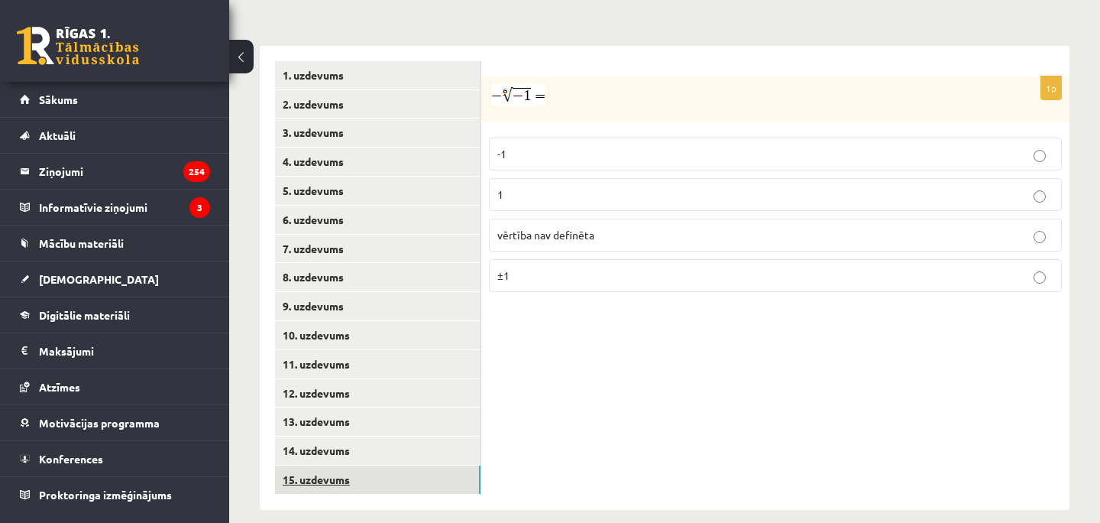
click at [365, 465] on link "15. uzdevums" at bounding box center [378, 479] width 206 height 28
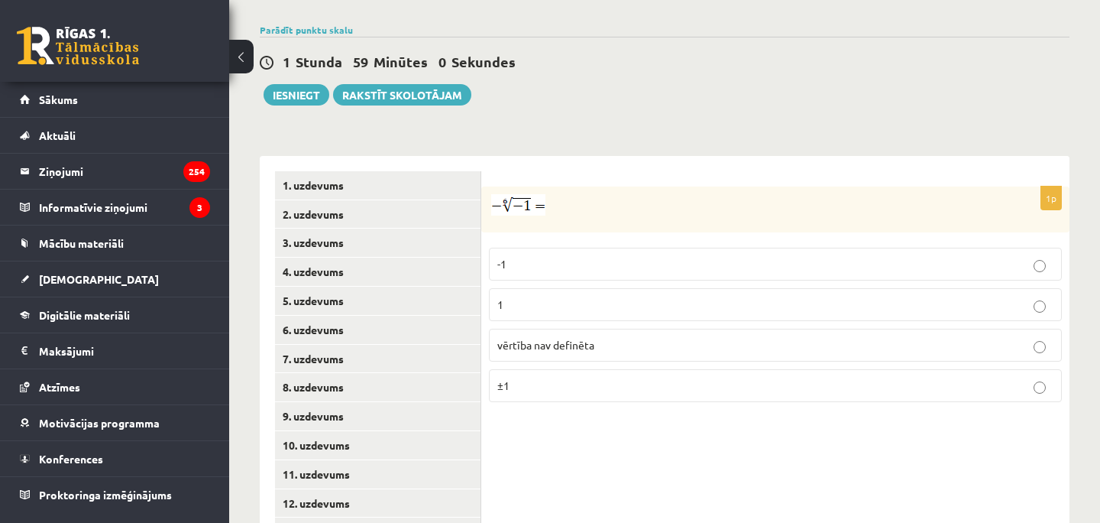
scroll to position [464, 0]
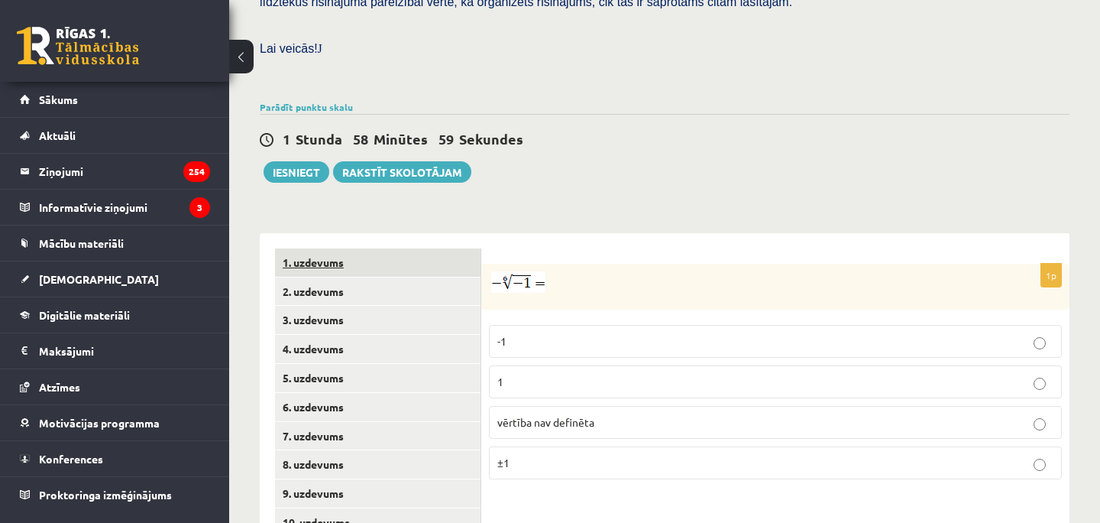
click at [357, 258] on link "1. uzdevums" at bounding box center [378, 262] width 206 height 28
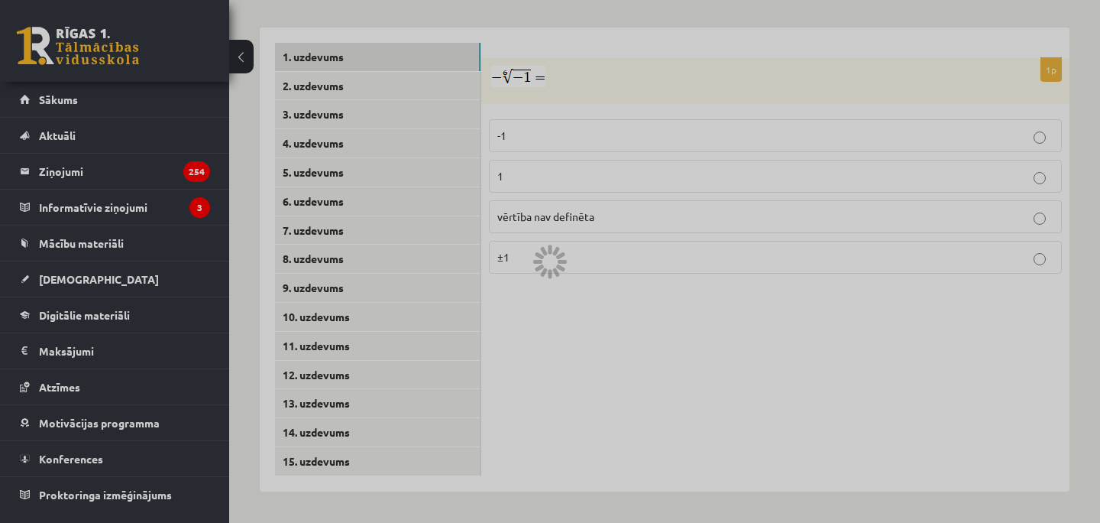
scroll to position [652, 0]
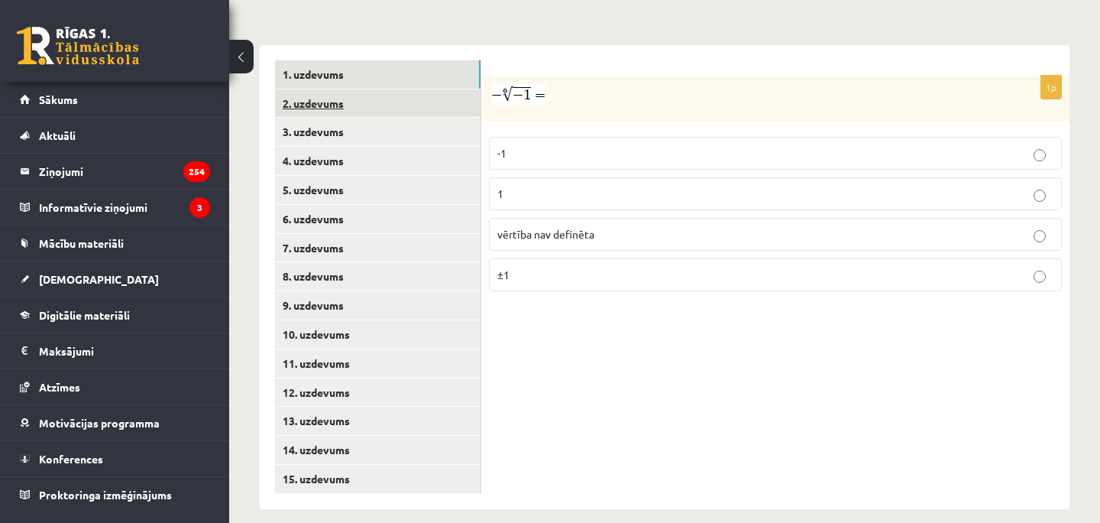
click at [380, 89] on link "2. uzdevums" at bounding box center [378, 103] width 206 height 28
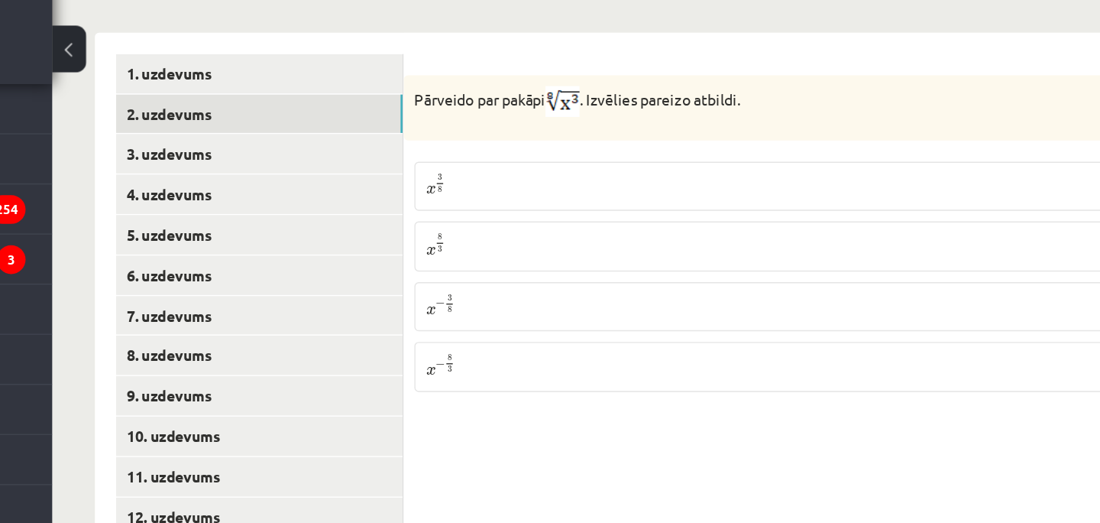
click at [523, 146] on p "x 3 8 x 3 8" at bounding box center [775, 155] width 556 height 18
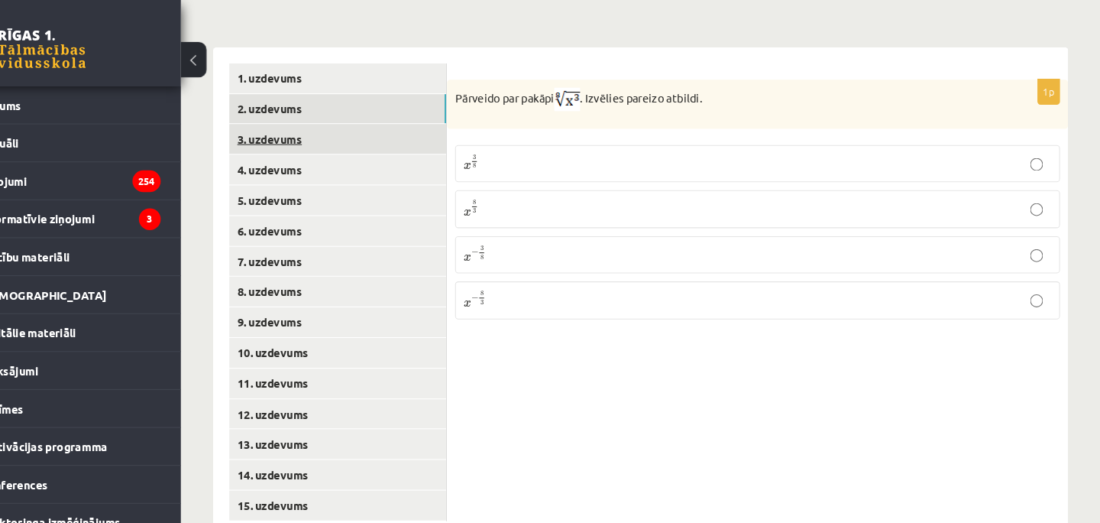
click at [365, 118] on link "3. uzdevums" at bounding box center [378, 132] width 206 height 28
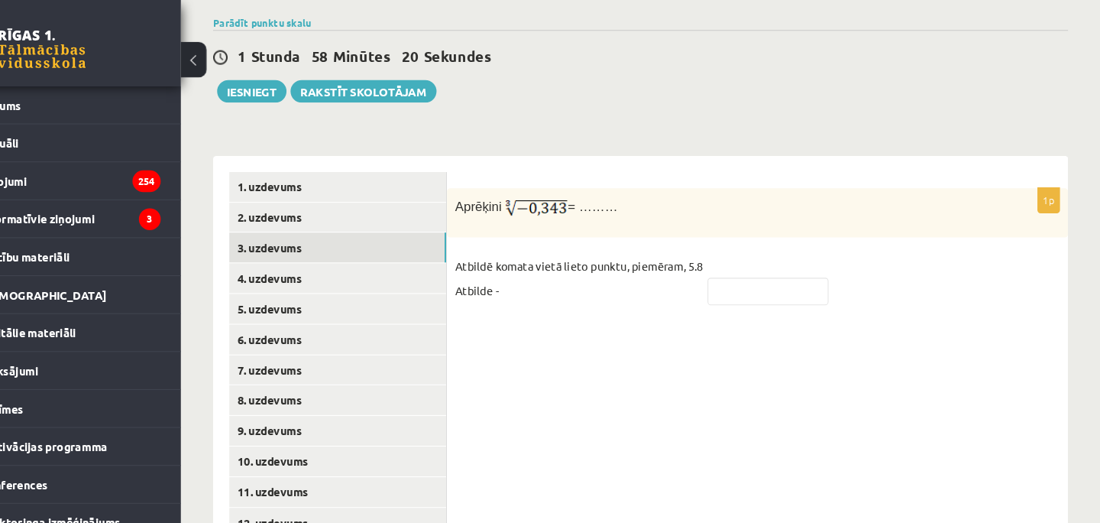
scroll to position [538, 0]
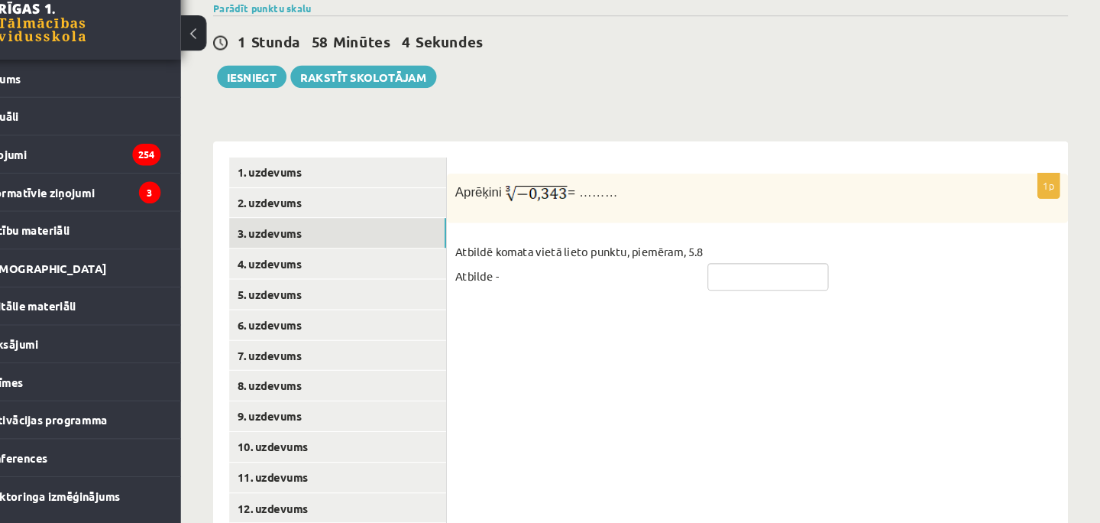
click at [767, 274] on input "text" at bounding box center [785, 287] width 115 height 26
type input "*"
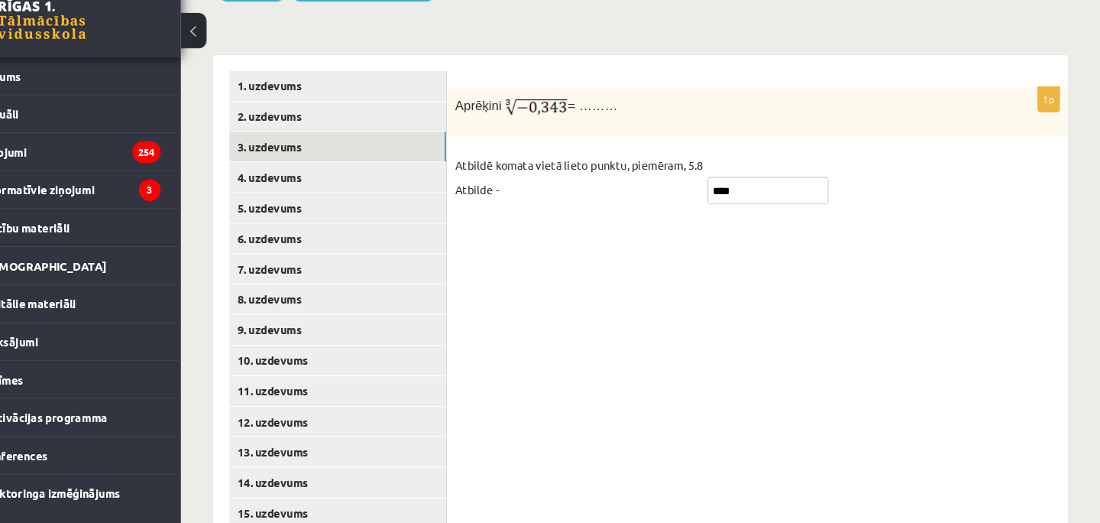
scroll to position [652, 0]
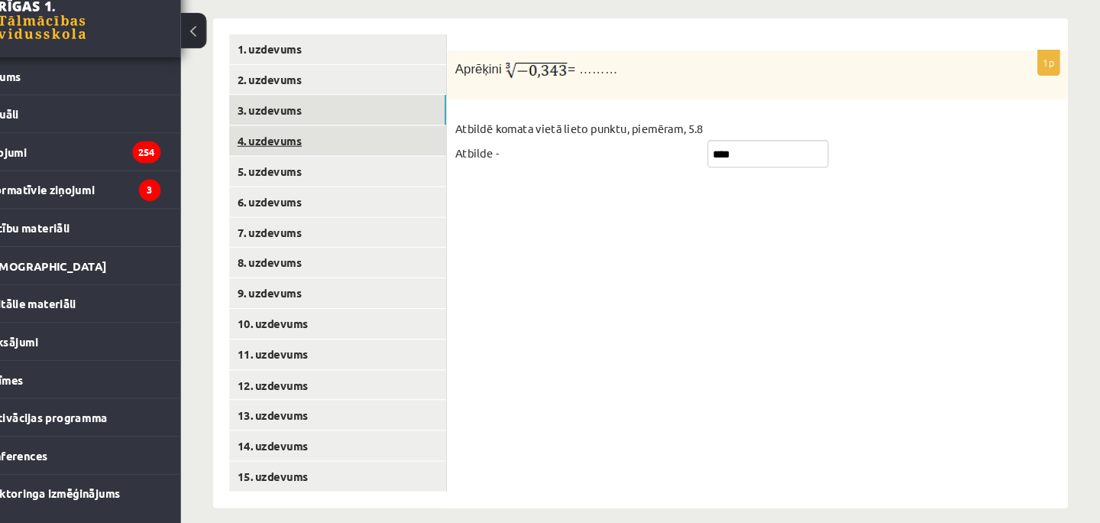
type input "****"
click at [387, 147] on link "4. uzdevums" at bounding box center [378, 161] width 206 height 28
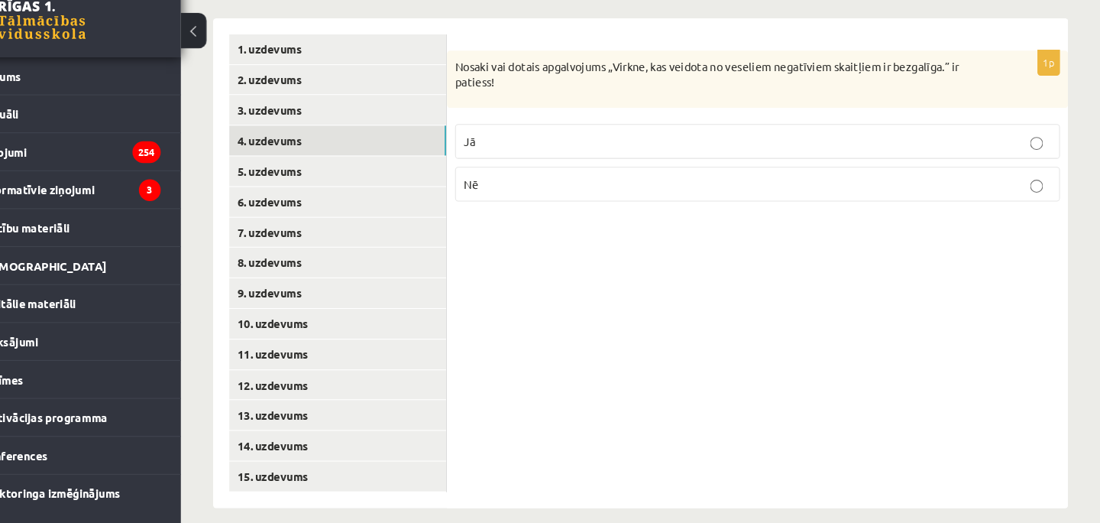
click at [592, 154] on p "Jā" at bounding box center [775, 162] width 556 height 16
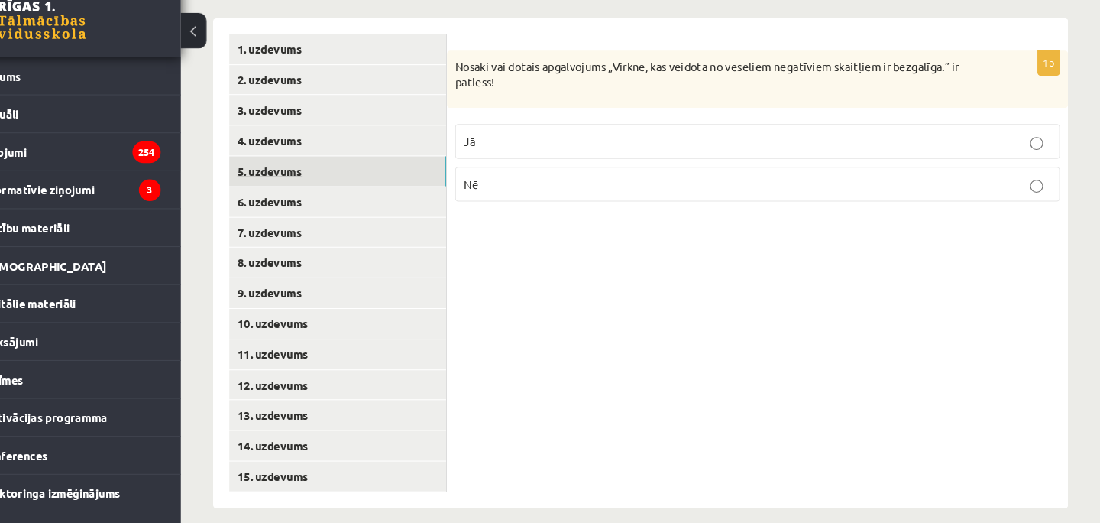
click at [406, 180] on link "5. uzdevums" at bounding box center [378, 190] width 206 height 28
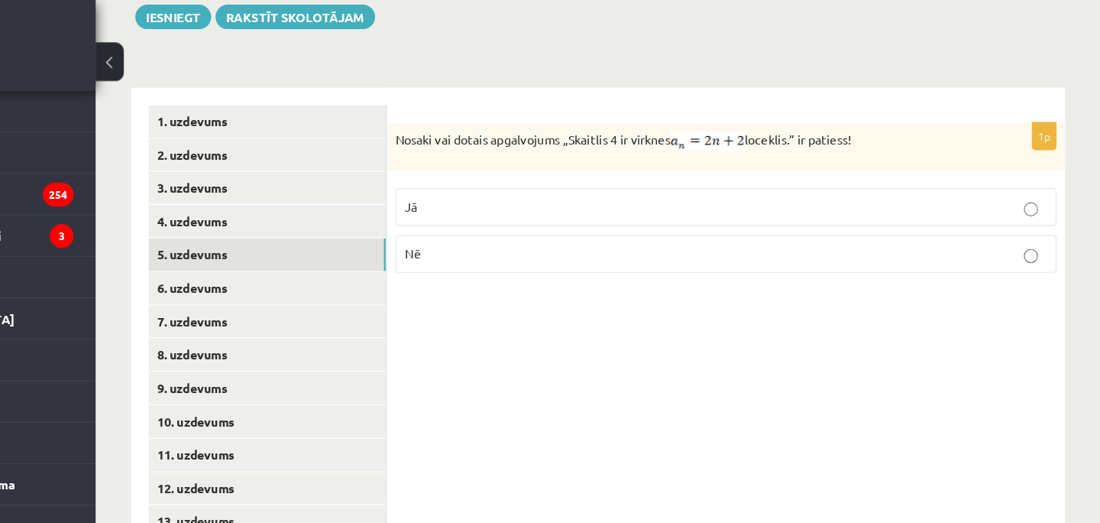
scroll to position [618, 0]
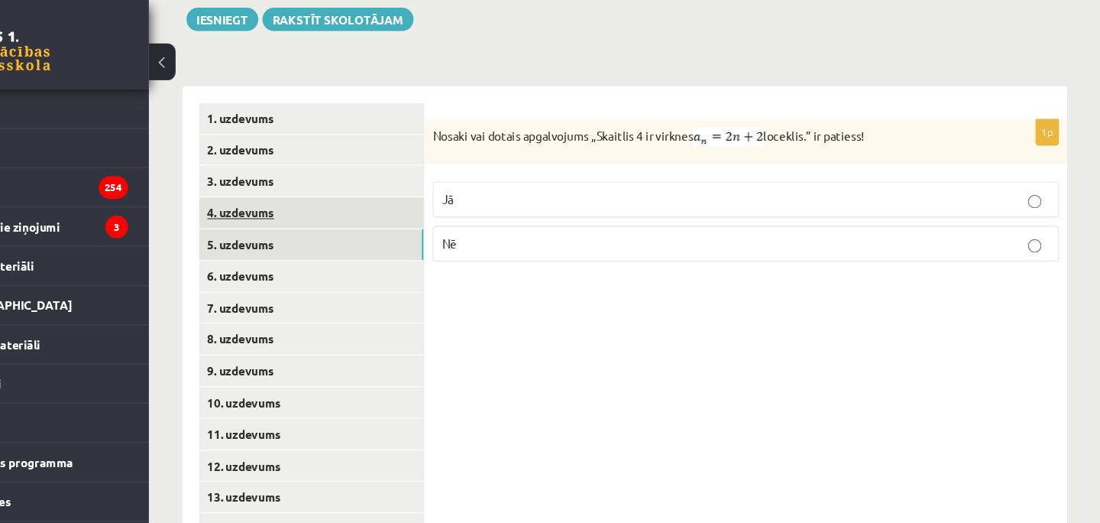
click at [378, 186] on link "4. uzdevums" at bounding box center [378, 194] width 206 height 28
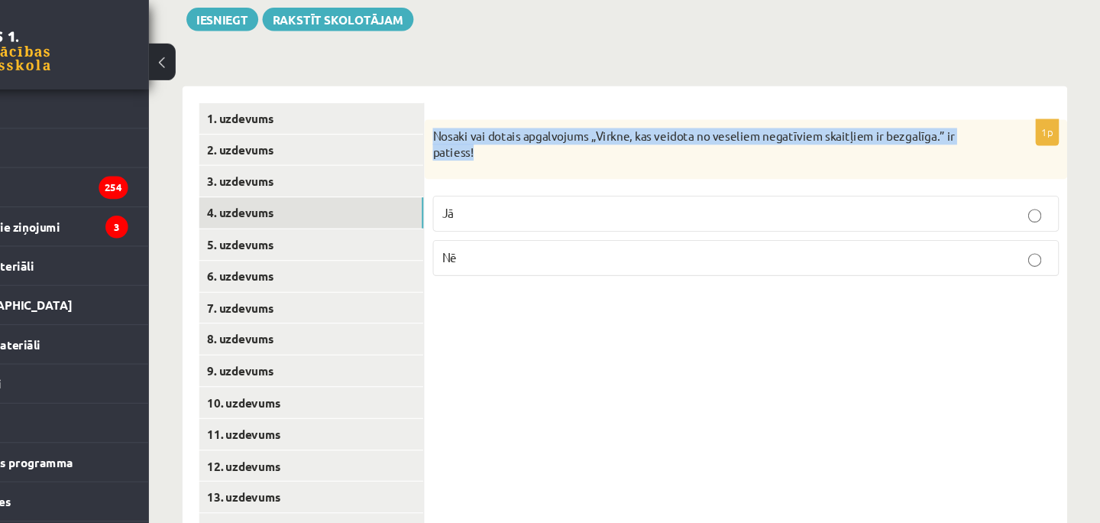
drag, startPoint x: 490, startPoint y: 102, endPoint x: 536, endPoint y: 121, distance: 50.4
click at [536, 121] on p "Nosaki vai dotais apgalvojums „Virkne, kas veidota no veseliem negatīviem skait…" at bounding box center [737, 132] width 497 height 30
copy p "Nosaki vai dotais apgalvojums „Virkne, kas veidota no veseliem negatīviem skait…"
click at [447, 209] on link "5. uzdevums" at bounding box center [378, 223] width 206 height 28
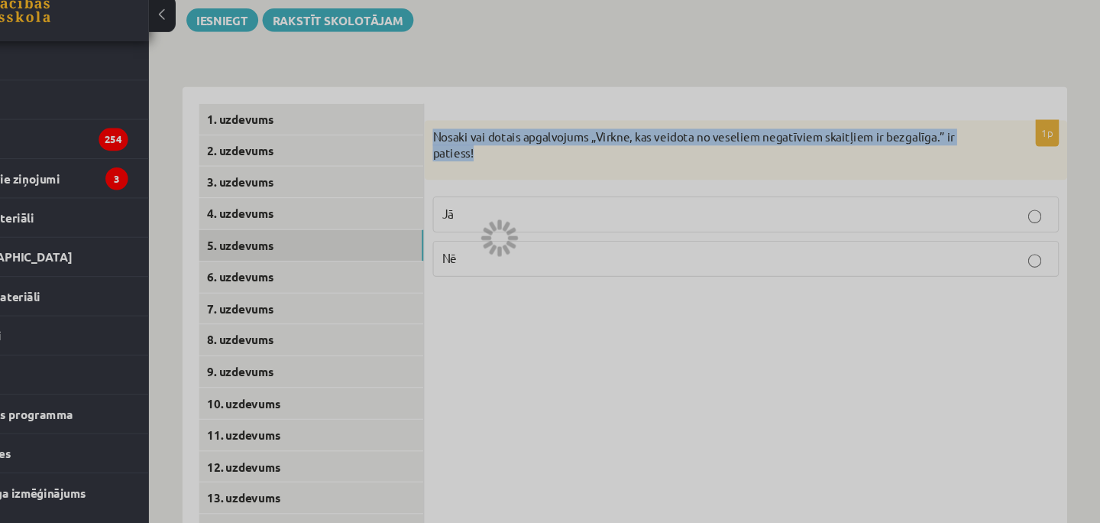
scroll to position [602, 0]
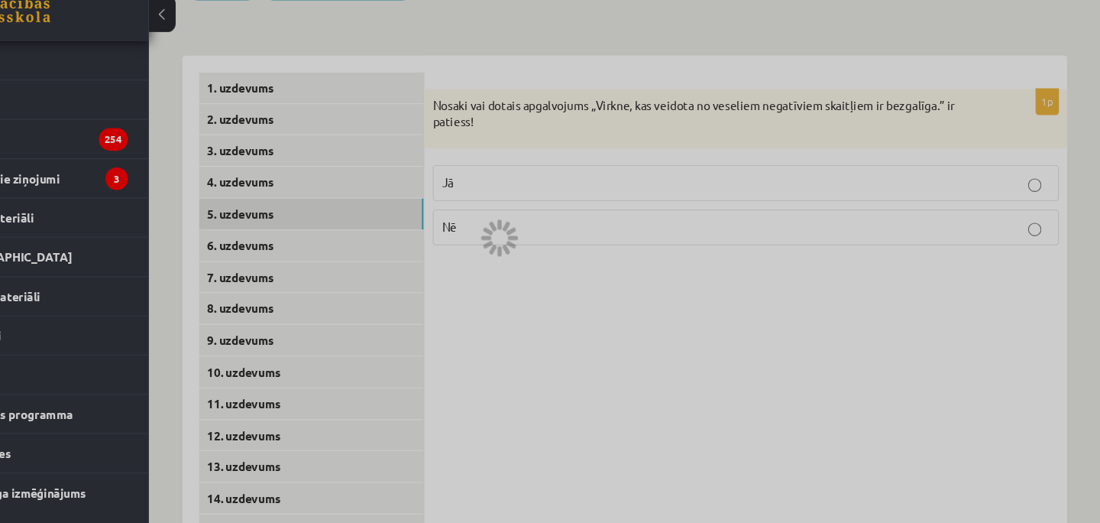
click at [747, 374] on div at bounding box center [550, 261] width 1100 height 523
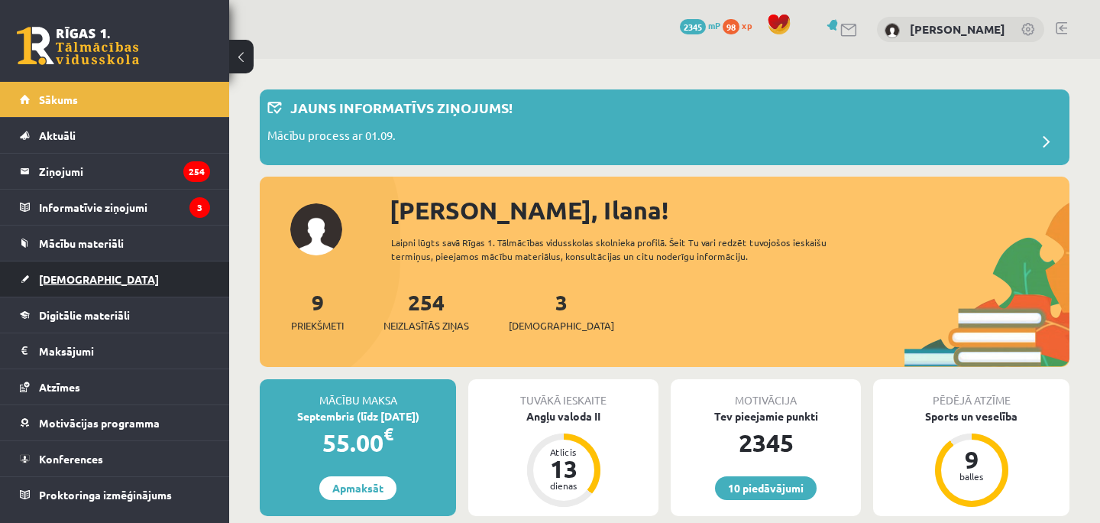
click at [68, 280] on span "[DEMOGRAPHIC_DATA]" at bounding box center [99, 279] width 120 height 14
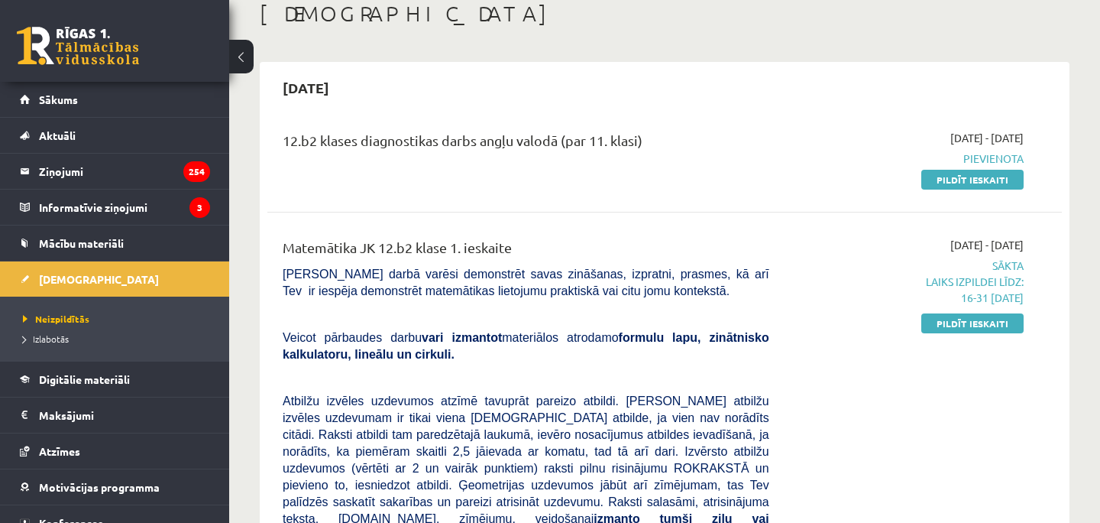
scroll to position [157, 0]
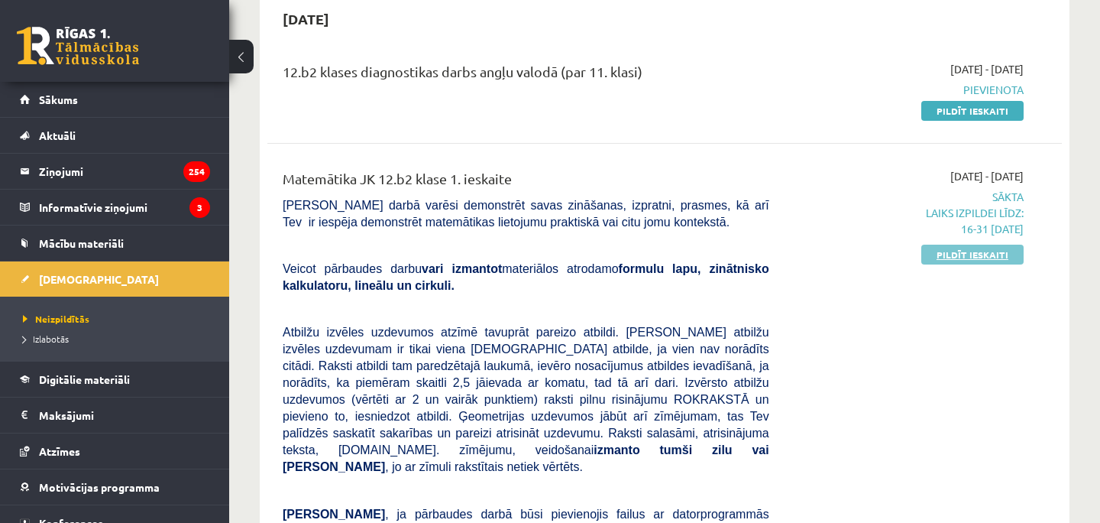
click at [1002, 254] on link "Pildīt ieskaiti" at bounding box center [973, 255] width 102 height 20
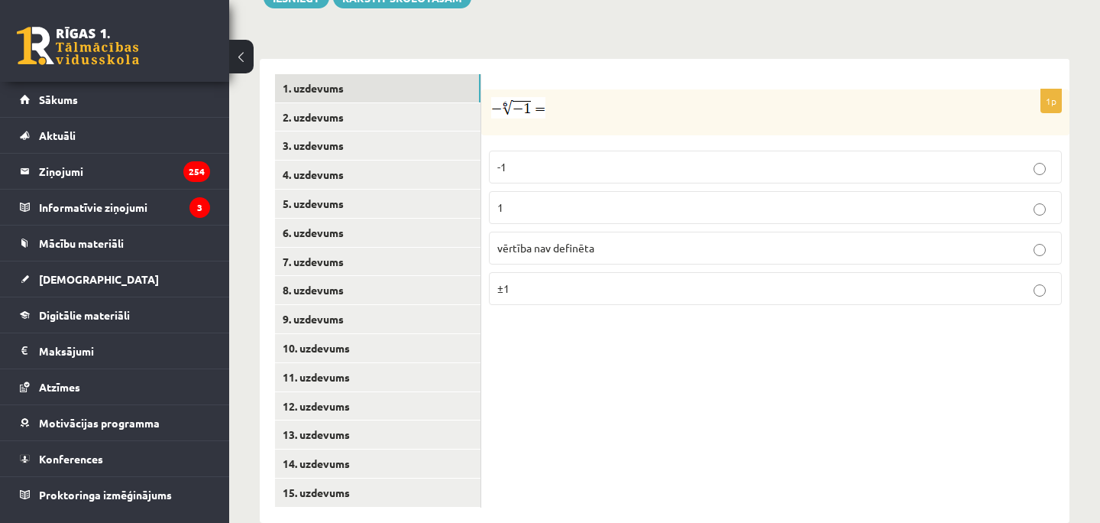
scroll to position [651, 0]
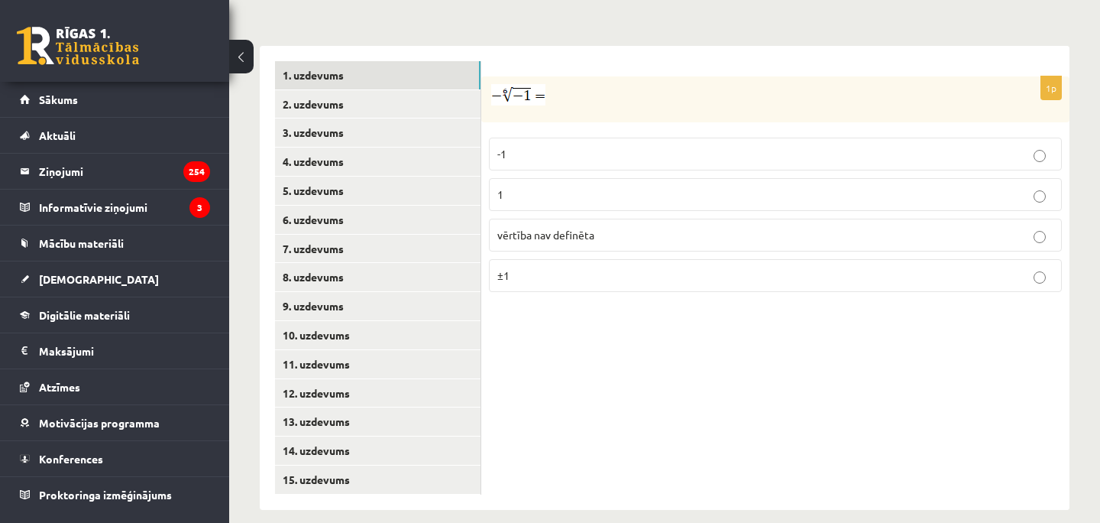
click at [671, 357] on div "1p -1 1 vērtība nav definēta ±1" at bounding box center [775, 278] width 588 height 464
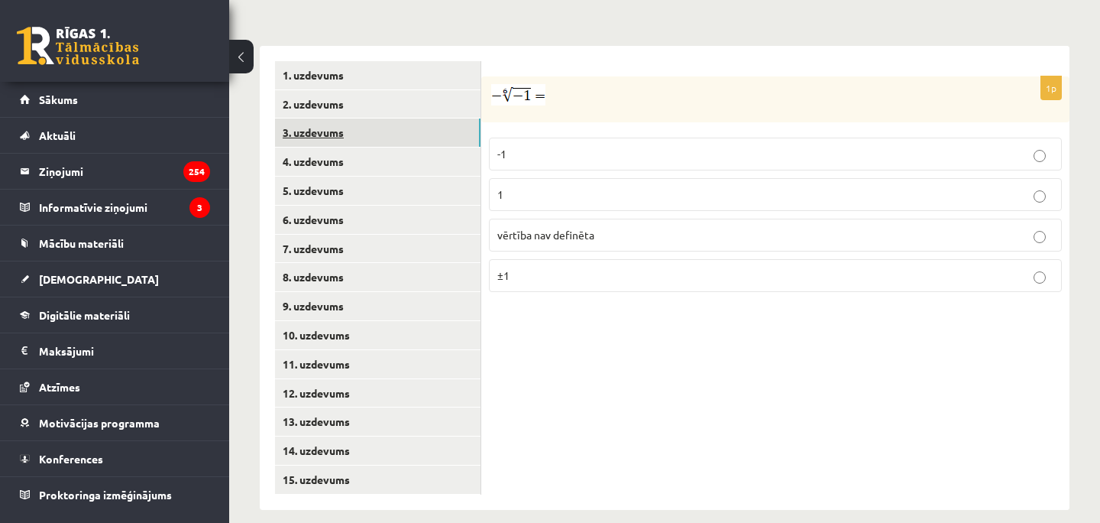
click at [358, 118] on link "3. uzdevums" at bounding box center [378, 132] width 206 height 28
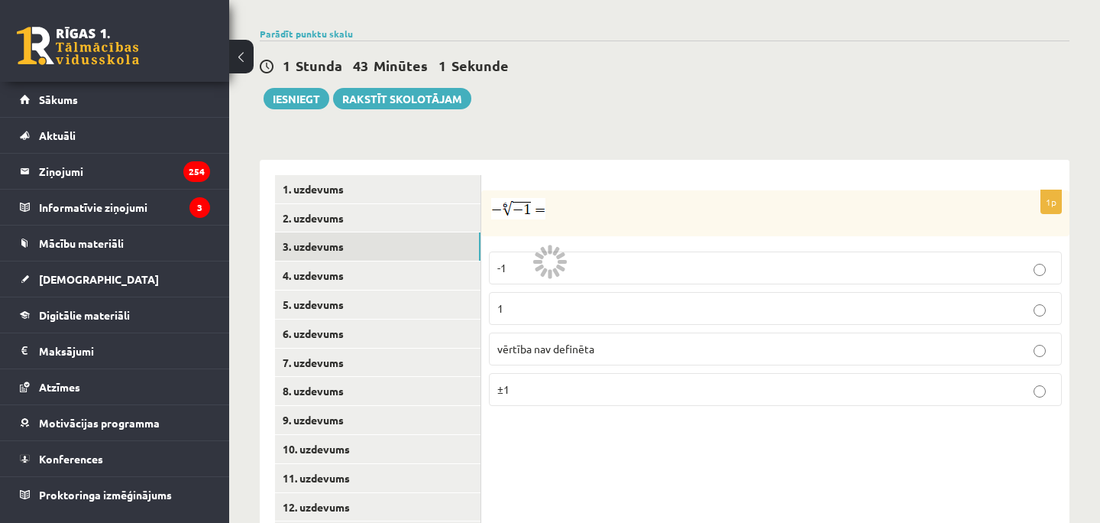
scroll to position [571, 0]
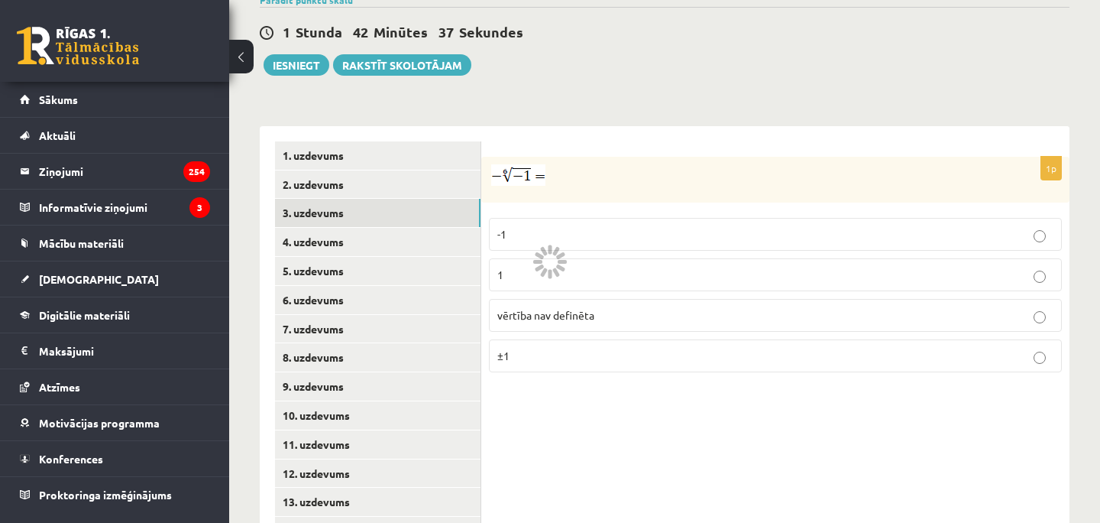
click at [595, 111] on div "**********" at bounding box center [665, 350] width 810 height 479
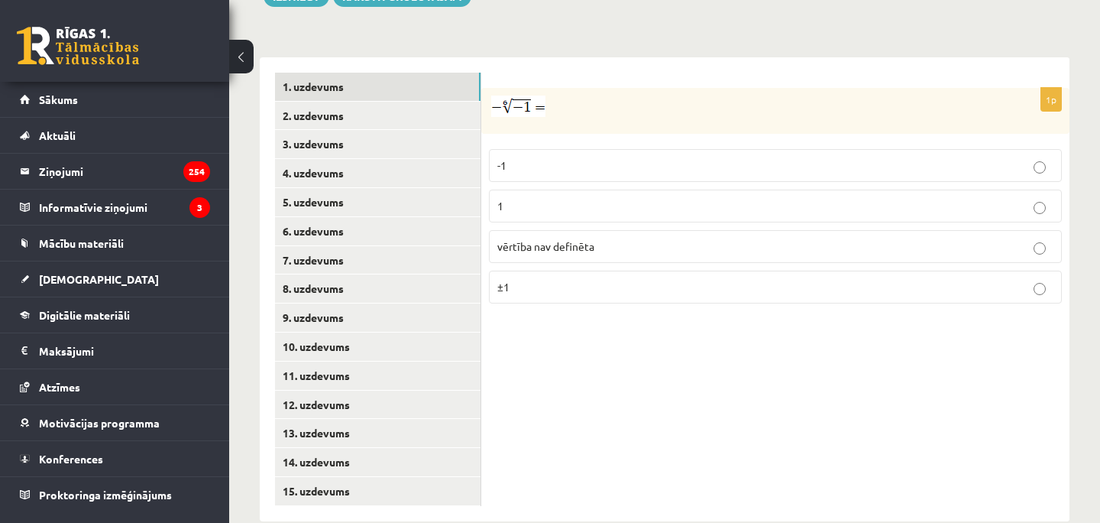
scroll to position [651, 0]
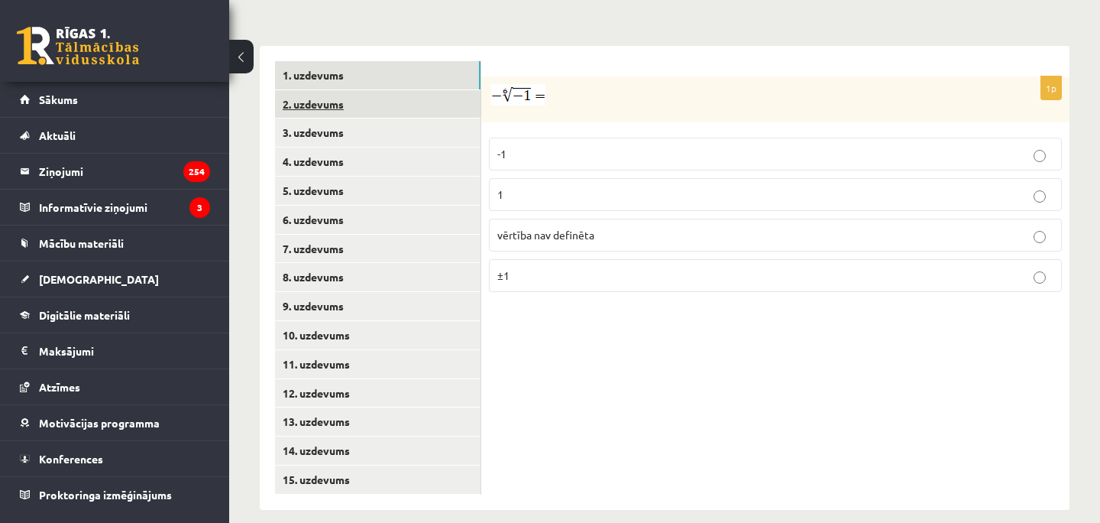
click at [338, 90] on link "2. uzdevums" at bounding box center [378, 104] width 206 height 28
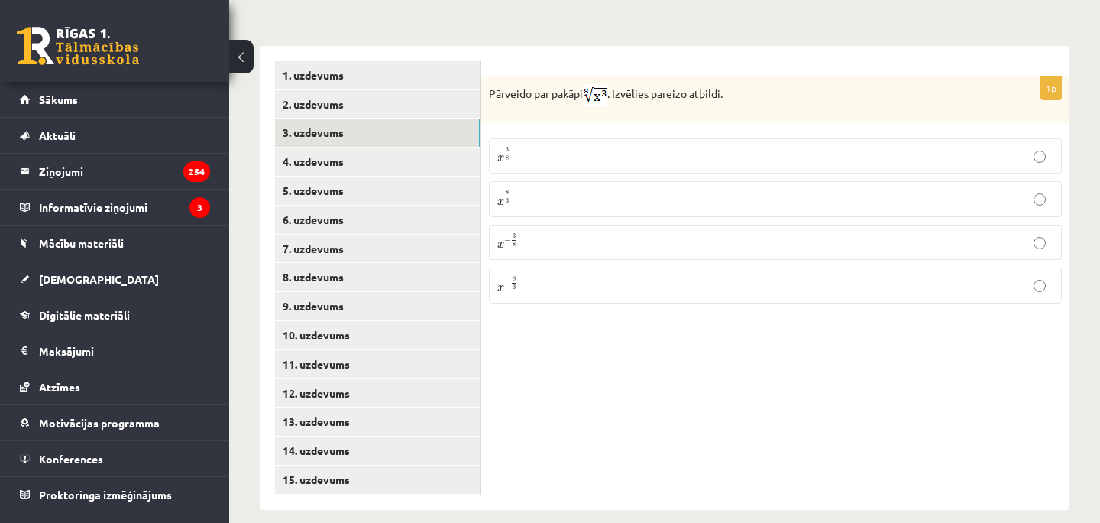
click at [337, 121] on link "3. uzdevums" at bounding box center [378, 132] width 206 height 28
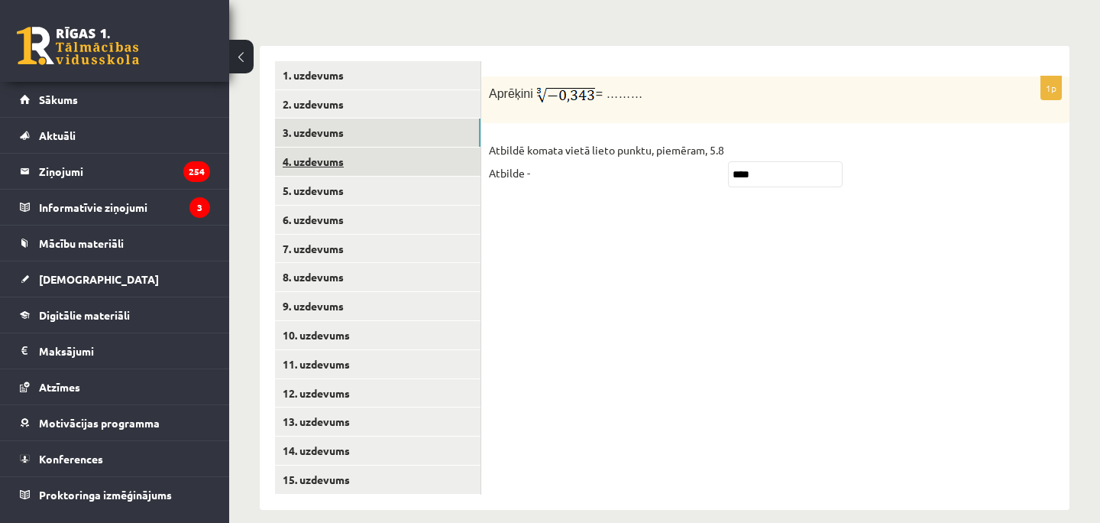
click at [362, 151] on link "4. uzdevums" at bounding box center [378, 161] width 206 height 28
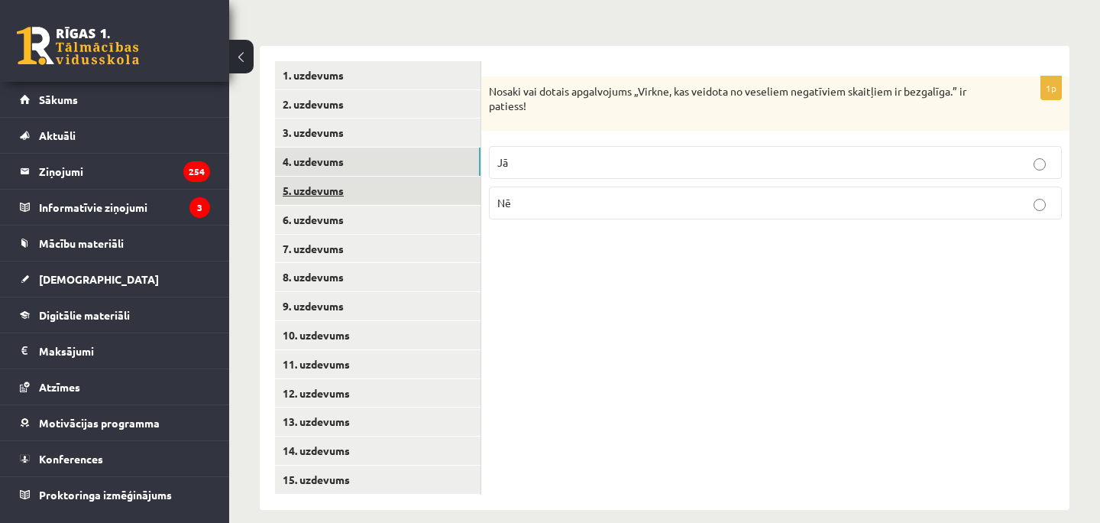
click at [351, 177] on link "5. uzdevums" at bounding box center [378, 191] width 206 height 28
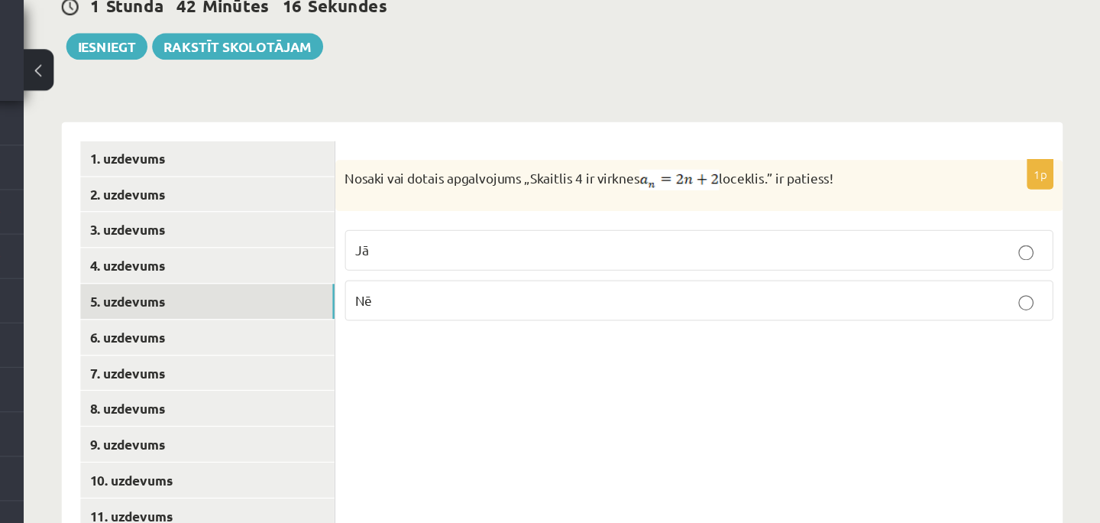
scroll to position [591, 0]
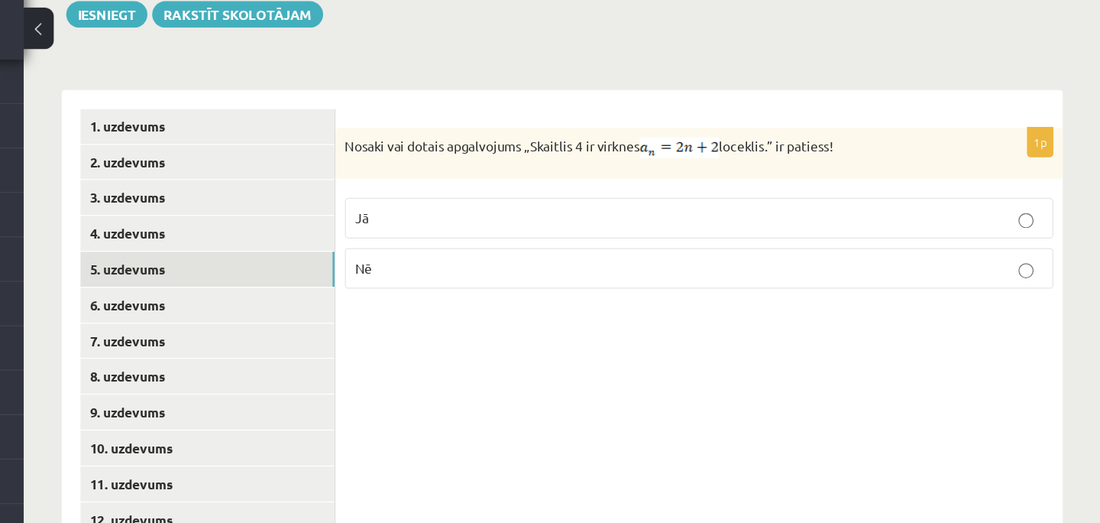
click at [677, 202] on p "Jā" at bounding box center [775, 210] width 556 height 16
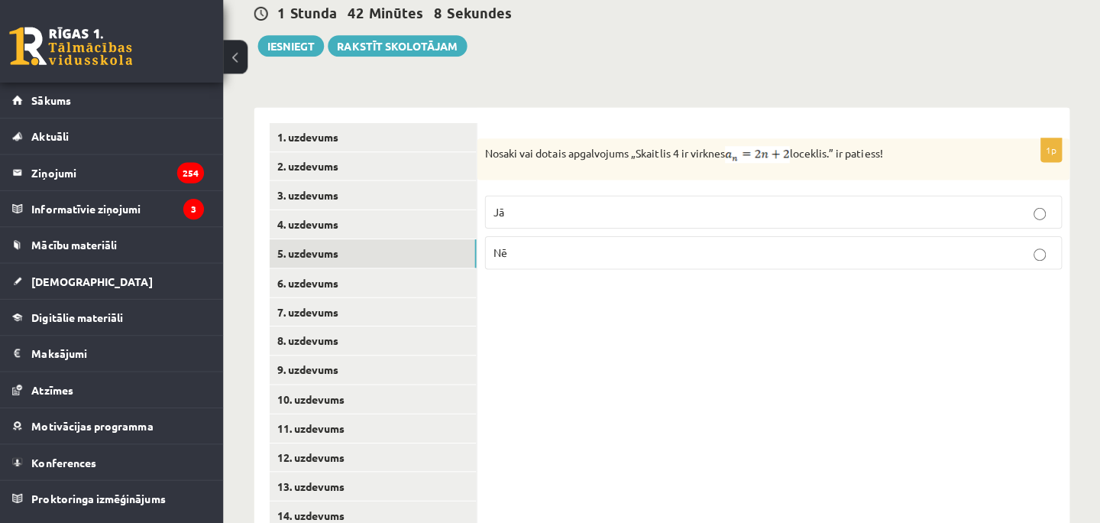
scroll to position [588, 0]
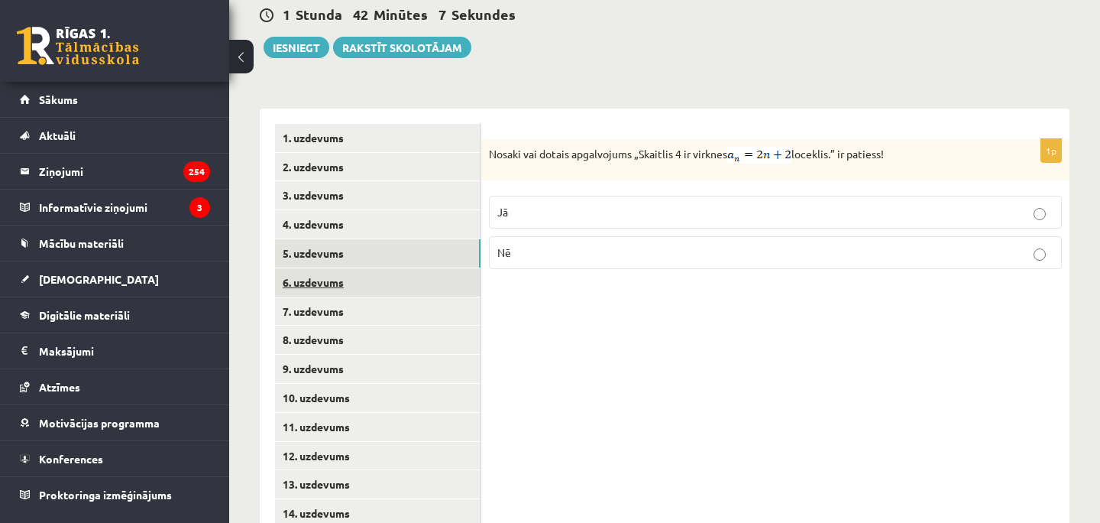
click at [364, 268] on link "6. uzdevums" at bounding box center [378, 282] width 206 height 28
